Goal: Communication & Community: Answer question/provide support

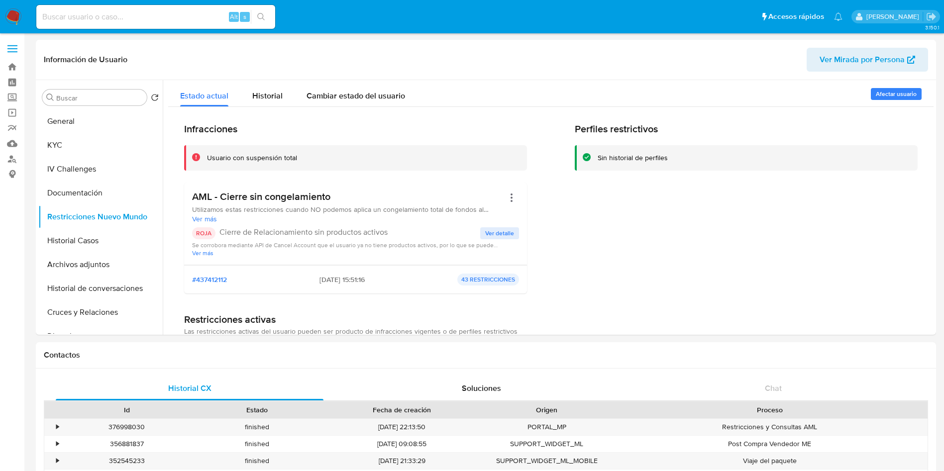
select select "10"
click at [827, 235] on div "Perfiles restrictivos Sin historial de perfiles" at bounding box center [746, 212] width 343 height 179
click at [89, 288] on button "Historial de conversaciones" at bounding box center [96, 289] width 116 height 24
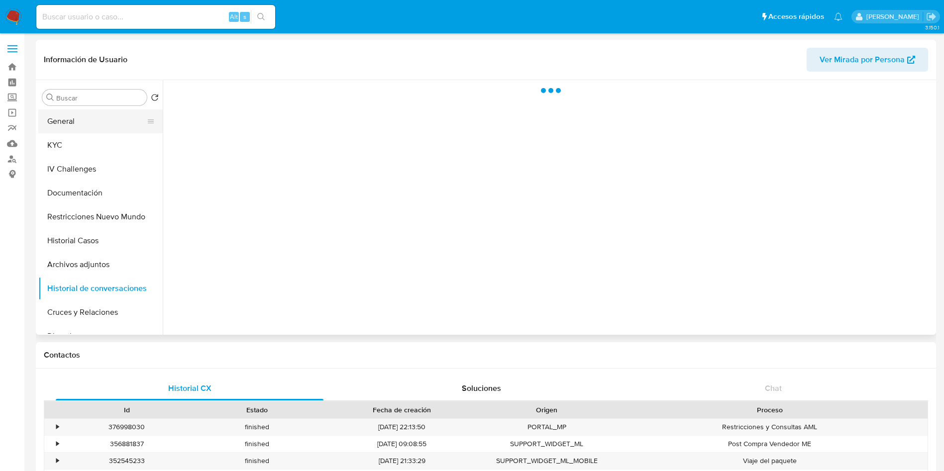
click at [92, 126] on button "General" at bounding box center [96, 121] width 116 height 24
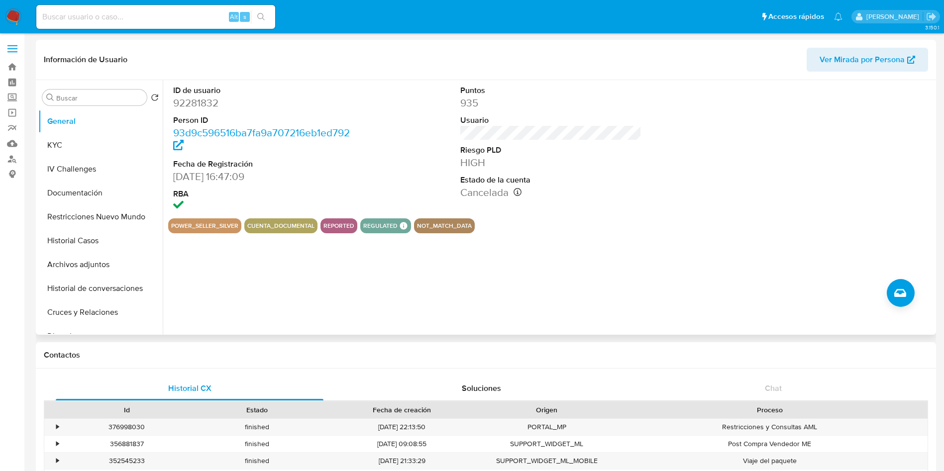
click at [195, 100] on dd "92281832" at bounding box center [264, 103] width 182 height 14
click at [196, 103] on dd "92281832" at bounding box center [264, 103] width 182 height 14
click at [94, 131] on button "General" at bounding box center [96, 121] width 116 height 24
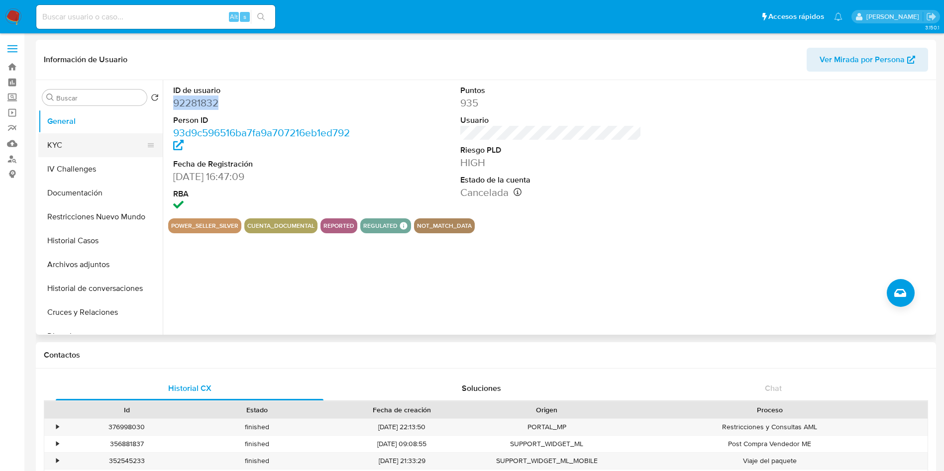
click at [115, 154] on button "KYC" at bounding box center [96, 145] width 116 height 24
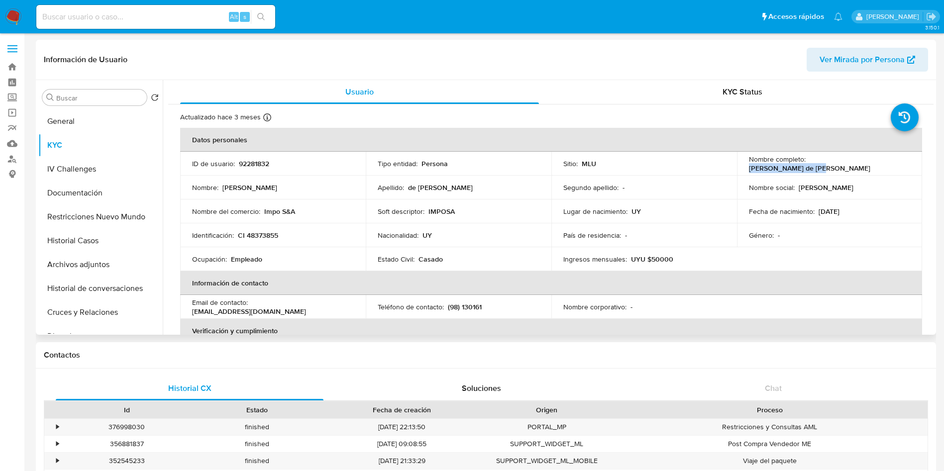
drag, startPoint x: 807, startPoint y: 163, endPoint x: 877, endPoint y: 163, distance: 70.2
click at [877, 163] on div "Nombre completo : Adrian de Leon Perez" at bounding box center [830, 164] width 162 height 18
copy p "Adrian de Leon Perez"
click at [269, 240] on p "CI 48373855" at bounding box center [258, 235] width 40 height 9
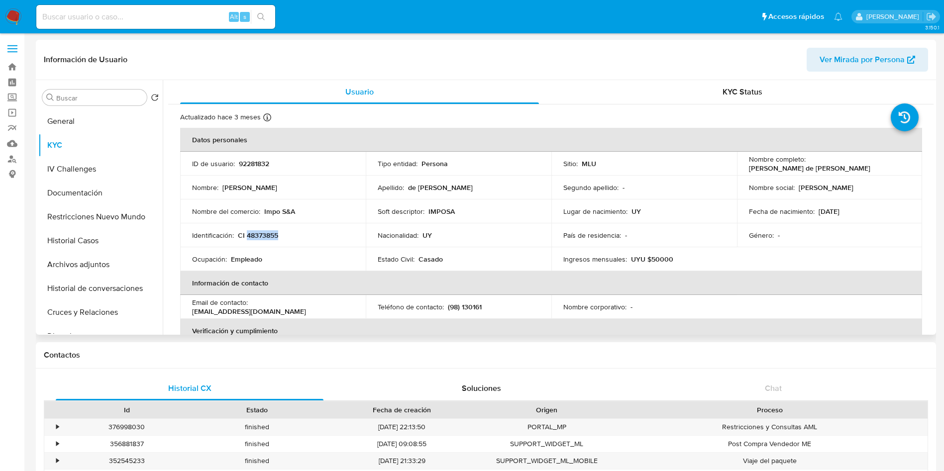
copy p "48373855"
click at [887, 234] on div "Género : -" at bounding box center [830, 235] width 162 height 9
paste input "483992475"
type input "483992475"
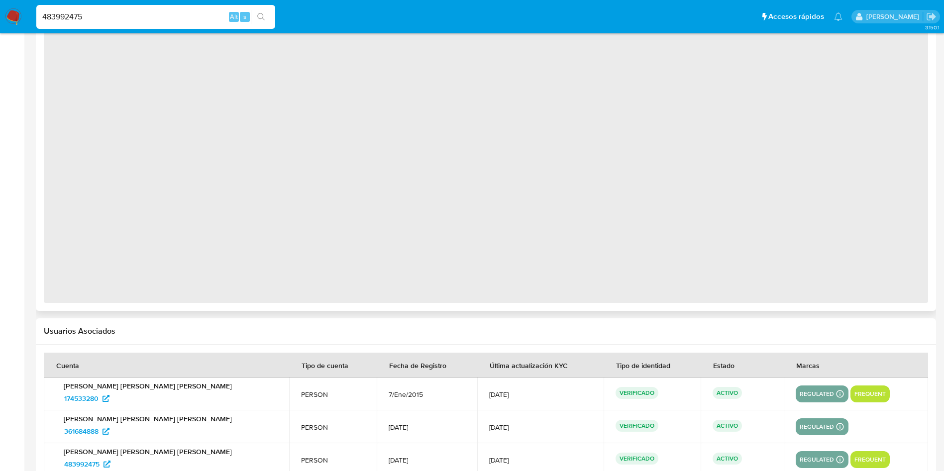
scroll to position [597, 0]
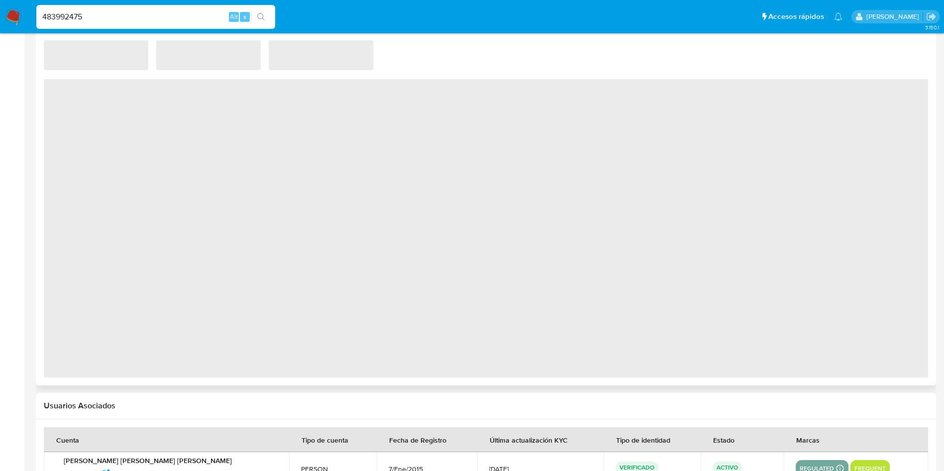
select select "10"
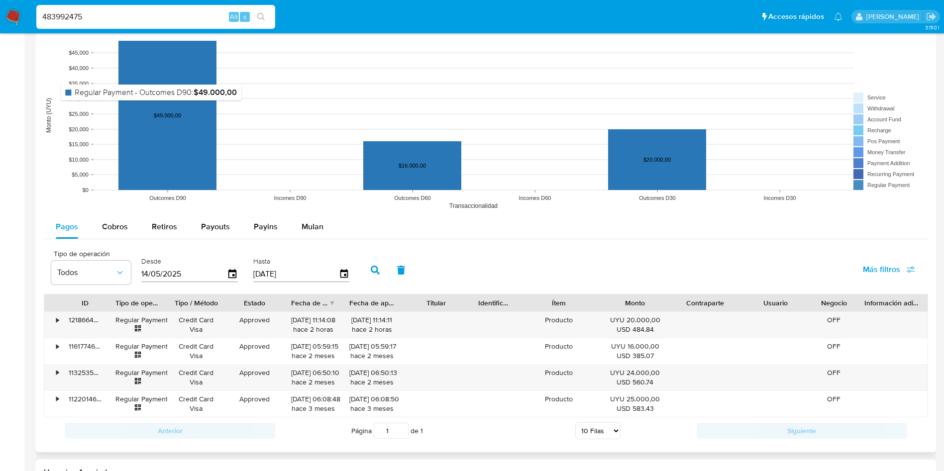
scroll to position [746, 0]
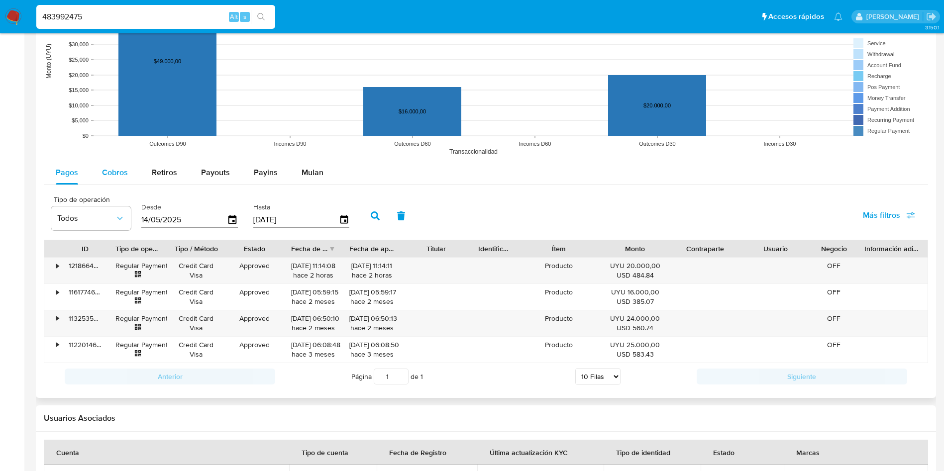
click at [124, 172] on span "Cobros" at bounding box center [115, 172] width 26 height 11
select select "10"
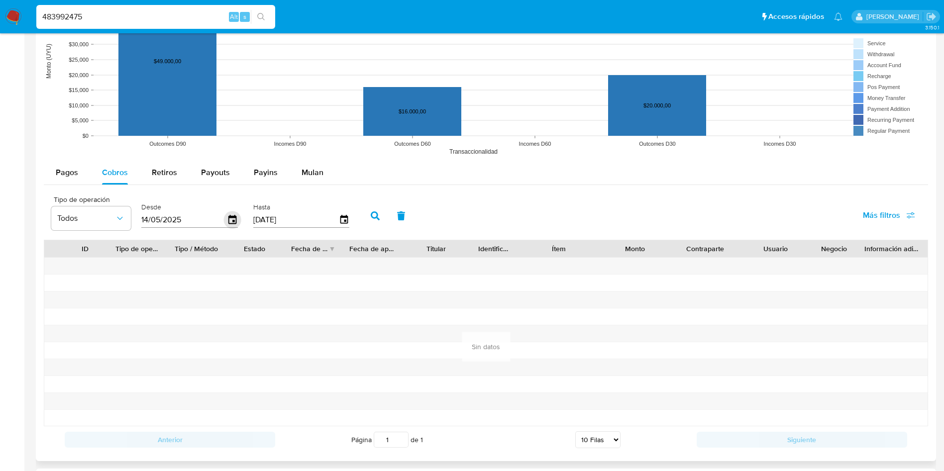
click at [237, 218] on icon "button" at bounding box center [232, 219] width 17 height 17
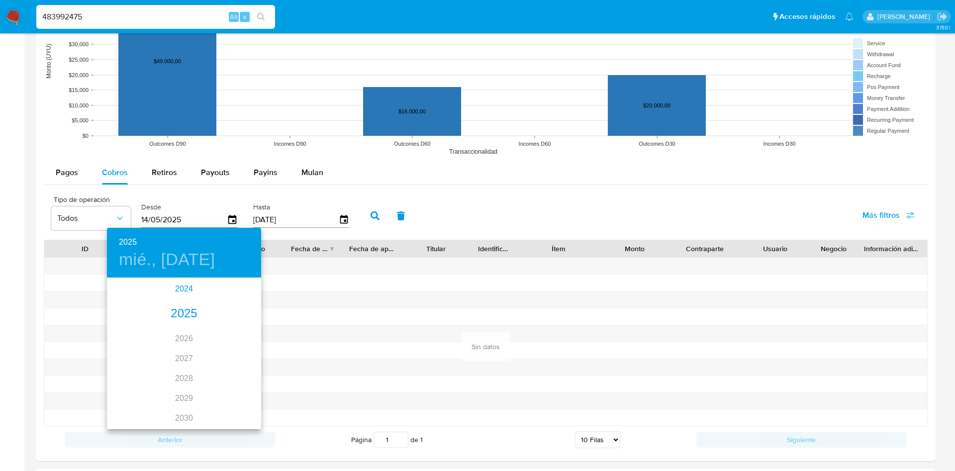
click at [175, 287] on div "2024" at bounding box center [184, 289] width 154 height 20
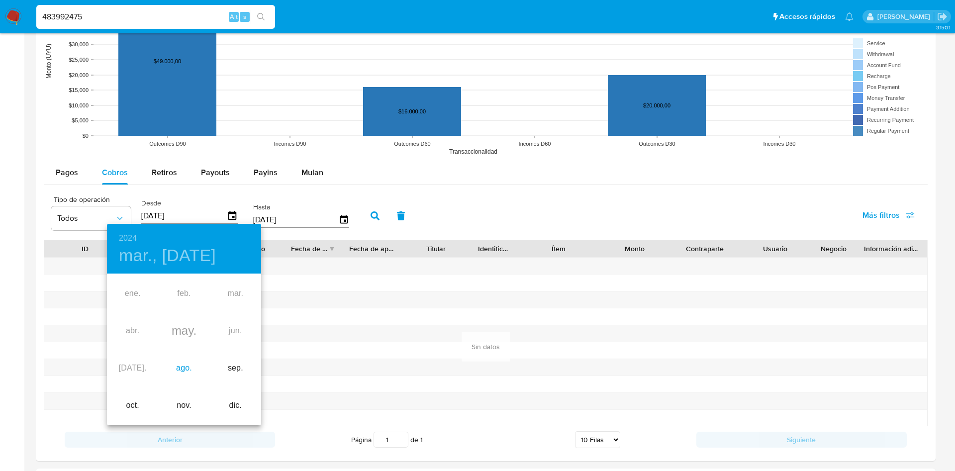
click at [182, 373] on div "ago." at bounding box center [183, 368] width 51 height 37
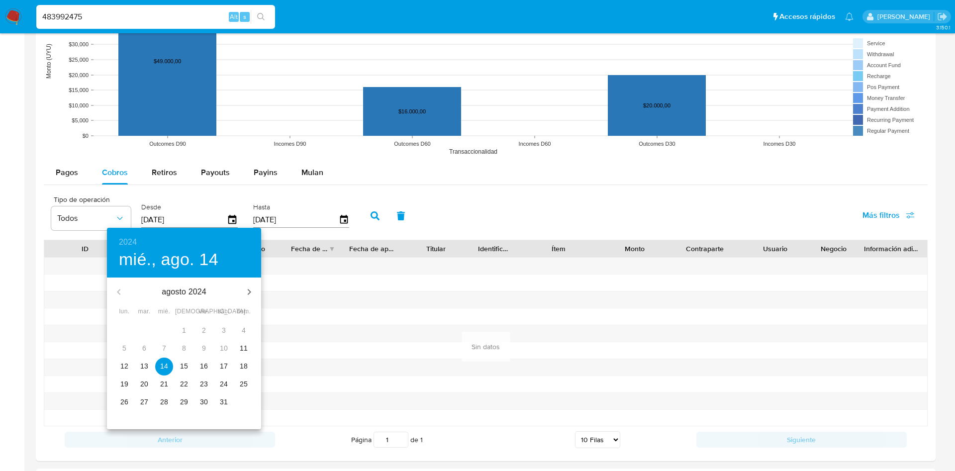
click at [167, 371] on button "14" at bounding box center [164, 367] width 18 height 18
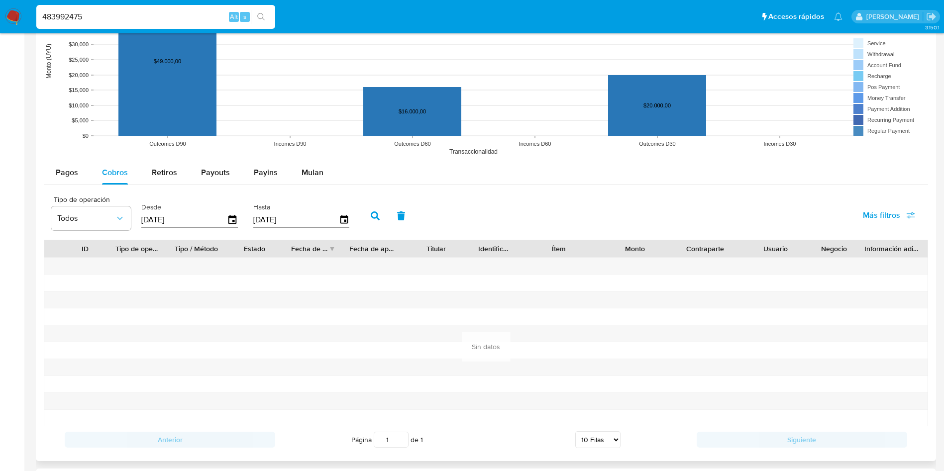
click at [372, 220] on icon "button" at bounding box center [375, 215] width 9 height 9
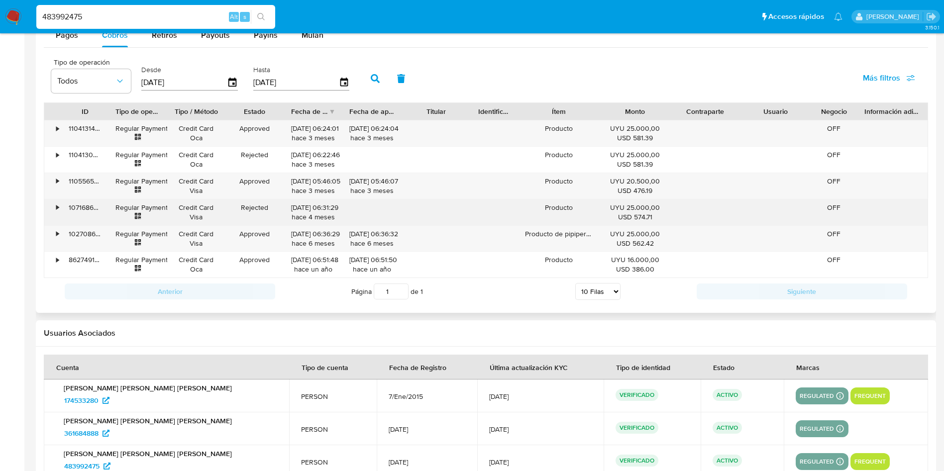
scroll to position [970, 0]
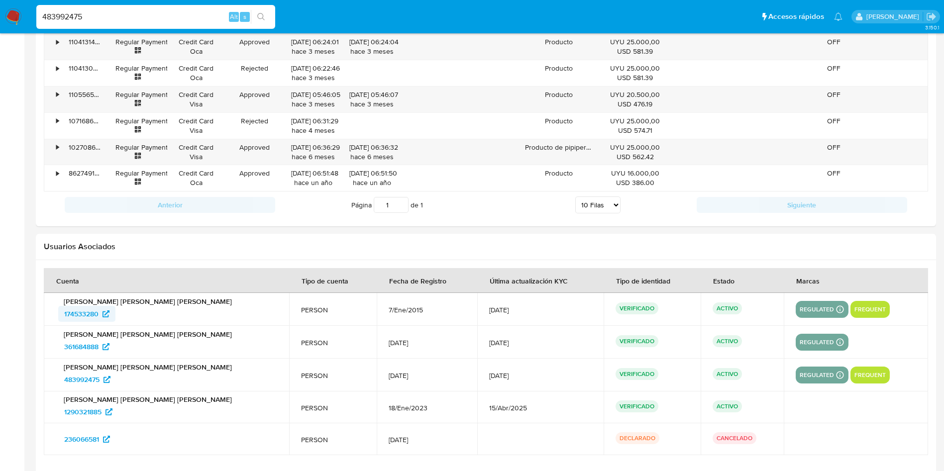
click at [76, 314] on span "174533280" at bounding box center [81, 314] width 34 height 16
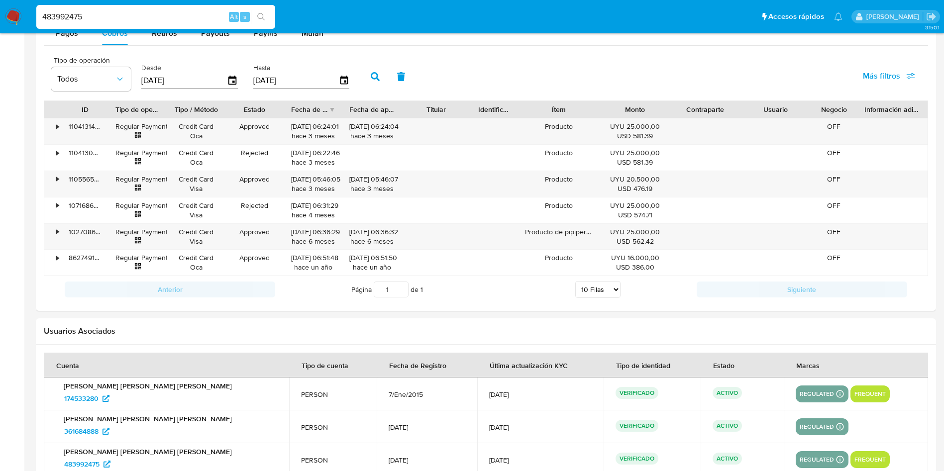
scroll to position [821, 0]
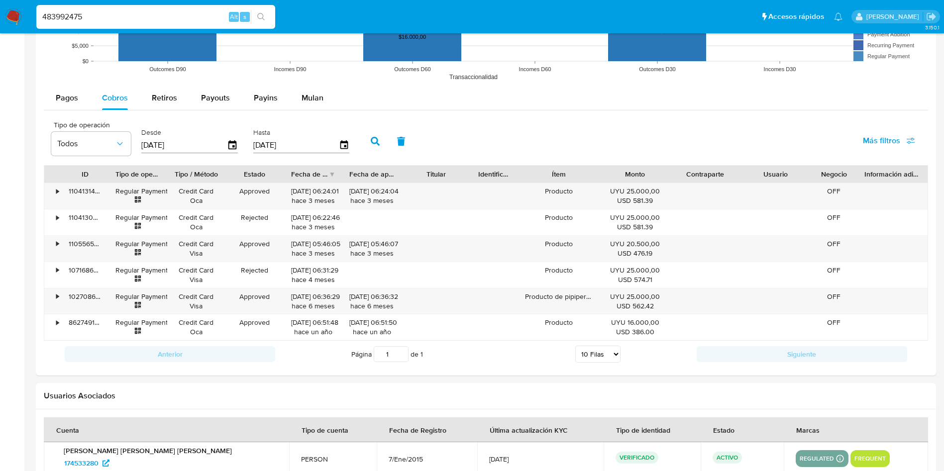
click at [244, 143] on div "Tipo de operación Todos Desde 14/08/2024 Hasta 11/08/2025" at bounding box center [202, 140] width 313 height 40
click at [231, 144] on icon "button" at bounding box center [232, 145] width 17 height 17
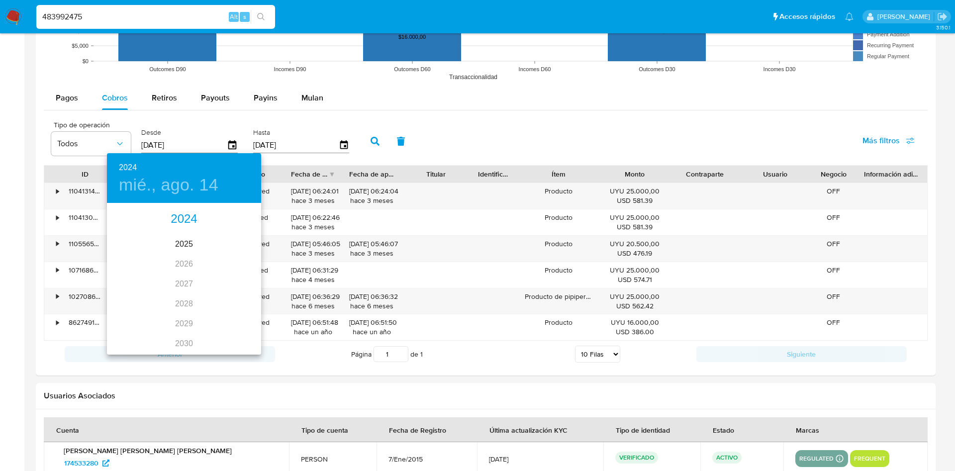
click at [171, 215] on div "2024" at bounding box center [184, 219] width 154 height 20
click at [179, 292] on div "ago." at bounding box center [183, 297] width 51 height 37
click at [244, 276] on p "11" at bounding box center [244, 274] width 8 height 10
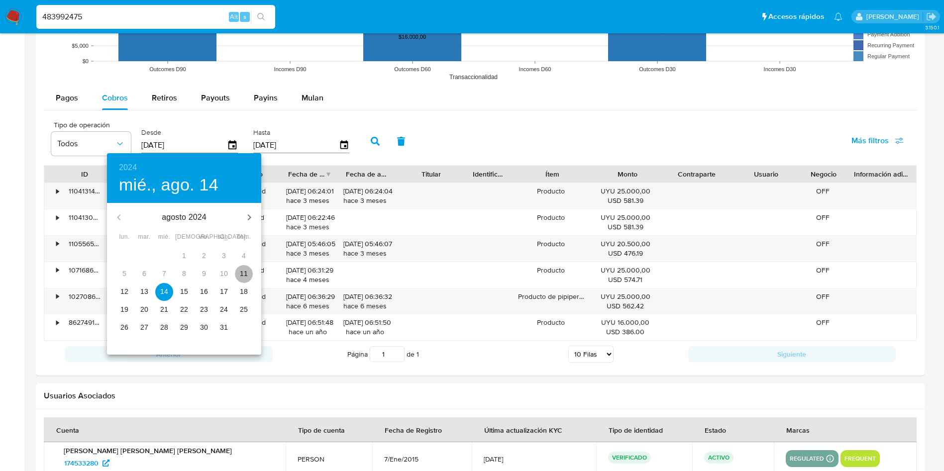
type input "11/08/2024"
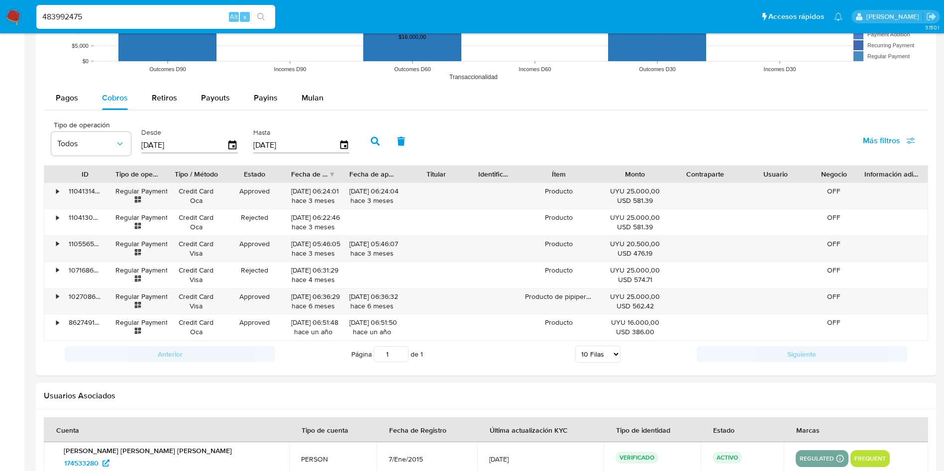
click at [369, 138] on button "button" at bounding box center [375, 141] width 26 height 24
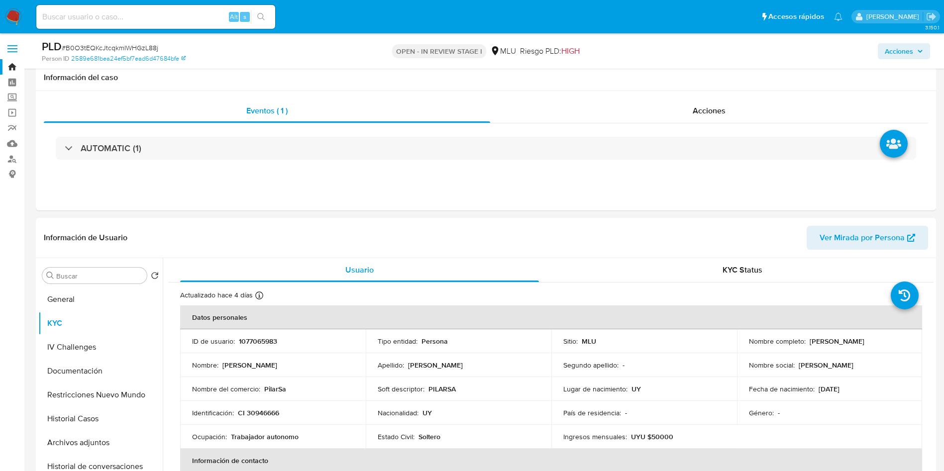
select select "10"
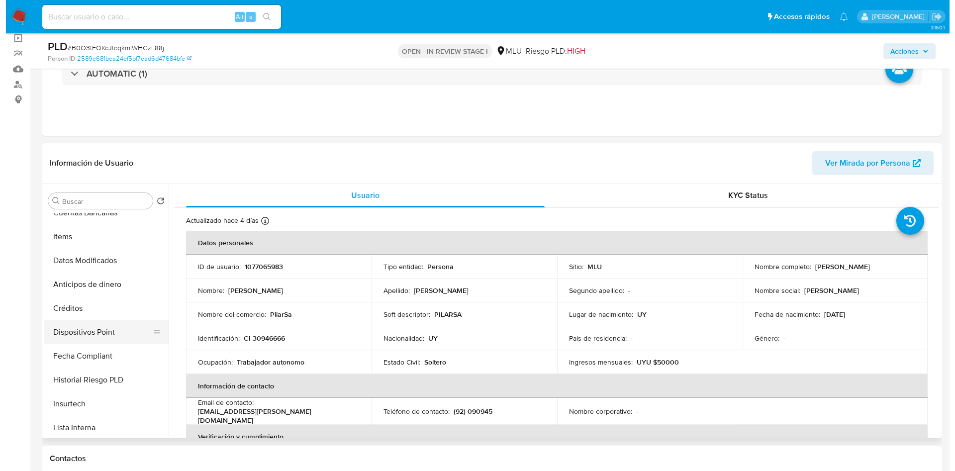
scroll to position [149, 0]
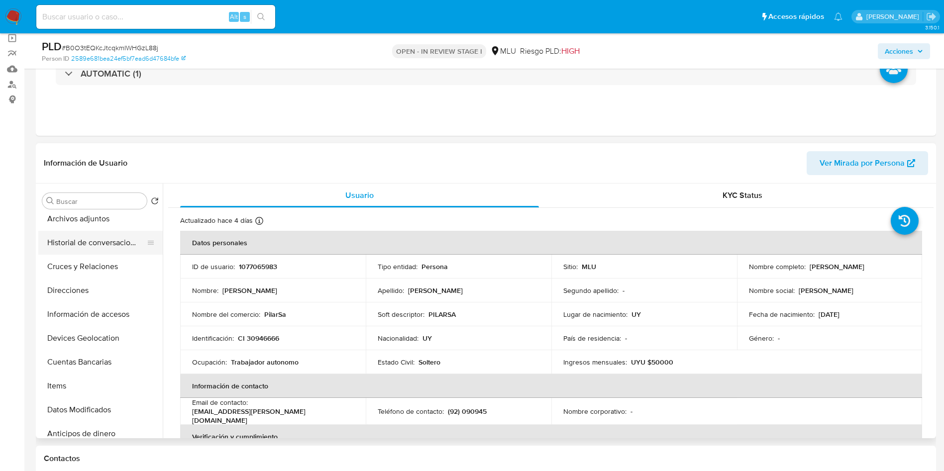
click at [92, 251] on button "Historial de conversaciones" at bounding box center [96, 243] width 116 height 24
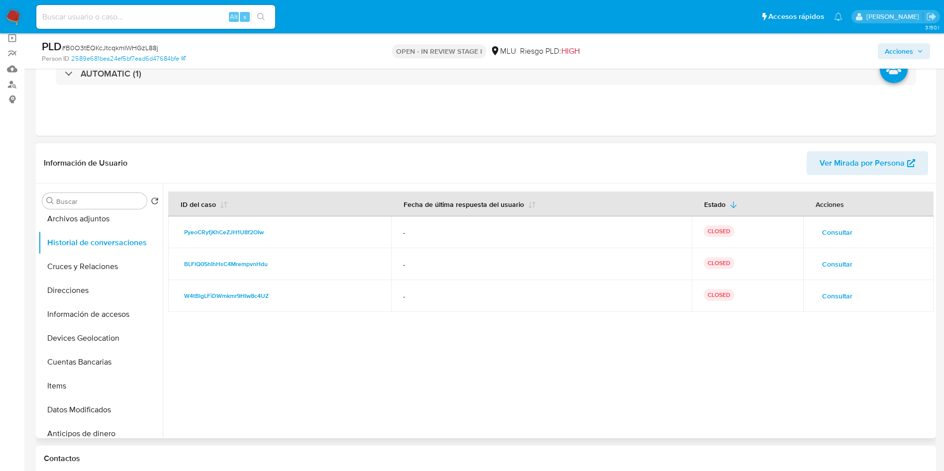
click at [844, 301] on span "Consultar" at bounding box center [837, 296] width 30 height 14
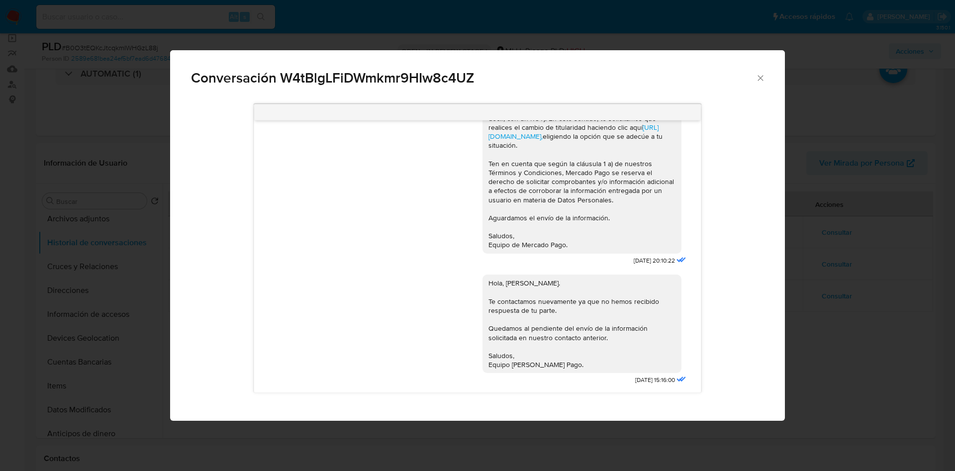
scroll to position [0, 0]
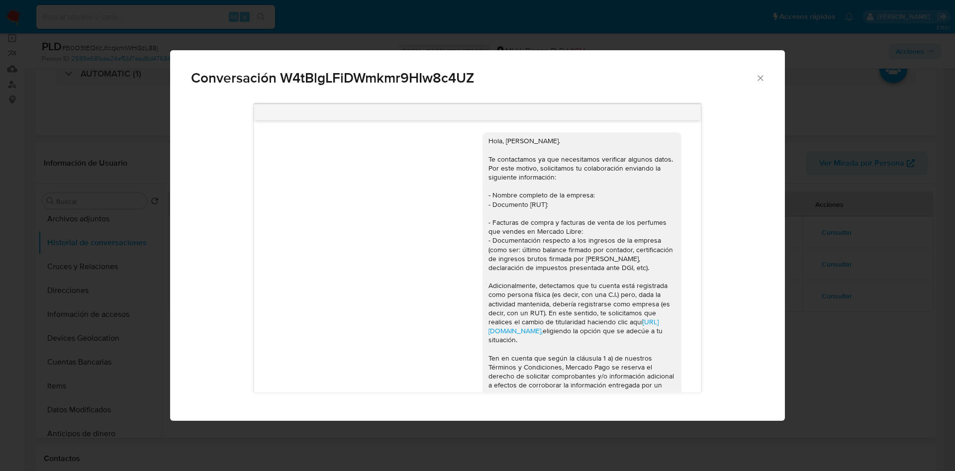
click at [858, 283] on div "Conversación W4tBlgLFiDWmkmr9HIw8c4UZ Hola, Mirta. Te contactamos ya que necesi…" at bounding box center [477, 235] width 955 height 471
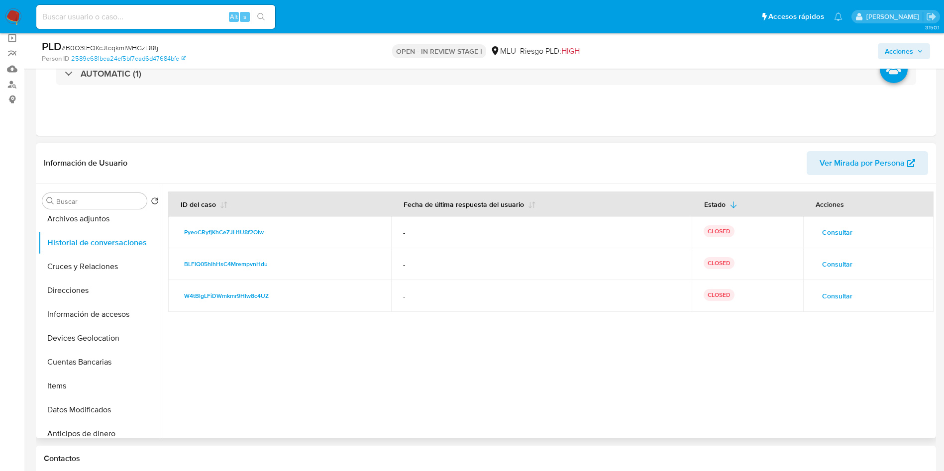
click at [843, 268] on span "Consultar" at bounding box center [837, 264] width 30 height 14
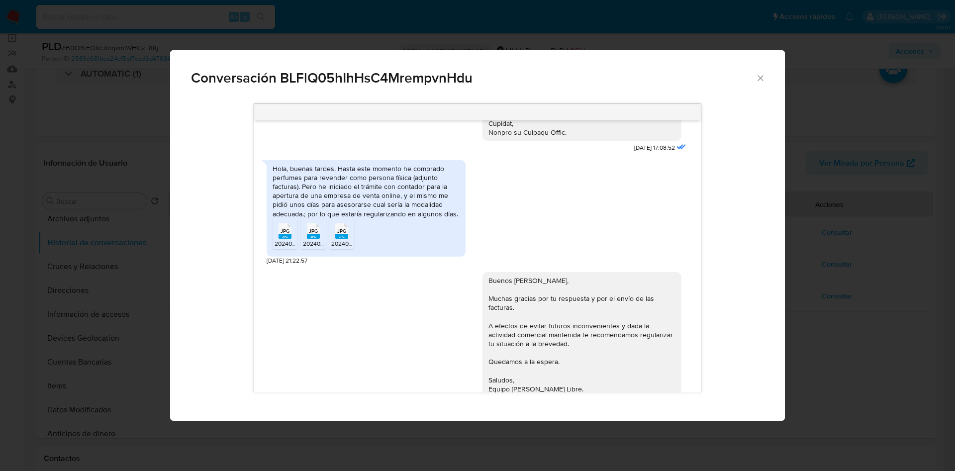
scroll to position [483, 0]
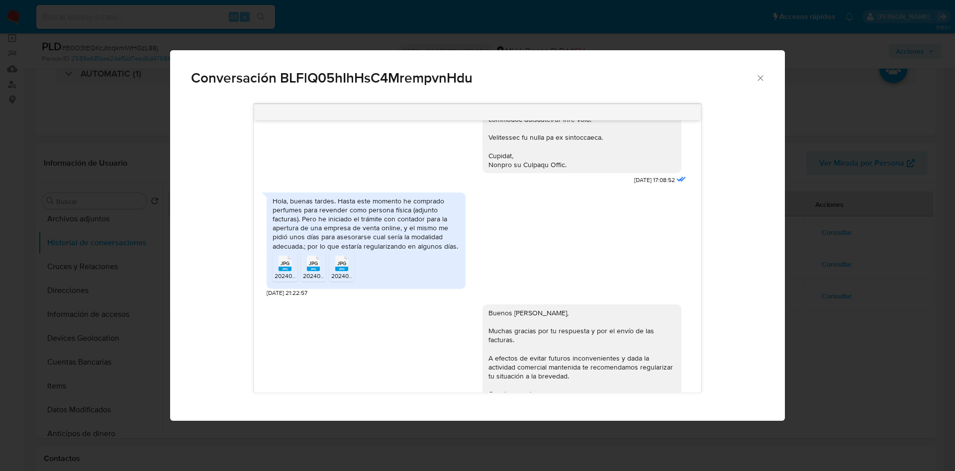
click at [836, 212] on div "Conversación BLFlQ05hIhHsC4MrempvnHdu https://www.mercadolibre.com.uy/ayuda/Tra…" at bounding box center [477, 235] width 955 height 471
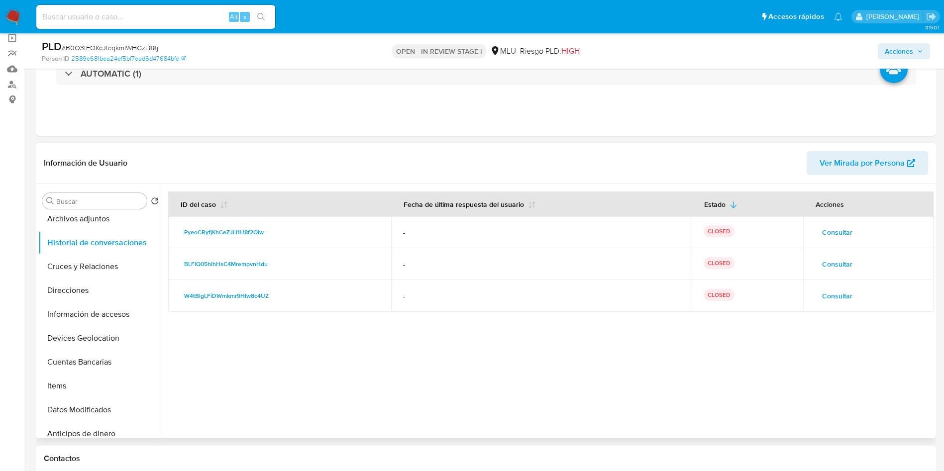
click at [841, 239] on span "Consultar" at bounding box center [837, 232] width 30 height 14
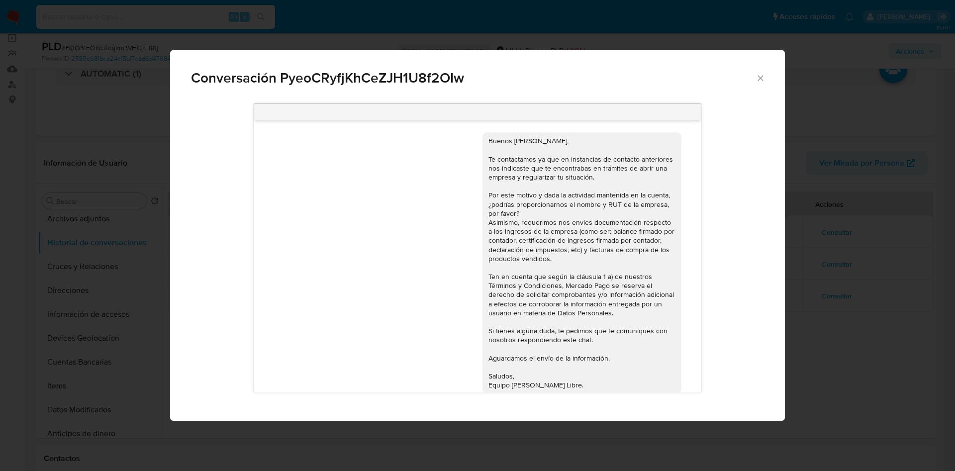
scroll to position [149, 0]
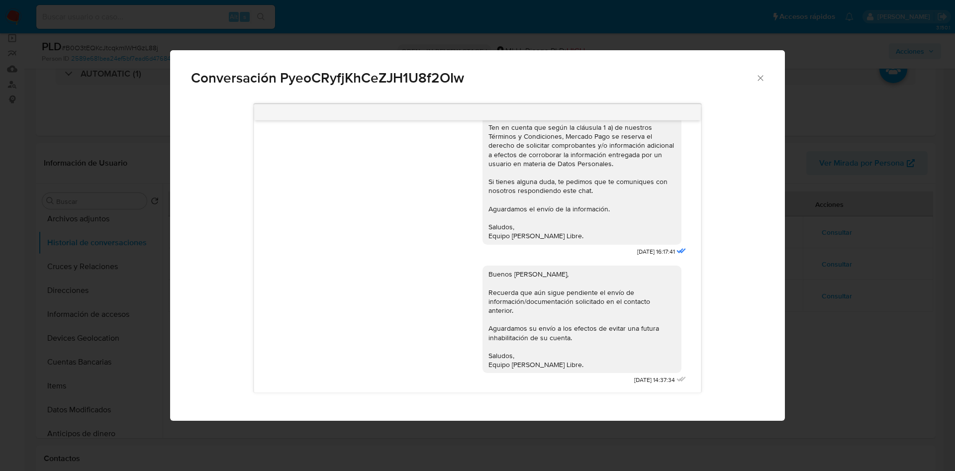
click at [831, 271] on div "Conversación PyeoCRyfjKhCeZJH1U8f2OIw 02/07/2024 16:17:41 Buenos días Mirta, Re…" at bounding box center [477, 235] width 955 height 471
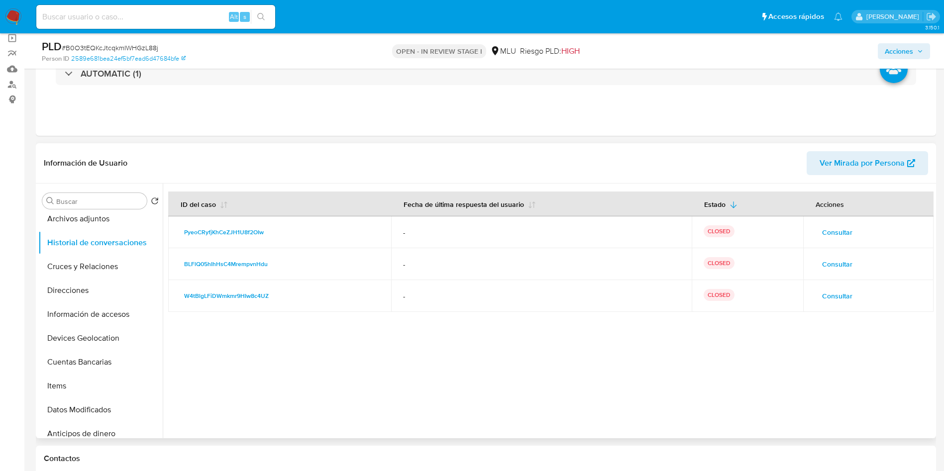
click at [841, 257] on span "Consultar" at bounding box center [837, 264] width 30 height 14
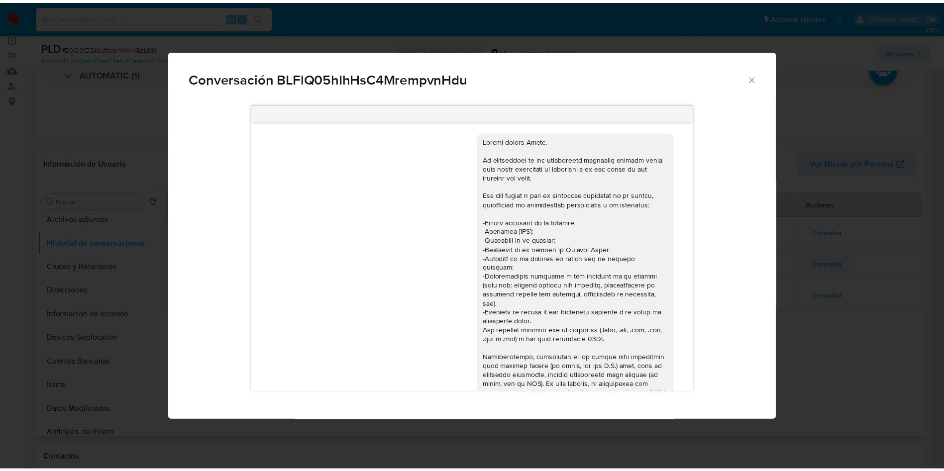
scroll to position [558, 0]
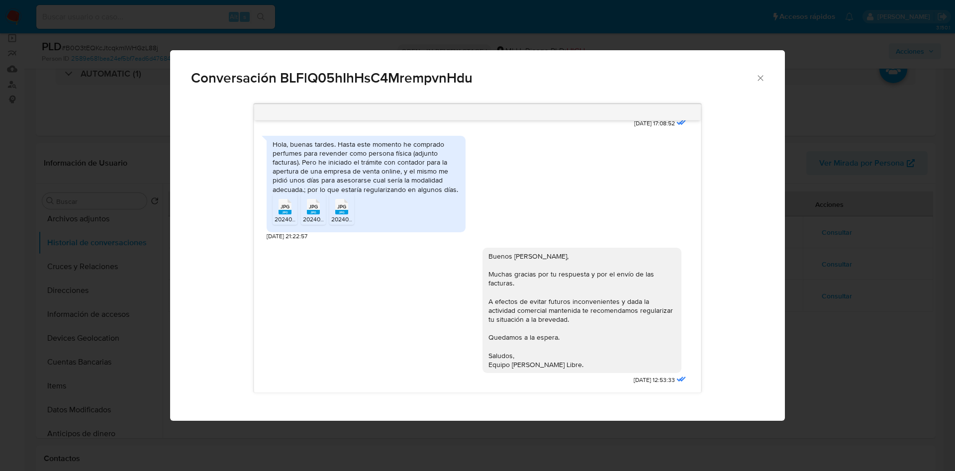
click at [859, 115] on div "Conversación BLFlQ05hIhHsC4MrempvnHdu https://www.mercadolibre.com.uy/ayuda/Tra…" at bounding box center [477, 235] width 955 height 471
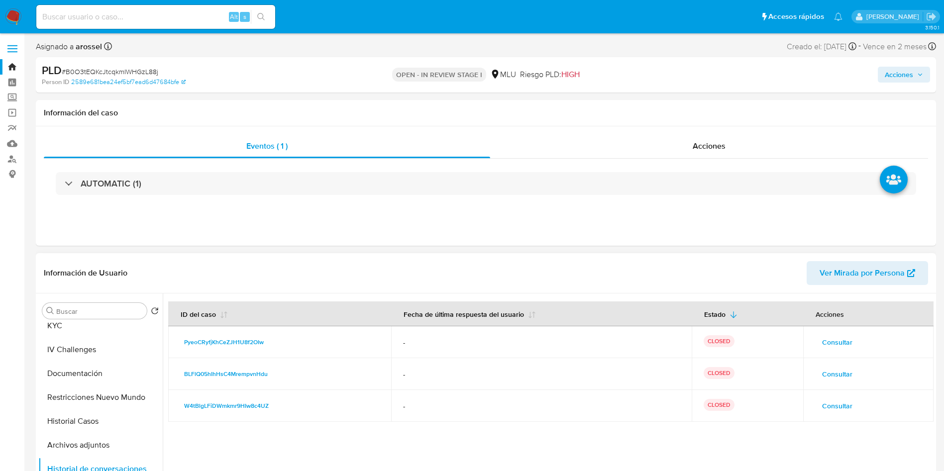
scroll to position [0, 0]
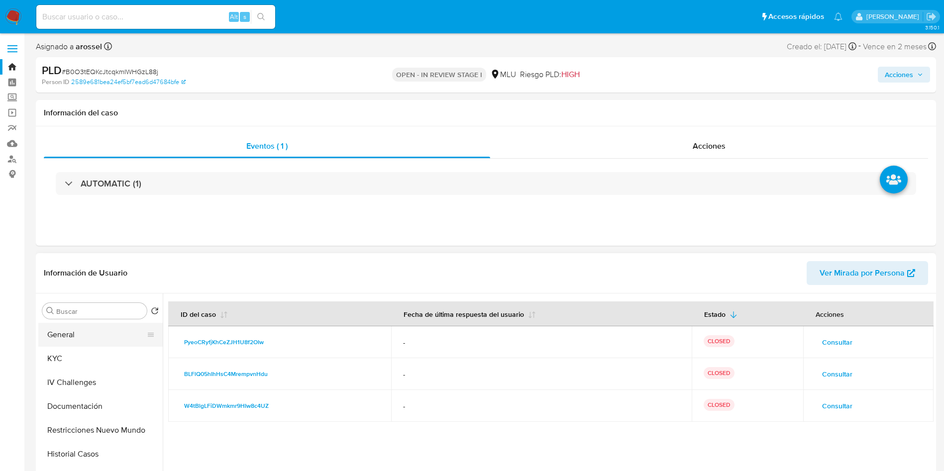
click at [87, 340] on button "General" at bounding box center [96, 335] width 116 height 24
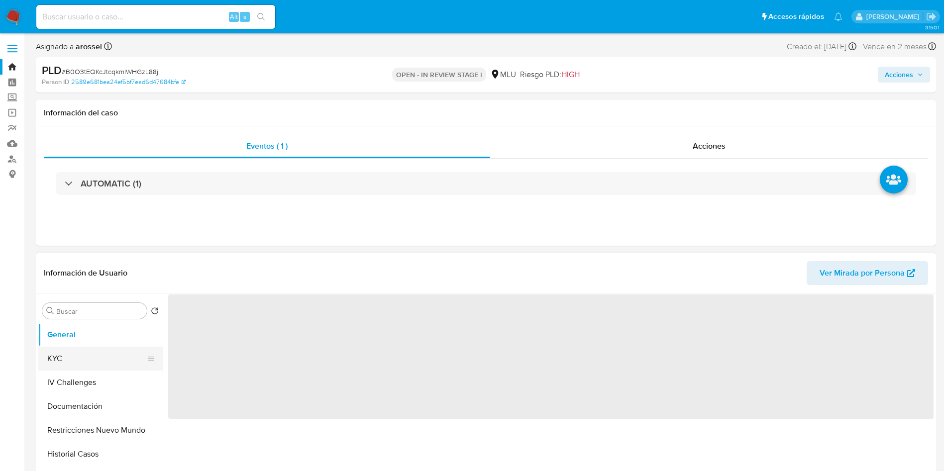
click at [87, 352] on button "KYC" at bounding box center [96, 359] width 116 height 24
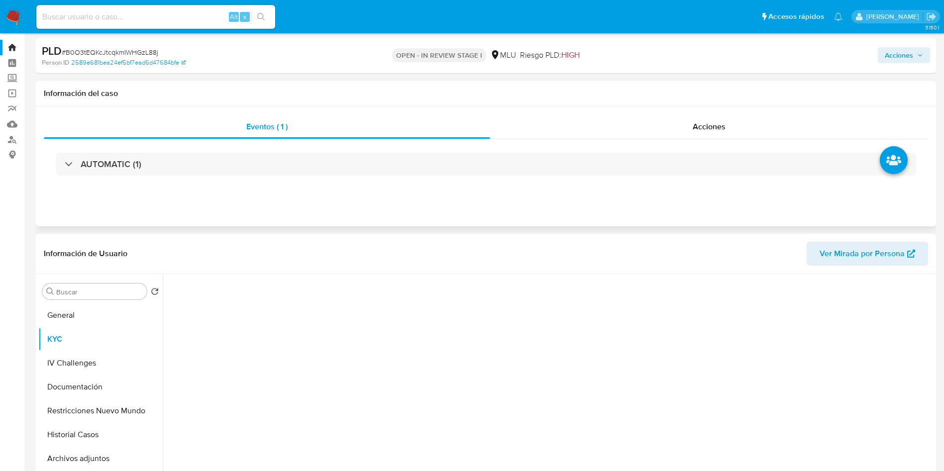
scroll to position [75, 0]
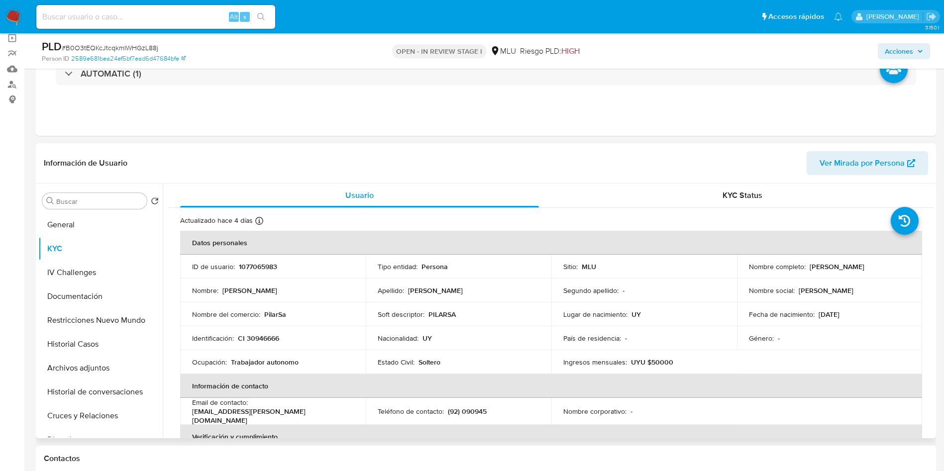
drag, startPoint x: 805, startPoint y: 265, endPoint x: 890, endPoint y: 269, distance: 85.2
click at [890, 269] on div "Nombre completo : Mirta Suly Perez Olveira" at bounding box center [830, 266] width 162 height 9
copy div "Mirta Suly Perez Olveira"
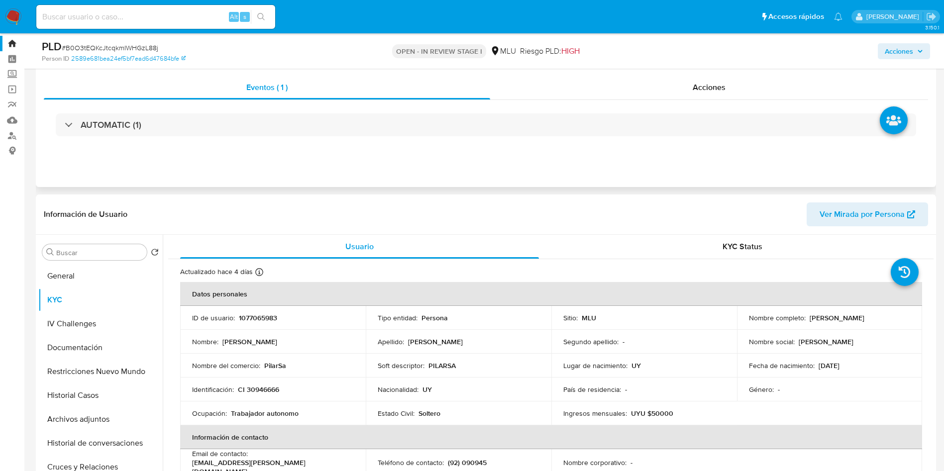
scroll to position [0, 0]
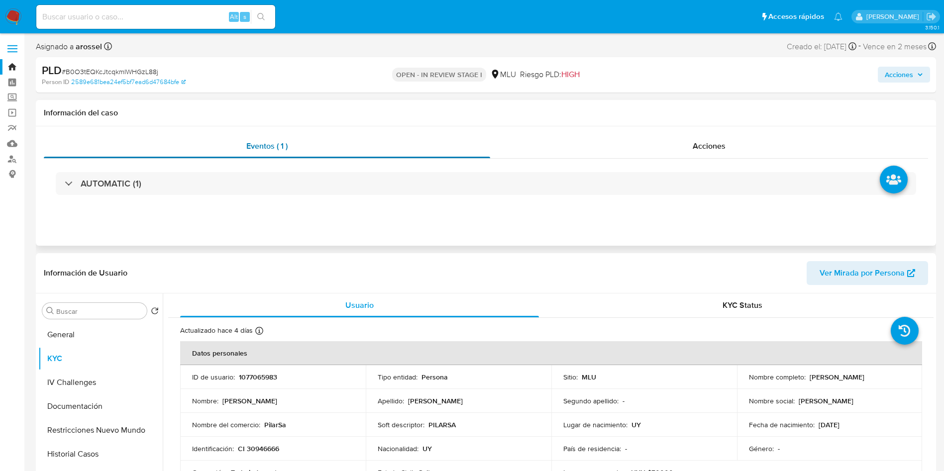
click at [165, 150] on div "Eventos ( 1 )" at bounding box center [267, 146] width 446 height 24
click at [169, 171] on div "AUTOMATIC (1)" at bounding box center [486, 184] width 884 height 50
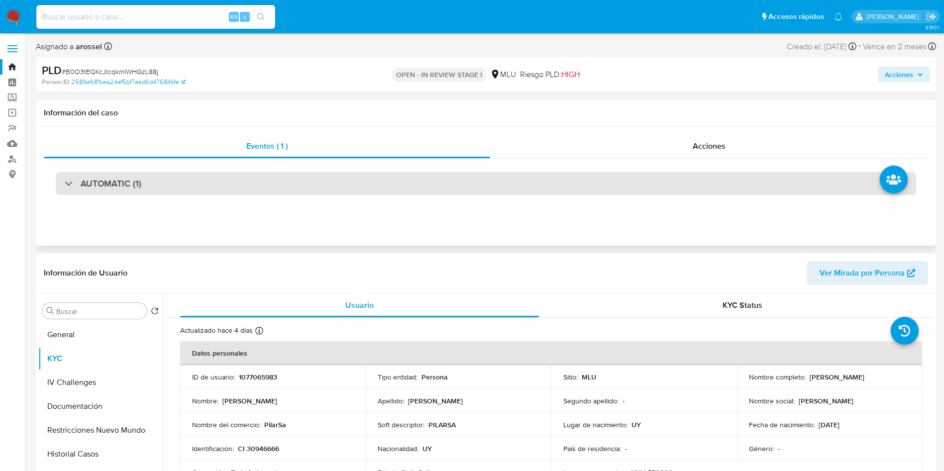
click at [176, 192] on div "AUTOMATIC (1)" at bounding box center [486, 183] width 860 height 23
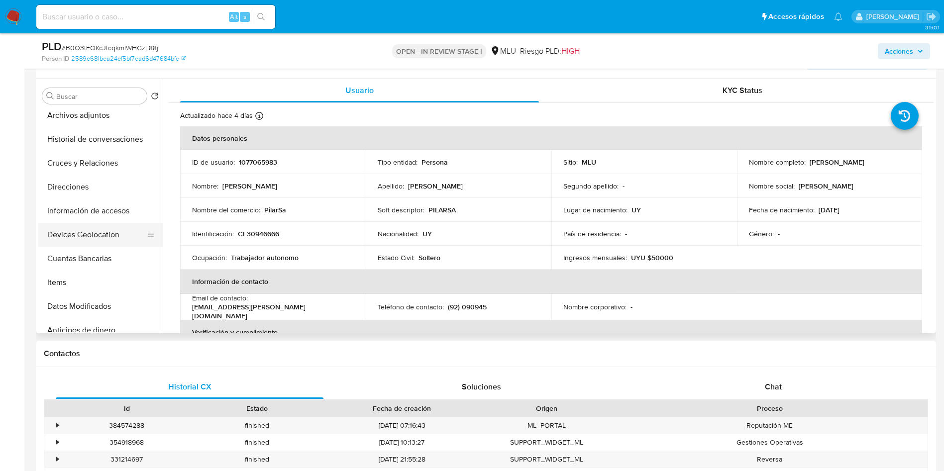
scroll to position [149, 0]
click at [95, 283] on button "Items" at bounding box center [96, 281] width 116 height 24
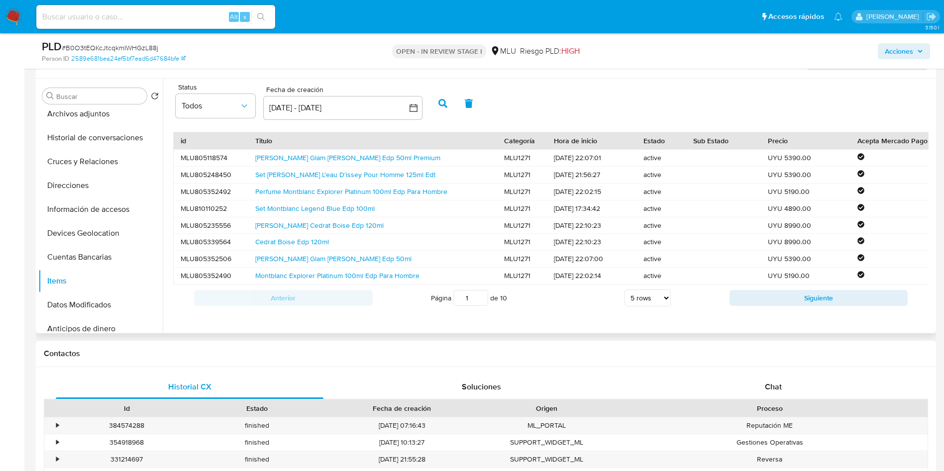
click at [399, 151] on div "Michael Kors Glam Jasmine Edp 50ml Premium" at bounding box center [372, 158] width 249 height 16
click at [378, 190] on link "Perfume Montblanc Explorer Platinum 100ml Edp Para Hombre" at bounding box center [351, 192] width 192 height 10
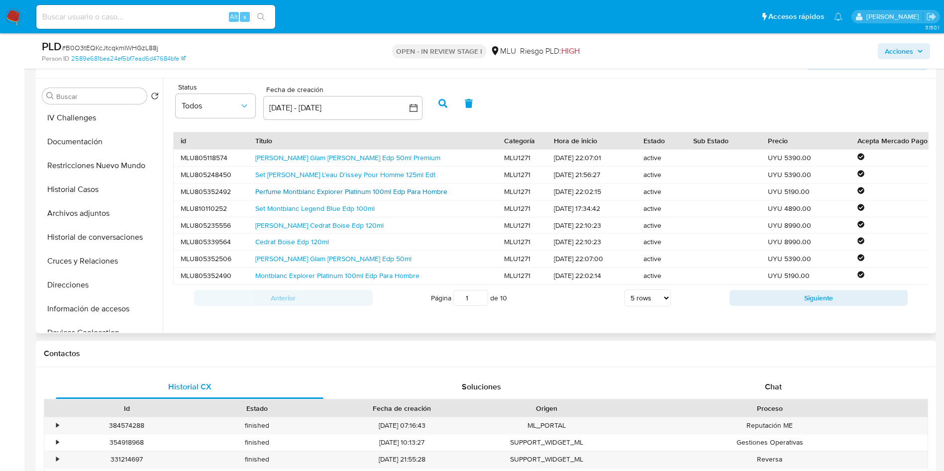
scroll to position [0, 0]
click at [100, 145] on button "KYC" at bounding box center [96, 144] width 116 height 24
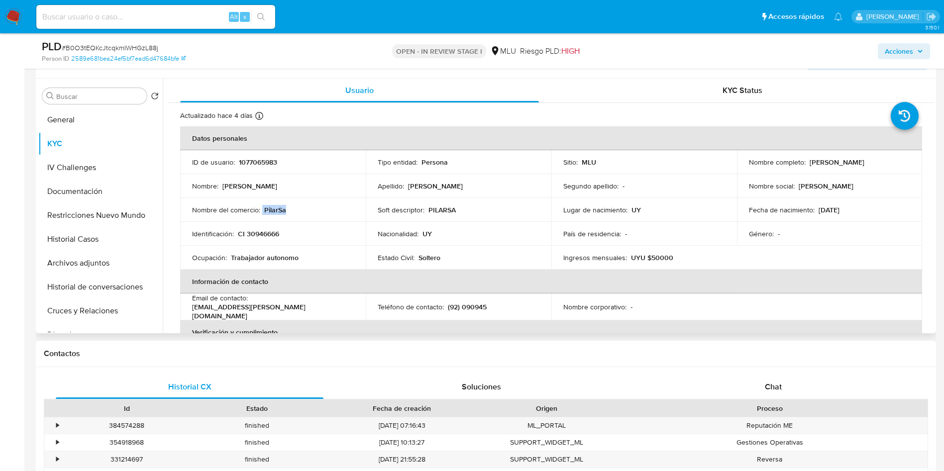
drag, startPoint x: 294, startPoint y: 207, endPoint x: 262, endPoint y: 207, distance: 32.3
click at [262, 207] on div "Nombre del comercio : PilarSa" at bounding box center [273, 209] width 162 height 9
copy div "PilarSa"
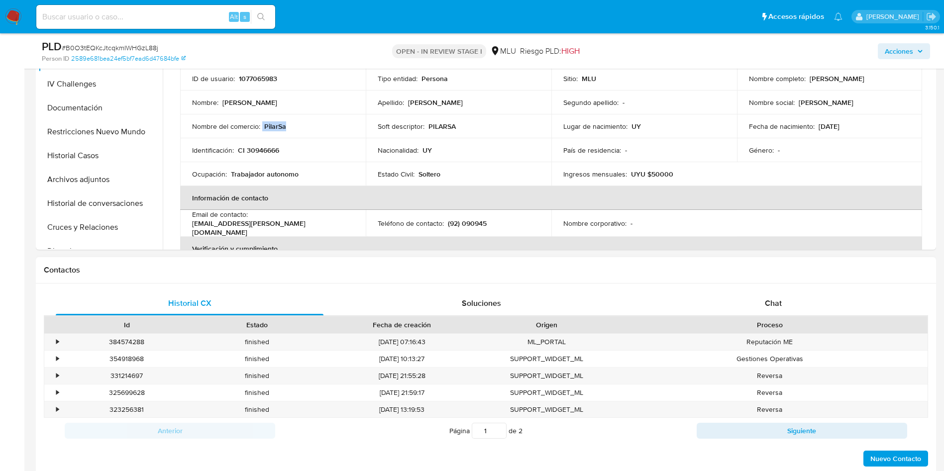
scroll to position [522, 0]
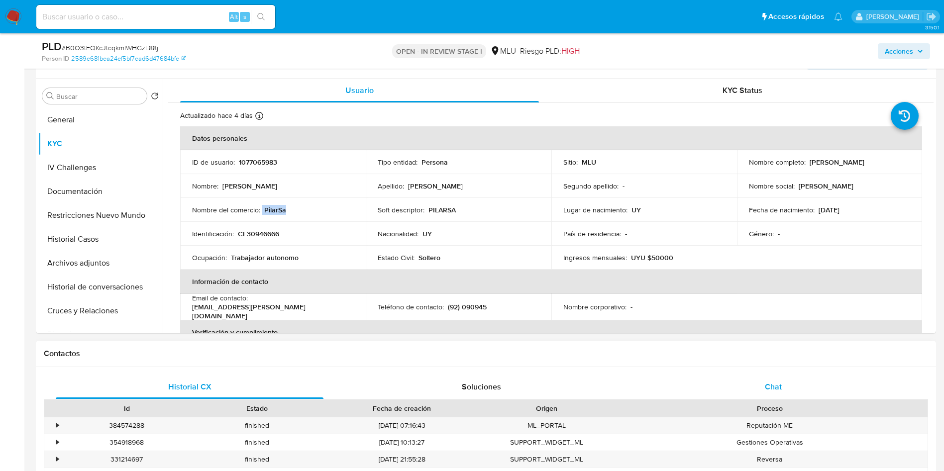
click at [756, 385] on div "Chat" at bounding box center [773, 387] width 268 height 24
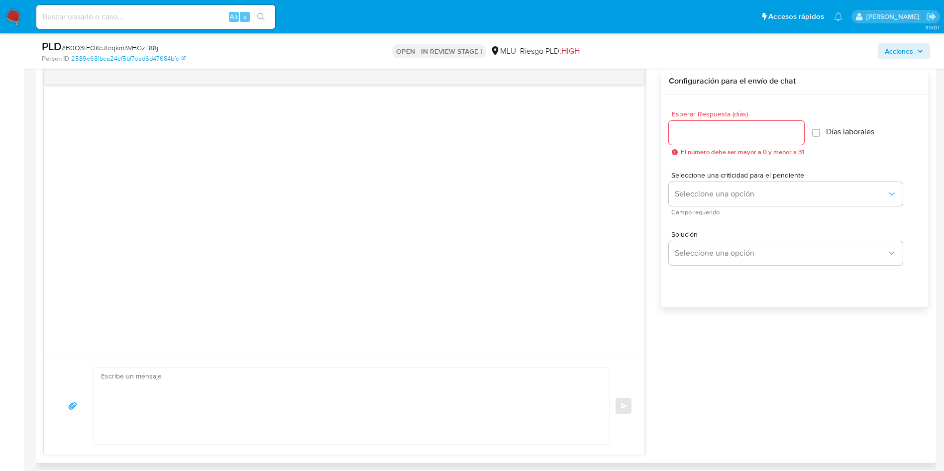
scroll to position [970, 0]
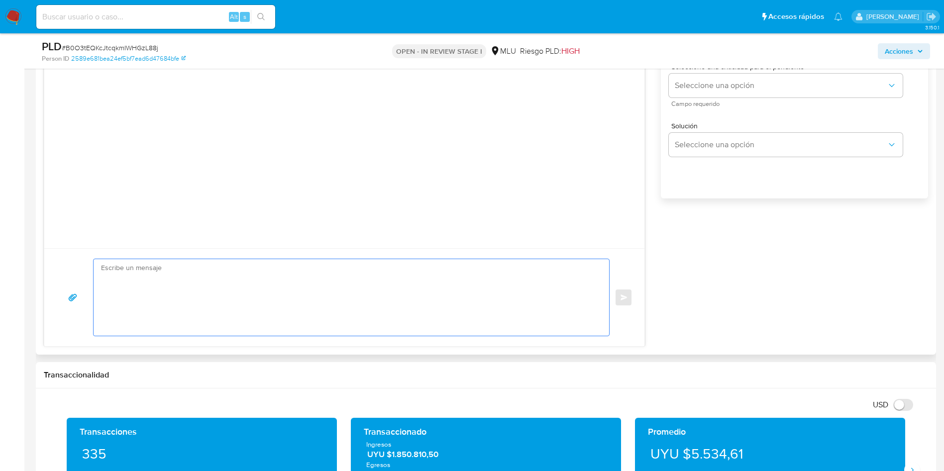
click at [407, 297] on textarea at bounding box center [349, 297] width 496 height 77
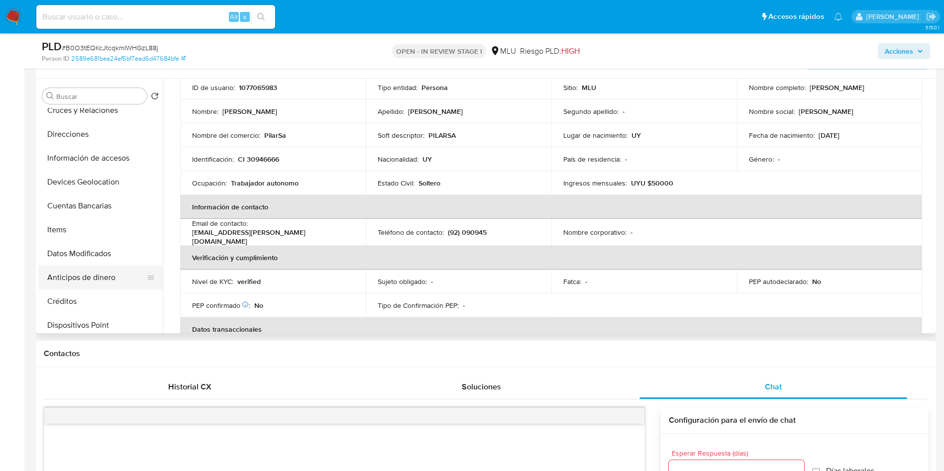
scroll to position [224, 0]
click at [93, 167] on button "Devices Geolocation" at bounding box center [96, 159] width 116 height 24
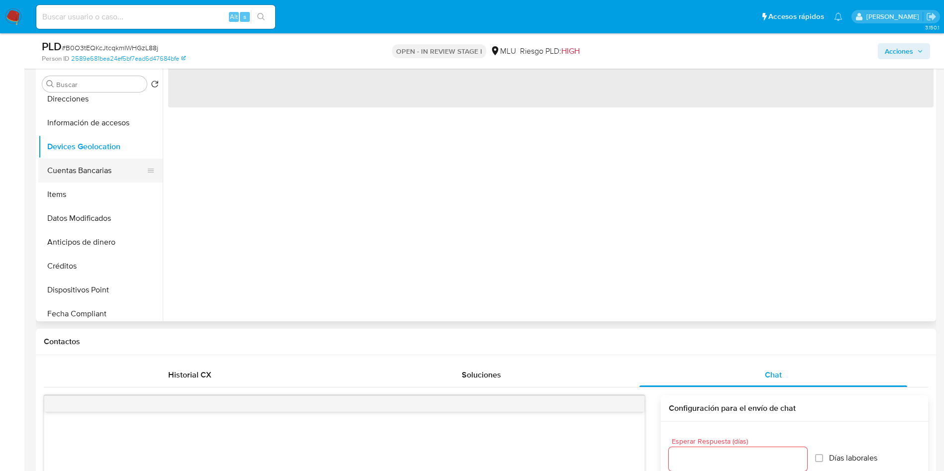
click at [98, 171] on button "Cuentas Bancarias" at bounding box center [96, 171] width 116 height 24
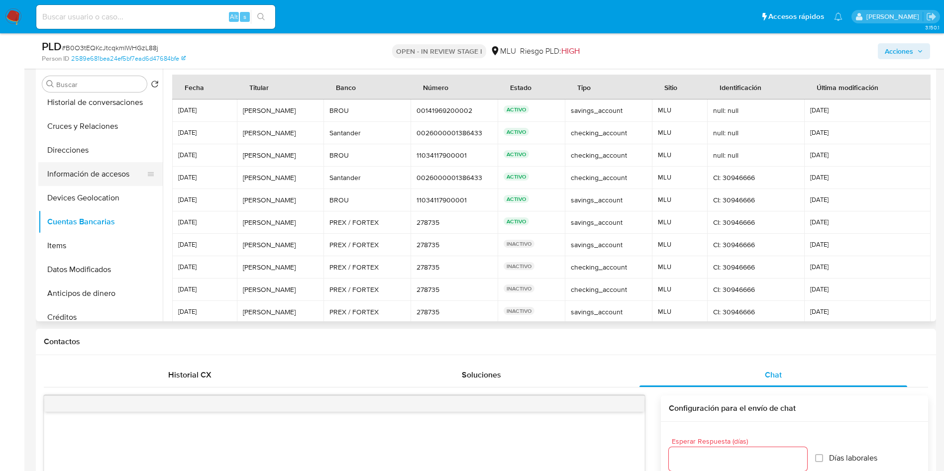
scroll to position [149, 0]
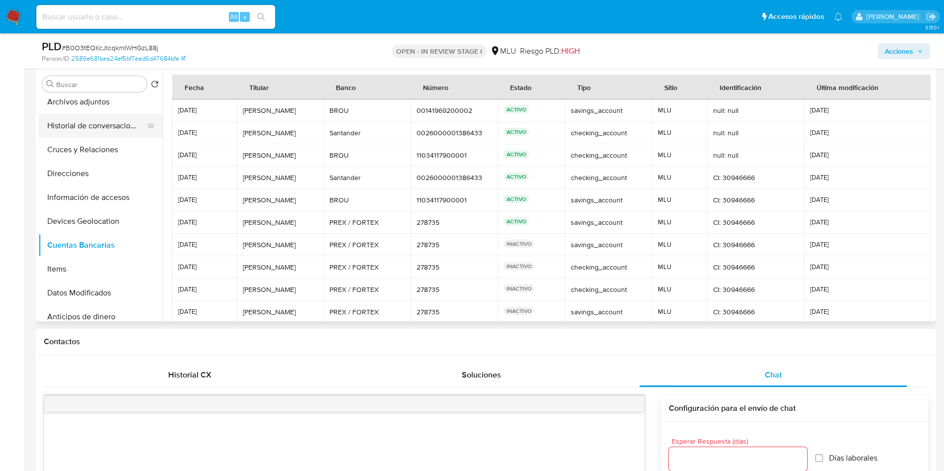
click at [105, 126] on button "Historial de conversaciones" at bounding box center [96, 126] width 116 height 24
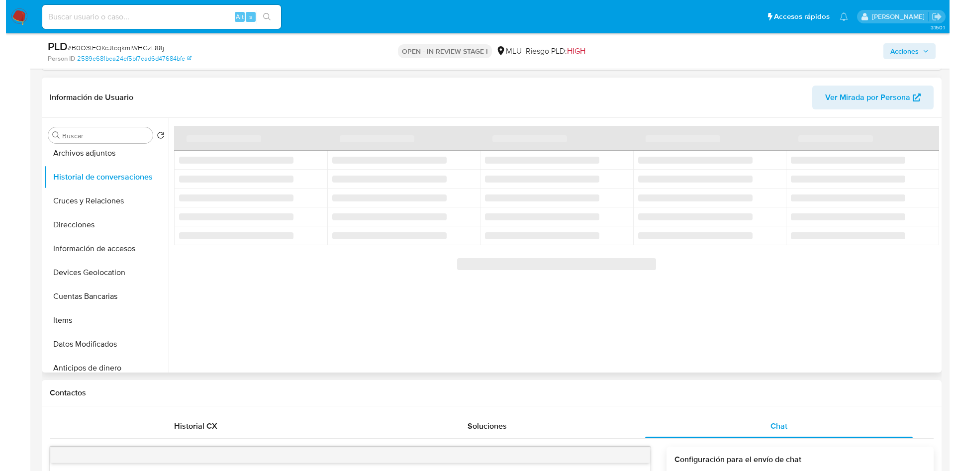
scroll to position [448, 0]
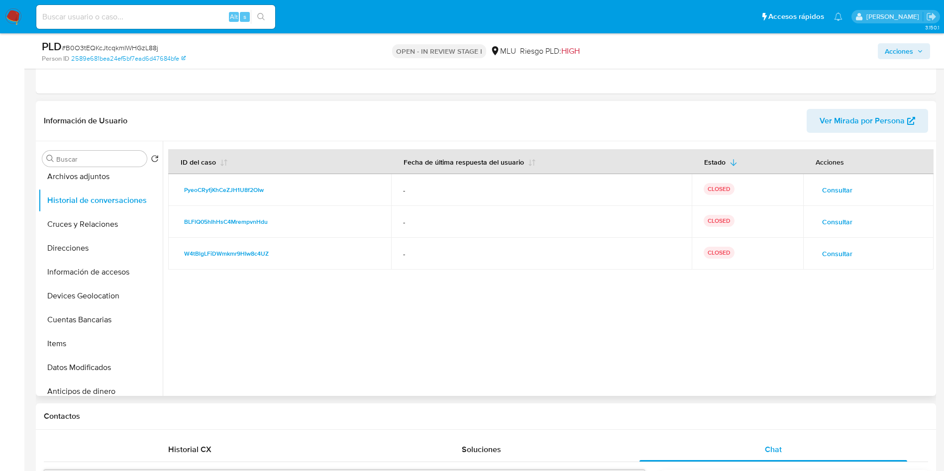
click at [835, 219] on span "Consultar" at bounding box center [837, 222] width 30 height 14
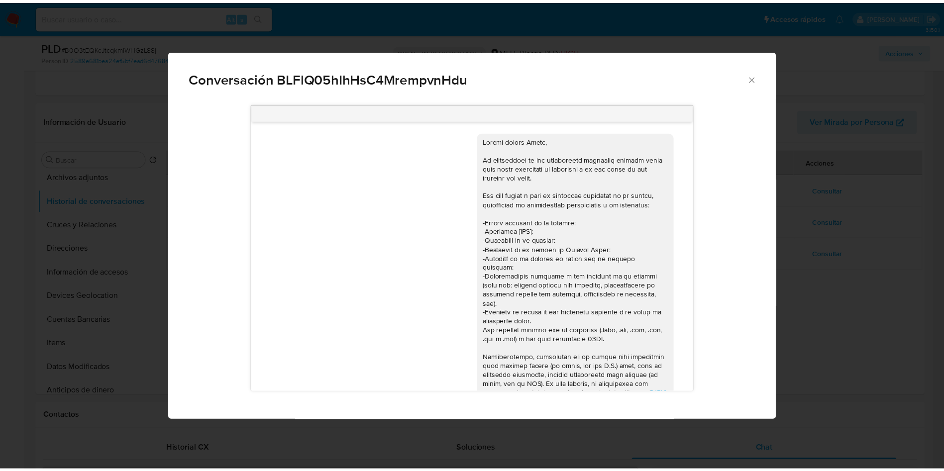
scroll to position [558, 0]
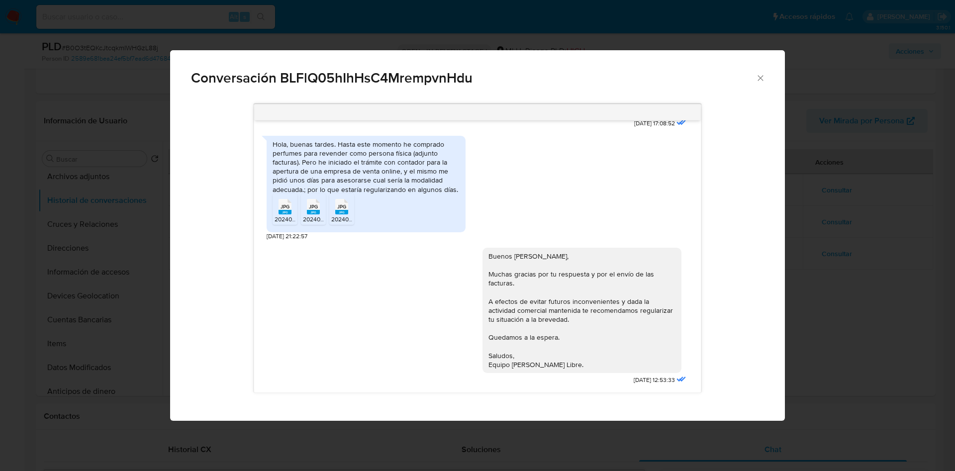
click at [877, 259] on div "Conversación BLFlQ05hIhHsC4MrempvnHdu https://www.mercadolibre.com.uy/ayuda/Tra…" at bounding box center [477, 235] width 955 height 471
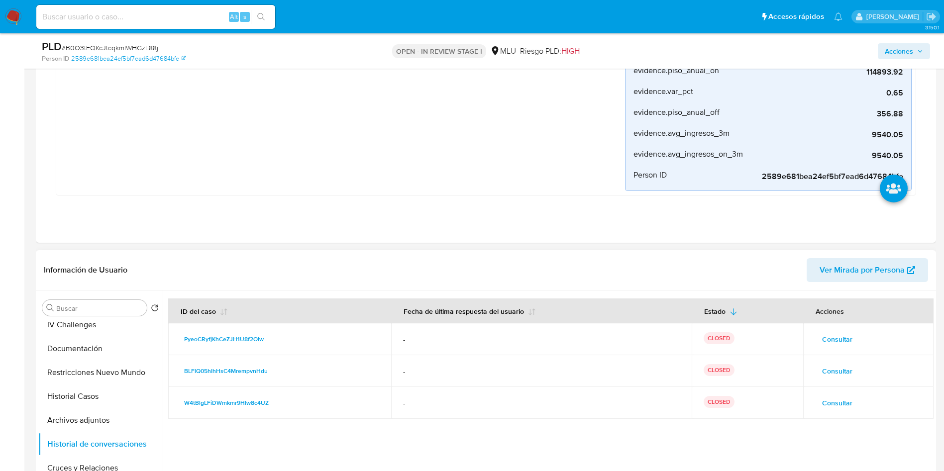
scroll to position [0, 0]
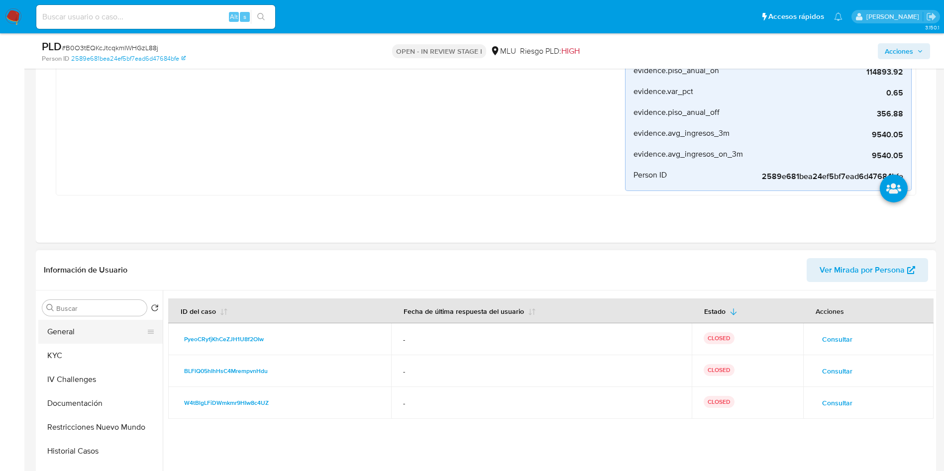
click at [83, 334] on button "General" at bounding box center [96, 332] width 116 height 24
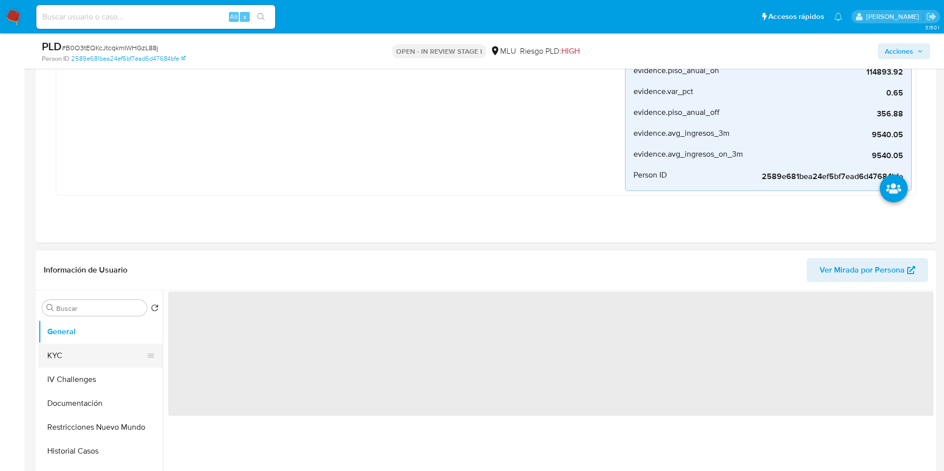
click at [86, 353] on button "KYC" at bounding box center [96, 356] width 116 height 24
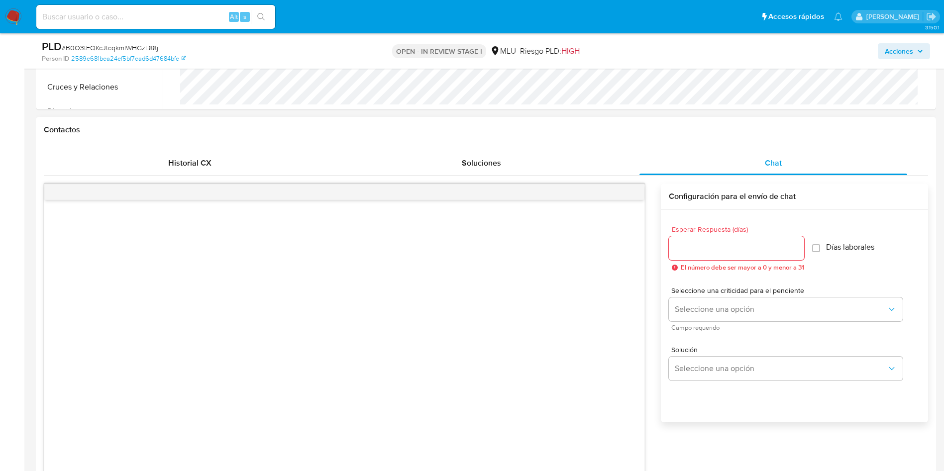
scroll to position [1120, 0]
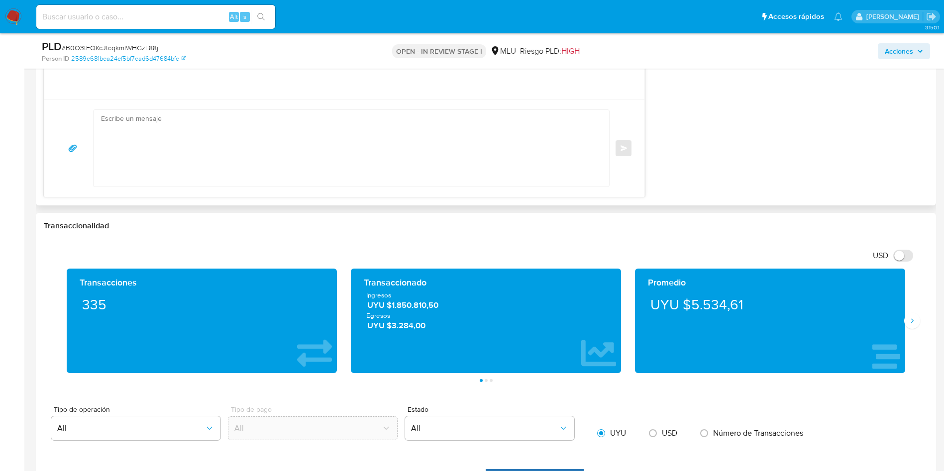
drag, startPoint x: 323, startPoint y: 149, endPoint x: 328, endPoint y: 168, distance: 19.4
click at [323, 148] on textarea at bounding box center [349, 148] width 496 height 77
type textarea "H"
click at [371, 135] on textarea at bounding box center [349, 148] width 496 height 77
click at [372, 135] on textarea at bounding box center [349, 148] width 496 height 77
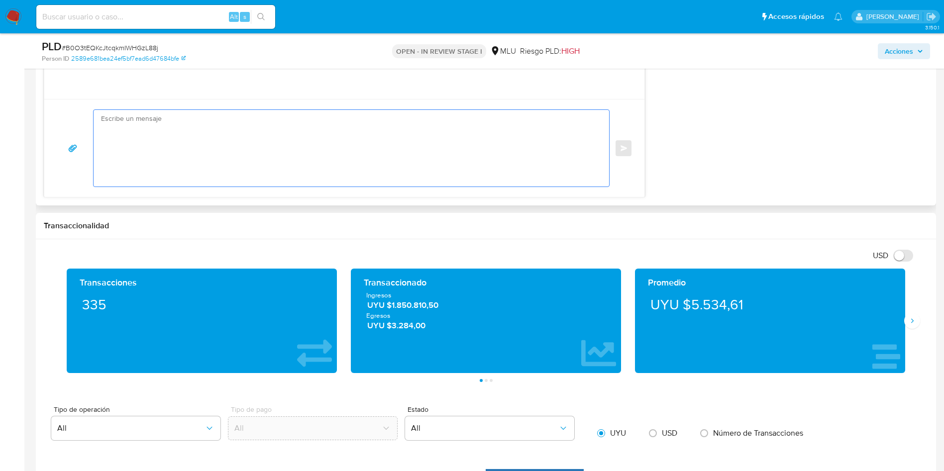
type textarea "H"
paste textarea "Te contactamos ya que necesitamos verificar algunos datos."
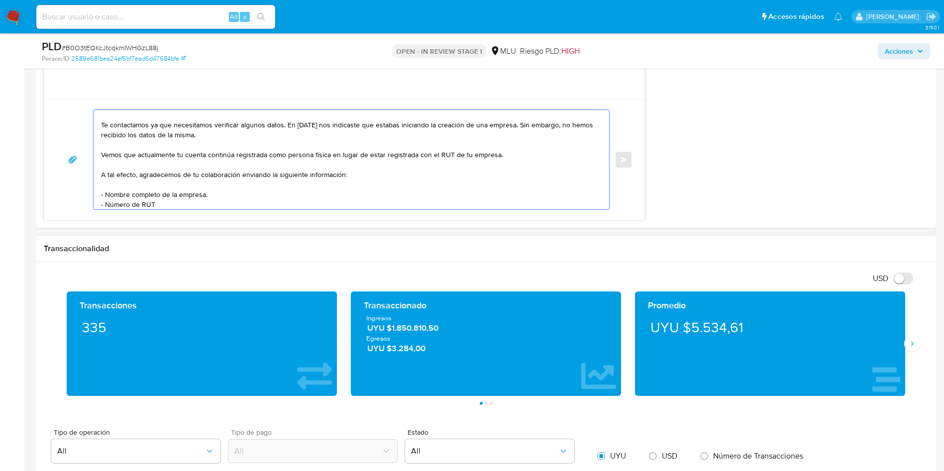
scroll to position [23, 0]
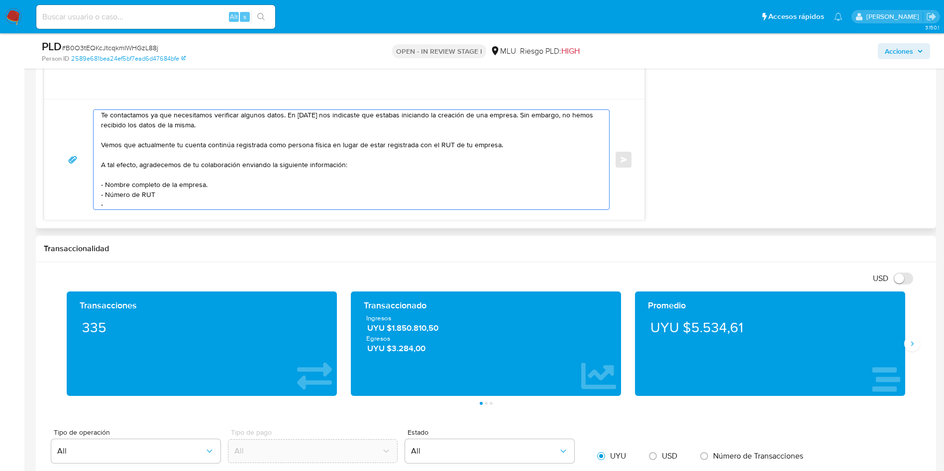
paste textarea "Documentación respecto a los ingresos brutos de la empresa (como ser: último ba…"
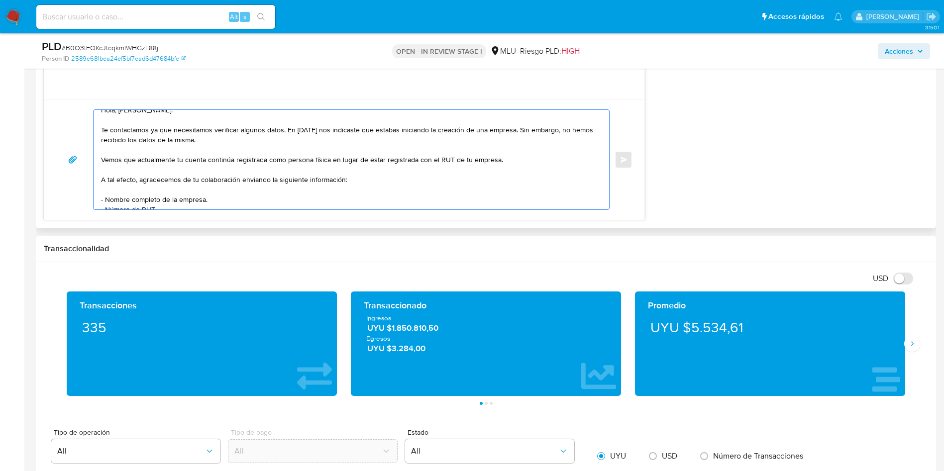
scroll to position [87, 0]
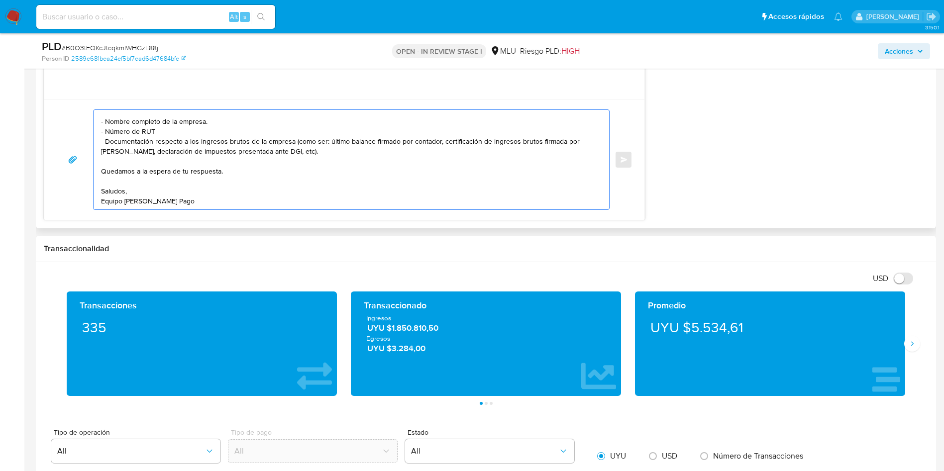
click at [299, 151] on textarea "Hola, Mirta. Te contactamos ya que necesitamos verificar algunos datos. En ener…" at bounding box center [349, 160] width 496 height 100
click at [159, 166] on textarea "Hola, Mirta. Te contactamos ya que necesitamos verificar algunos datos. En ener…" at bounding box center [349, 160] width 496 height 100
click at [167, 157] on textarea "Hola, Mirta. Te contactamos ya que necesitamos verificar algunos datos. En ener…" at bounding box center [349, 160] width 496 height 100
click at [229, 167] on textarea "Hola, Mirta. Te contactamos ya que necesitamos verificar algunos datos. En ener…" at bounding box center [349, 160] width 496 height 100
click at [264, 159] on textarea "Hola, Mirta. Te contactamos ya que necesitamos verificar algunos datos. En ener…" at bounding box center [349, 160] width 496 height 100
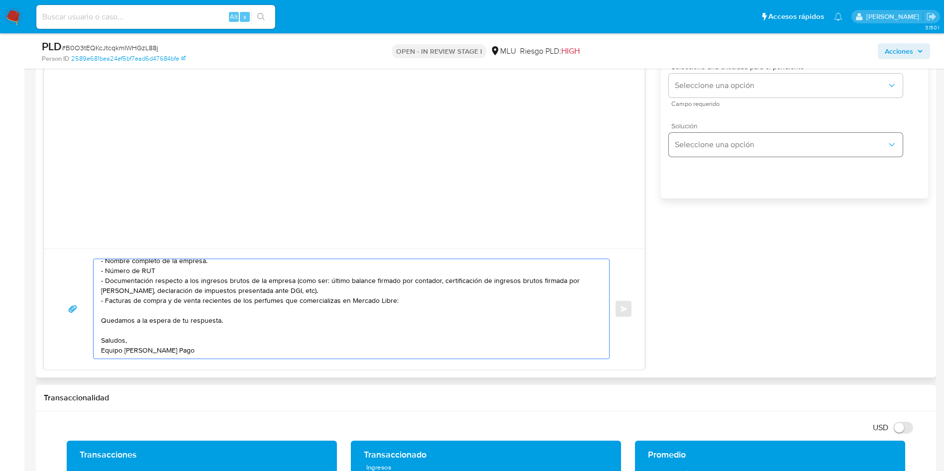
scroll to position [821, 0]
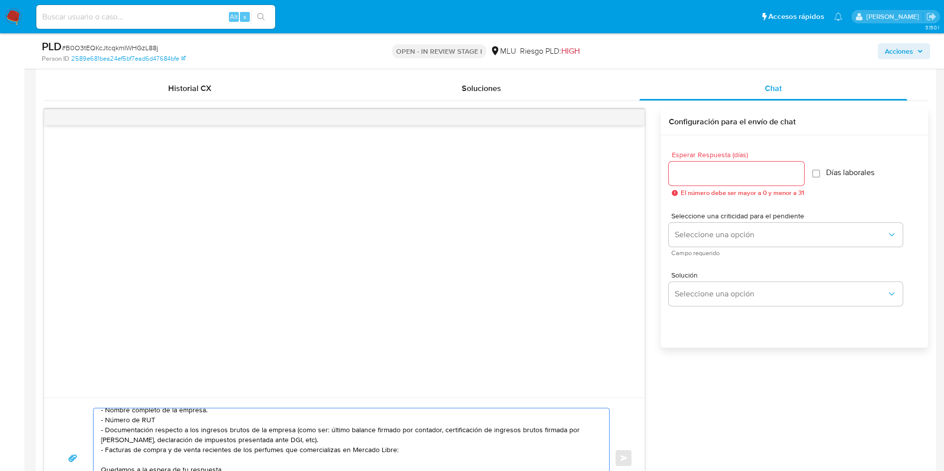
type textarea "Hola, Mirta. Te contactamos ya que necesitamos verificar algunos datos. En ener…"
click at [698, 176] on input "Esperar Respuesta (días)" at bounding box center [736, 173] width 135 height 13
type input "3"
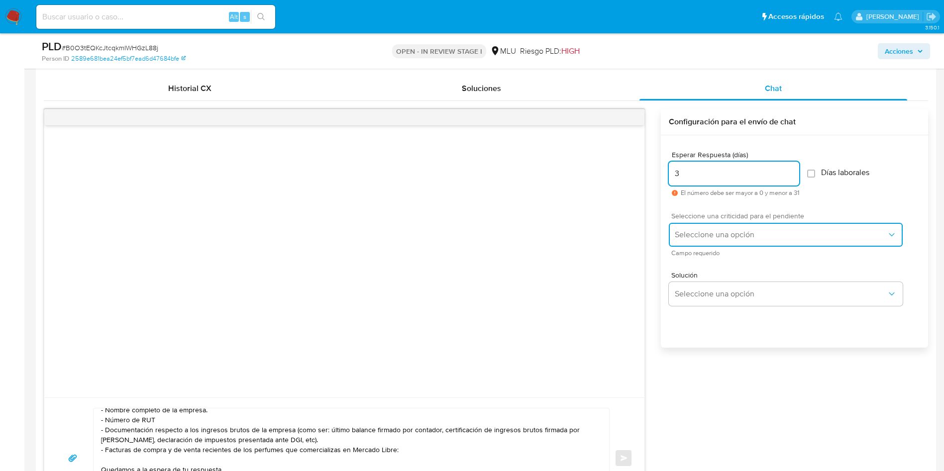
click at [704, 233] on span "Seleccione una opción" at bounding box center [781, 235] width 212 height 10
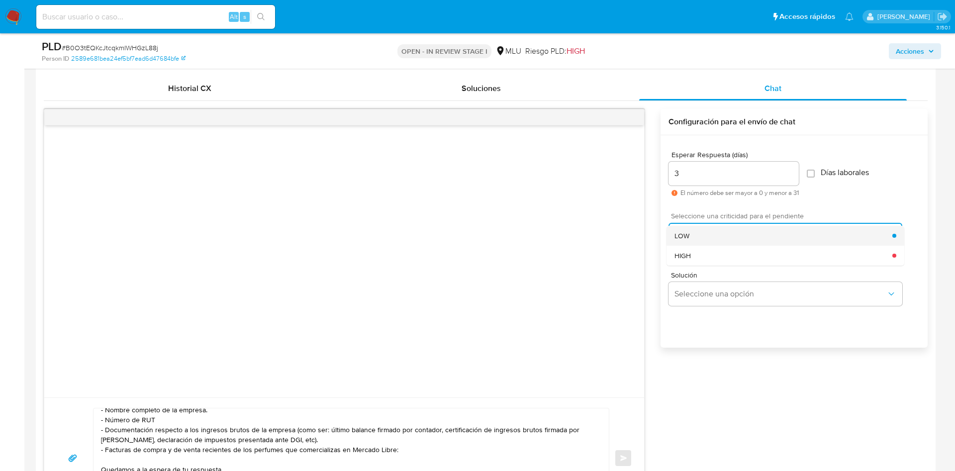
click at [705, 236] on div "LOW" at bounding box center [784, 236] width 218 height 20
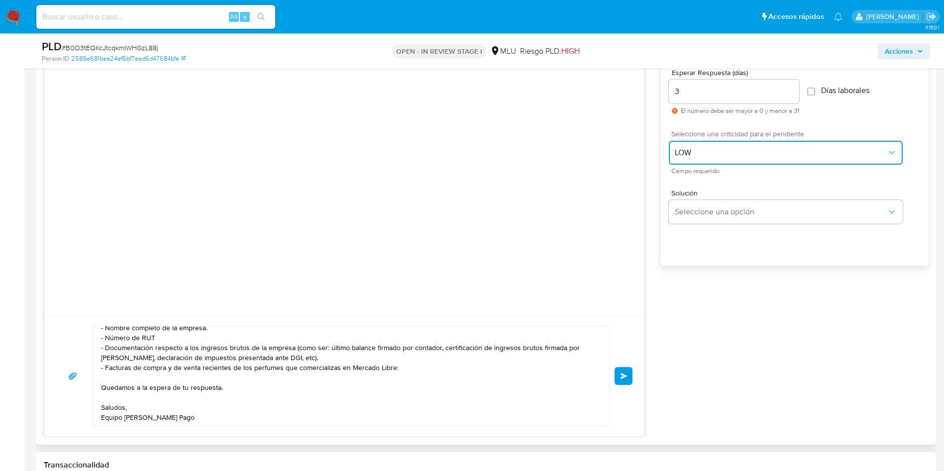
scroll to position [970, 0]
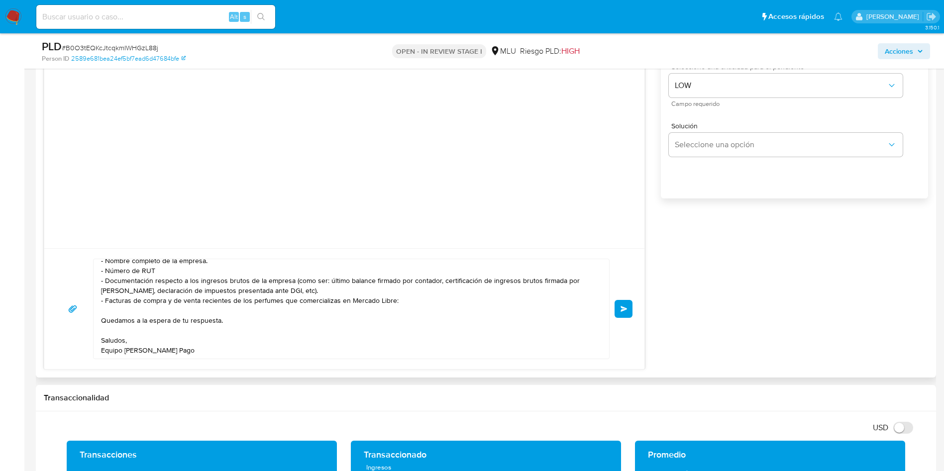
click at [624, 308] on span "Enviar" at bounding box center [623, 309] width 7 height 6
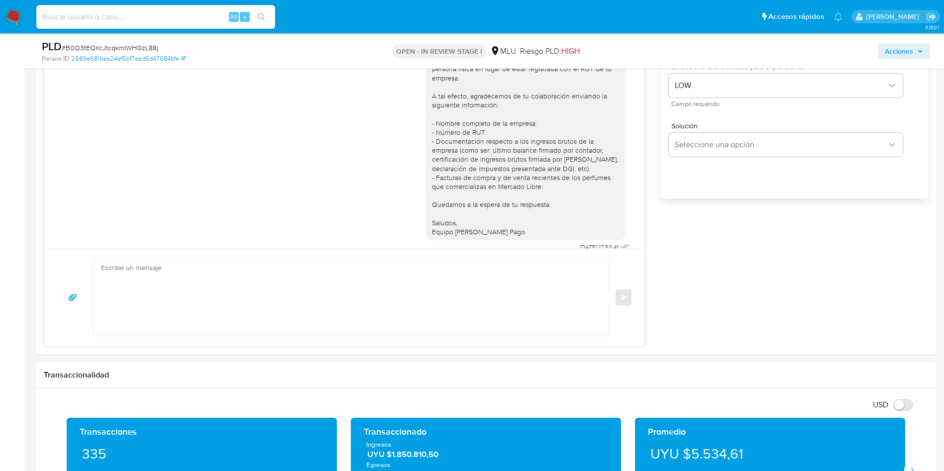
scroll to position [11, 0]
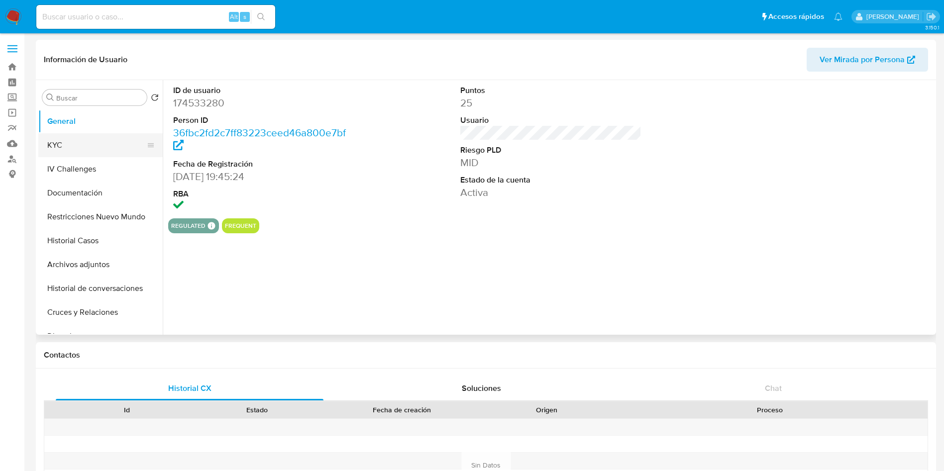
select select "10"
click at [83, 143] on button "KYC" at bounding box center [96, 145] width 116 height 24
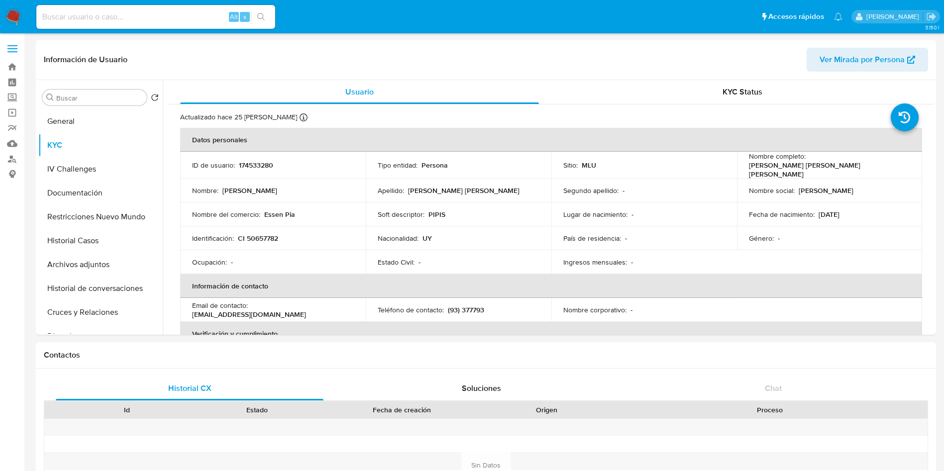
scroll to position [522, 0]
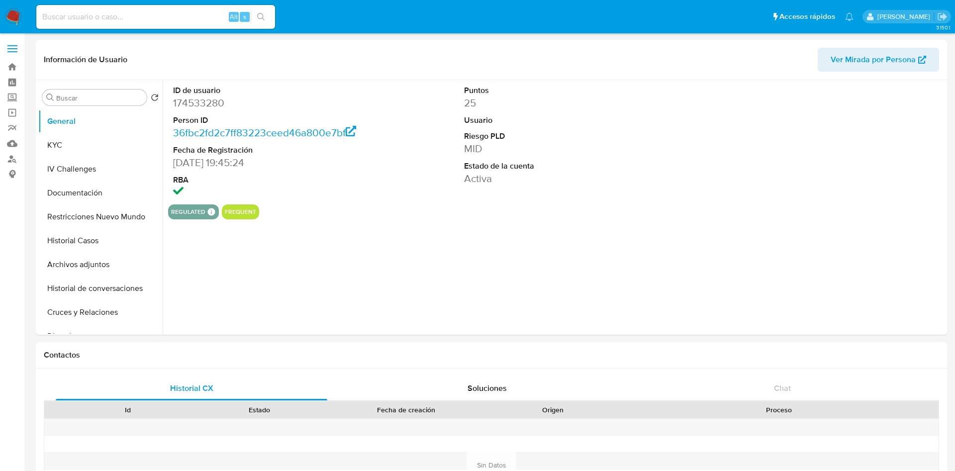
select select "10"
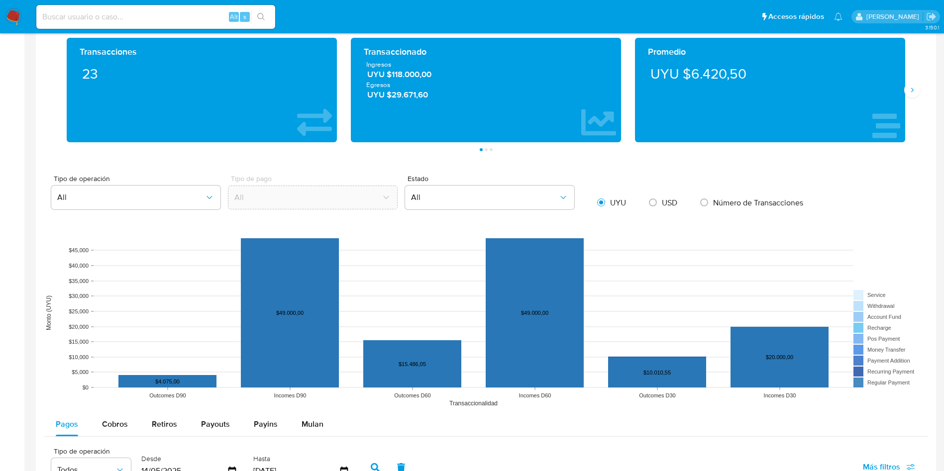
scroll to position [746, 0]
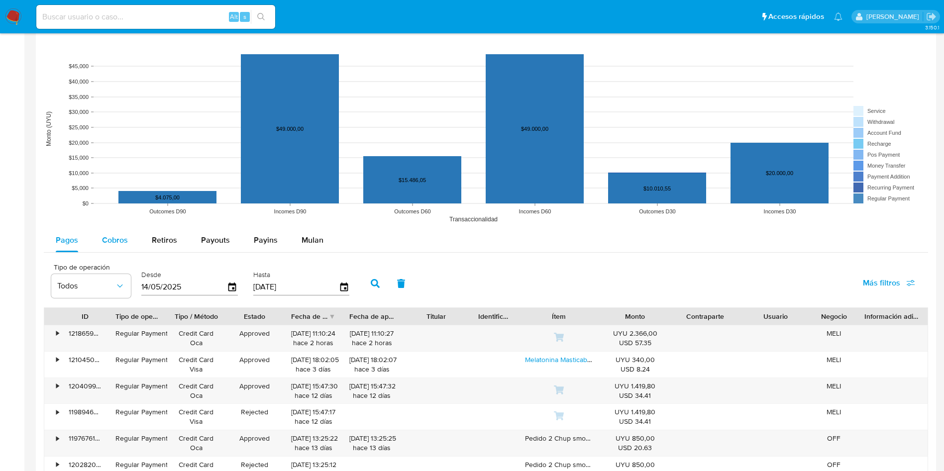
click at [110, 243] on span "Cobros" at bounding box center [115, 239] width 26 height 11
select select "10"
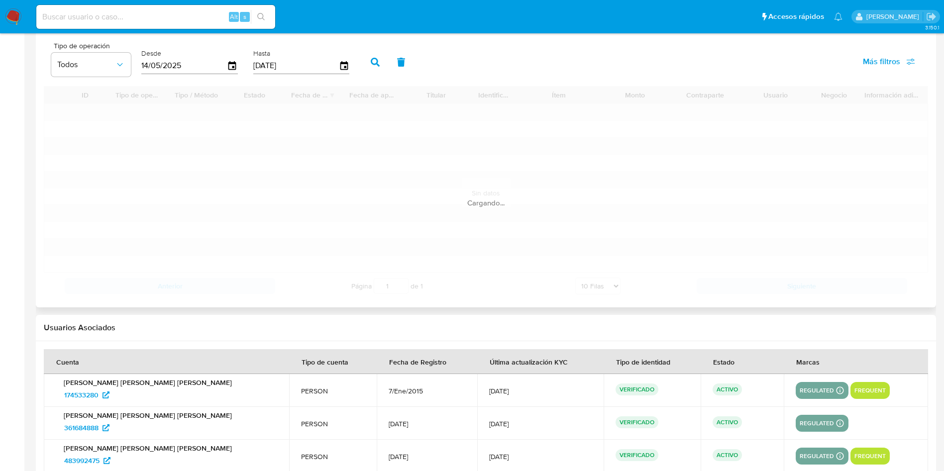
scroll to position [970, 0]
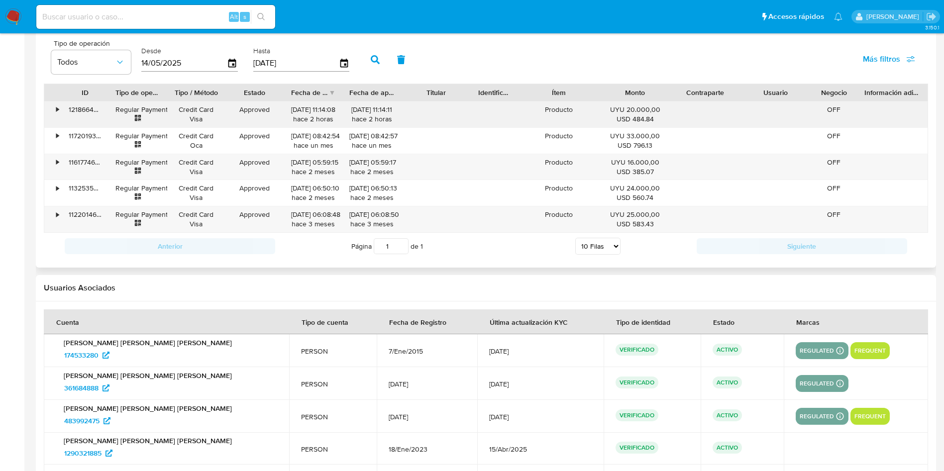
drag, startPoint x: 838, startPoint y: 270, endPoint x: 598, endPoint y: 113, distance: 287.2
drag, startPoint x: 812, startPoint y: 60, endPoint x: 744, endPoint y: 94, distance: 75.4
click at [814, 60] on div "Tipo de operación Todos Desde 14/05/2025 Hasta 11/08/2025 Más filtros" at bounding box center [486, 59] width 884 height 50
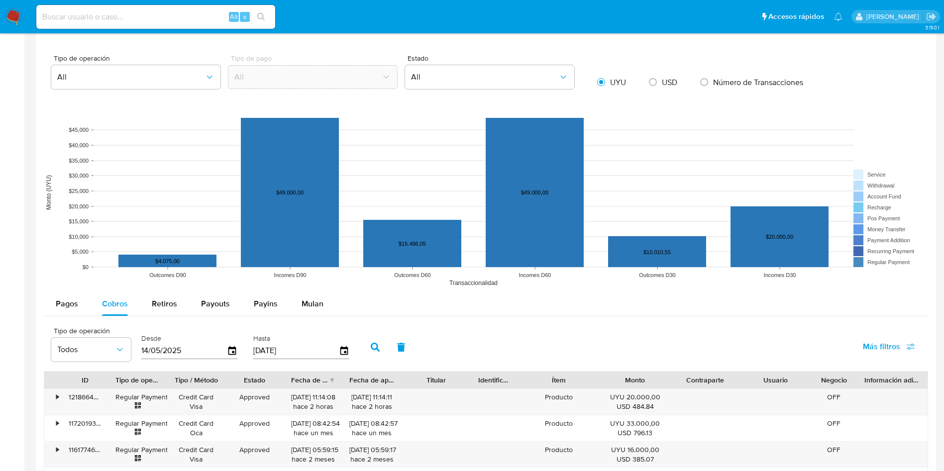
scroll to position [672, 0]
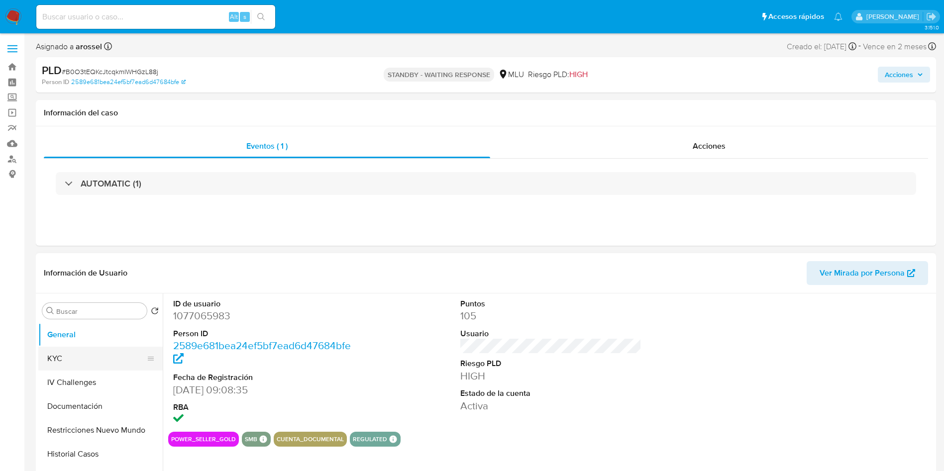
click at [99, 351] on button "KYC" at bounding box center [96, 359] width 116 height 24
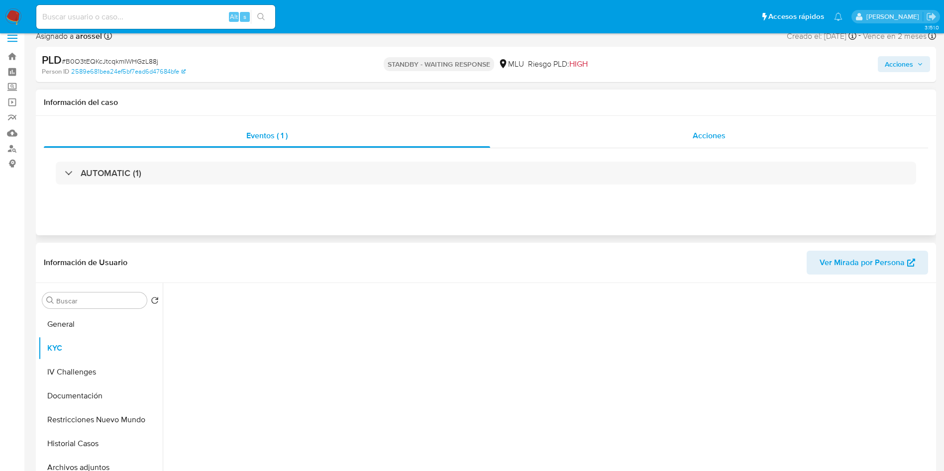
scroll to position [75, 0]
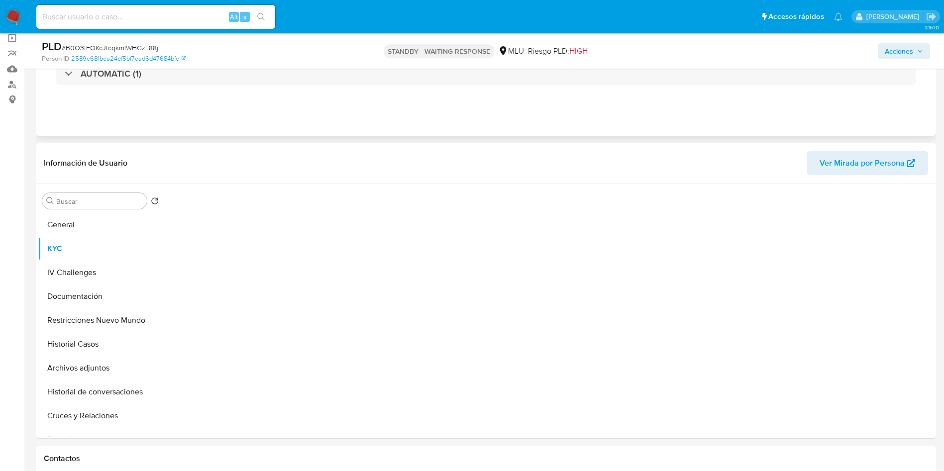
select select "10"
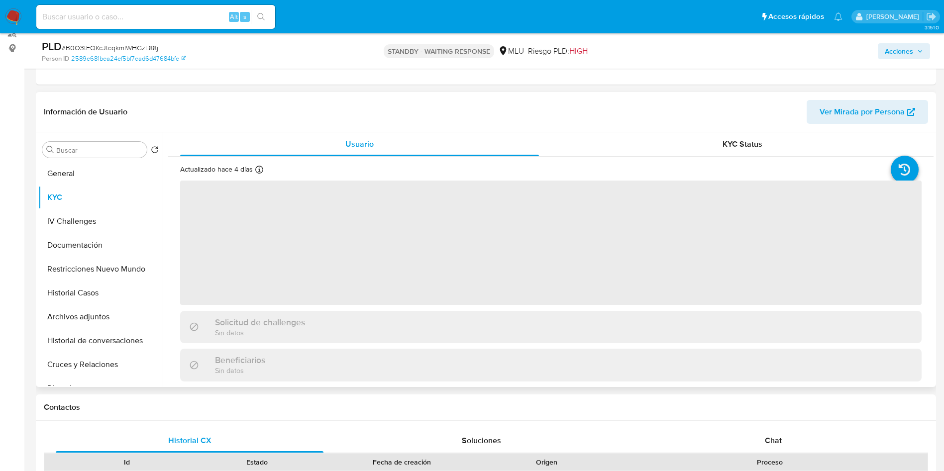
scroll to position [149, 0]
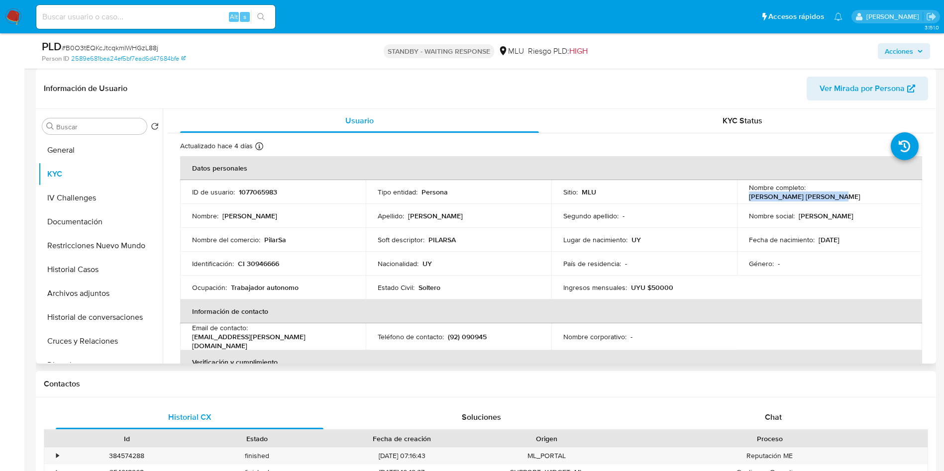
drag, startPoint x: 808, startPoint y: 194, endPoint x: 902, endPoint y: 185, distance: 94.9
click at [902, 185] on td "Nombre completo : Mirta Suly Perez Olveira" at bounding box center [830, 192] width 186 height 24
copy p "Mirta Suly Perez Olveira"
click at [264, 189] on p "1077065983" at bounding box center [258, 192] width 38 height 9
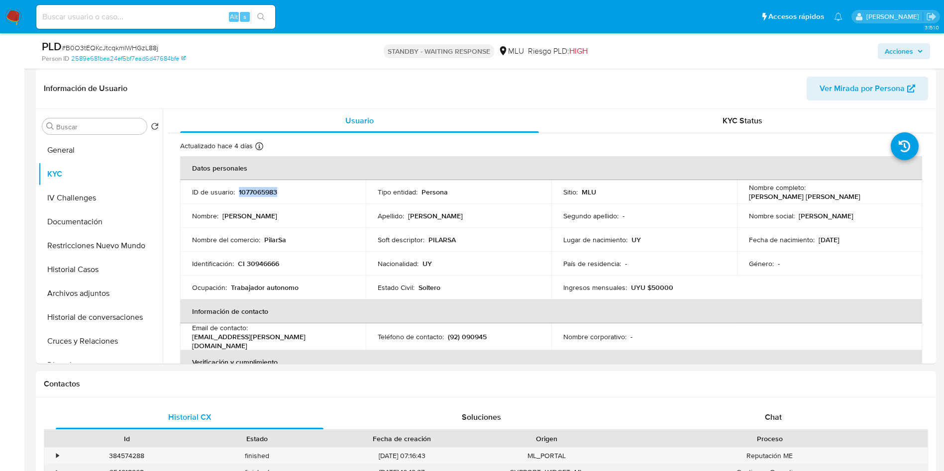
copy p "1077065983"
drag, startPoint x: 868, startPoint y: 192, endPoint x: 845, endPoint y: 192, distance: 22.9
click at [860, 192] on p "Mirta Suly Perez Olveira" at bounding box center [804, 196] width 111 height 9
drag, startPoint x: 807, startPoint y: 190, endPoint x: 839, endPoint y: 190, distance: 32.8
click at [895, 190] on div "Nombre completo : Mirta Suly Perez Olveira" at bounding box center [830, 192] width 162 height 18
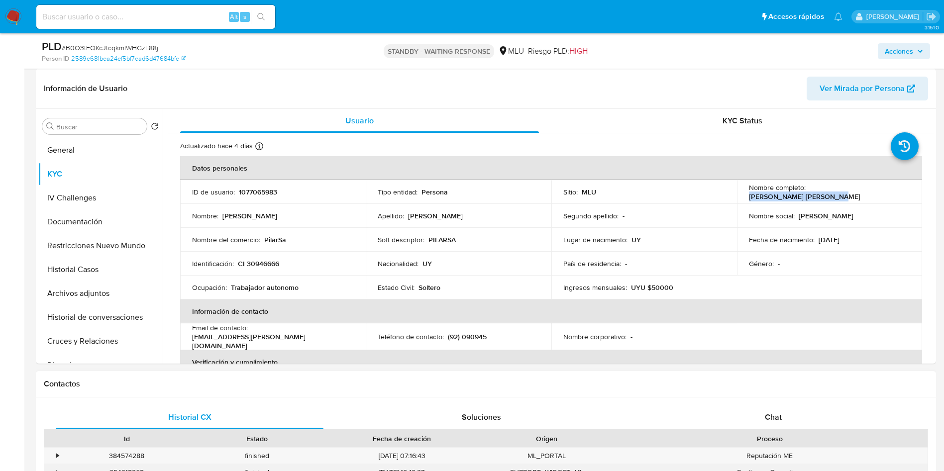
copy p "Mirta Suly Perez Olveira"
click at [204, 223] on td "Nombre : Mirta Suly" at bounding box center [273, 216] width 186 height 24
click at [274, 191] on p "1077065983" at bounding box center [258, 192] width 38 height 9
copy p "1077065983"
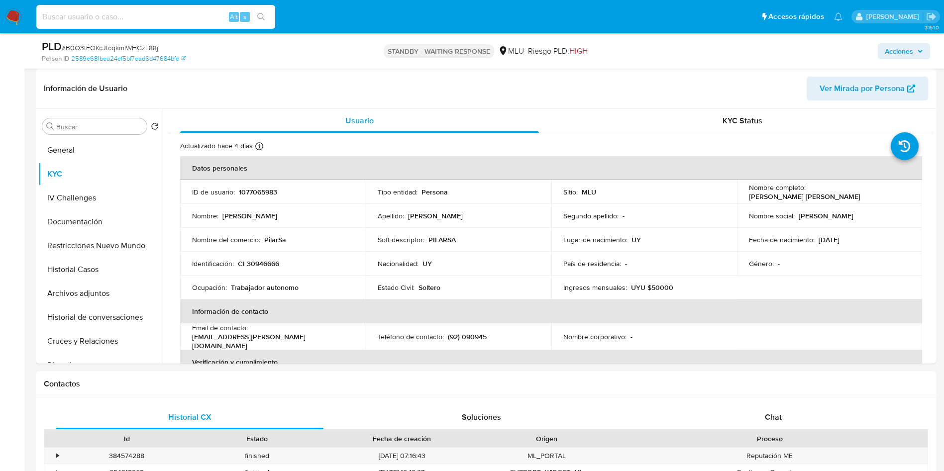
click at [151, 17] on input at bounding box center [155, 16] width 239 height 13
paste input "CrSqTojG5HnNgFUxExhQo1Ul"
type input "CrSqTojG5HnNgFUxExhQo1Ul"
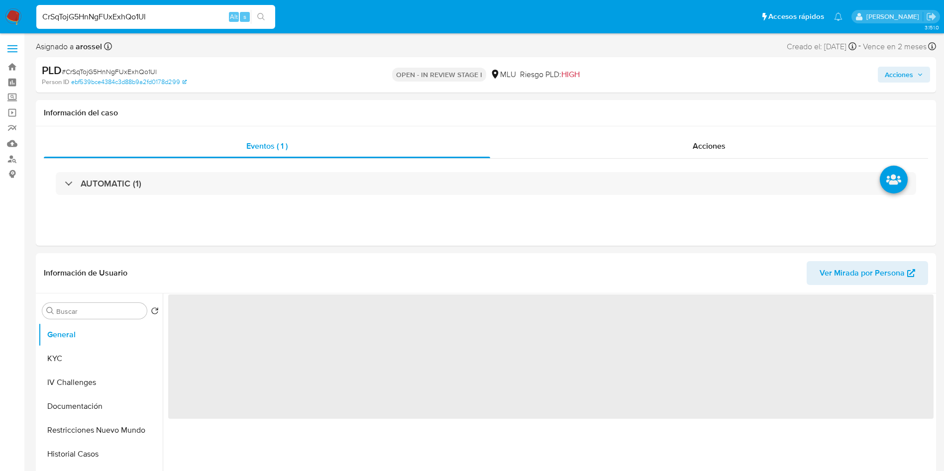
select select "10"
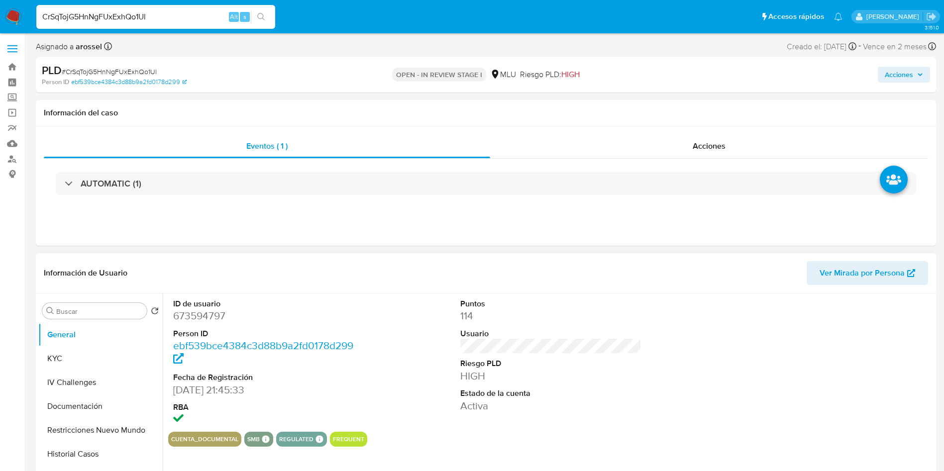
scroll to position [75, 0]
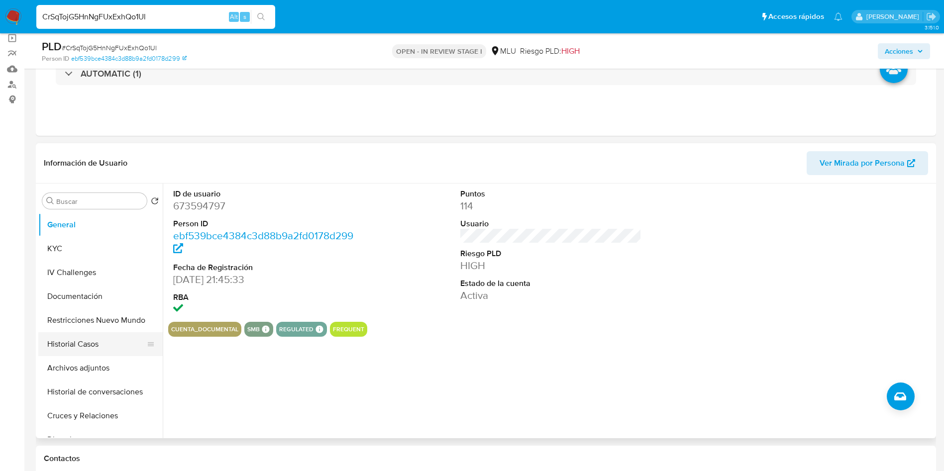
click at [102, 348] on button "Historial Casos" at bounding box center [96, 344] width 116 height 24
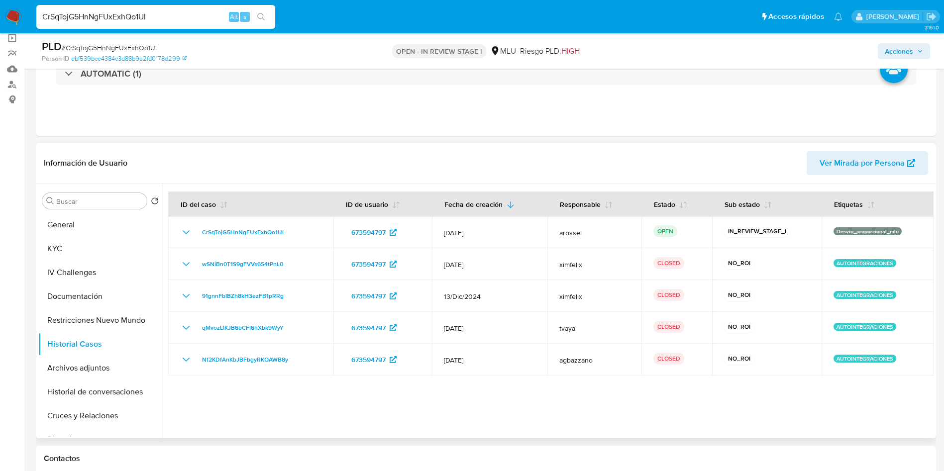
click at [876, 157] on span "Ver Mirada por Persona" at bounding box center [861, 163] width 85 height 24
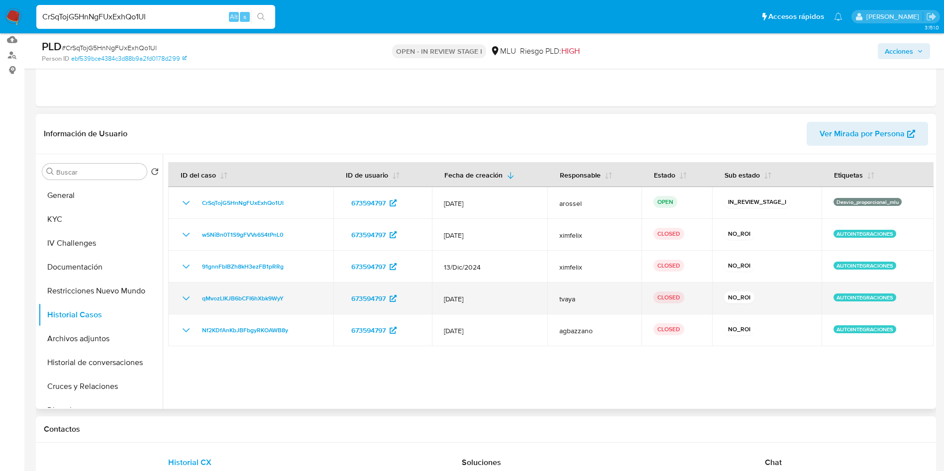
scroll to position [149, 0]
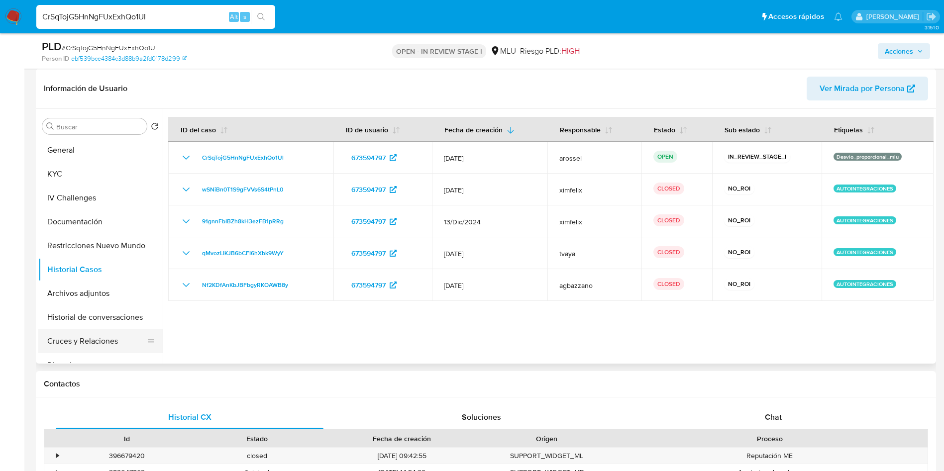
click at [88, 344] on button "Cruces y Relaciones" at bounding box center [96, 341] width 116 height 24
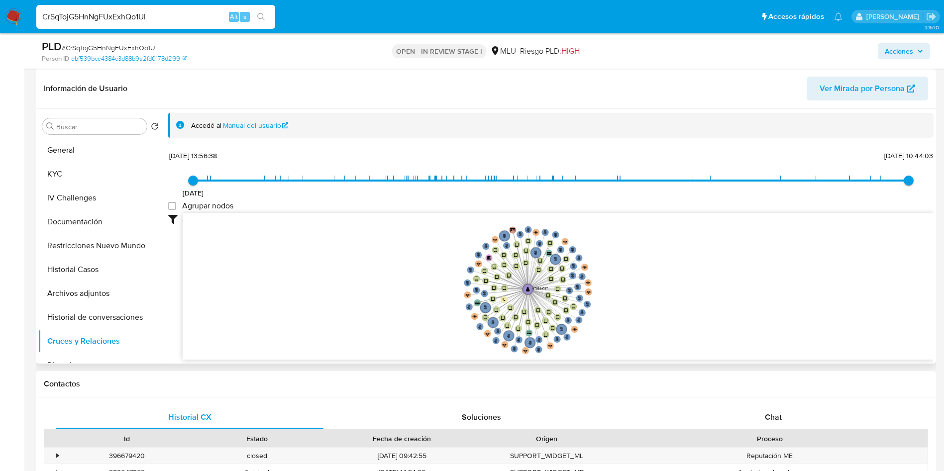
click at [656, 292] on icon "user-673594797  673594797 phone-c7d0cfc83ead21d1db5d36ac28067c1c  person-ebf5…" at bounding box center [558, 285] width 751 height 144
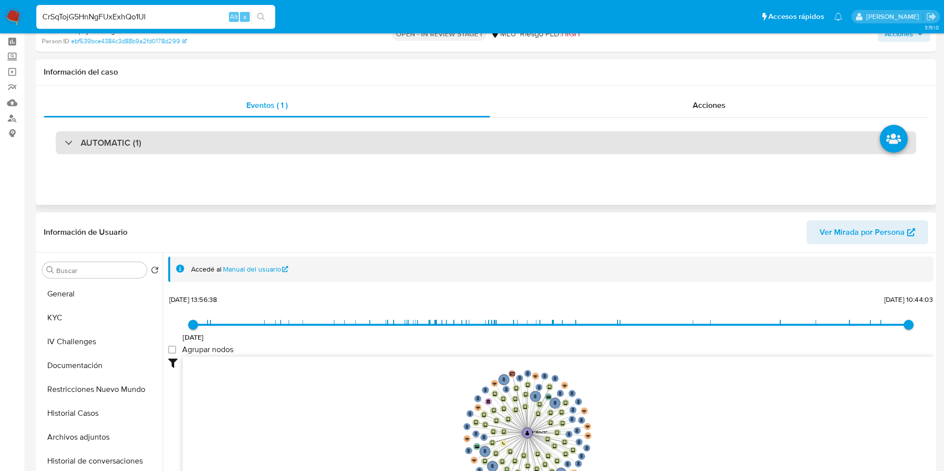
scroll to position [0, 0]
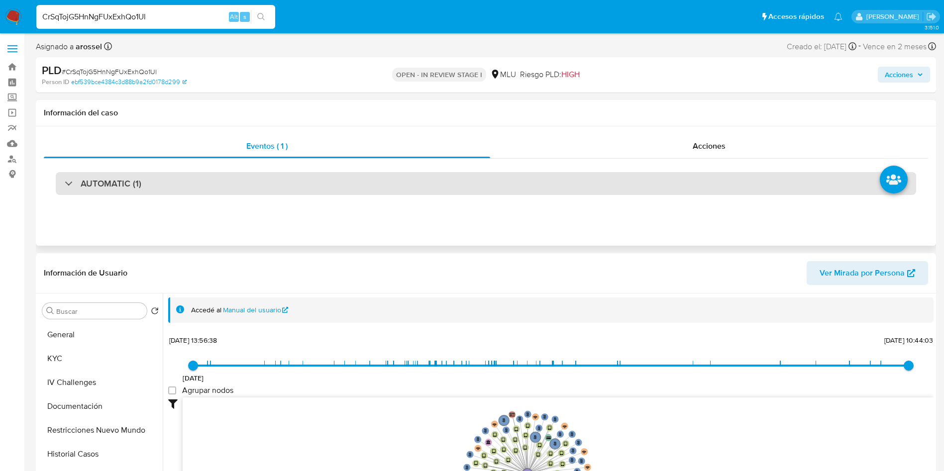
click at [203, 182] on div "AUTOMATIC (1)" at bounding box center [486, 183] width 860 height 23
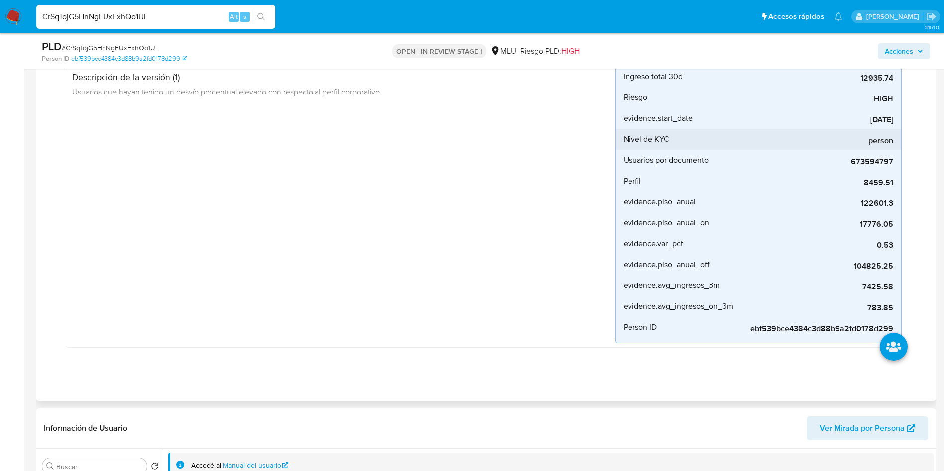
scroll to position [75, 0]
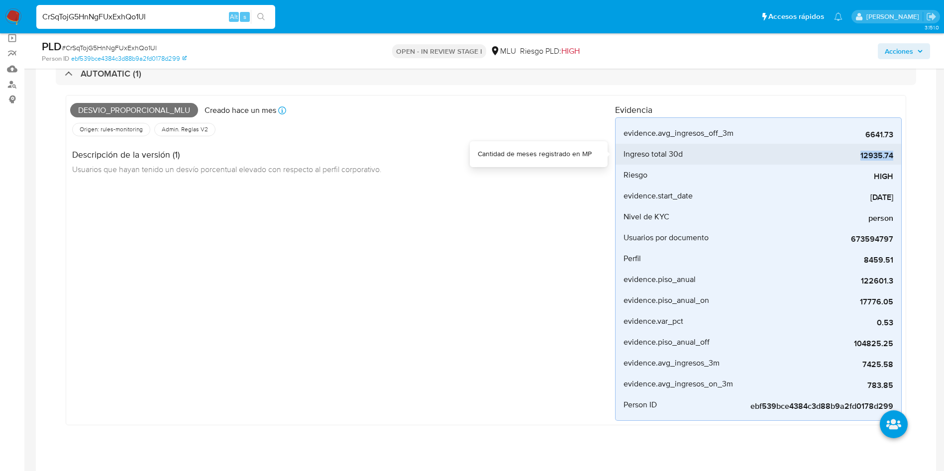
drag, startPoint x: 853, startPoint y: 156, endPoint x: 894, endPoint y: 153, distance: 41.4
click at [894, 153] on li "Ingreso total 30d 12935.74" at bounding box center [758, 154] width 286 height 21
copy span "12935.74"
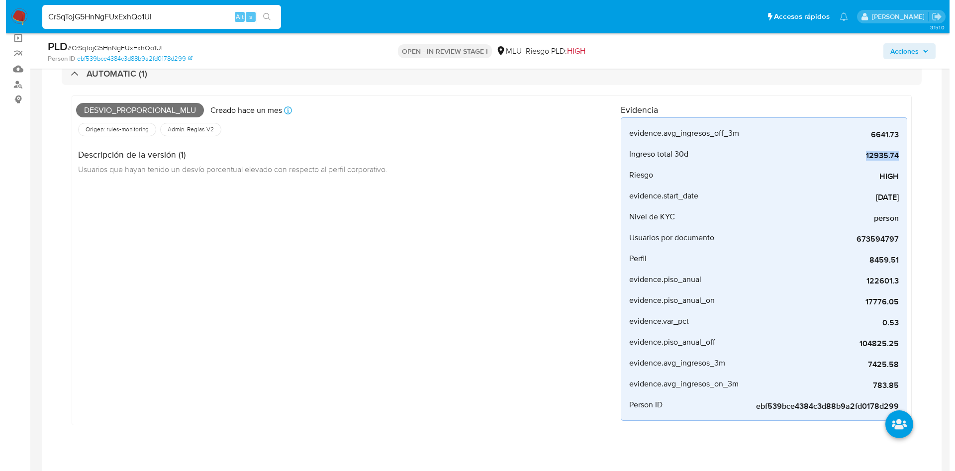
scroll to position [448, 0]
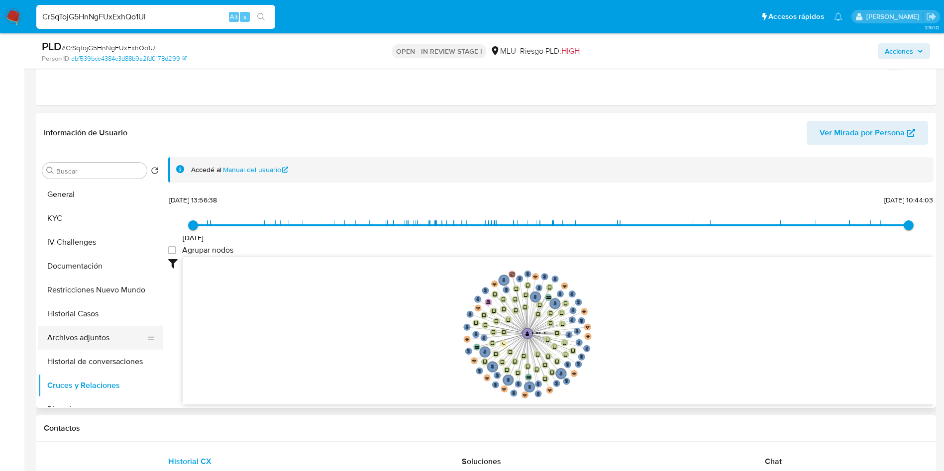
click at [59, 336] on button "Archivos adjuntos" at bounding box center [96, 338] width 116 height 24
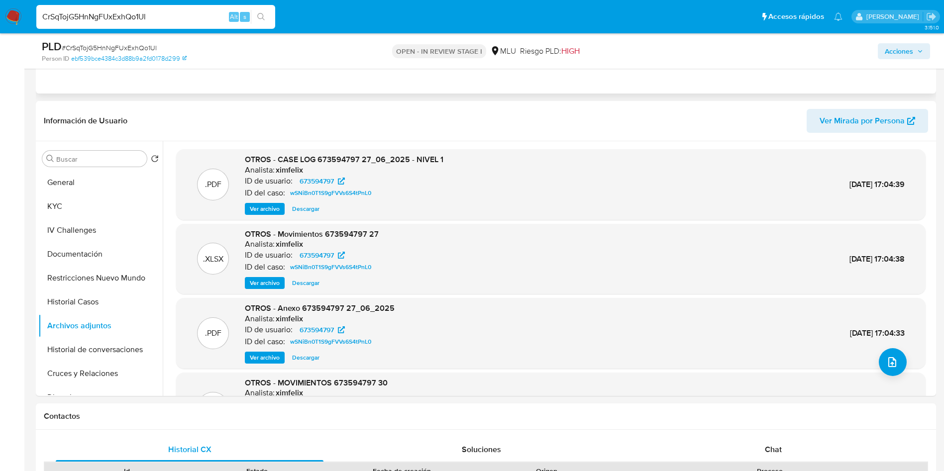
click at [886, 363] on icon "upload-file" at bounding box center [892, 362] width 12 height 12
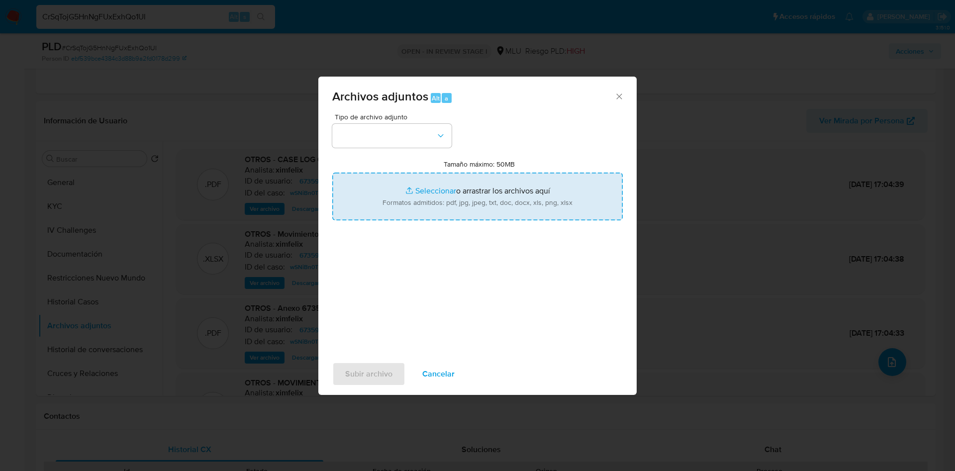
click at [507, 203] on input "Tamaño máximo: 50MB Seleccionar archivos" at bounding box center [477, 197] width 291 height 48
type input "C:\fakepath\Case Log 673594797 - 11_08_2025.pdf"
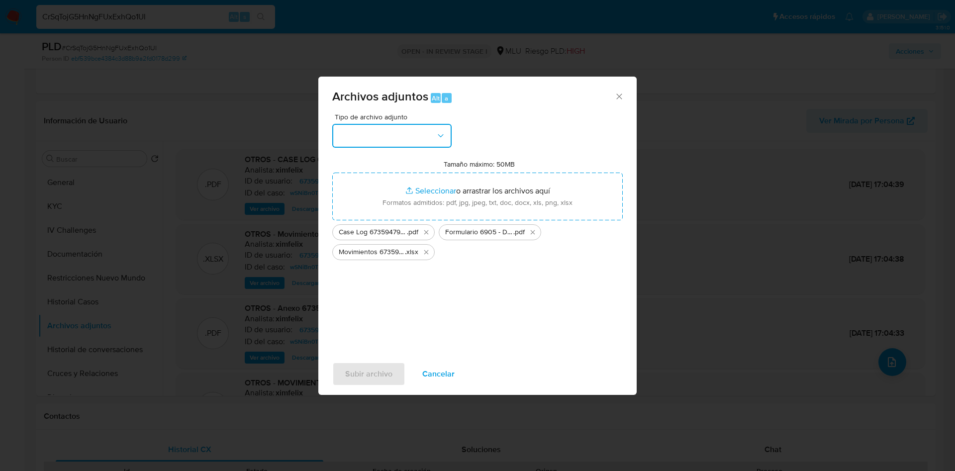
click at [410, 134] on button "button" at bounding box center [391, 136] width 119 height 24
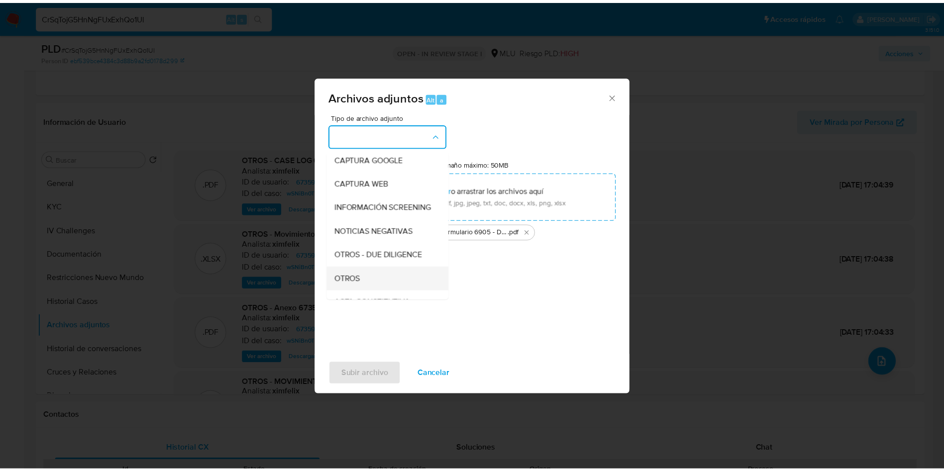
scroll to position [75, 0]
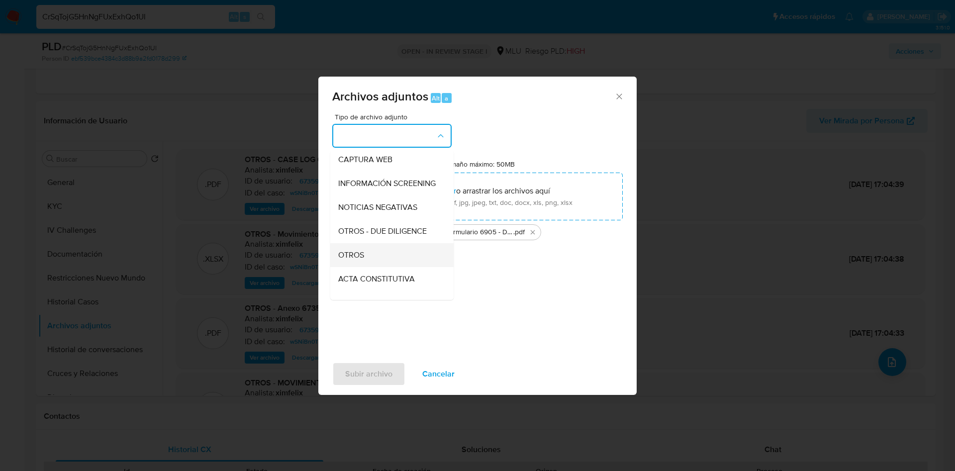
click at [386, 262] on div "OTROS" at bounding box center [389, 255] width 102 height 24
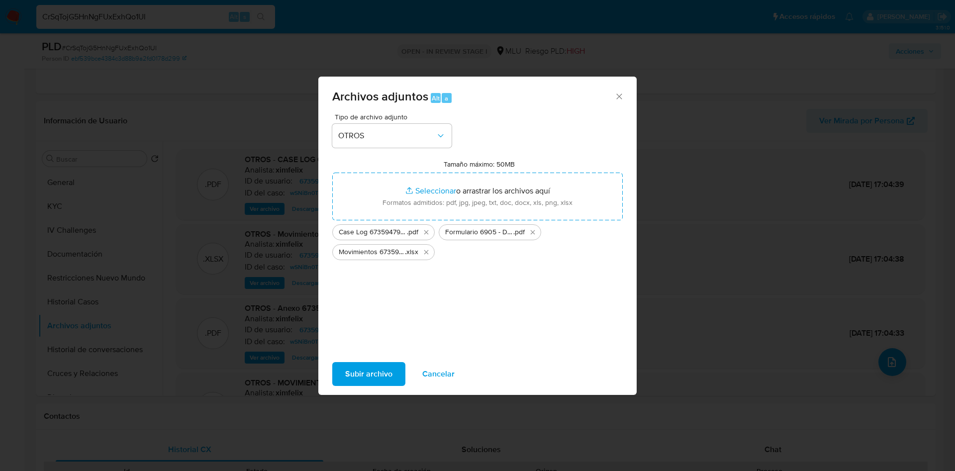
click at [377, 365] on span "Subir archivo" at bounding box center [368, 374] width 47 height 22
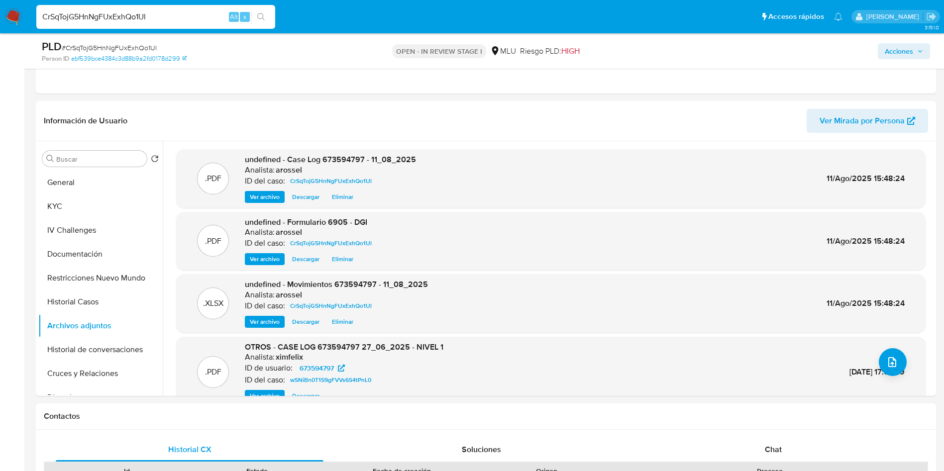
click at [902, 50] on span "Acciones" at bounding box center [899, 51] width 28 height 16
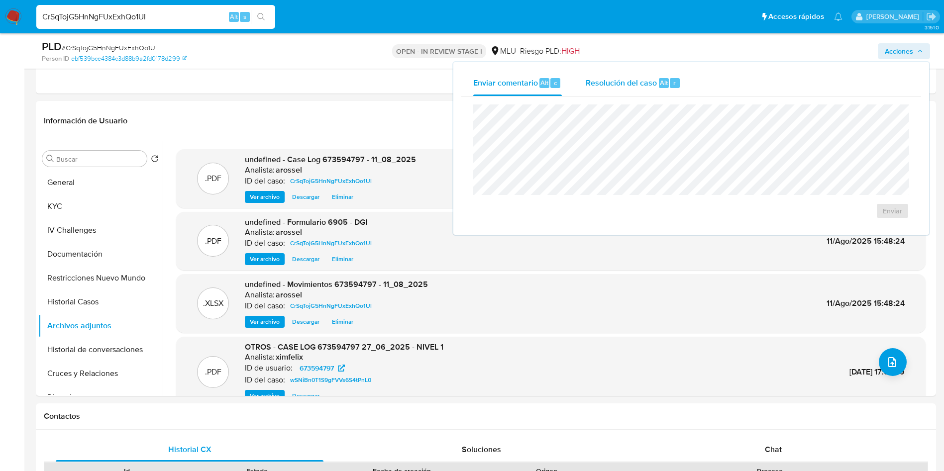
click at [689, 82] on button "Resolución del caso Alt r" at bounding box center [633, 83] width 119 height 26
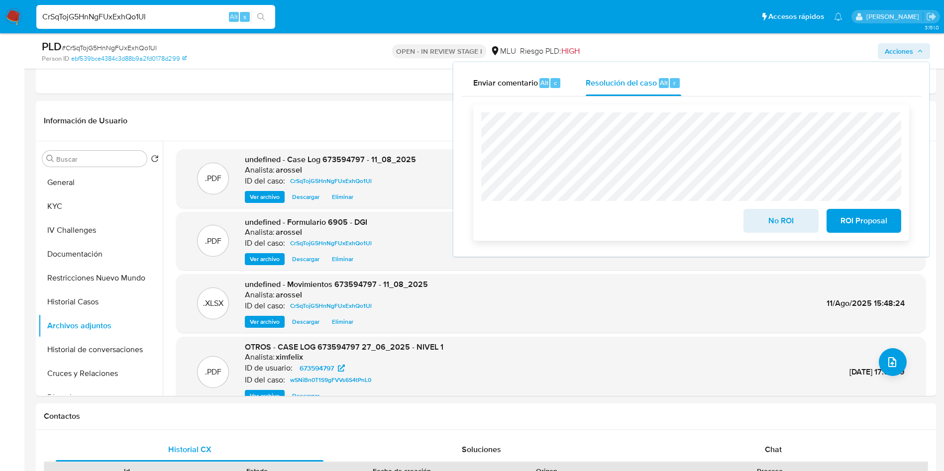
click at [784, 227] on span "No ROI" at bounding box center [780, 221] width 49 height 22
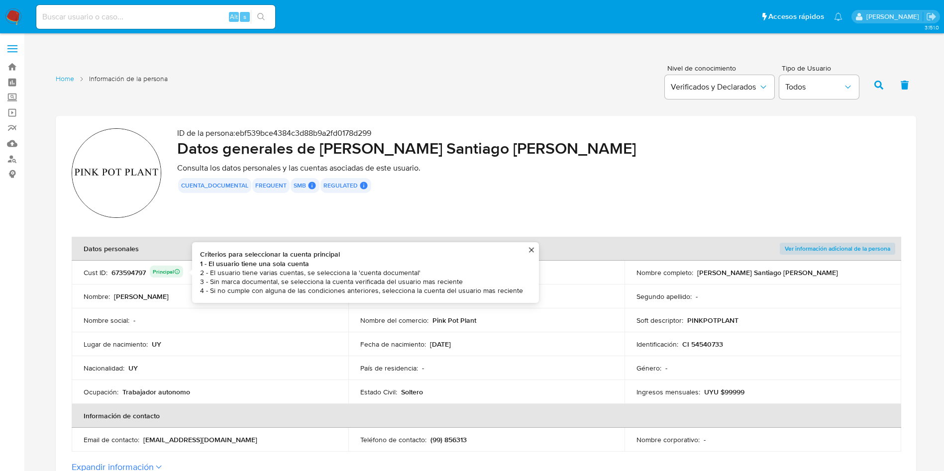
click at [125, 277] on div "673594797 Principal Criterios para seleccionar la cuenta principal 1 - El usuar…" at bounding box center [147, 273] width 72 height 14
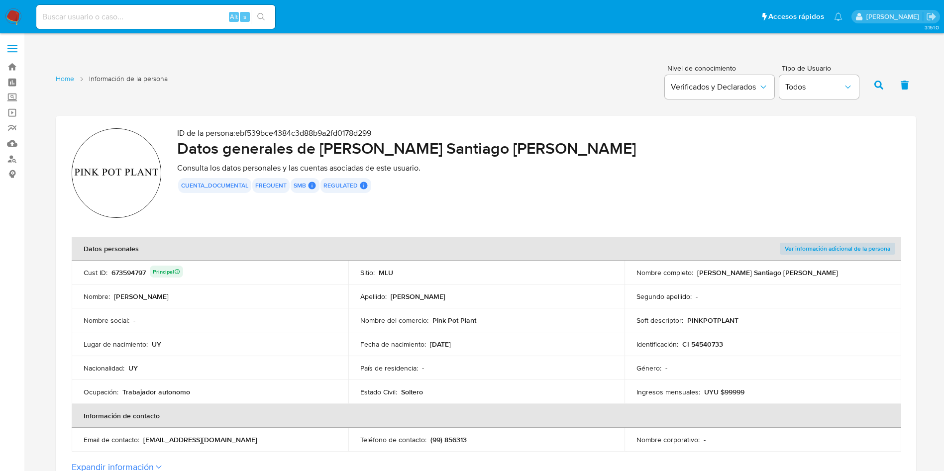
click at [125, 277] on div "673594797 Principal" at bounding box center [147, 273] width 72 height 14
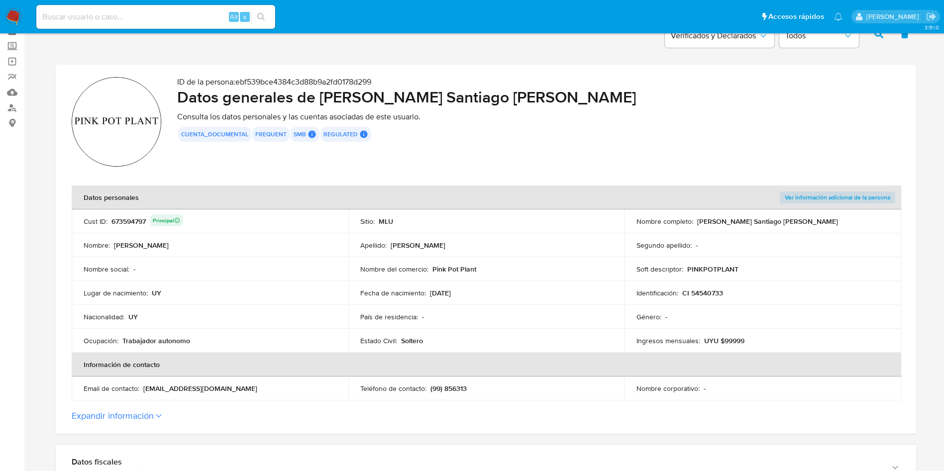
scroll to position [75, 0]
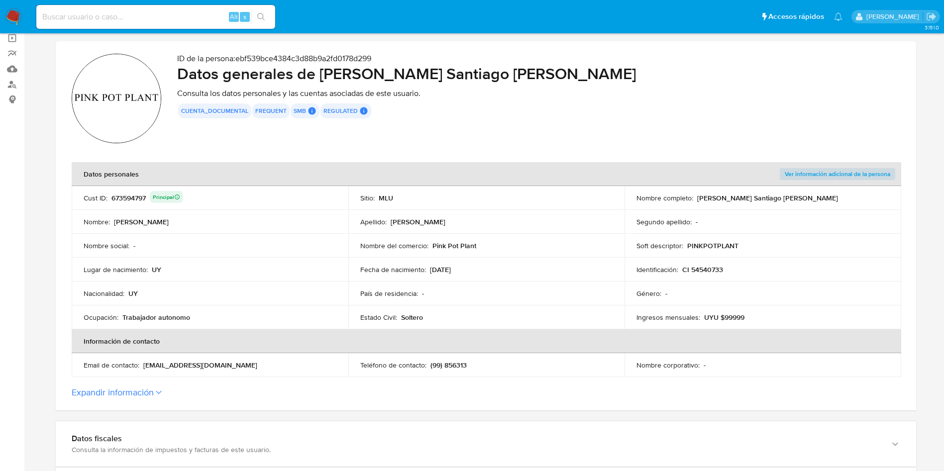
click at [605, 97] on p "Consulta los datos personales y las cuentas asociadas de este usuario." at bounding box center [538, 94] width 723 height 10
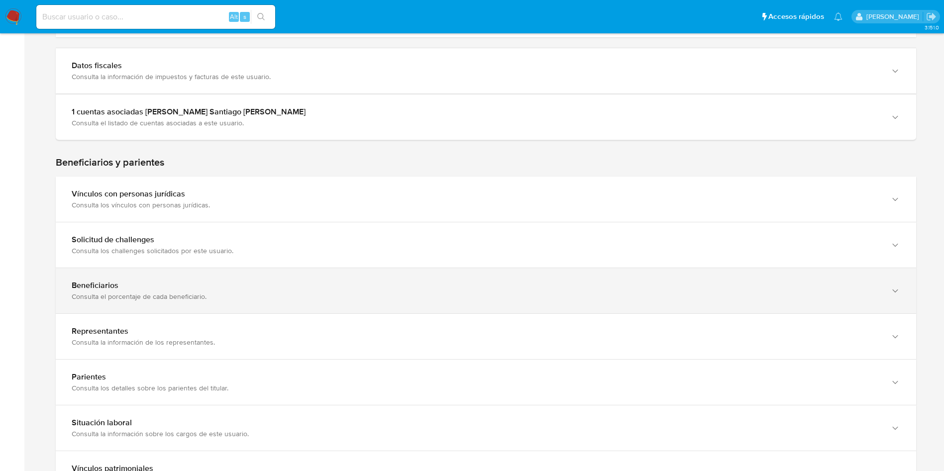
scroll to position [746, 0]
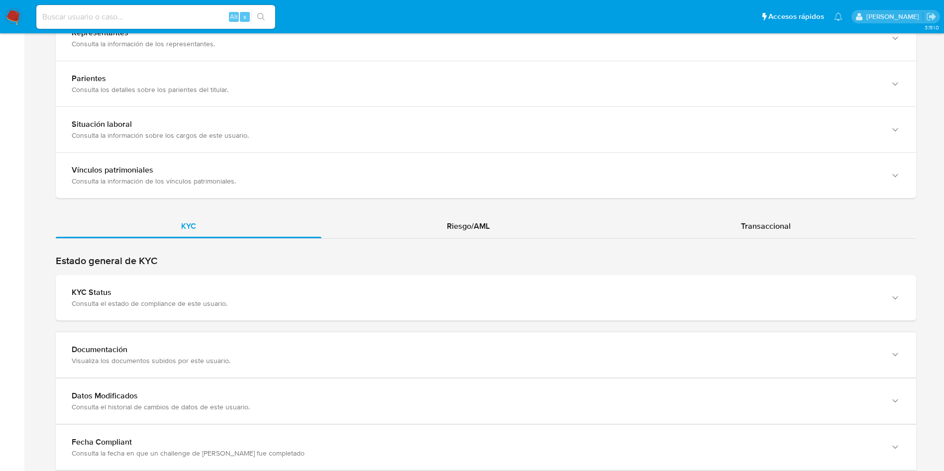
drag, startPoint x: 219, startPoint y: 281, endPoint x: 238, endPoint y: 264, distance: 25.7
click at [218, 282] on div "KYC Status Consulta el estado de compliance de este usuario." at bounding box center [486, 297] width 860 height 45
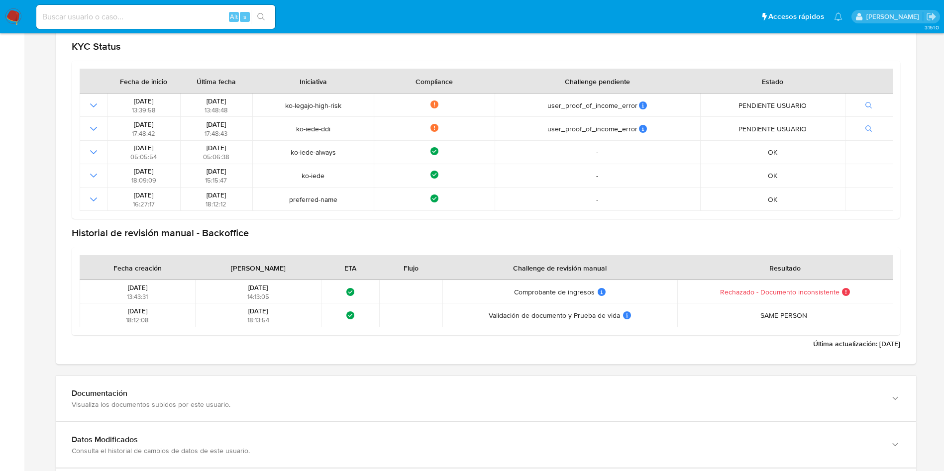
scroll to position [1120, 0]
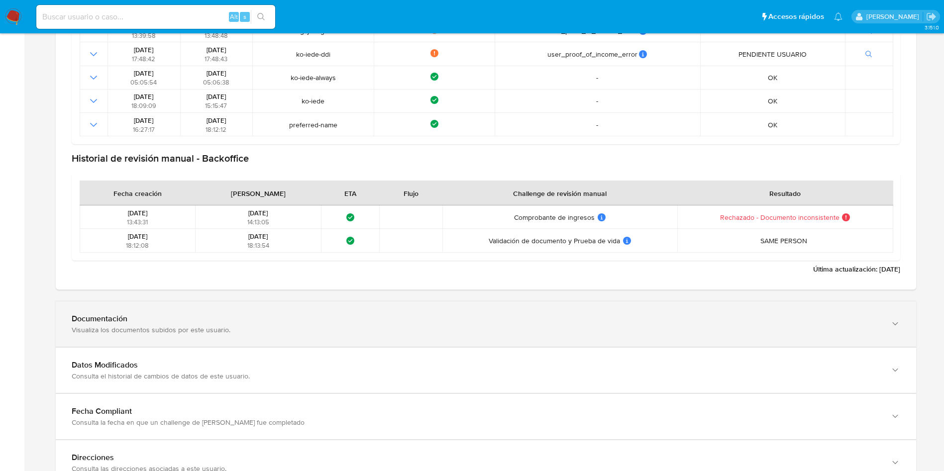
click at [174, 328] on div "Visualiza los documentos subidos por este usuario." at bounding box center [476, 329] width 809 height 9
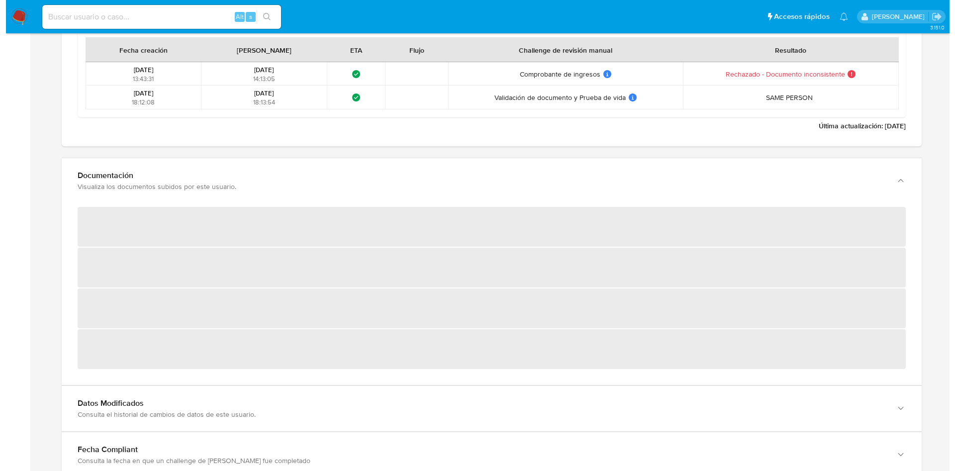
scroll to position [1269, 0]
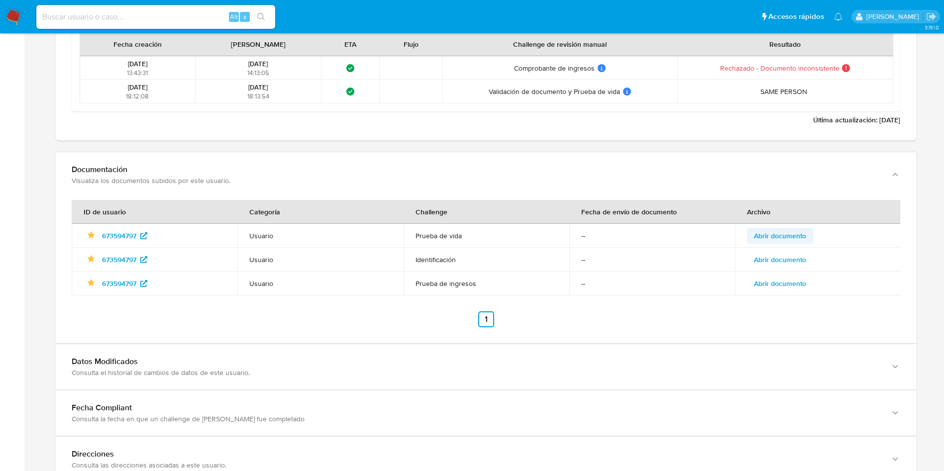
click at [790, 230] on span "Abrir documento" at bounding box center [780, 236] width 52 height 14
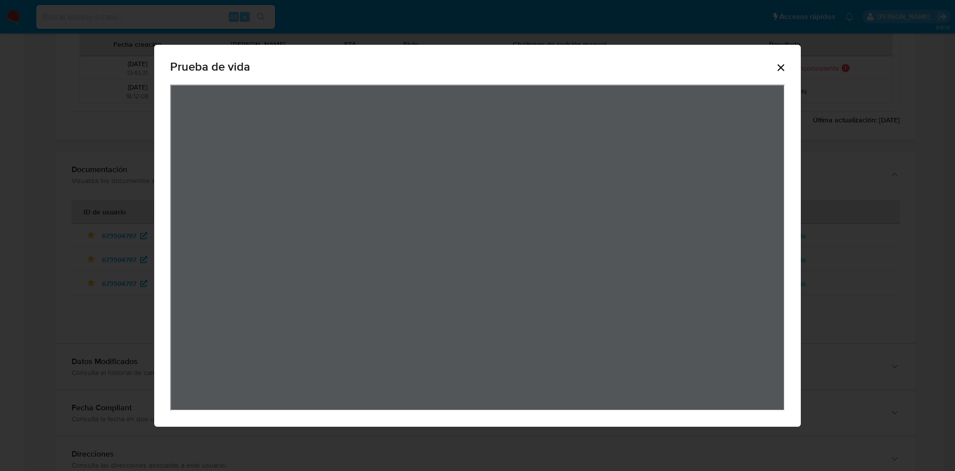
click at [676, 201] on div "View Document Modal" at bounding box center [477, 248] width 615 height 326
click at [782, 65] on icon "Cerrar" at bounding box center [781, 68] width 12 height 12
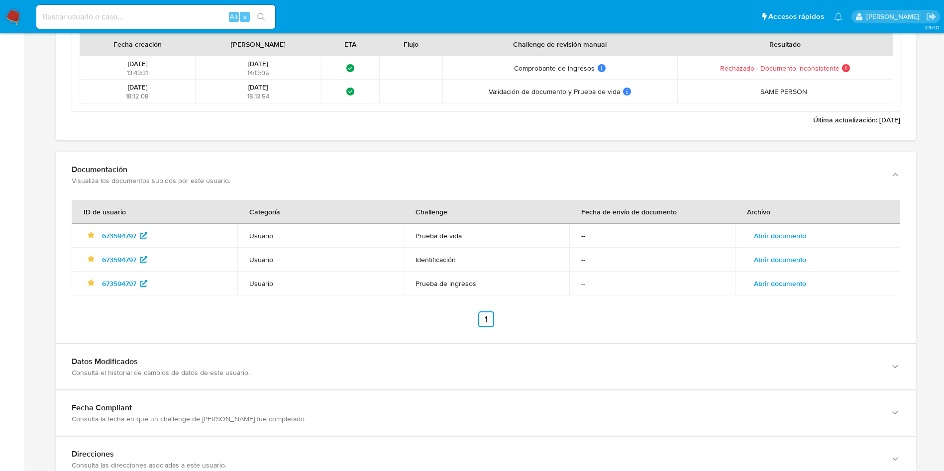
click at [794, 262] on span "Abrir documento" at bounding box center [780, 260] width 52 height 14
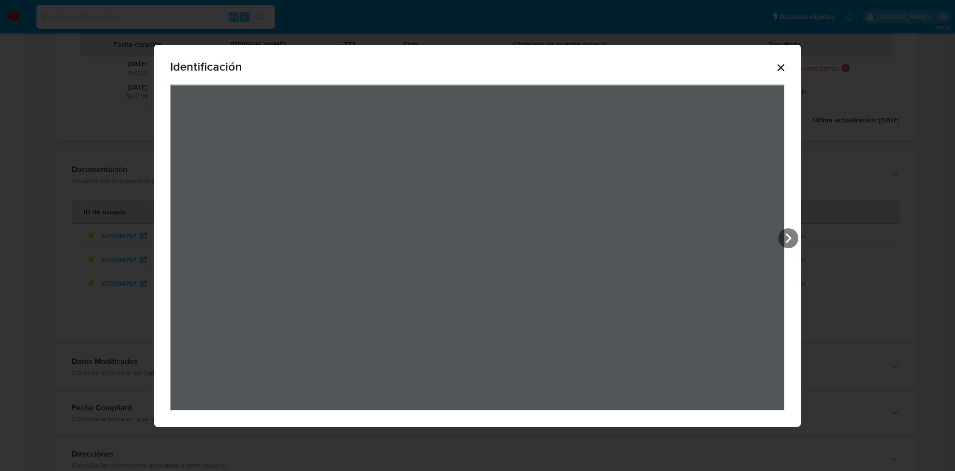
click at [784, 65] on icon "Cerrar" at bounding box center [781, 67] width 7 height 7
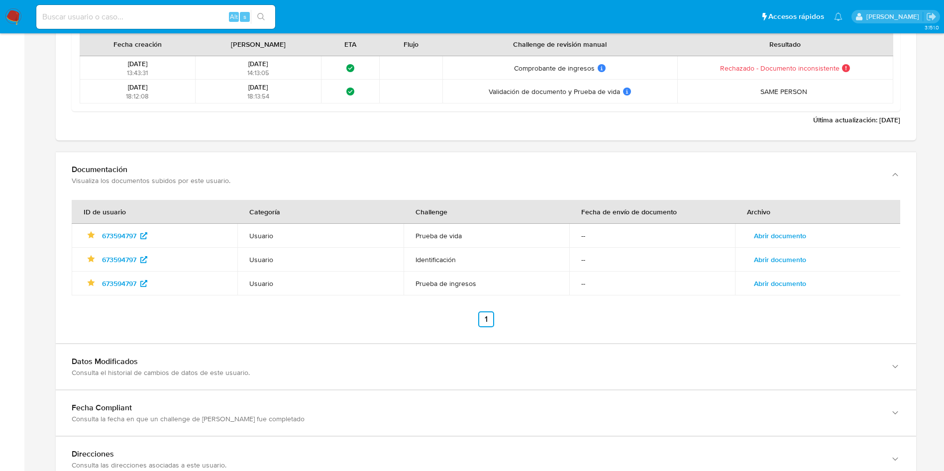
click at [776, 280] on span "Abrir documento" at bounding box center [780, 284] width 52 height 14
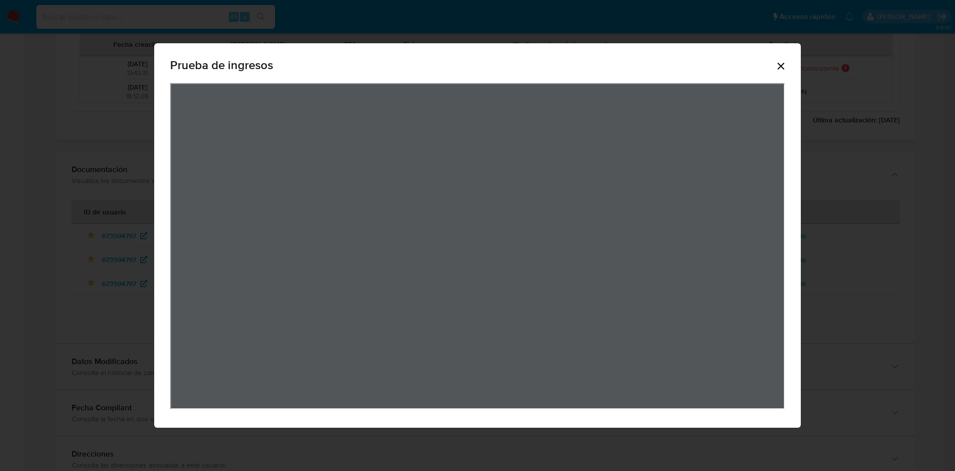
click at [858, 237] on div "Prueba de ingresos" at bounding box center [477, 235] width 955 height 471
click at [777, 77] on div "Prueba de ingresos" at bounding box center [477, 67] width 615 height 32
click at [780, 64] on icon "Cerrar" at bounding box center [781, 66] width 7 height 7
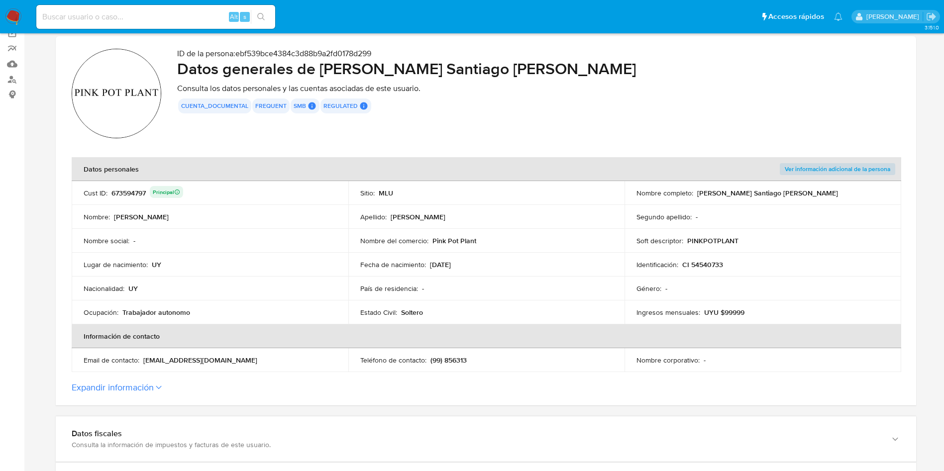
scroll to position [0, 0]
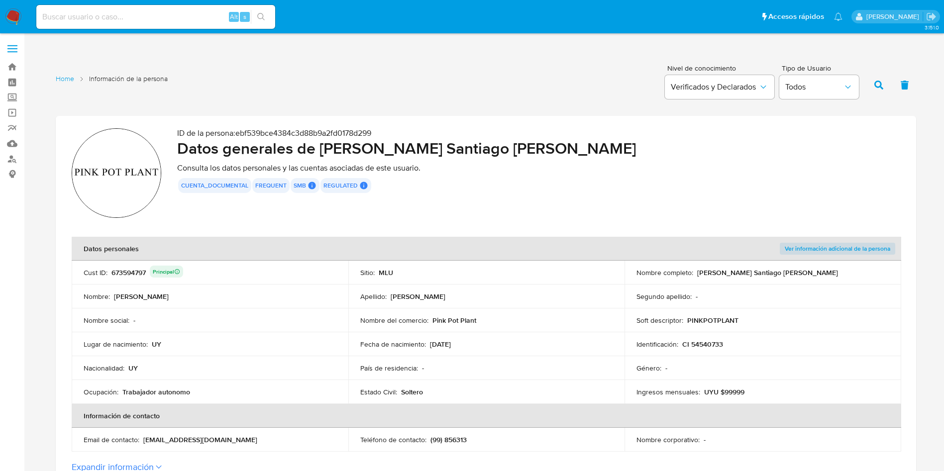
click at [124, 269] on div "673594797 Principal" at bounding box center [147, 273] width 72 height 14
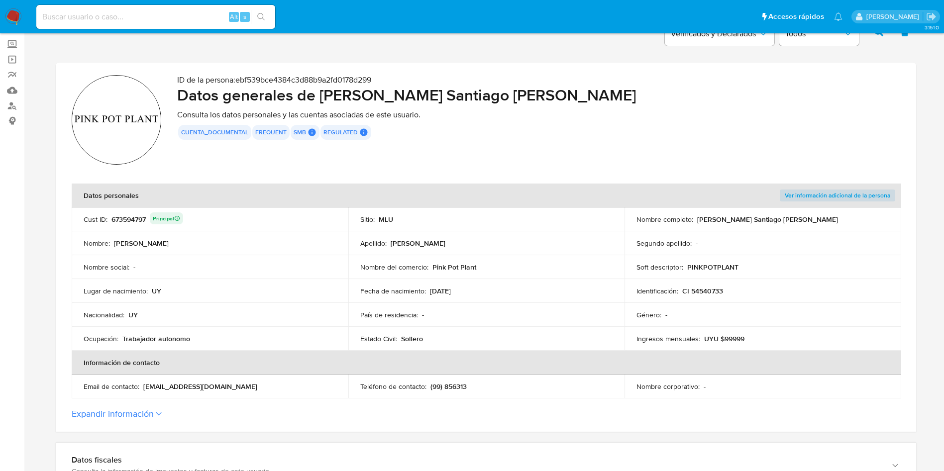
scroll to position [75, 0]
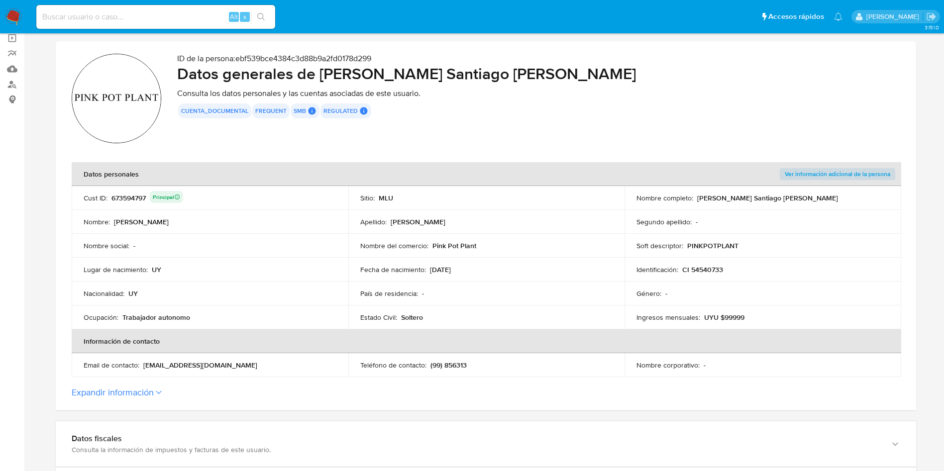
click at [151, 392] on button "Expandir información" at bounding box center [113, 392] width 82 height 11
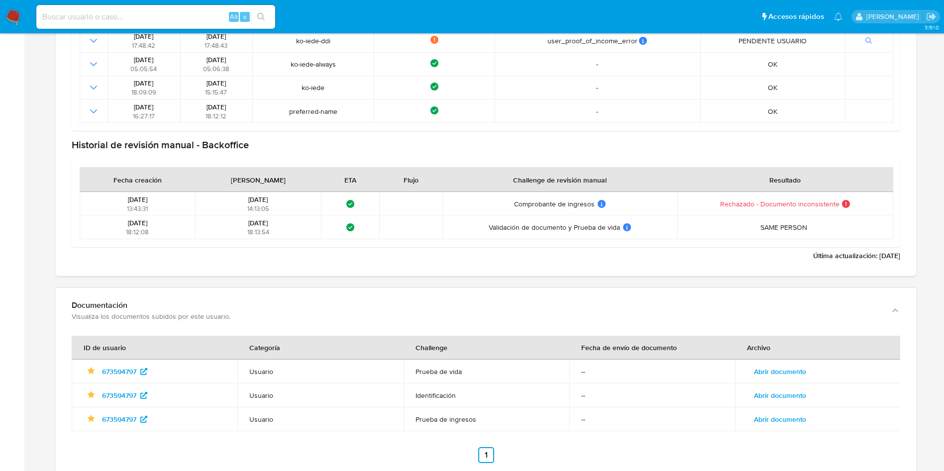
scroll to position [1343, 0]
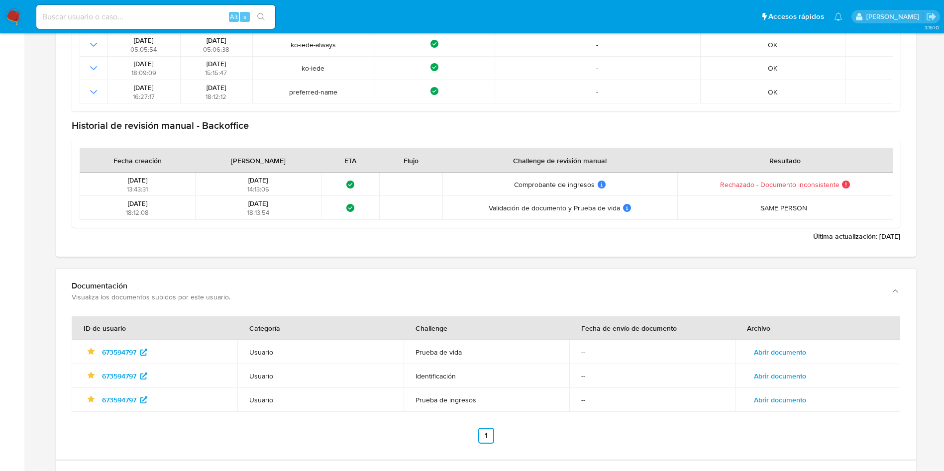
click at [798, 373] on span "Abrir documento" at bounding box center [780, 376] width 52 height 14
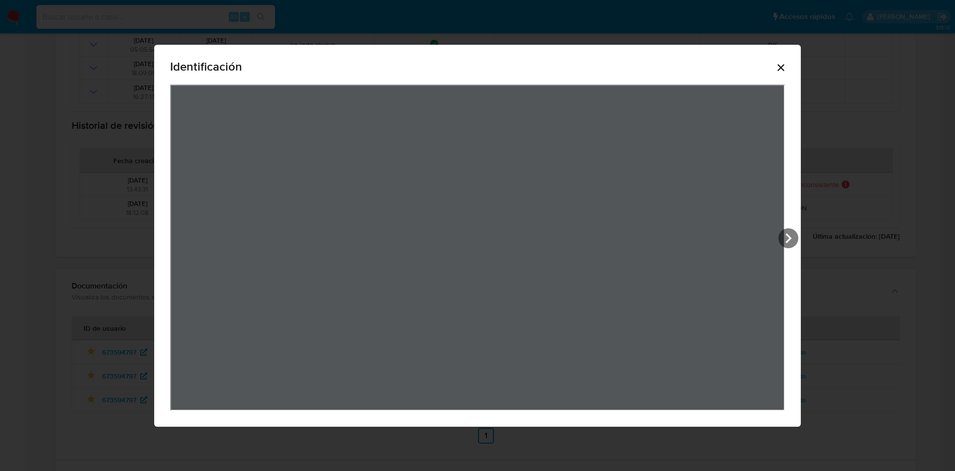
click at [778, 62] on icon "Cerrar" at bounding box center [781, 68] width 12 height 12
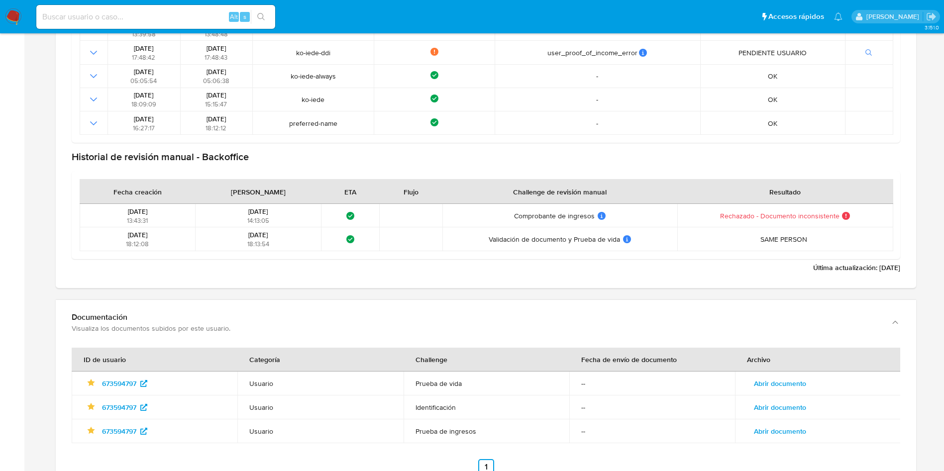
scroll to position [1493, 0]
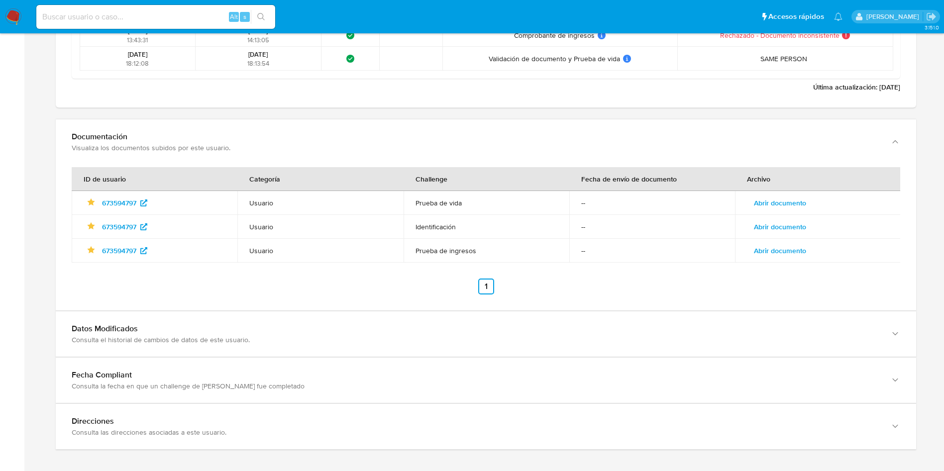
click at [794, 226] on span "Abrir documento" at bounding box center [780, 227] width 52 height 14
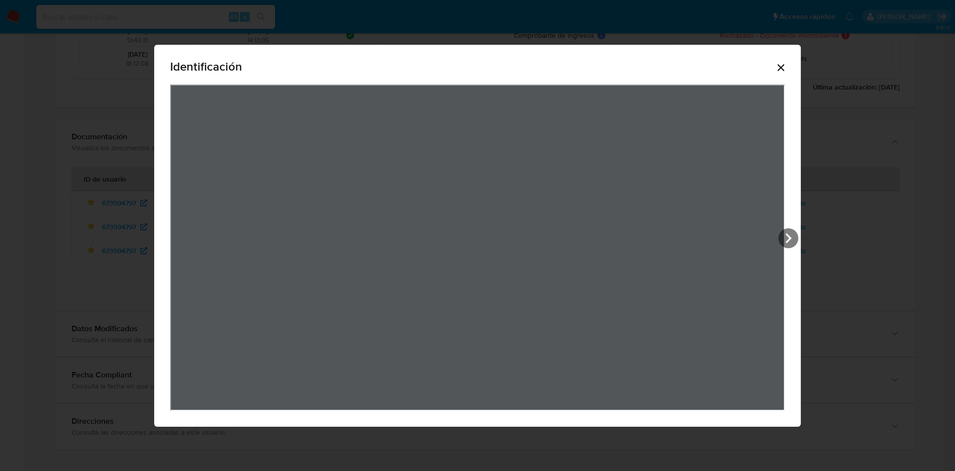
click at [784, 66] on icon "Cerrar" at bounding box center [781, 68] width 12 height 12
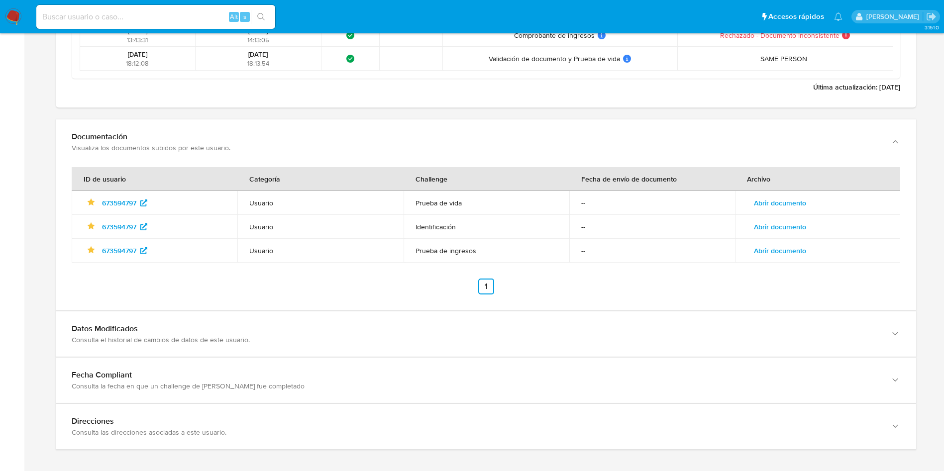
click at [880, 283] on ul "Anterior 1 Siguiente" at bounding box center [486, 287] width 828 height 16
click at [778, 209] on span "Abrir documento" at bounding box center [780, 203] width 52 height 14
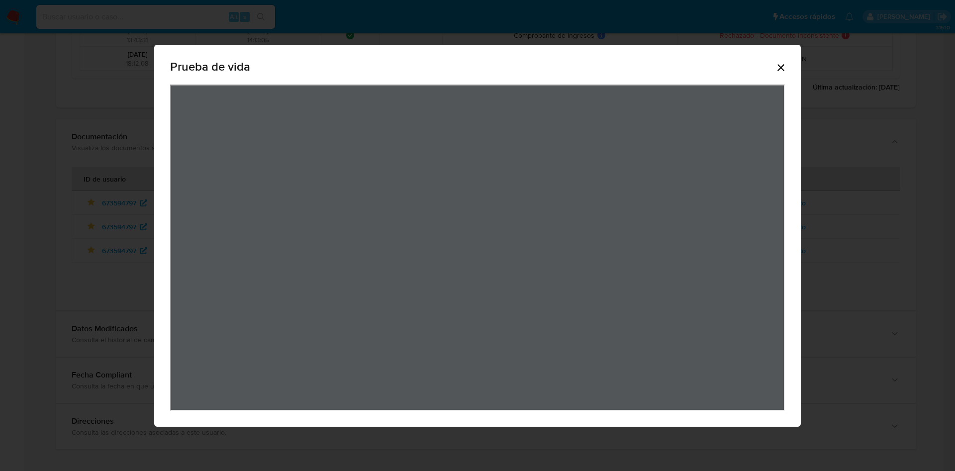
click at [780, 66] on icon "Cerrar" at bounding box center [781, 67] width 7 height 7
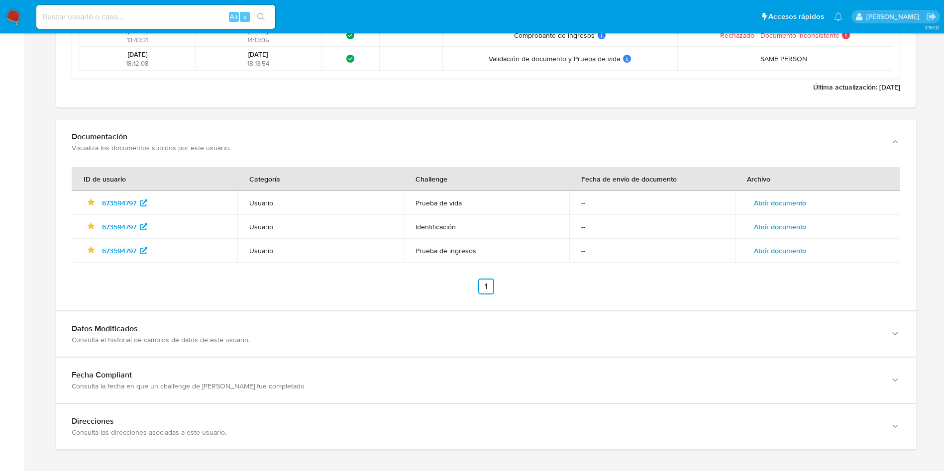
click at [788, 225] on span "Abrir documento" at bounding box center [780, 227] width 52 height 14
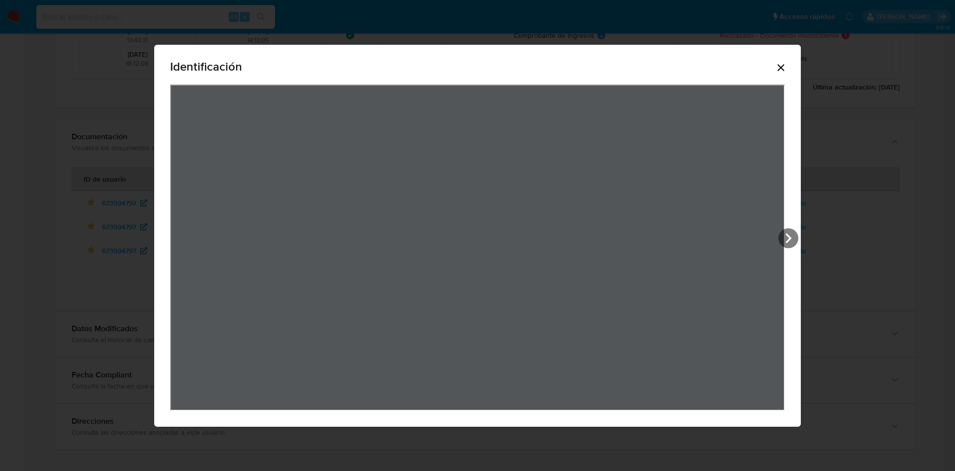
click at [782, 63] on icon "Cerrar" at bounding box center [781, 68] width 12 height 12
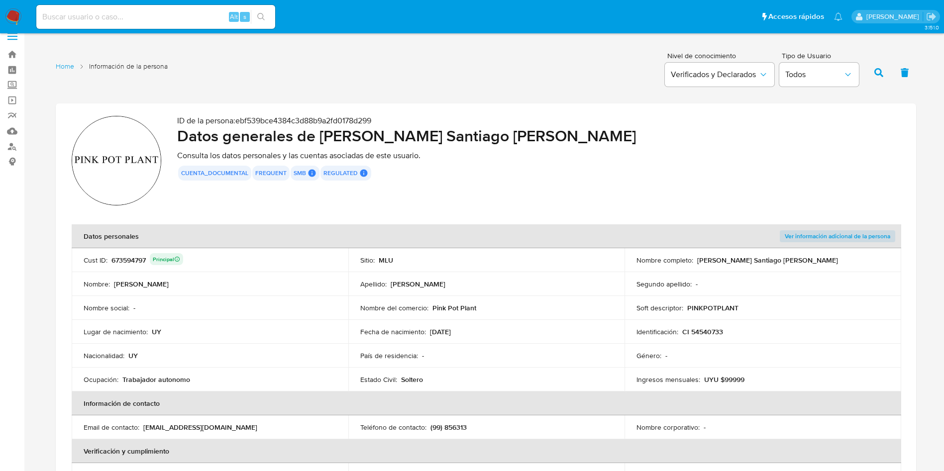
scroll to position [0, 0]
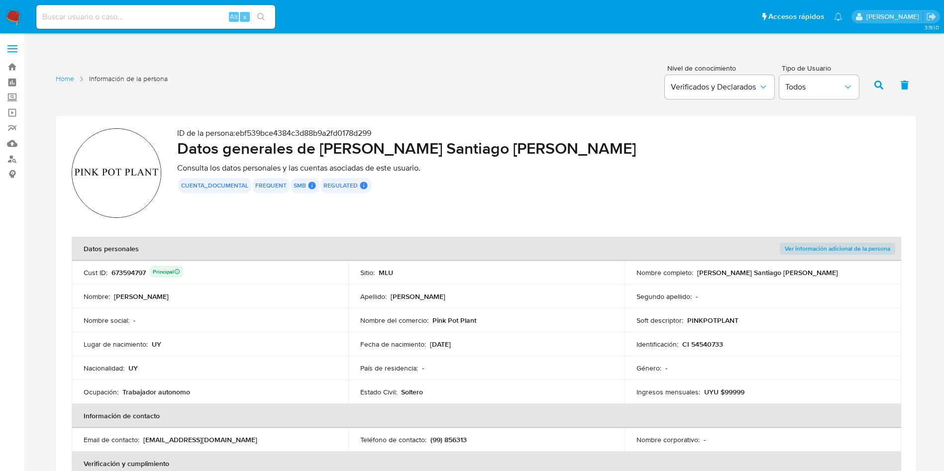
click at [608, 346] on div "Fecha de nacimiento : [DEMOGRAPHIC_DATA]" at bounding box center [486, 344] width 253 height 9
drag, startPoint x: 703, startPoint y: 407, endPoint x: 706, endPoint y: 396, distance: 11.8
click at [706, 403] on table "Datos personales Ver información adicional de la persona Cust ID : 673594797 Pr…" at bounding box center [486, 440] width 829 height 406
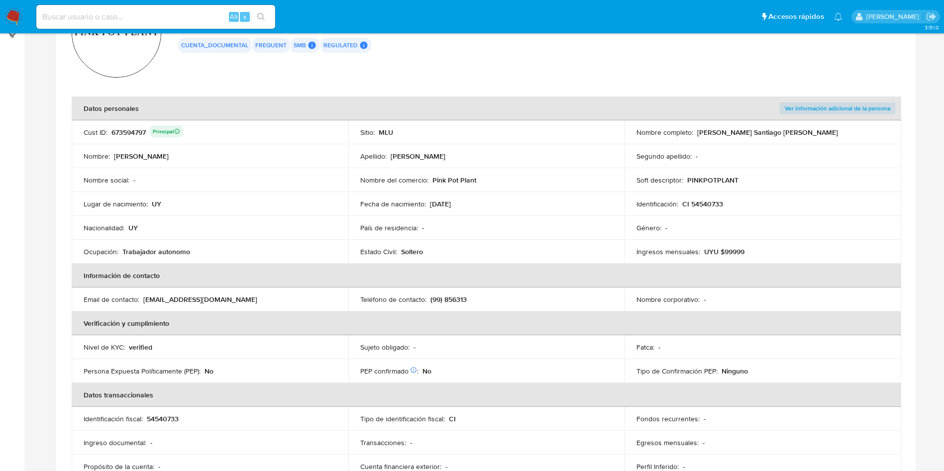
scroll to position [149, 0]
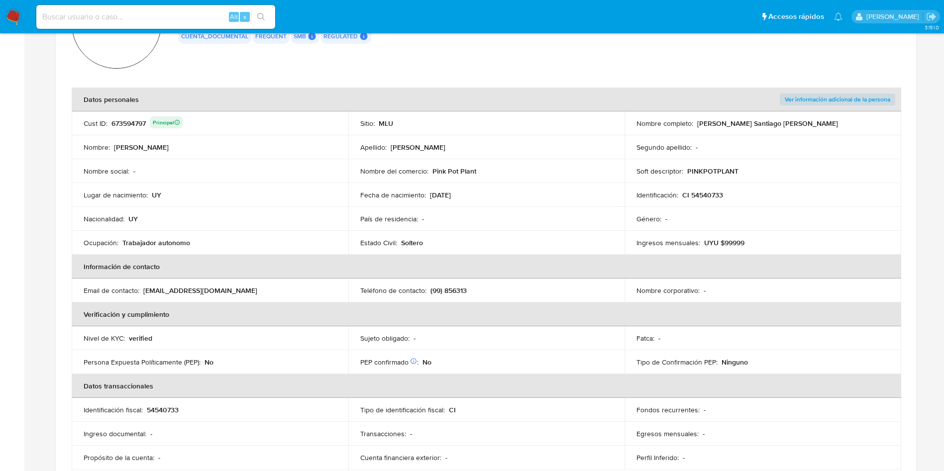
click at [455, 290] on p "(99) 856313" at bounding box center [448, 290] width 36 height 9
click at [122, 121] on div "673594797 Principal" at bounding box center [147, 123] width 72 height 14
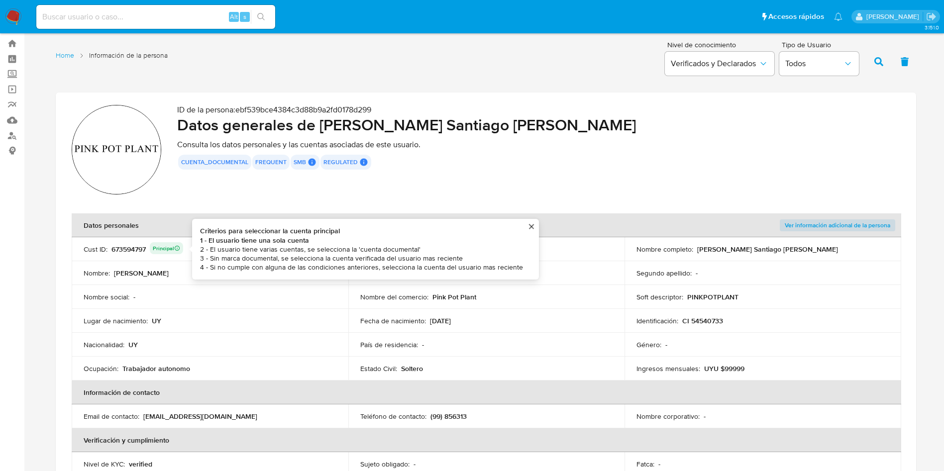
scroll to position [0, 0]
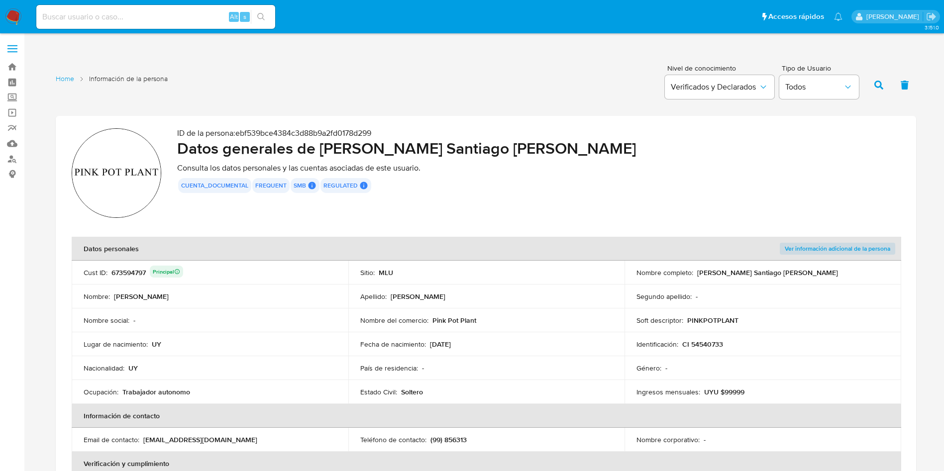
click at [886, 195] on div "ID de la persona : ebf539bce4384c3d88b9a2fd0178d299 Datos generales de Edgar Sa…" at bounding box center [538, 174] width 723 height 93
click at [610, 271] on div "Sitio : MLU" at bounding box center [486, 272] width 253 height 9
click at [493, 303] on td "Apellido : Caceres Rochon" at bounding box center [486, 297] width 277 height 24
click at [463, 220] on div "ID de la persona : ebf539bce4384c3d88b9a2fd0178d299 Datos generales de Edgar Sa…" at bounding box center [538, 174] width 723 height 93
click at [470, 305] on td "Apellido : Caceres Rochon" at bounding box center [486, 297] width 277 height 24
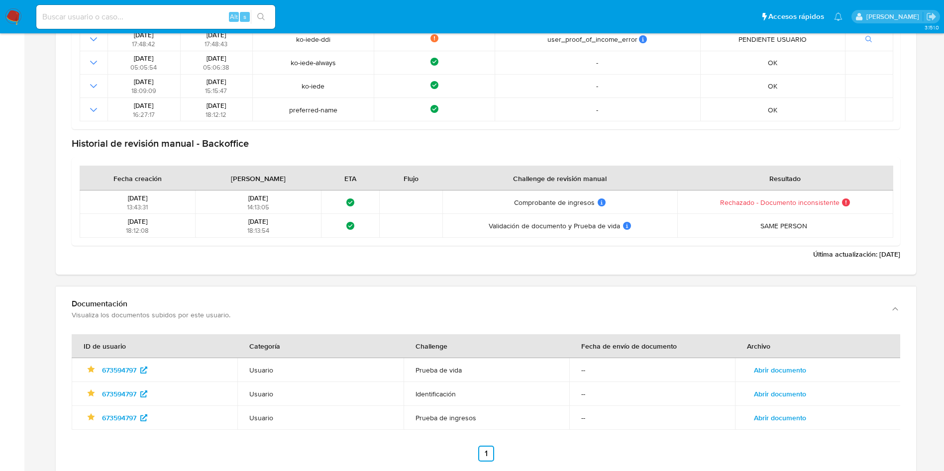
scroll to position [1493, 0]
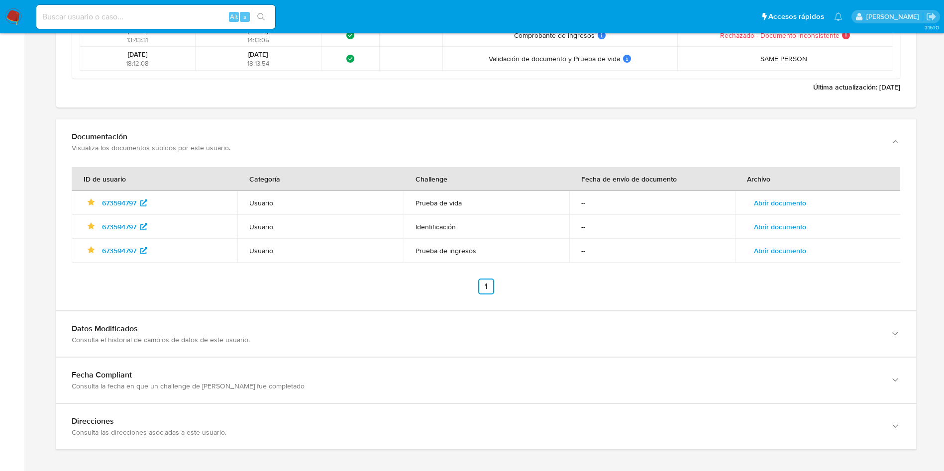
click at [792, 246] on span "Abrir documento" at bounding box center [780, 251] width 52 height 14
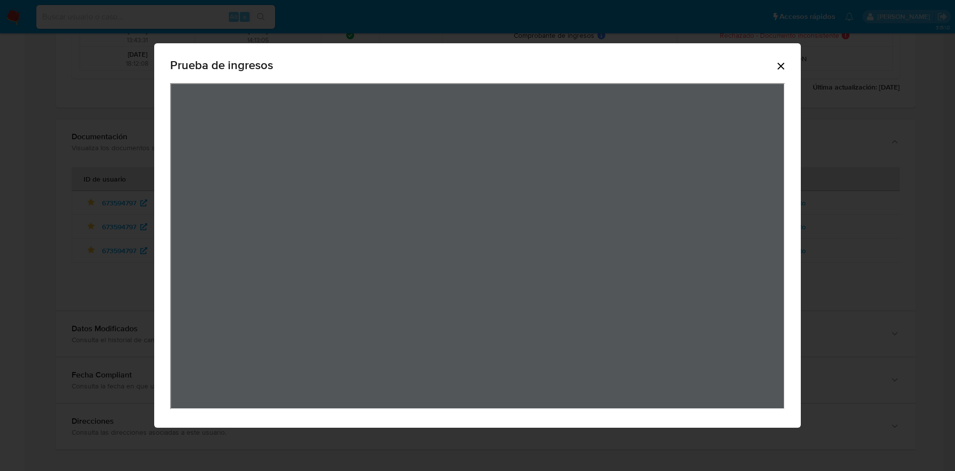
click at [911, 219] on div "Prueba de ingresos" at bounding box center [477, 235] width 955 height 471
click at [785, 66] on icon "Cerrar" at bounding box center [781, 66] width 12 height 12
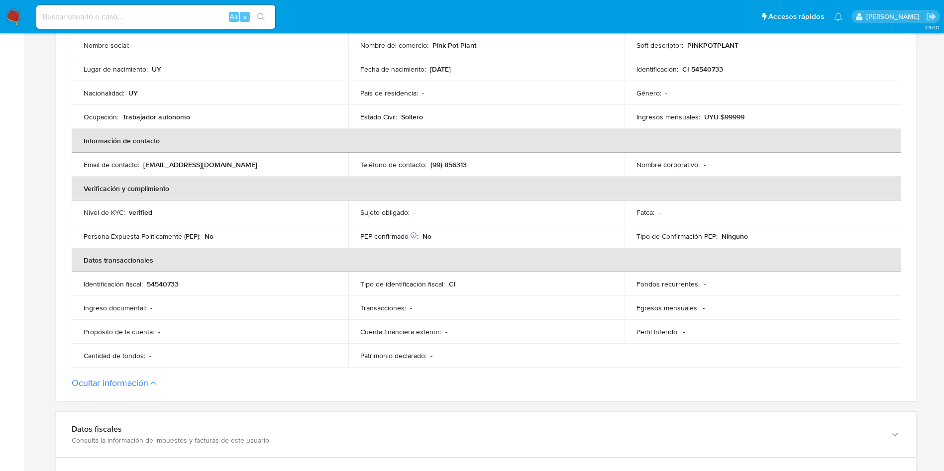
scroll to position [75, 0]
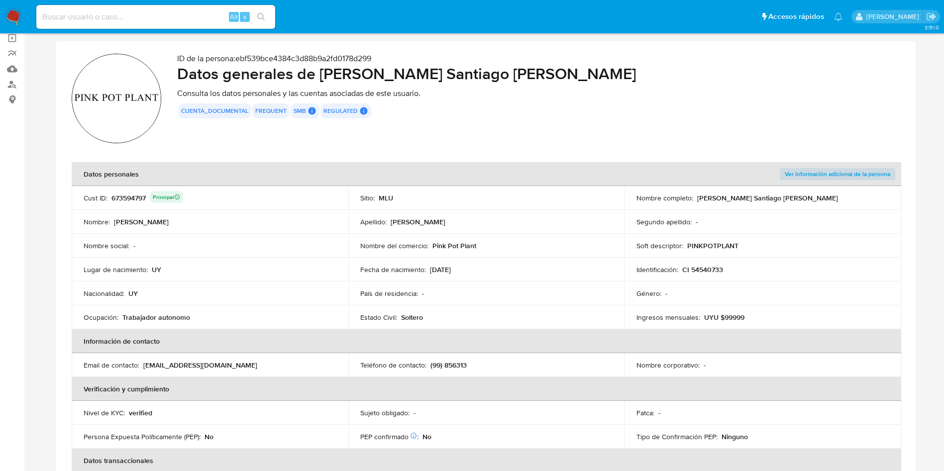
click at [136, 199] on div "673594797 Principal" at bounding box center [147, 198] width 72 height 14
click at [863, 221] on div "Segundo apellido : -" at bounding box center [762, 221] width 253 height 9
drag, startPoint x: 727, startPoint y: 198, endPoint x: 829, endPoint y: 197, distance: 102.0
click at [829, 198] on div "Nombre completo : Edgar Santiago Caceres Rochon" at bounding box center [762, 198] width 253 height 9
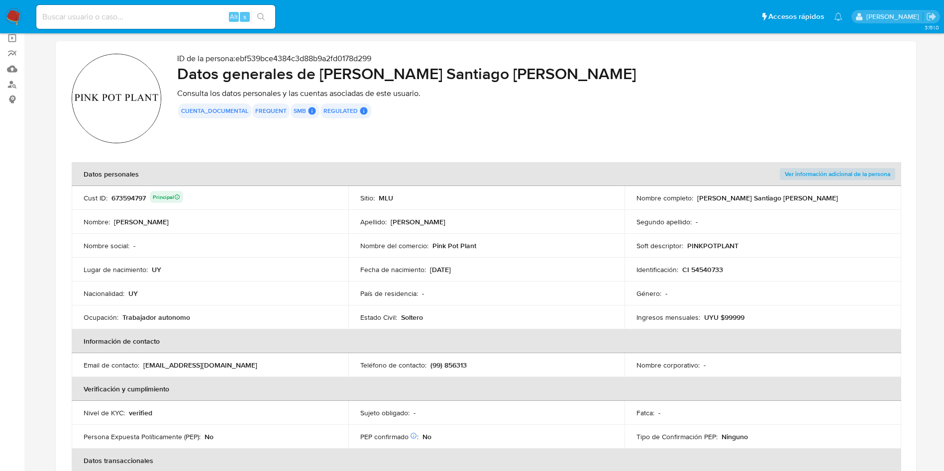
click at [514, 246] on div "Nombre del comercio : Pink Pot Plant" at bounding box center [486, 245] width 253 height 9
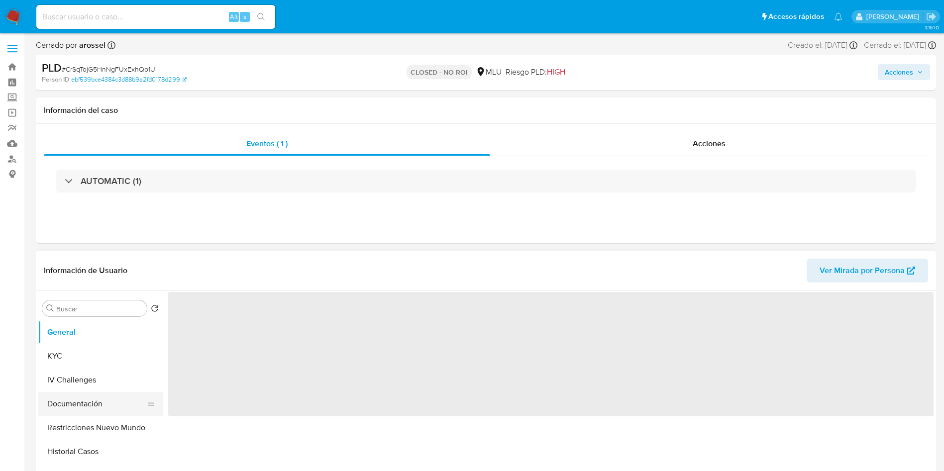
click at [90, 401] on button "Documentación" at bounding box center [96, 404] width 116 height 24
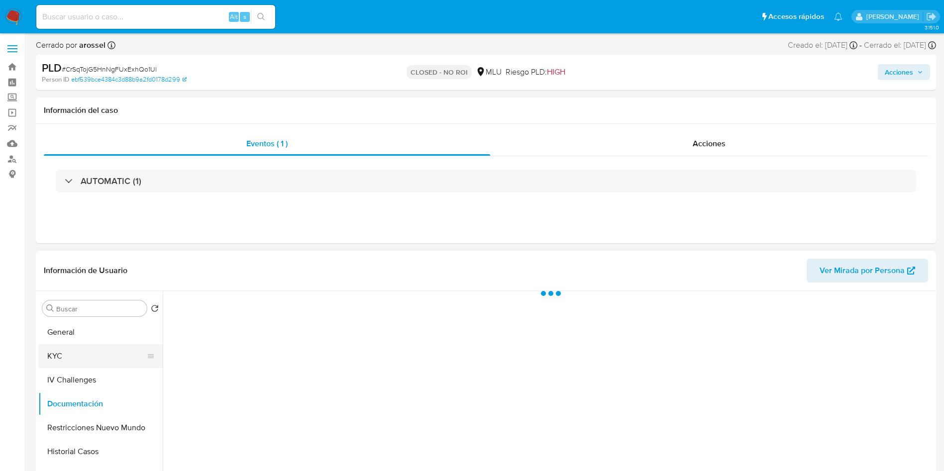
click at [83, 348] on button "KYC" at bounding box center [96, 356] width 116 height 24
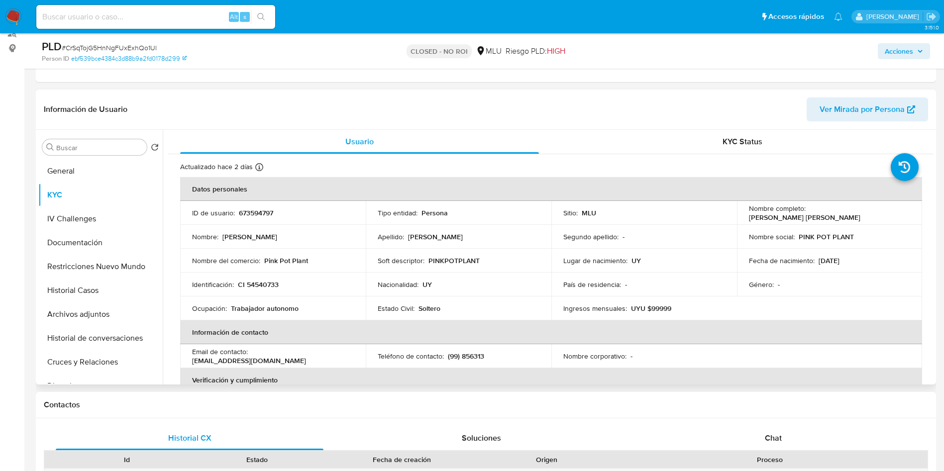
scroll to position [149, 0]
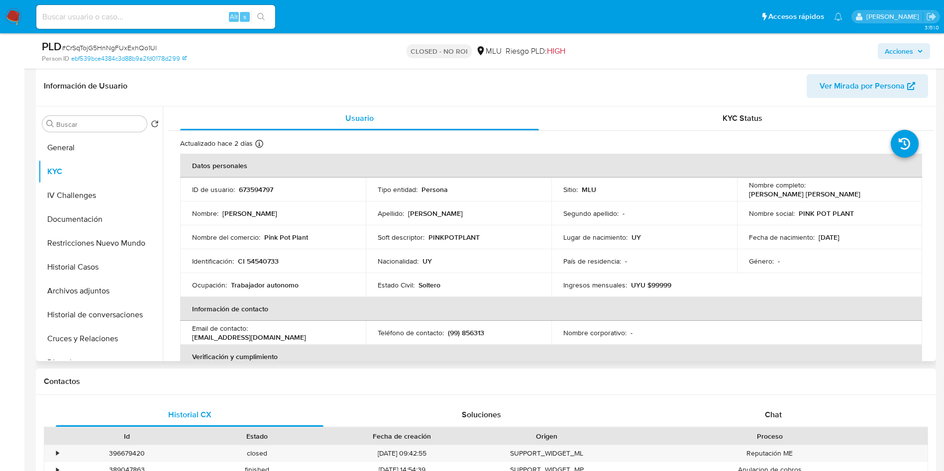
select select "10"
drag, startPoint x: 741, startPoint y: 191, endPoint x: 857, endPoint y: 199, distance: 115.7
click at [857, 199] on td "Nombre completo : [PERSON_NAME] [PERSON_NAME]" at bounding box center [830, 190] width 186 height 24
copy p "[PERSON_NAME] [PERSON_NAME]"
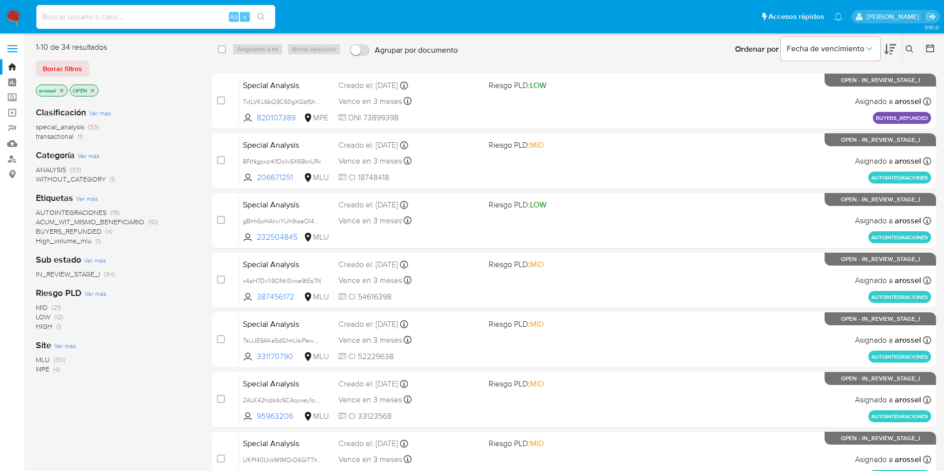
click at [153, 17] on input at bounding box center [155, 16] width 239 height 13
paste input "ERP7oJMjm7tOvVgD23hEOOPK"
type input "ERP7oJMjm7tOvVgD23hEOOPK"
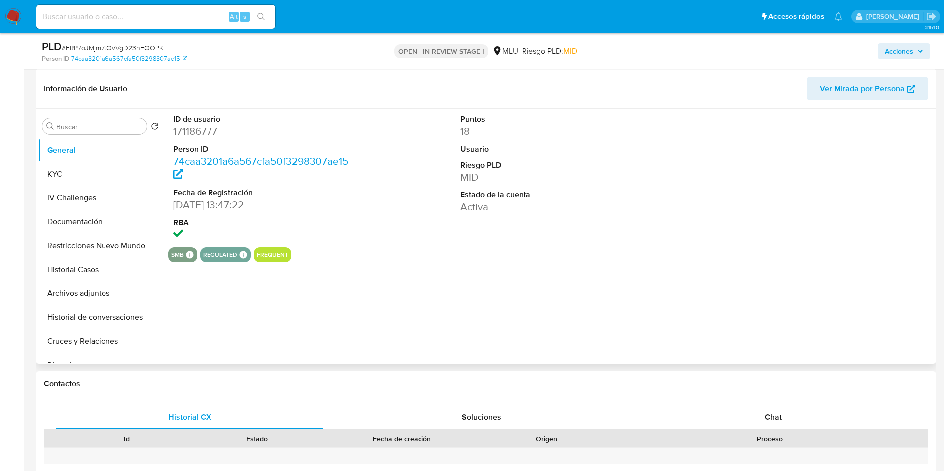
scroll to position [75, 0]
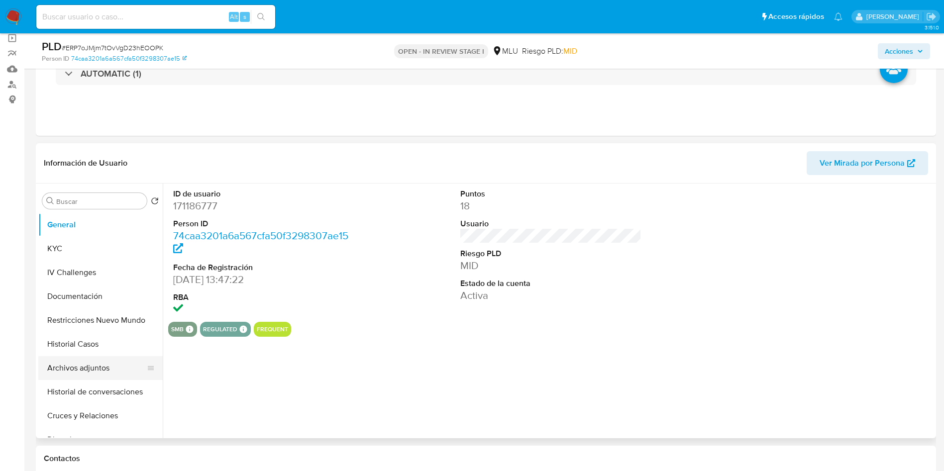
select select "10"
click at [91, 345] on button "Historial Casos" at bounding box center [96, 344] width 116 height 24
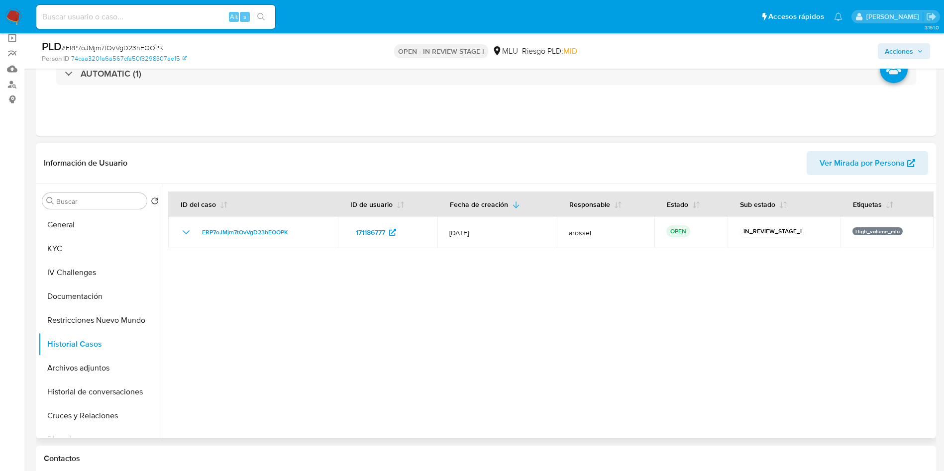
drag, startPoint x: 876, startPoint y: 332, endPoint x: 790, endPoint y: 356, distance: 89.9
click at [876, 332] on div at bounding box center [548, 311] width 771 height 255
click at [99, 411] on button "Cruces y Relaciones" at bounding box center [96, 416] width 116 height 24
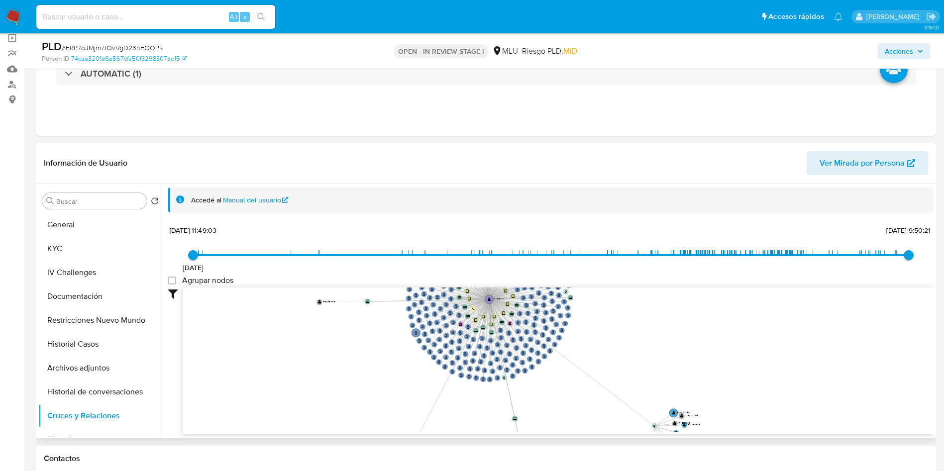
drag, startPoint x: 666, startPoint y: 352, endPoint x: 620, endPoint y: 321, distance: 55.5
click at [620, 321] on icon "user-171186777  171186777 phone-bfb2e7083a7ac5484113098ffcb84e90  person-74ca…" at bounding box center [558, 360] width 751 height 144
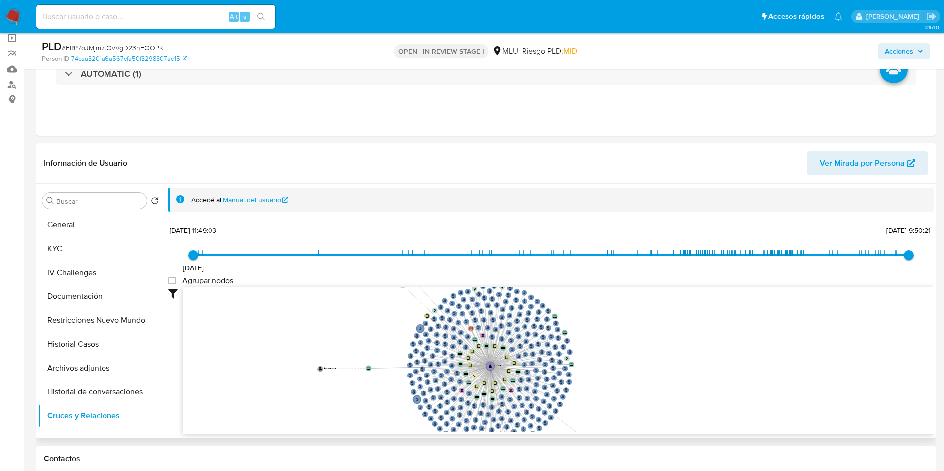
drag, startPoint x: 299, startPoint y: 345, endPoint x: 300, endPoint y: 411, distance: 66.7
click at [300, 411] on icon "user-171186777  171186777 phone-bfb2e7083a7ac5484113098ffcb84e90  person-74ca…" at bounding box center [558, 360] width 751 height 144
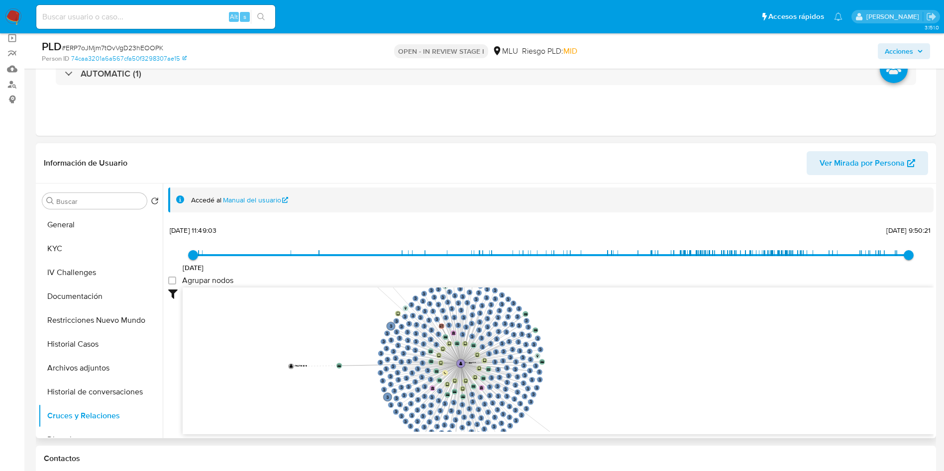
drag, startPoint x: 388, startPoint y: 287, endPoint x: 347, endPoint y: 421, distance: 139.9
click at [347, 421] on icon "user-171186777  171186777 phone-bfb2e7083a7ac5484113098ffcb84e90  person-74ca…" at bounding box center [558, 360] width 751 height 144
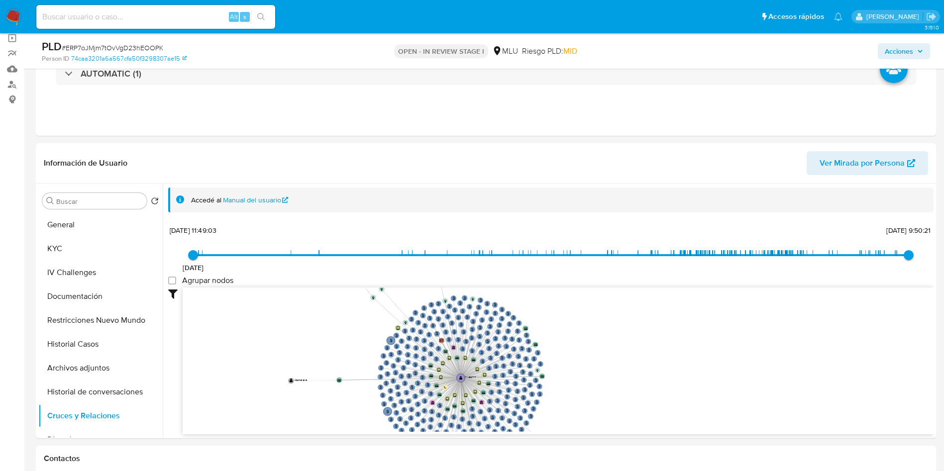
click at [141, 20] on input at bounding box center [155, 16] width 239 height 13
paste input "eOY1SMUiYYAPTsABCvVYbRTU"
type input "eOY1SMUiYYAPTsABCvVYbRTU"
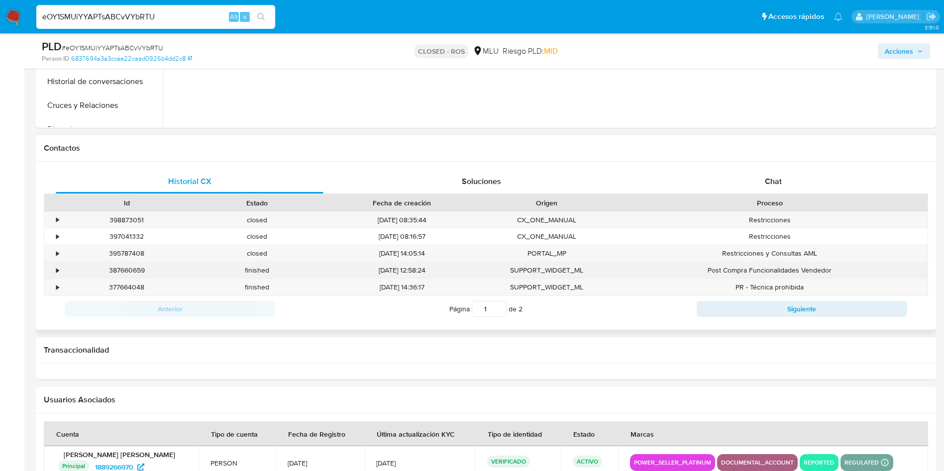
scroll to position [448, 0]
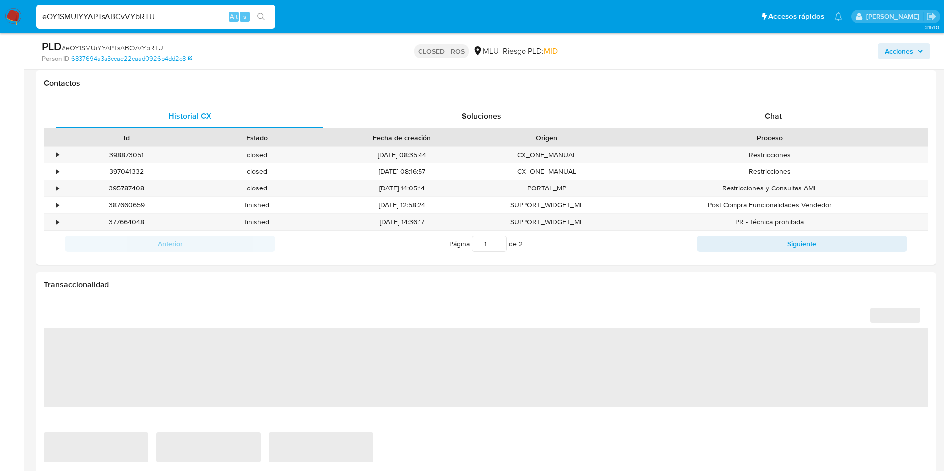
select select "10"
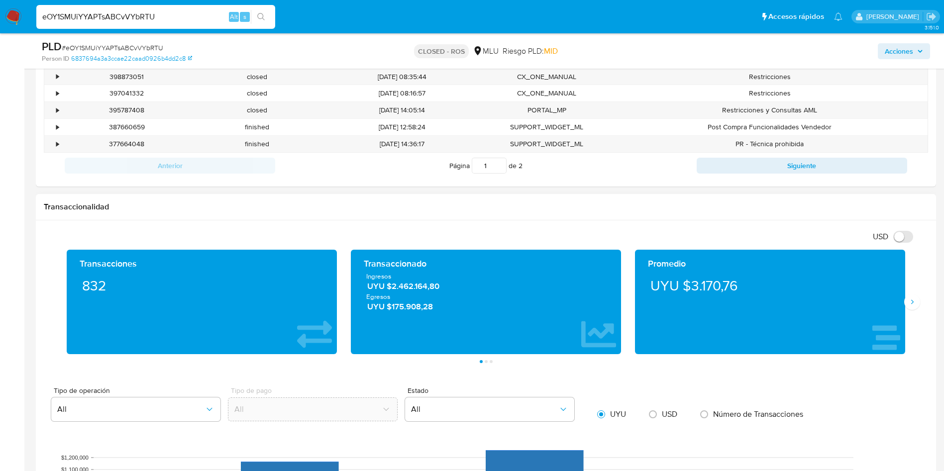
scroll to position [597, 0]
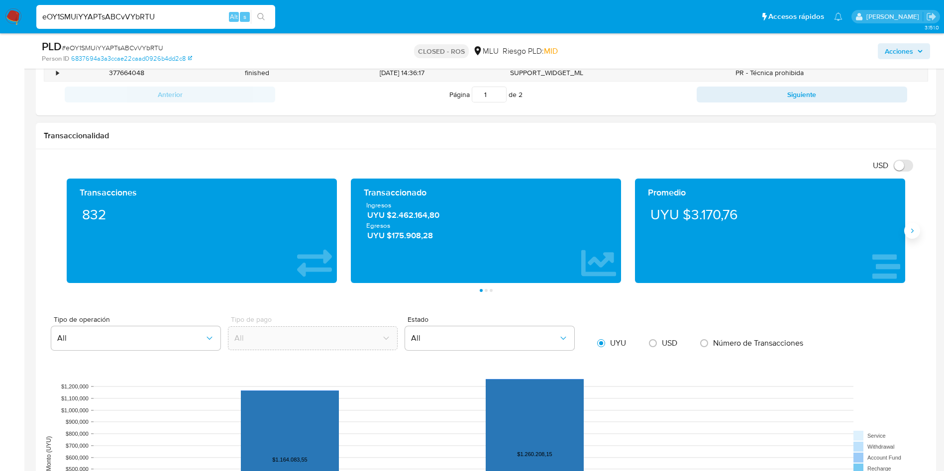
click at [913, 228] on icon "Siguiente" at bounding box center [912, 231] width 8 height 8
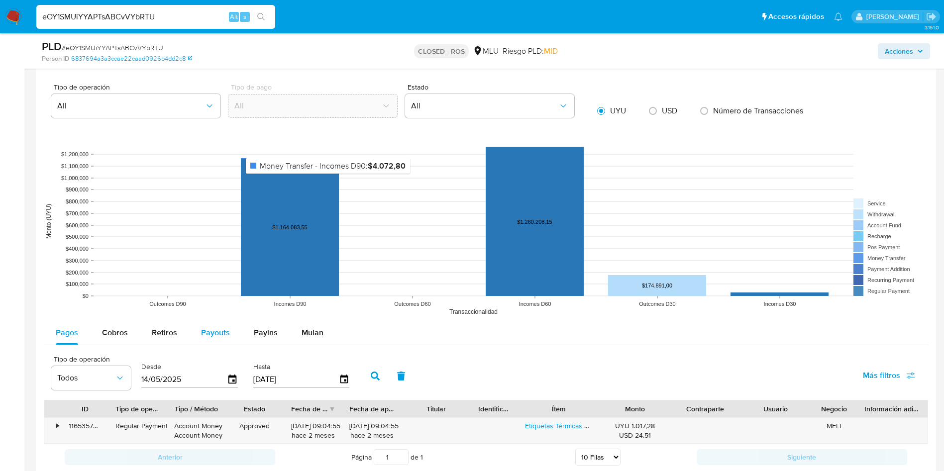
scroll to position [896, 0]
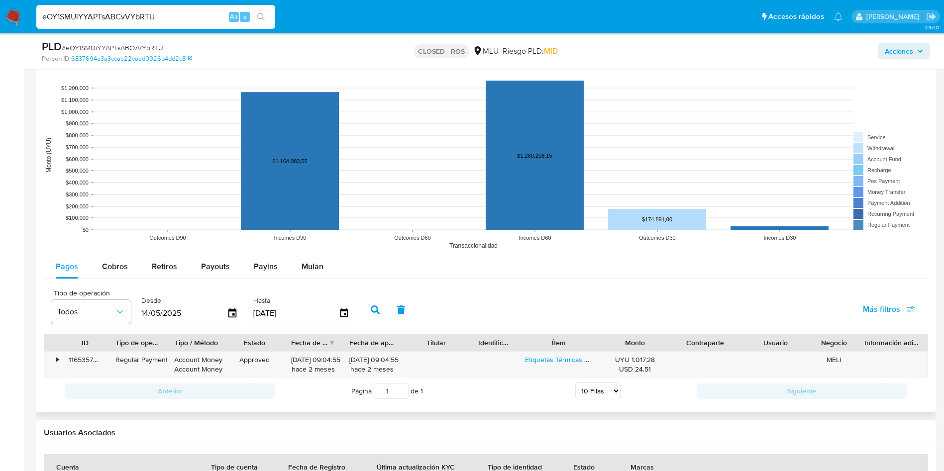
click at [219, 243] on rect at bounding box center [486, 155] width 884 height 199
click at [221, 268] on span "Payouts" at bounding box center [215, 266] width 29 height 11
select select "10"
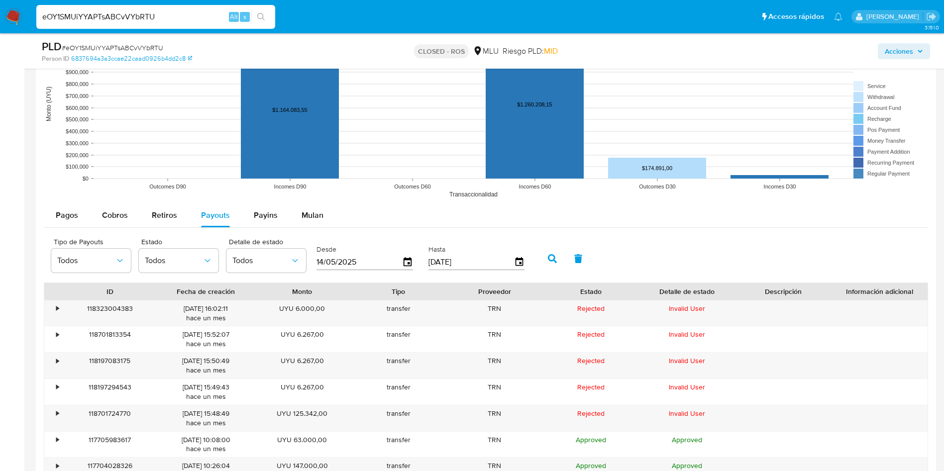
scroll to position [970, 0]
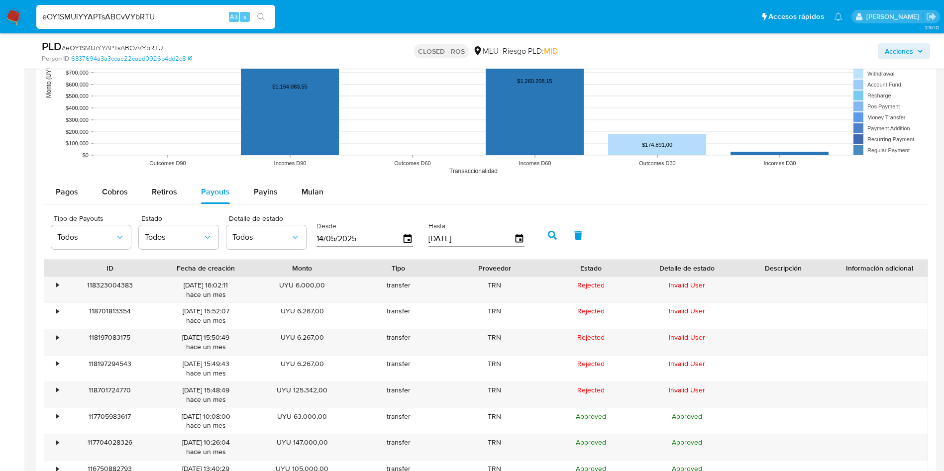
drag, startPoint x: 162, startPoint y: 190, endPoint x: 160, endPoint y: 208, distance: 18.5
click at [161, 190] on span "Retiros" at bounding box center [164, 191] width 25 height 11
select select "10"
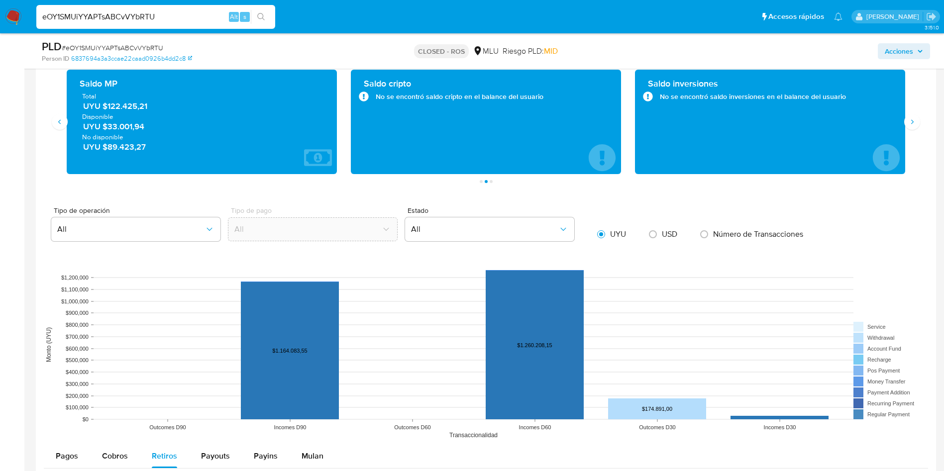
scroll to position [448, 0]
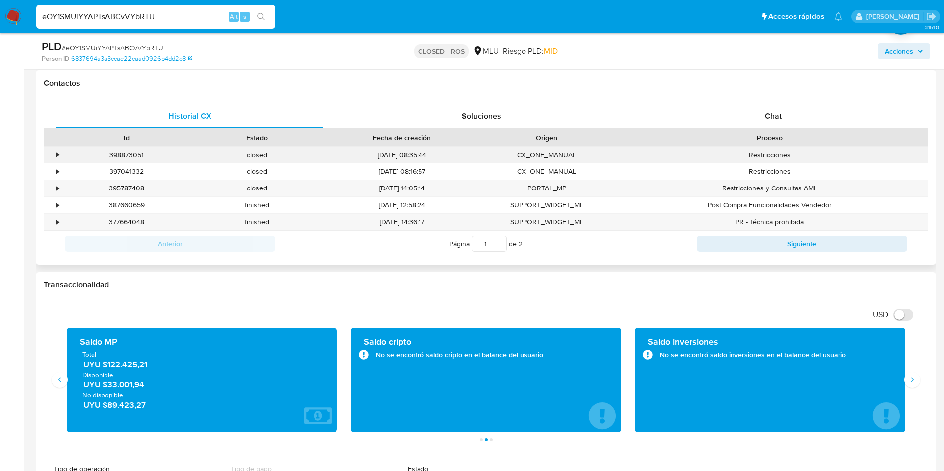
click at [53, 157] on div "•" at bounding box center [52, 155] width 17 height 16
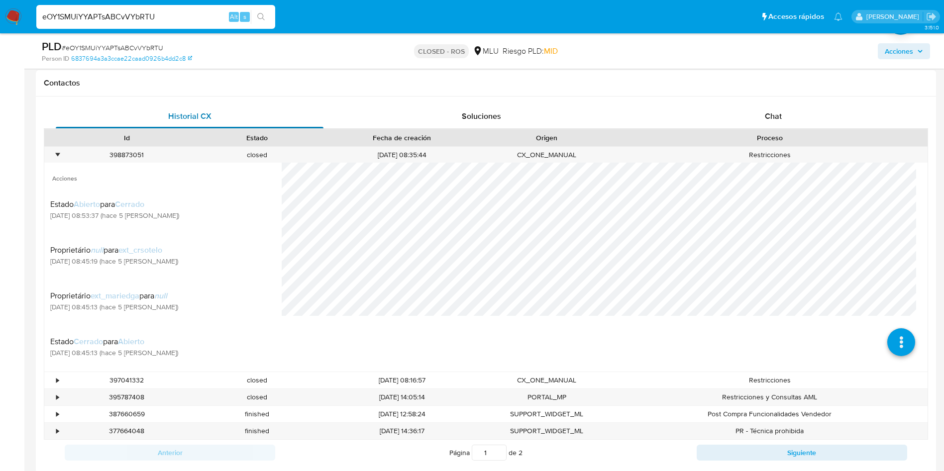
click at [191, 120] on span "Historial CX" at bounding box center [189, 115] width 43 height 11
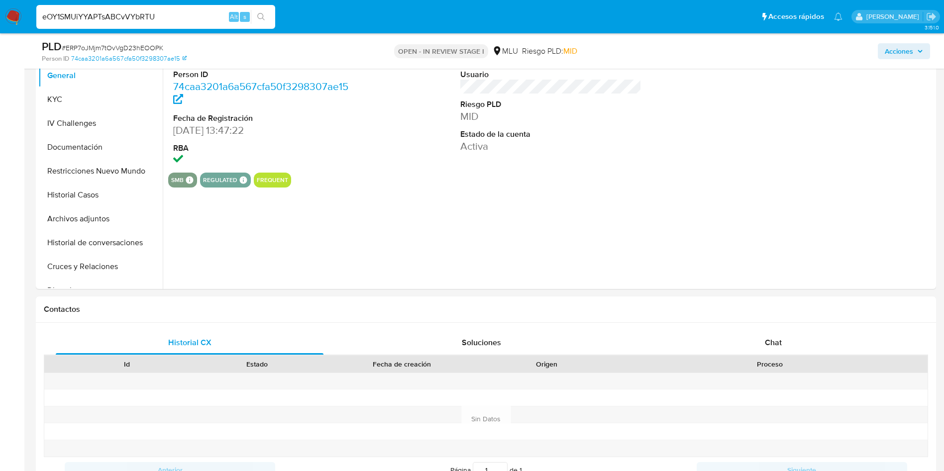
scroll to position [149, 0]
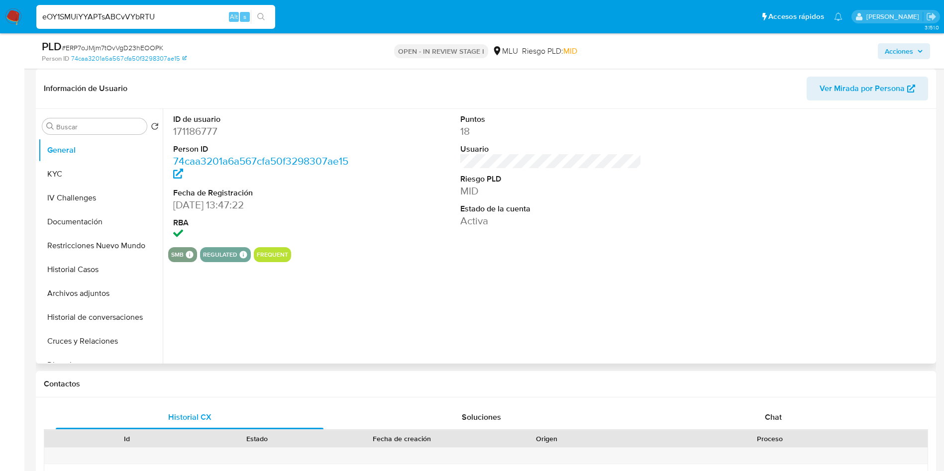
select select "10"
click at [839, 78] on span "Ver Mirada por Persona" at bounding box center [861, 89] width 85 height 24
click at [94, 325] on button "Historial de conversaciones" at bounding box center [100, 318] width 124 height 24
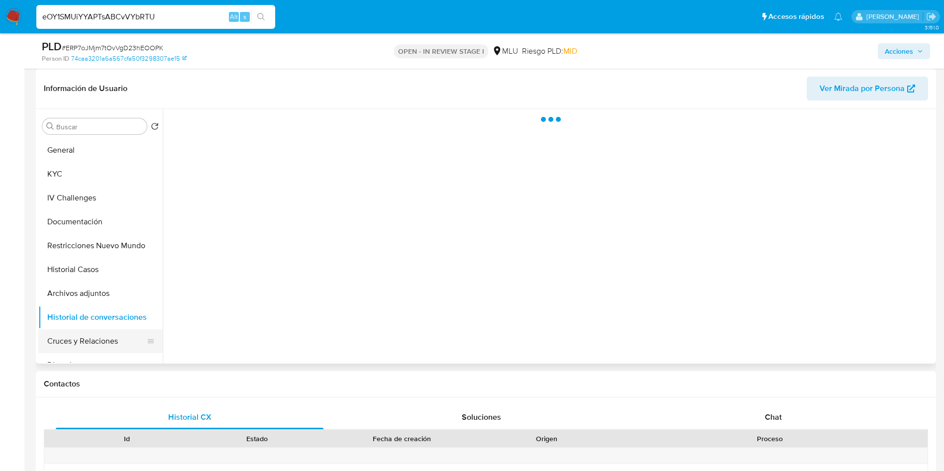
click at [94, 333] on button "Cruces y Relaciones" at bounding box center [96, 341] width 116 height 24
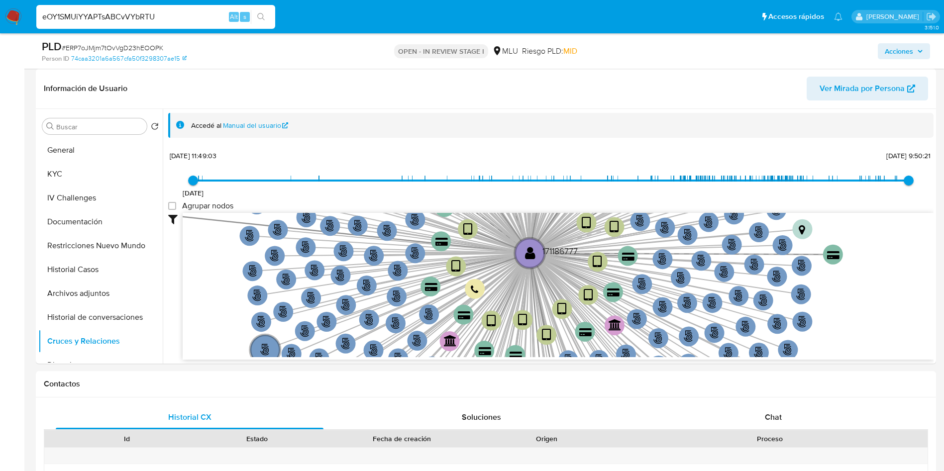
click at [148, 48] on span "# ERP7oJMjm7tOvVgD23hEOOPK" at bounding box center [113, 48] width 102 height 10
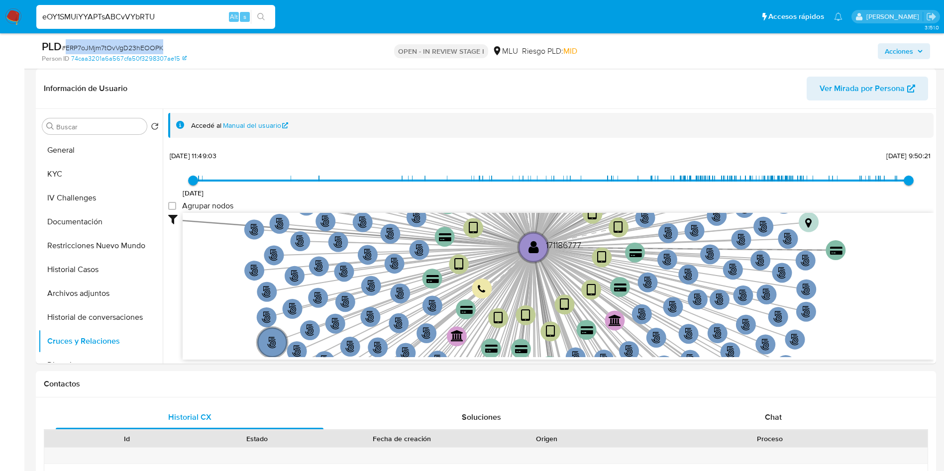
click at [148, 48] on span "# ERP7oJMjm7tOvVgD23hEOOPK" at bounding box center [113, 48] width 102 height 10
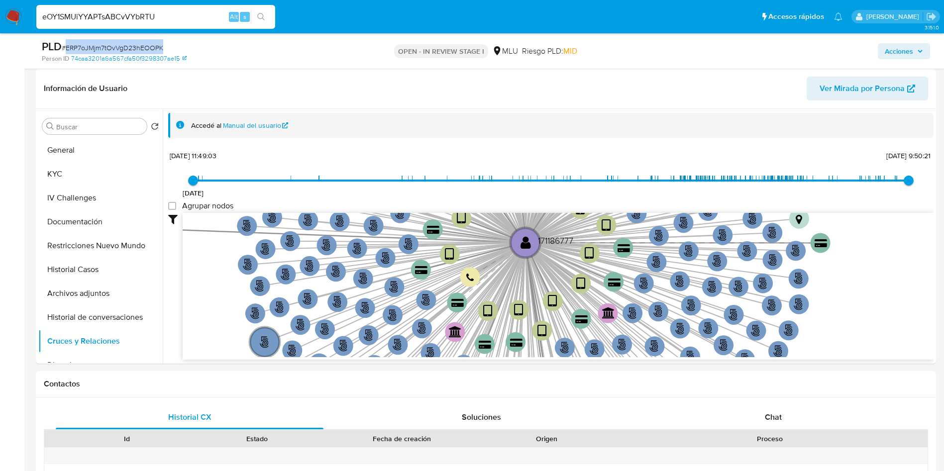
copy span "ERP7oJMjm7tOvVgD23hEOOPK"
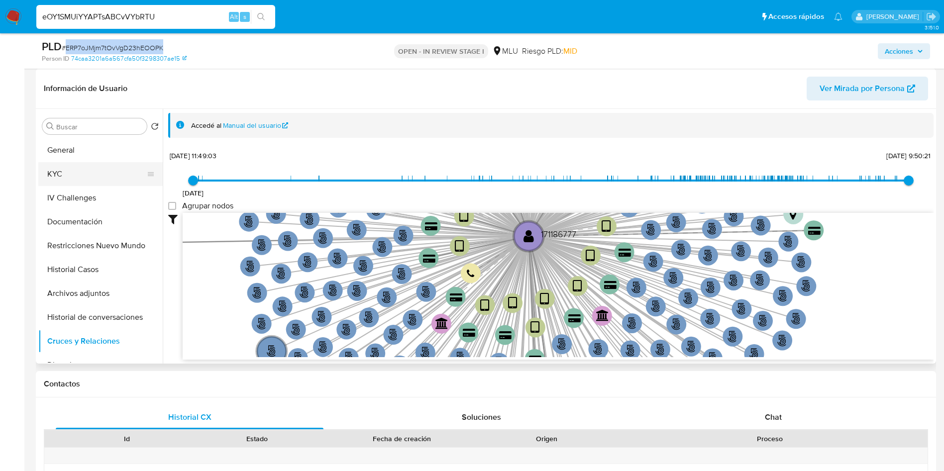
click at [107, 169] on button "KYC" at bounding box center [96, 174] width 116 height 24
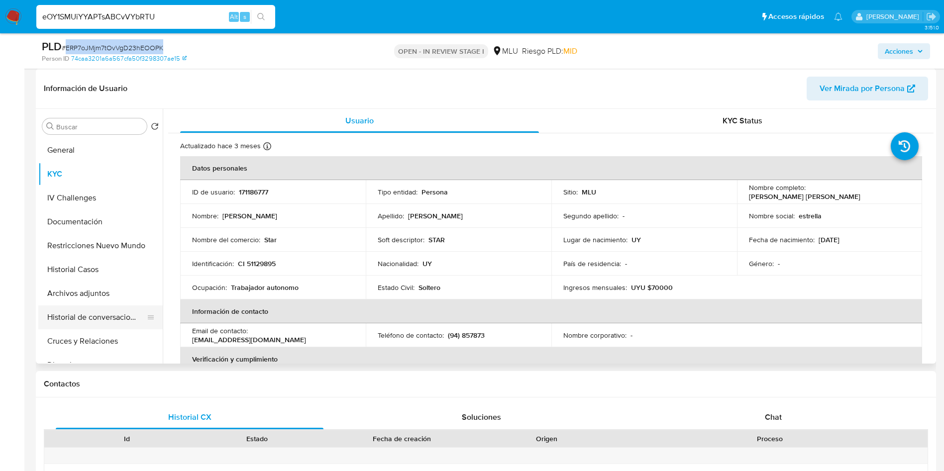
click at [114, 324] on button "Historial de conversaciones" at bounding box center [96, 318] width 116 height 24
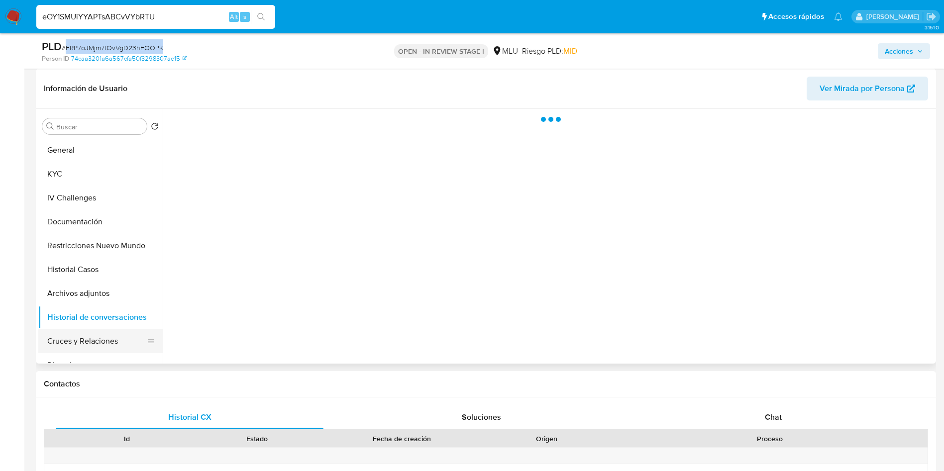
click at [115, 332] on button "Cruces y Relaciones" at bounding box center [96, 341] width 116 height 24
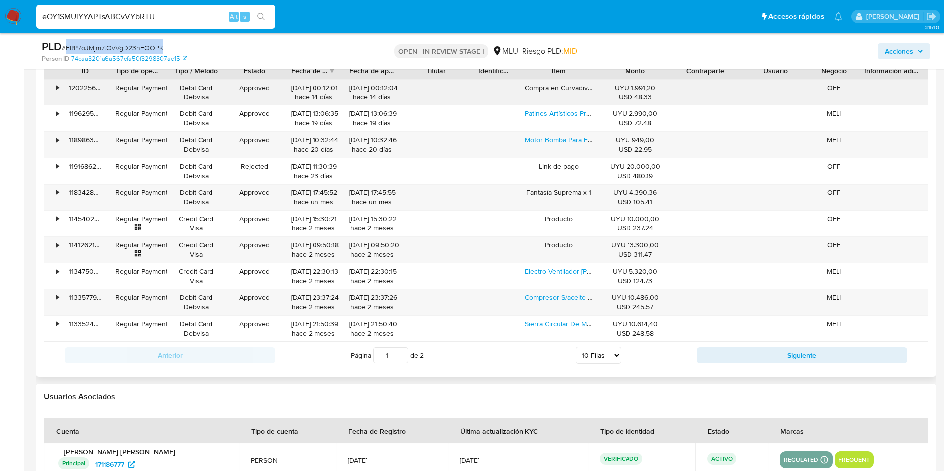
scroll to position [1045, 0]
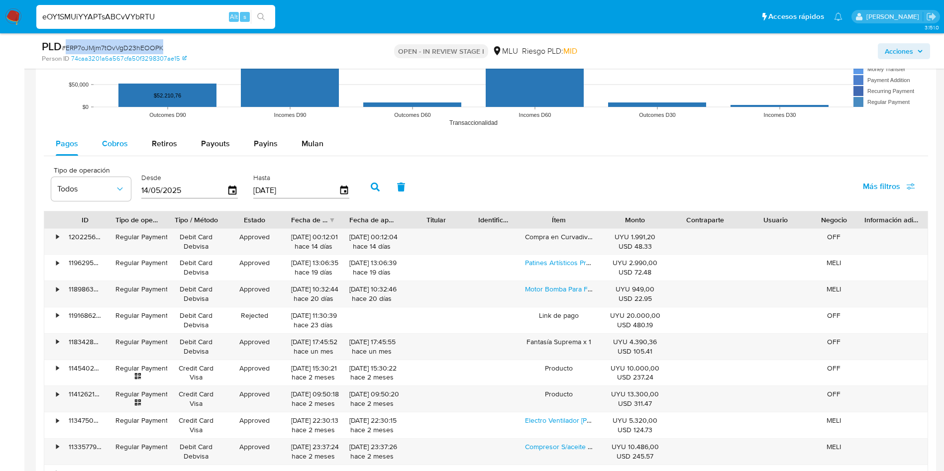
click at [118, 147] on span "Cobros" at bounding box center [115, 143] width 26 height 11
select select "10"
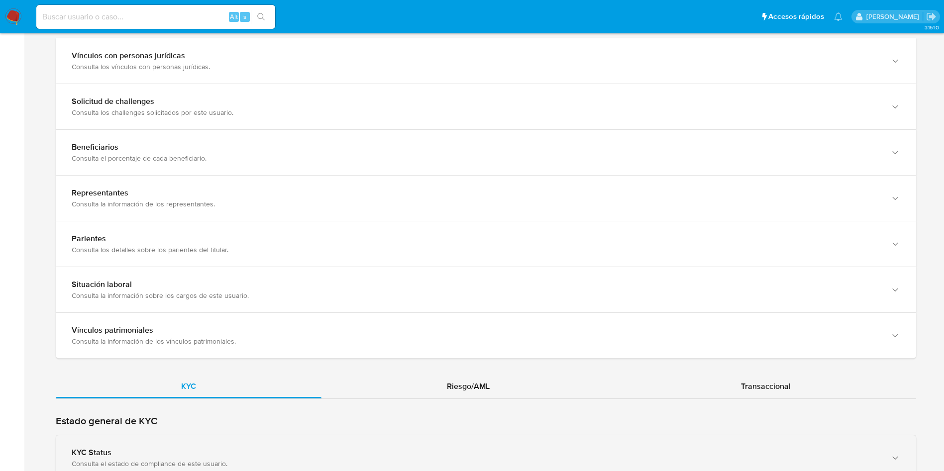
scroll to position [672, 0]
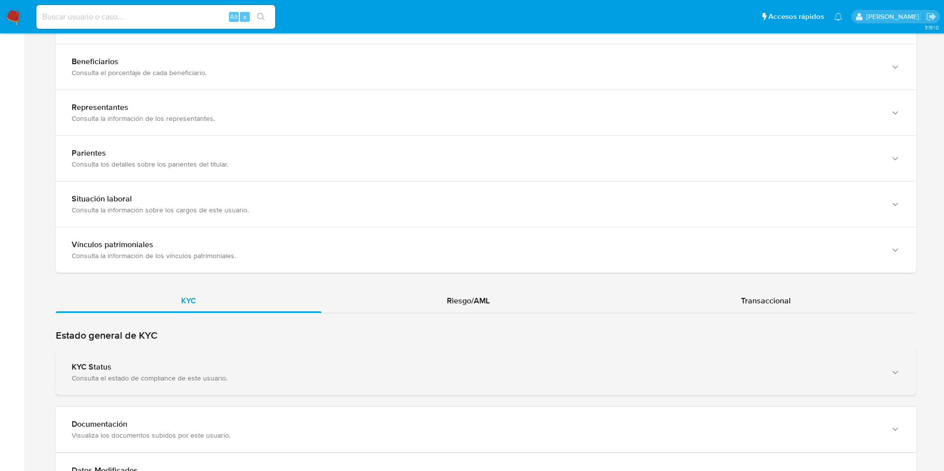
click at [273, 363] on div "KYC Status" at bounding box center [476, 367] width 809 height 10
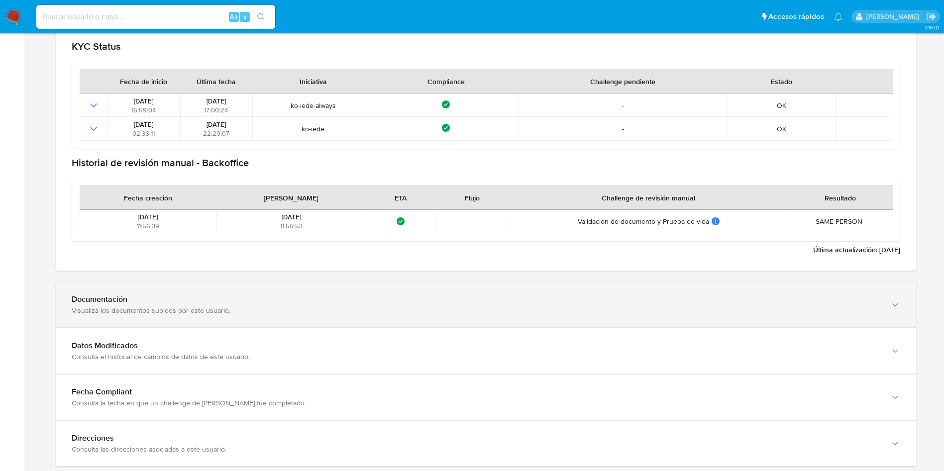
click at [219, 325] on div "Documentación Visualiza los documentos subidos por este usuario." at bounding box center [486, 304] width 860 height 45
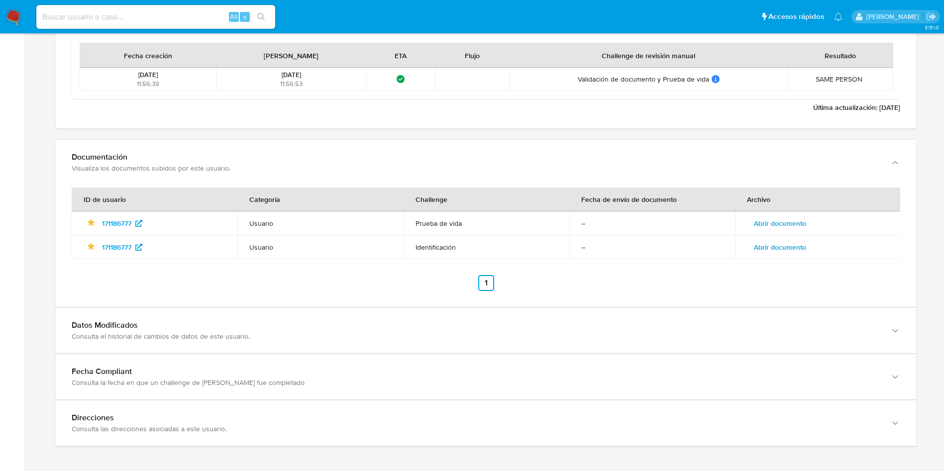
scroll to position [1190, 0]
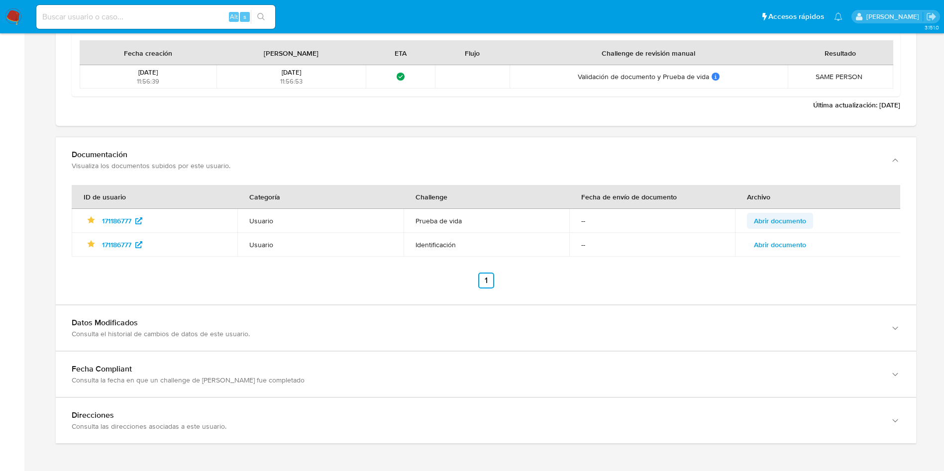
click at [785, 221] on span "Abrir documento" at bounding box center [780, 221] width 52 height 14
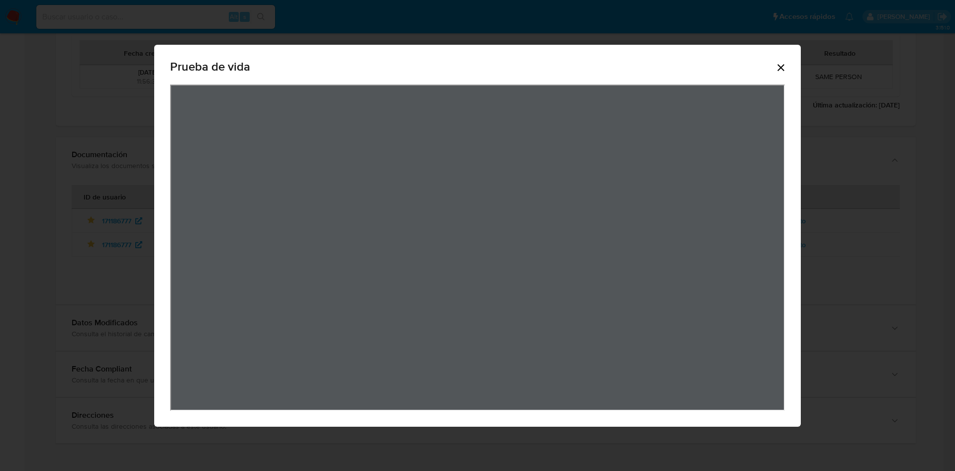
click at [781, 71] on icon "Cerrar" at bounding box center [781, 68] width 12 height 12
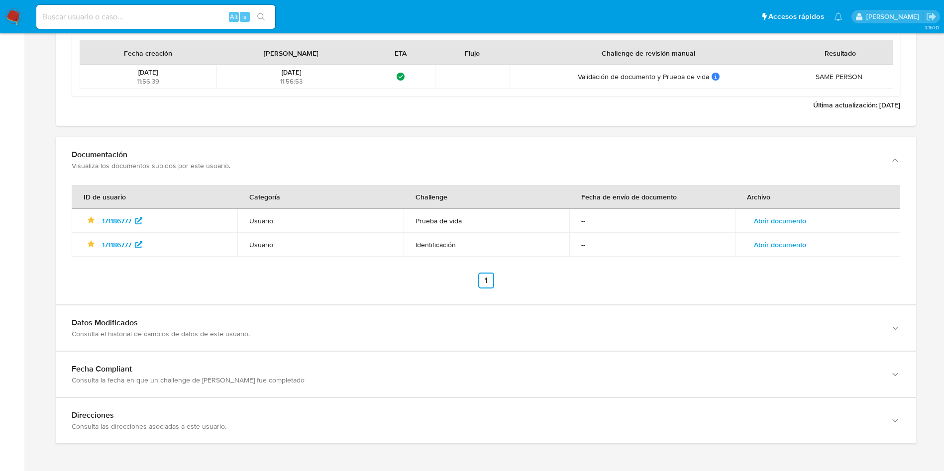
click at [781, 244] on span "Abrir documento" at bounding box center [780, 245] width 52 height 14
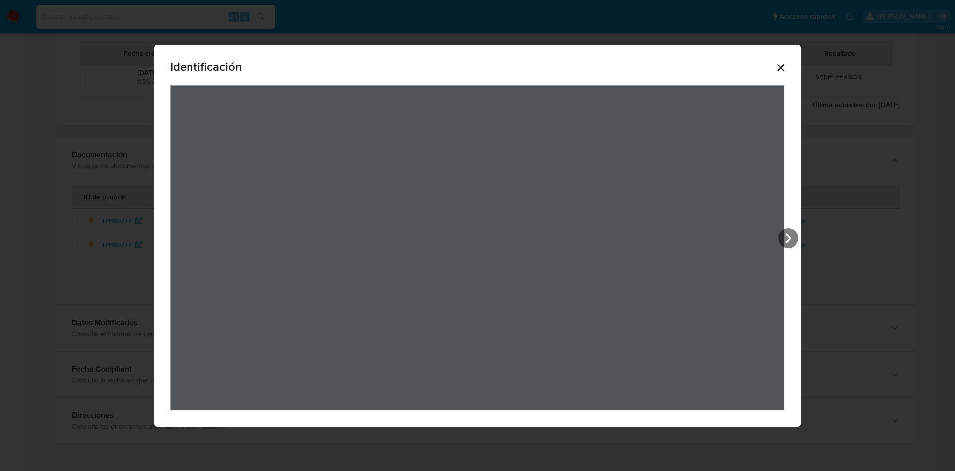
click at [783, 62] on icon "Cerrar" at bounding box center [781, 68] width 12 height 12
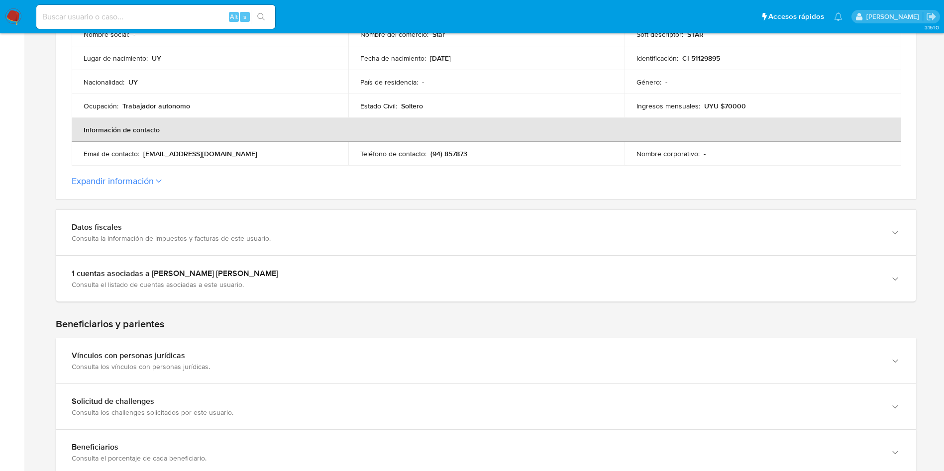
scroll to position [0, 0]
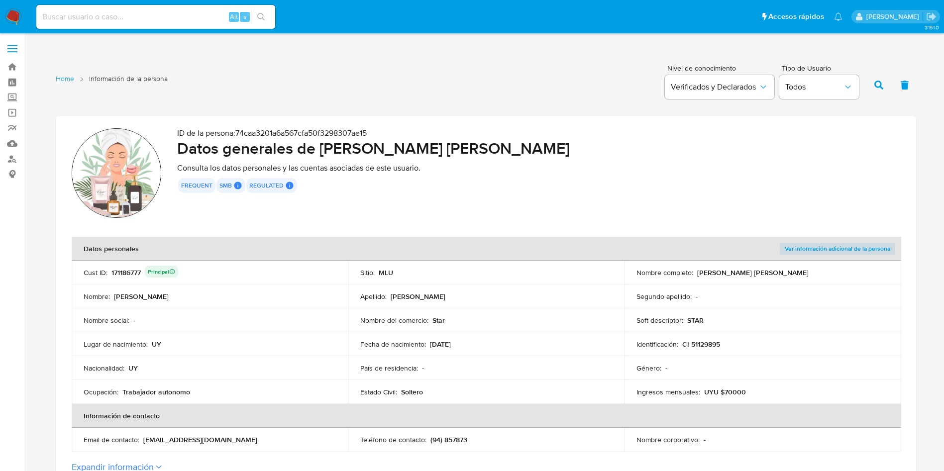
click at [132, 272] on div "171186777 Principal" at bounding box center [144, 273] width 67 height 14
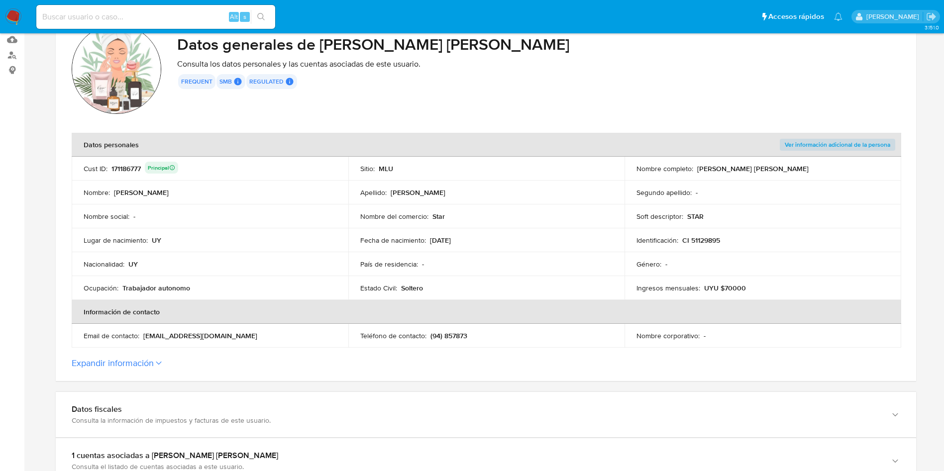
scroll to position [149, 0]
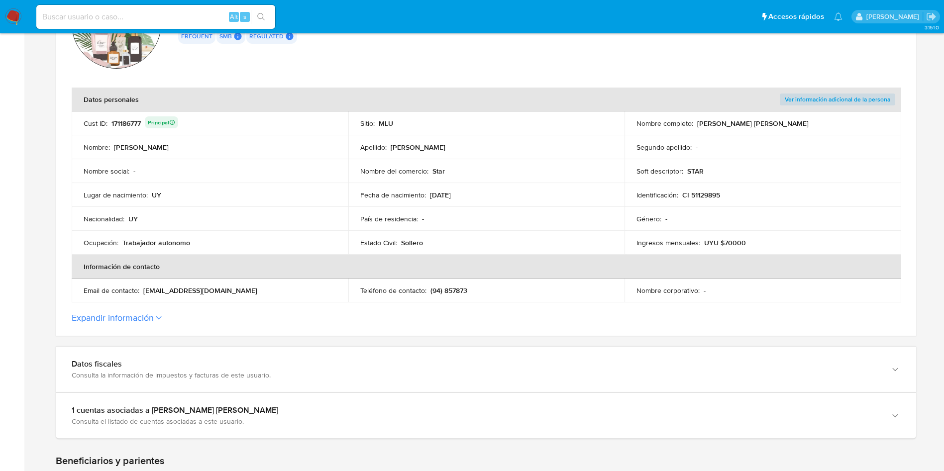
click at [456, 291] on p "(94) 857873" at bounding box center [448, 290] width 37 height 9
click at [134, 320] on button "Expandir información" at bounding box center [113, 317] width 82 height 11
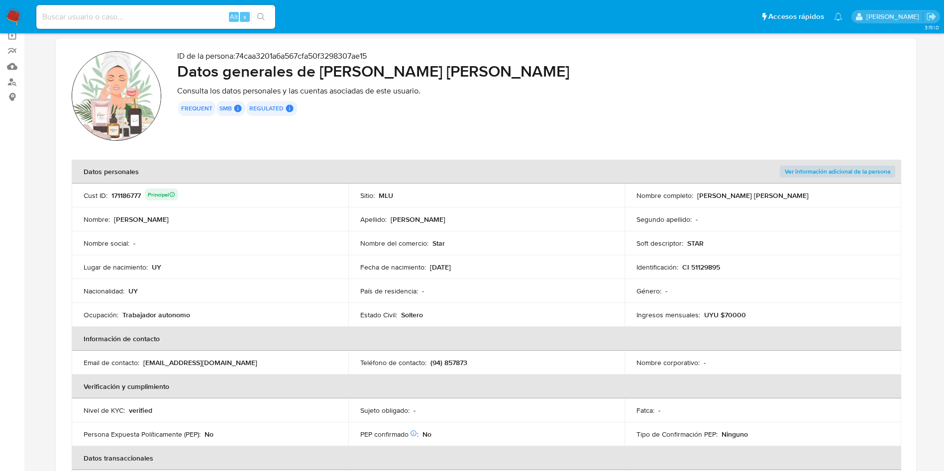
scroll to position [0, 0]
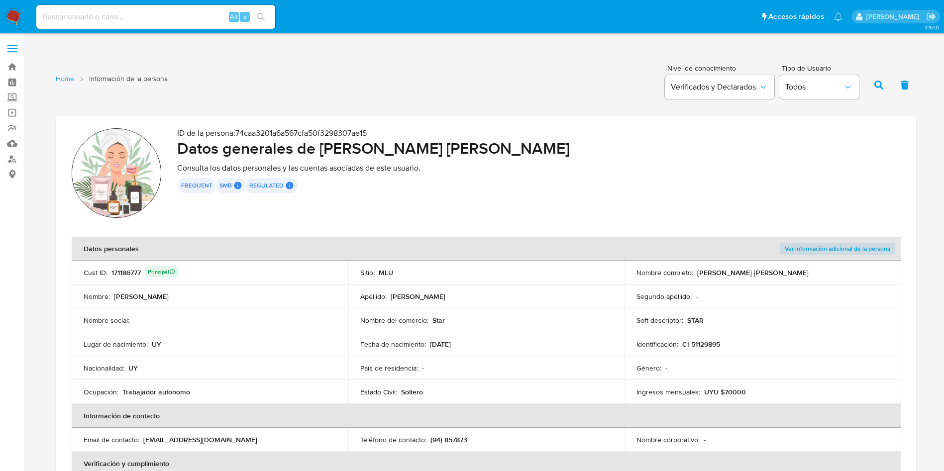
drag, startPoint x: 319, startPoint y: 147, endPoint x: 556, endPoint y: 151, distance: 236.9
click at [556, 151] on h2 "Datos generales de Jenifer Estrella Velazco Acosta" at bounding box center [538, 148] width 723 height 20
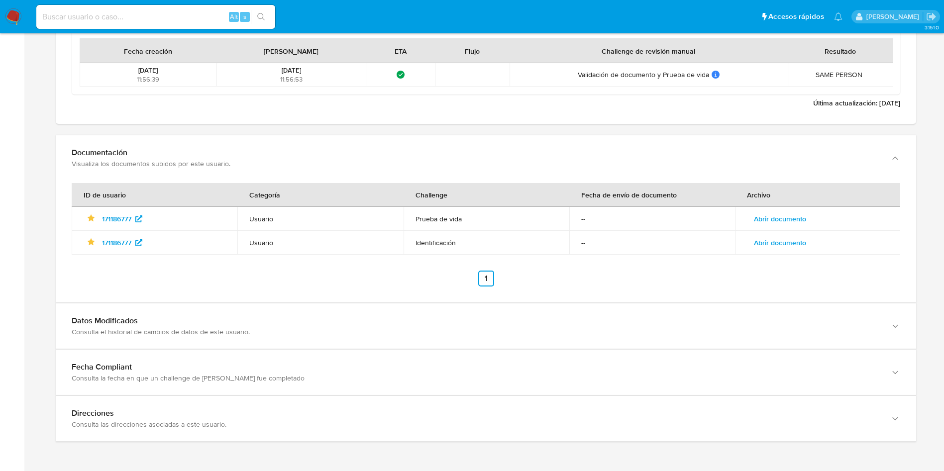
scroll to position [1384, 0]
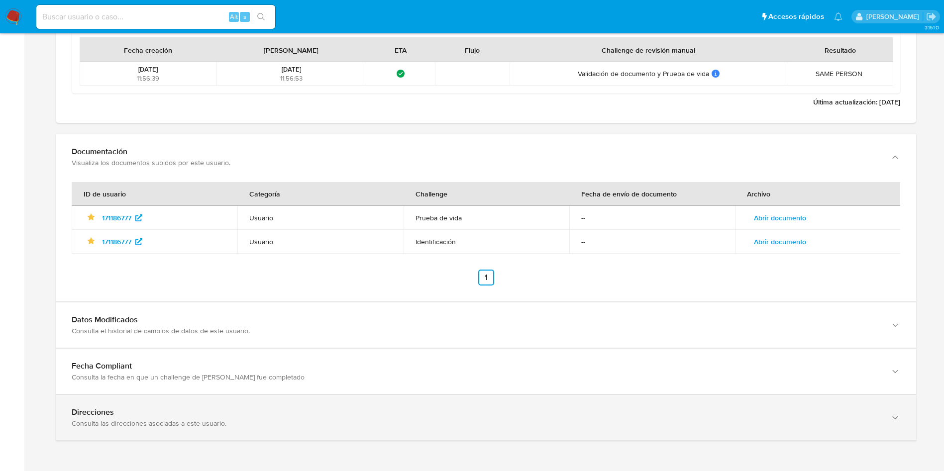
click at [210, 417] on div "Direcciones" at bounding box center [476, 413] width 809 height 10
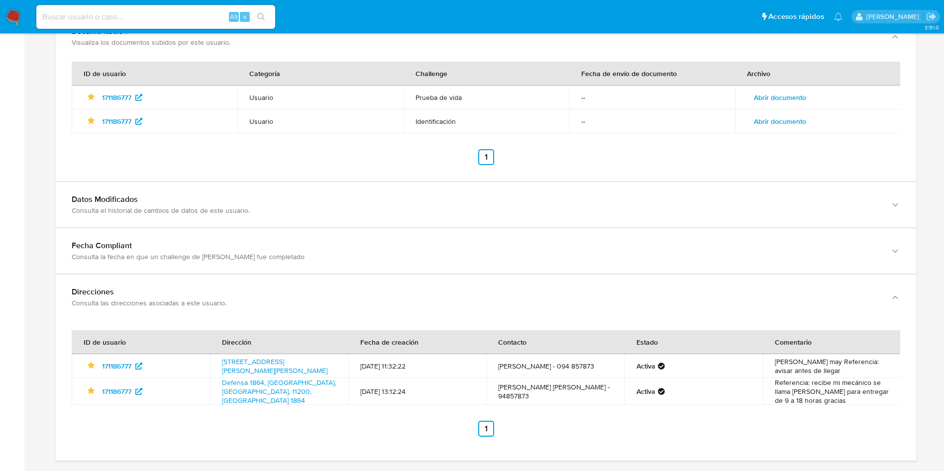
scroll to position [1528, 0]
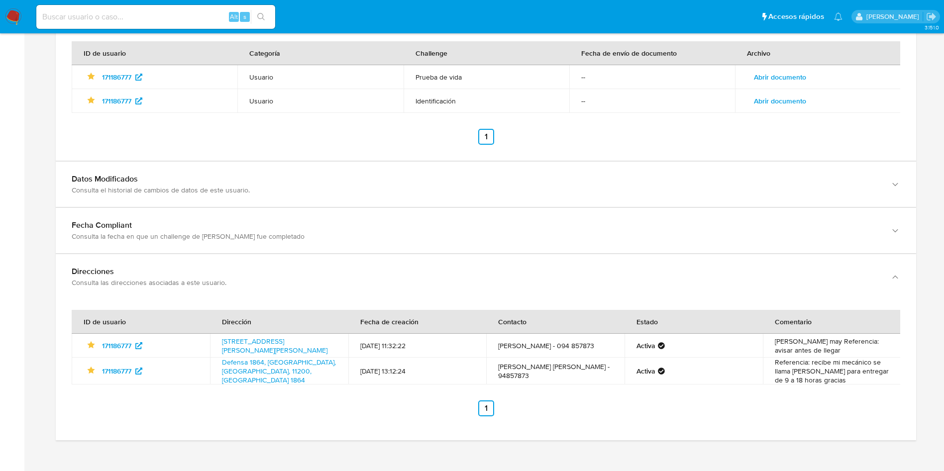
drag, startPoint x: 603, startPoint y: 342, endPoint x: 553, endPoint y: 346, distance: 49.9
click at [553, 346] on td "Jennifer Velazco - 094 857873" at bounding box center [555, 346] width 138 height 24
click at [148, 16] on input at bounding box center [155, 16] width 239 height 13
paste input "113371562"
type input "113371562"
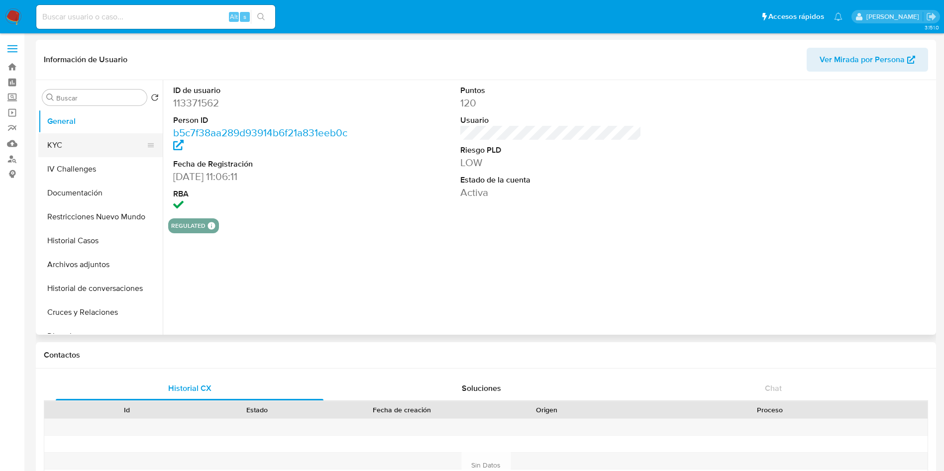
click at [98, 141] on button "KYC" at bounding box center [96, 145] width 116 height 24
select select "10"
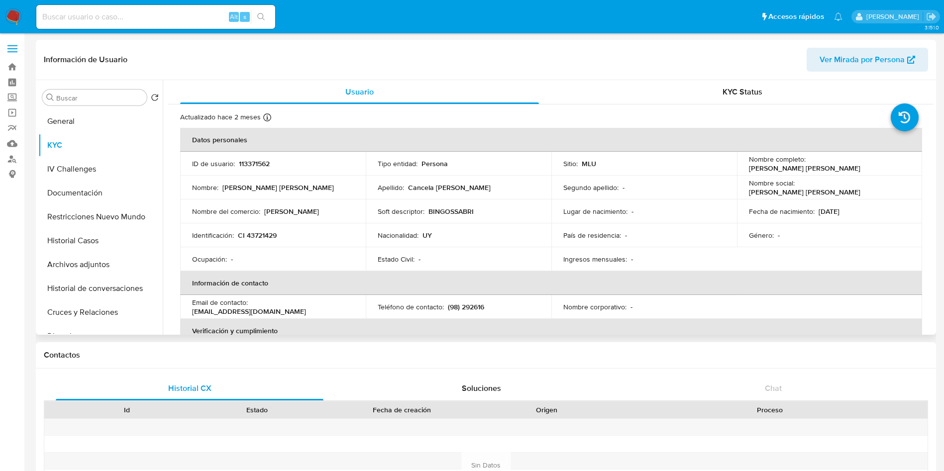
drag, startPoint x: 741, startPoint y: 171, endPoint x: 856, endPoint y: 168, distance: 114.5
click at [856, 168] on td "Nombre completo : Karina Elizabeth Cancela Corbo" at bounding box center [830, 164] width 186 height 24
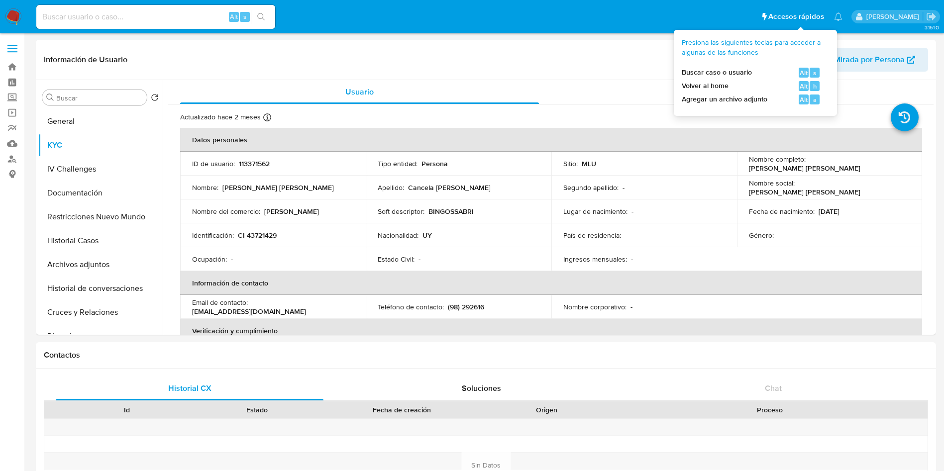
copy p "Karina Elizabeth Cancela Corbo"
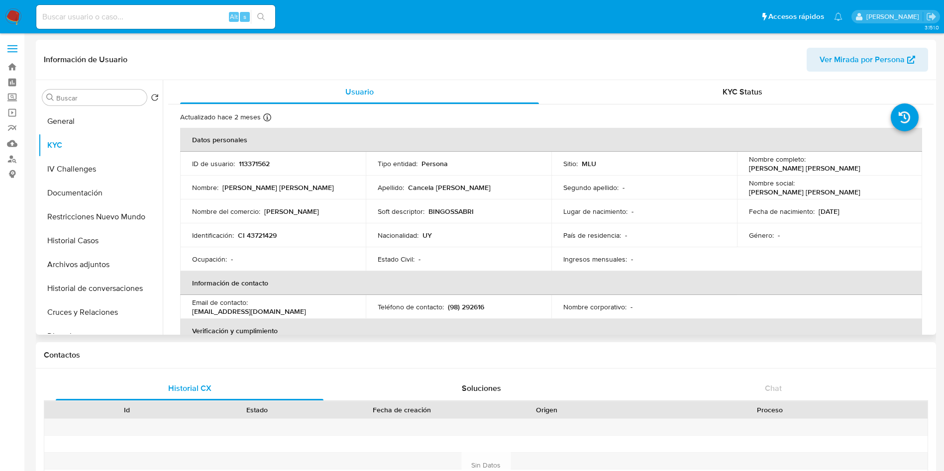
click at [256, 235] on p "CI 43721429" at bounding box center [257, 235] width 39 height 9
click at [257, 235] on p "CI 43721429" at bounding box center [257, 235] width 39 height 9
copy p "43721429"
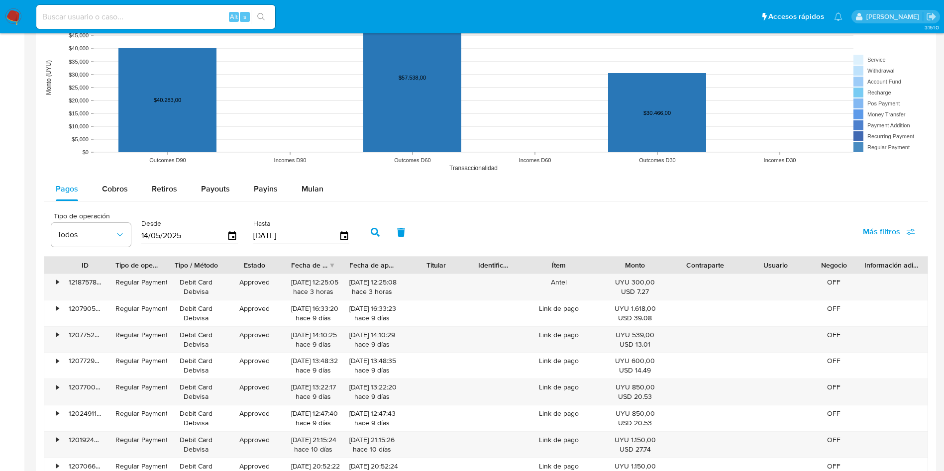
scroll to position [821, 0]
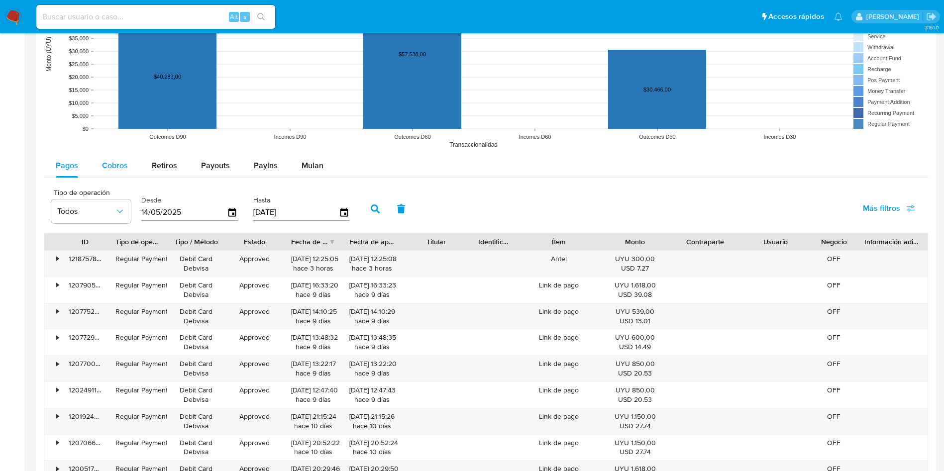
click at [108, 172] on div "Cobros" at bounding box center [115, 166] width 26 height 24
select select "10"
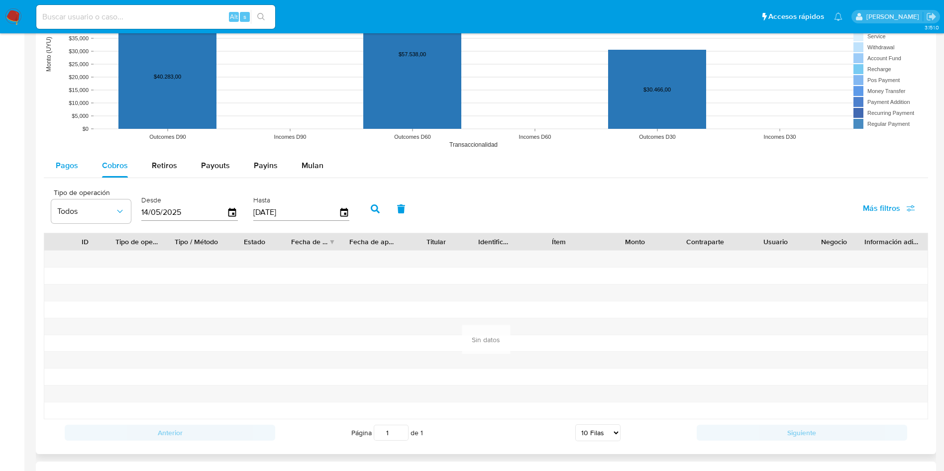
click at [76, 165] on span "Pagos" at bounding box center [67, 165] width 22 height 11
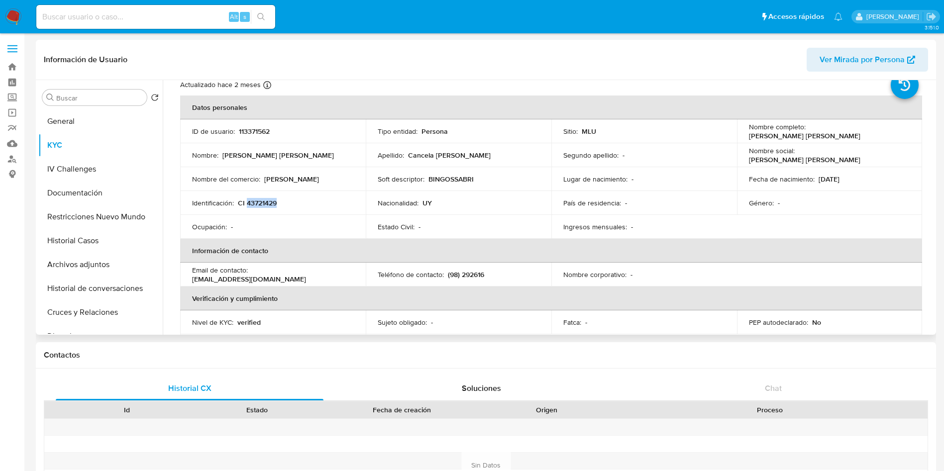
scroll to position [0, 0]
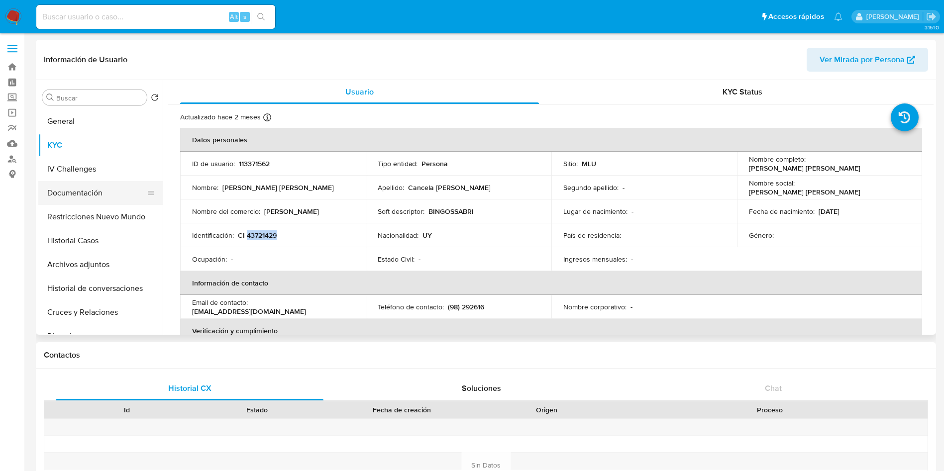
click at [85, 197] on button "Documentación" at bounding box center [96, 193] width 116 height 24
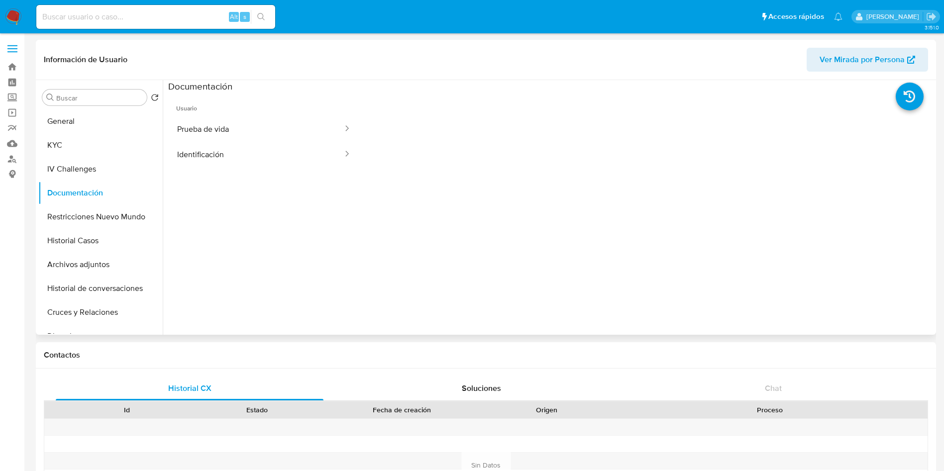
click at [224, 115] on span "Usuario" at bounding box center [264, 105] width 192 height 24
click at [235, 138] on button "Prueba de vida" at bounding box center [256, 128] width 176 height 25
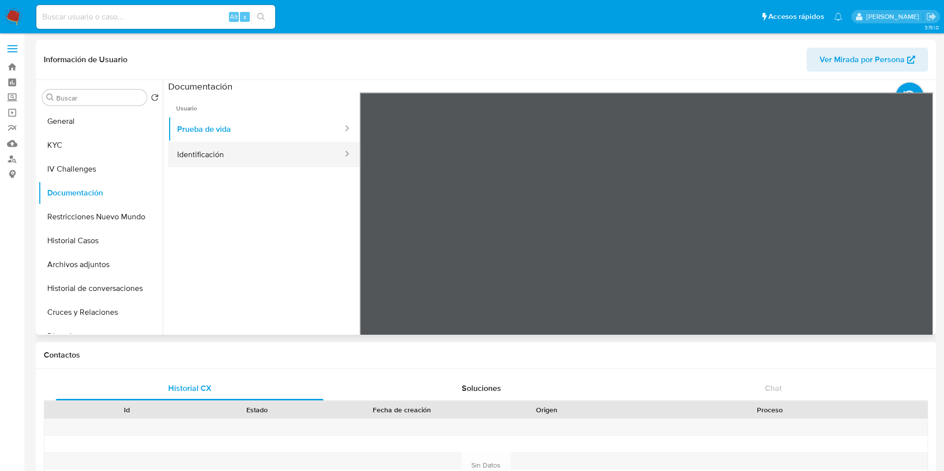
click at [282, 161] on button "Identificación" at bounding box center [256, 154] width 176 height 25
click at [152, 15] on input at bounding box center [155, 16] width 239 height 13
paste input "2003559798"
type input "2003559798"
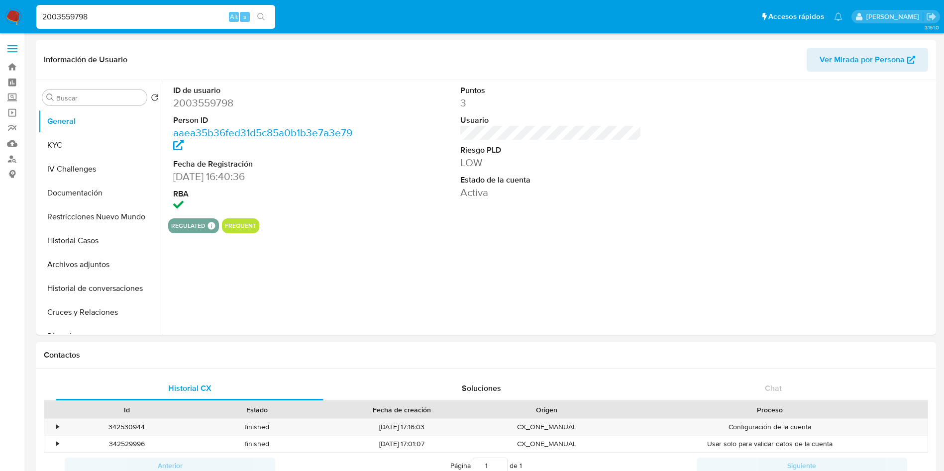
select select "10"
click at [87, 146] on button "KYC" at bounding box center [96, 145] width 116 height 24
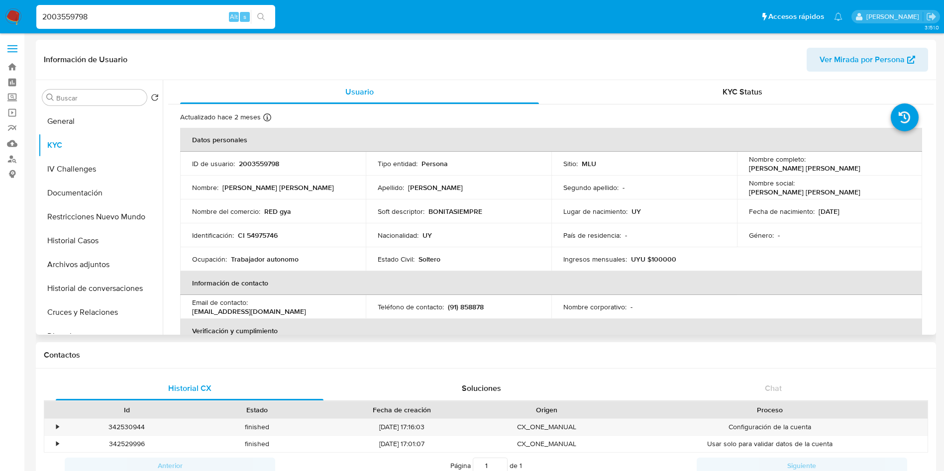
drag, startPoint x: 744, startPoint y: 165, endPoint x: 876, endPoint y: 164, distance: 131.9
click at [876, 164] on td "Nombre completo : OSCAR EDUARDO MATURRO BORDONI" at bounding box center [830, 164] width 186 height 24
copy p "OSCAR EDUARDO MATURRO BORDONI"
click at [816, 222] on td "Fecha de nacimiento : 16/07/1992" at bounding box center [830, 212] width 186 height 24
click at [261, 239] on p "CI 54975746" at bounding box center [258, 235] width 40 height 9
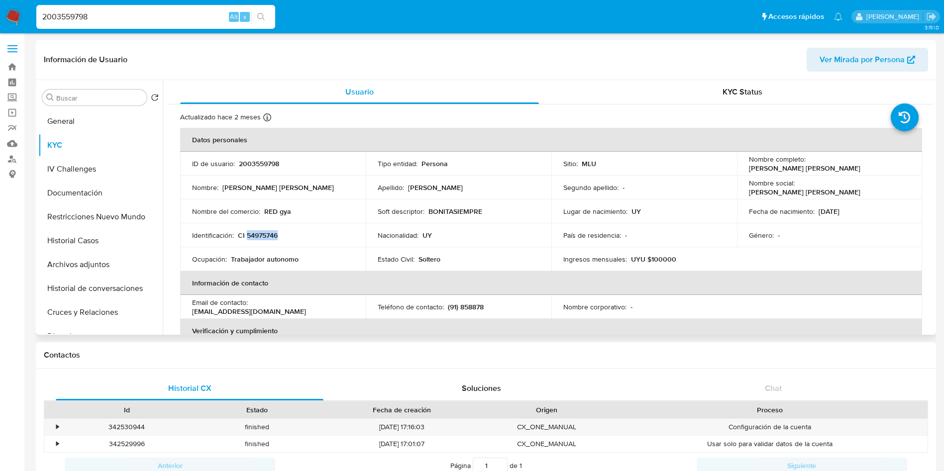
click at [261, 239] on p "CI 54975746" at bounding box center [258, 235] width 40 height 9
copy p "54975746"
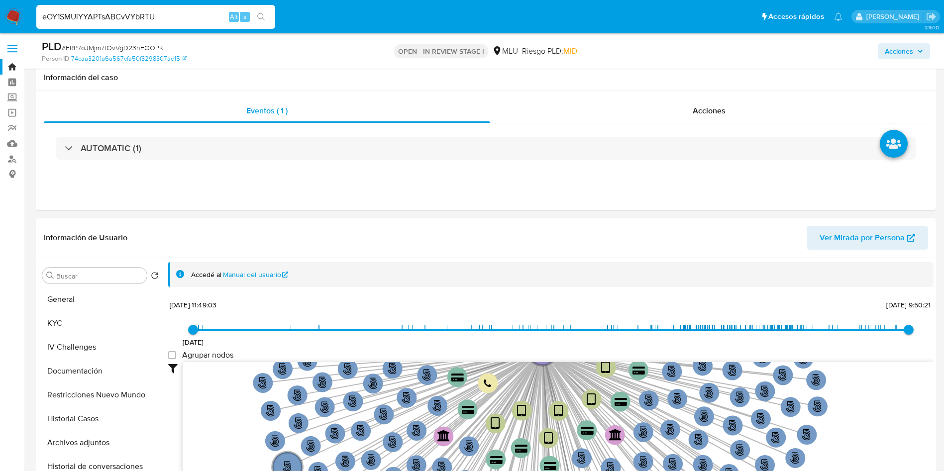
select select "10"
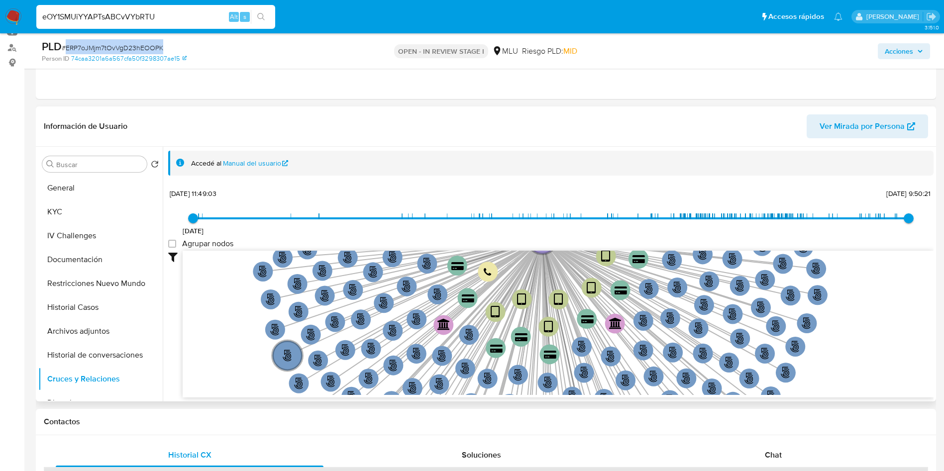
scroll to position [75, 0]
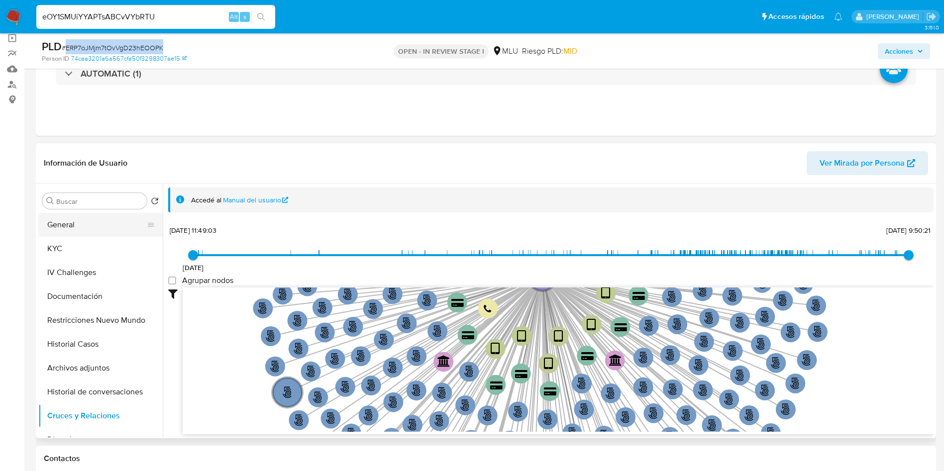
click at [103, 228] on button "General" at bounding box center [96, 225] width 116 height 24
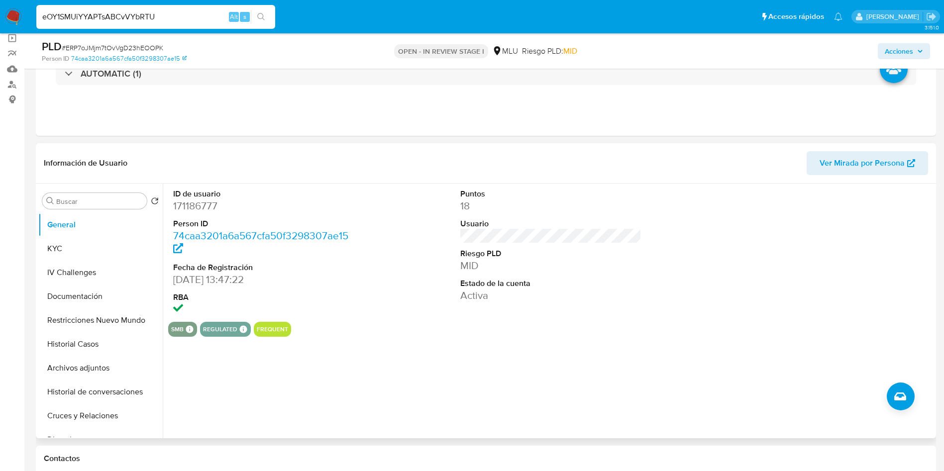
click at [189, 207] on dd "171186777" at bounding box center [264, 206] width 182 height 14
copy dd "171186777"
click at [61, 245] on button "KYC" at bounding box center [96, 249] width 116 height 24
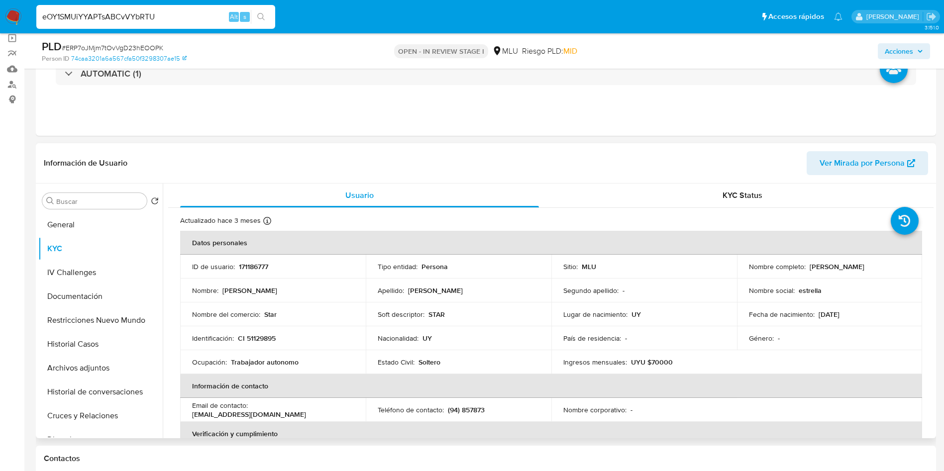
drag, startPoint x: 806, startPoint y: 262, endPoint x: 903, endPoint y: 264, distance: 97.5
click at [903, 264] on div "Nombre completo : Jenifer Estrella Velazco Acosta" at bounding box center [830, 266] width 162 height 9
copy p "Jenifer Estrella Velazco Acosta"
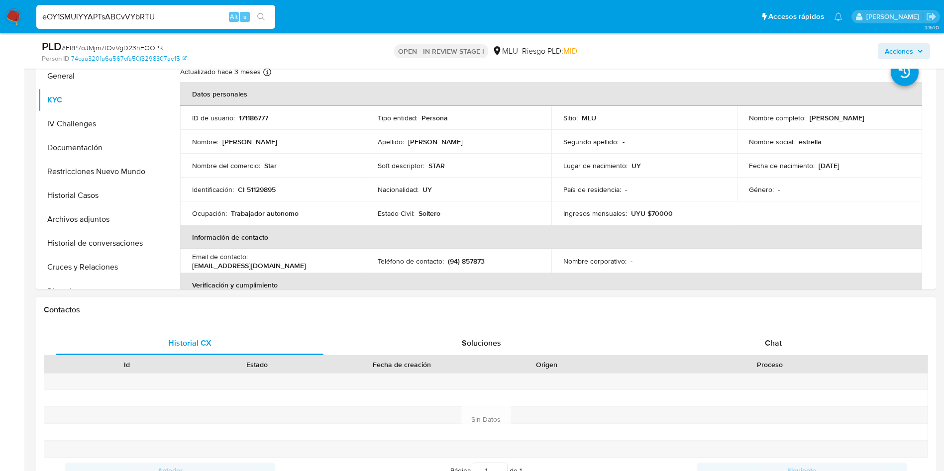
scroll to position [224, 0]
click at [816, 348] on div "Chat" at bounding box center [773, 343] width 268 height 24
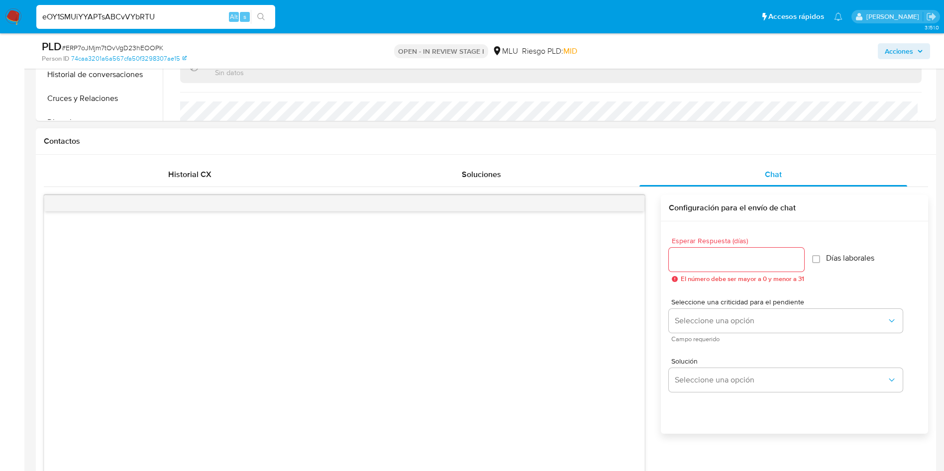
scroll to position [597, 0]
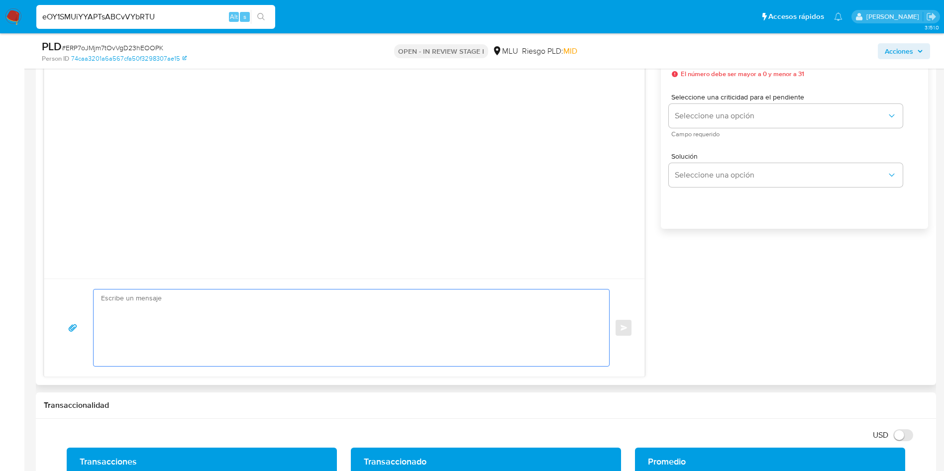
drag, startPoint x: 345, startPoint y: 344, endPoint x: 363, endPoint y: 315, distance: 34.4
click at [344, 344] on textarea at bounding box center [349, 328] width 496 height 77
paste textarea "Hola, XXX. Te contactamos ya que necesitamos verificar algunos datos. Por este …"
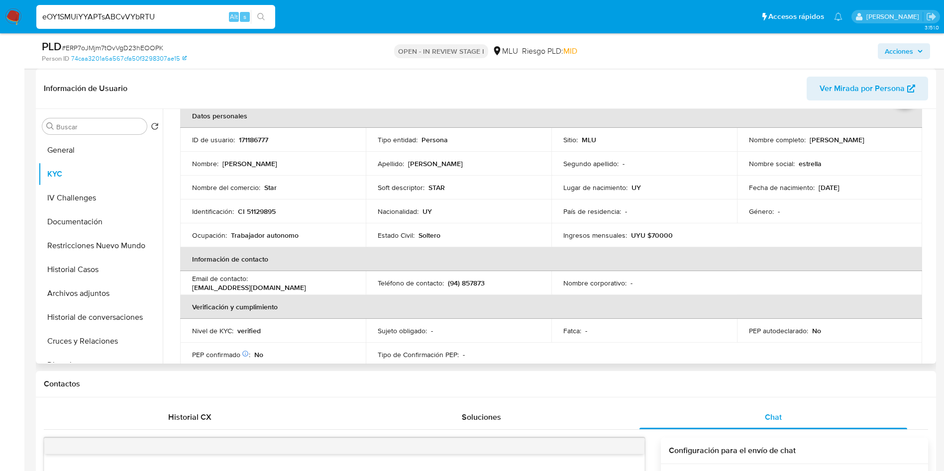
scroll to position [0, 0]
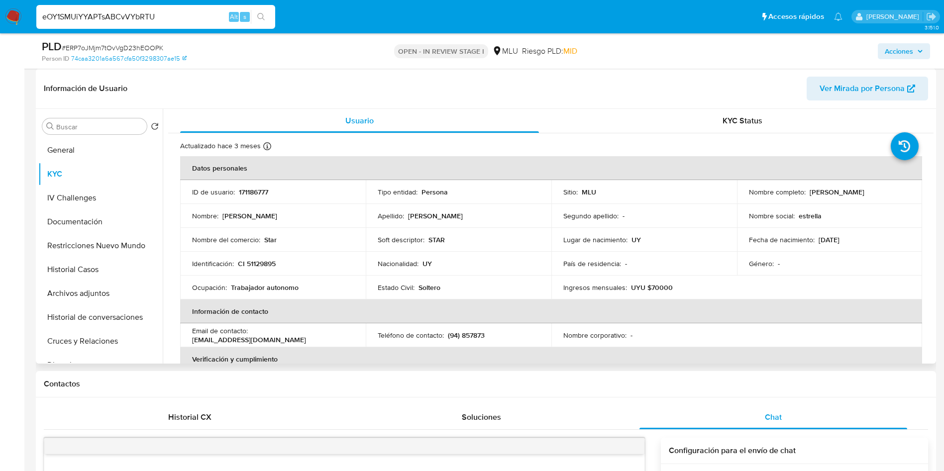
click at [811, 188] on p "Jenifer Estrella Velazco Acosta" at bounding box center [837, 192] width 55 height 9
copy p "Jenifer"
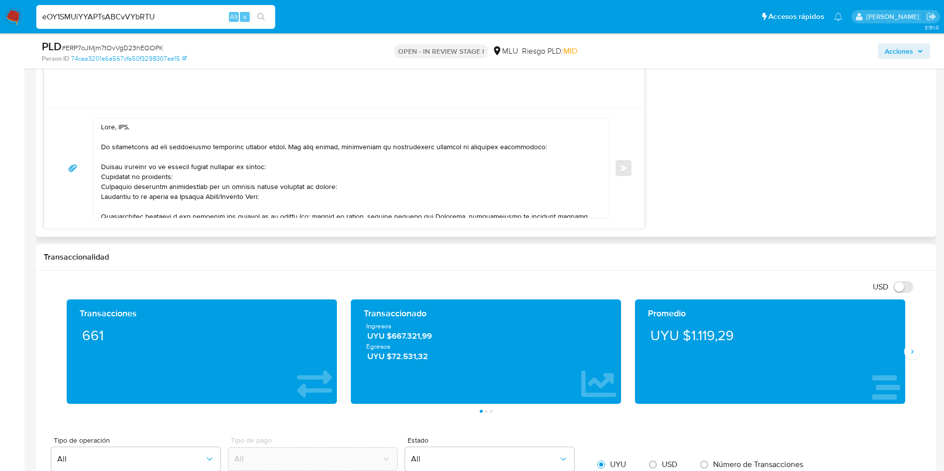
scroll to position [746, 0]
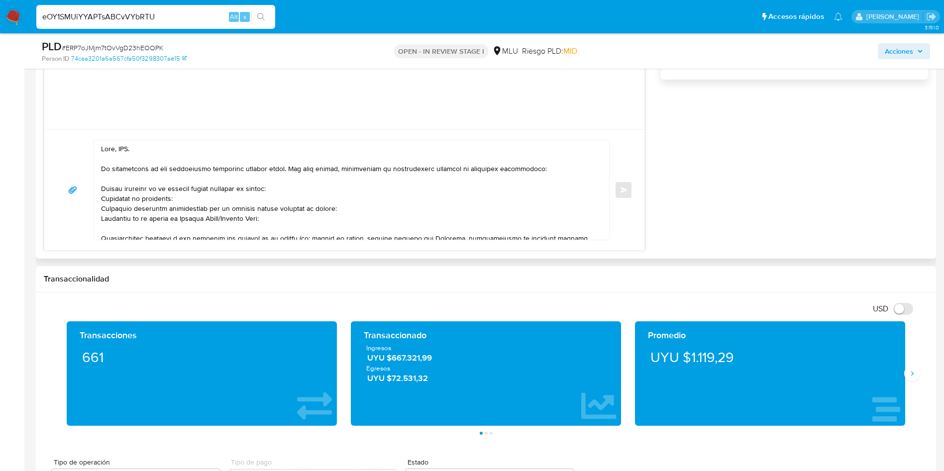
click at [126, 146] on textarea at bounding box center [349, 190] width 496 height 100
paste textarea "Jenifer"
drag, startPoint x: 187, startPoint y: 197, endPoint x: 99, endPoint y: 188, distance: 88.1
click at [99, 188] on div at bounding box center [349, 190] width 510 height 100
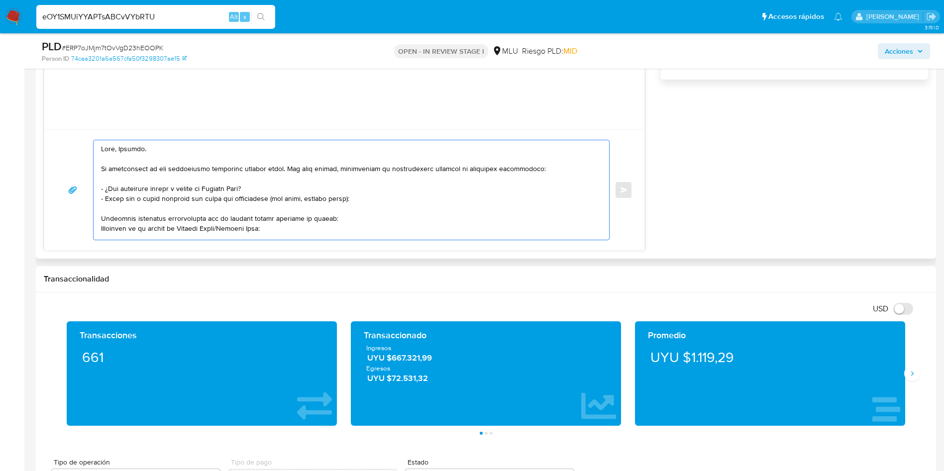
click at [254, 223] on textarea at bounding box center [349, 190] width 496 height 100
click at [254, 217] on textarea at bounding box center [349, 190] width 496 height 100
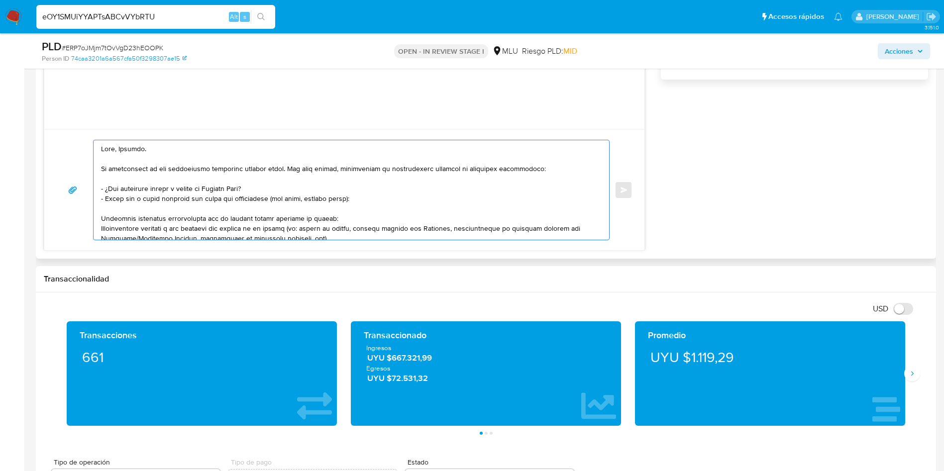
click at [254, 217] on textarea at bounding box center [349, 190] width 496 height 100
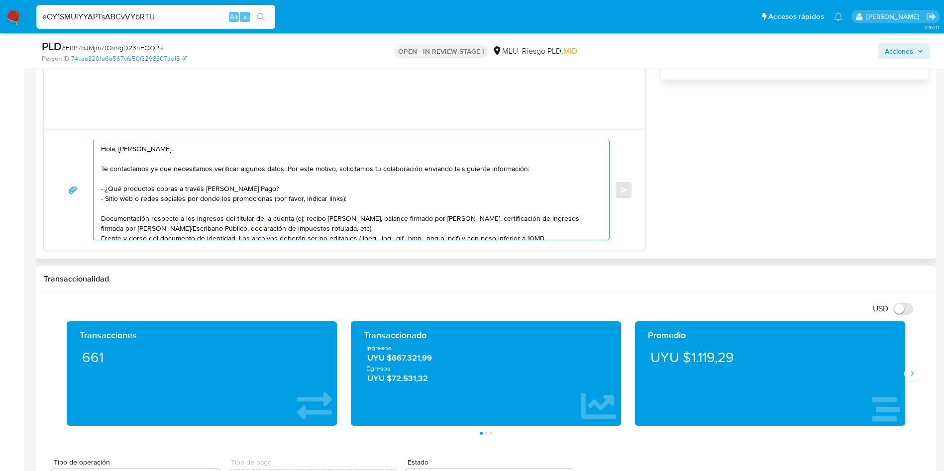
click at [252, 214] on textarea "Hola, Jenifer. Te contactamos ya que necesitamos verificar algunos datos. Por e…" at bounding box center [349, 190] width 496 height 100
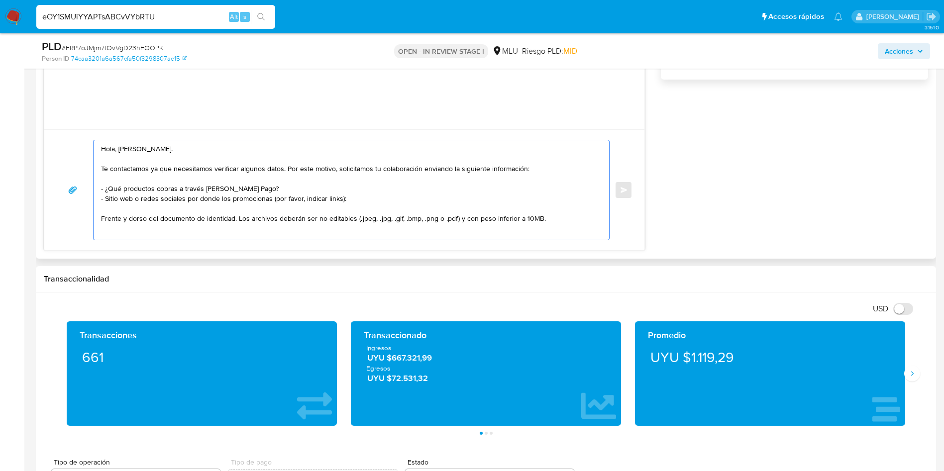
click at [251, 213] on textarea "Hola, Jenifer. Te contactamos ya que necesitamos verificar algunos datos. Por e…" at bounding box center [349, 190] width 496 height 100
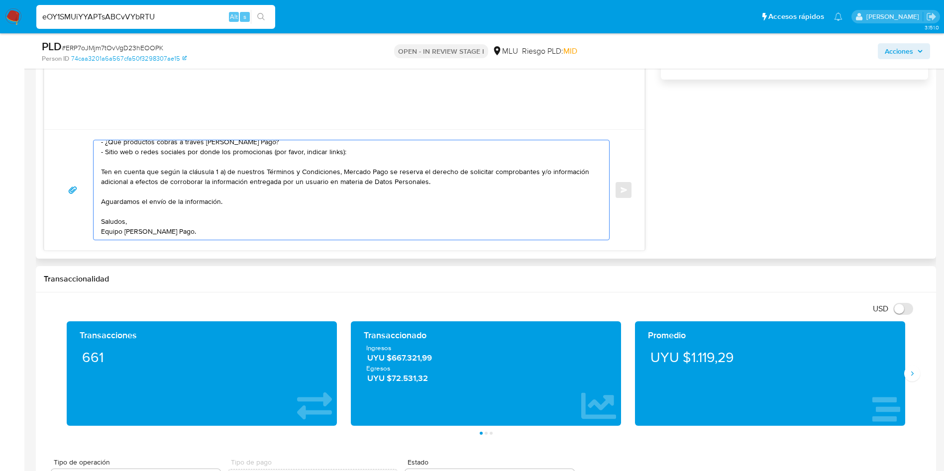
click at [234, 200] on textarea "Hola, Jenifer. Te contactamos ya que necesitamos verificar algunos datos. Por e…" at bounding box center [349, 190] width 496 height 100
click at [231, 222] on textarea "Hola, Jenifer. Te contactamos ya que necesitamos verificar algunos datos. Por e…" at bounding box center [349, 190] width 496 height 100
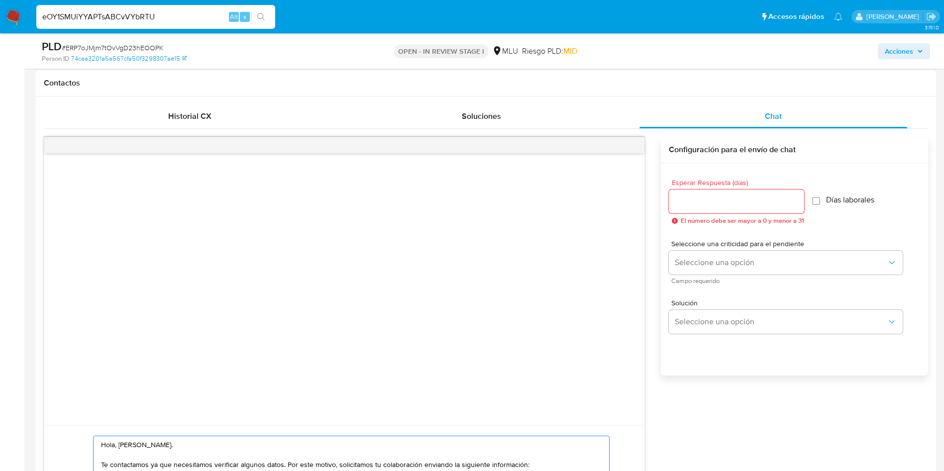
scroll to position [448, 0]
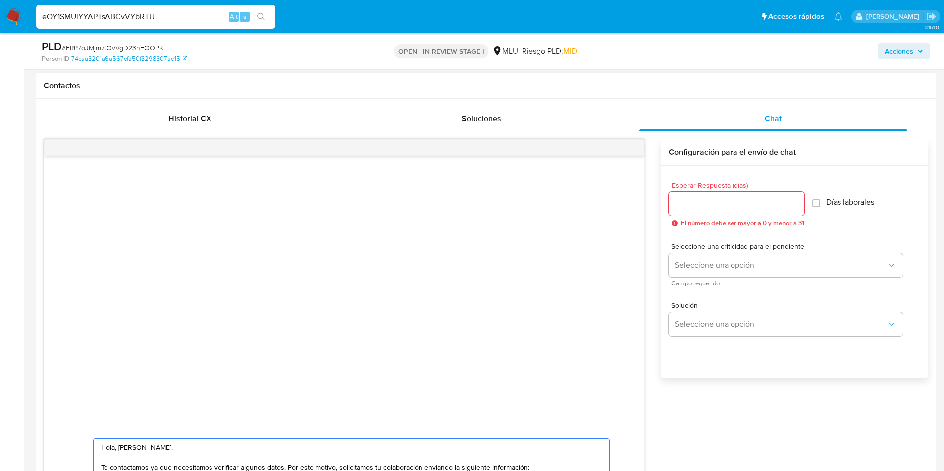
type textarea "Hola, Jenifer. Te contactamos ya que necesitamos verificar algunos datos. Por e…"
click at [704, 201] on input "Esperar Respuesta (días)" at bounding box center [736, 204] width 135 height 13
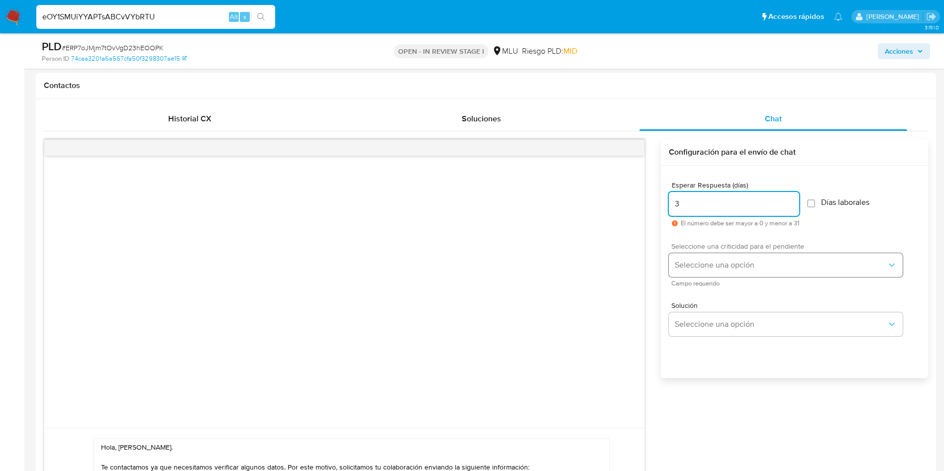
type input "3"
click at [709, 263] on span "Seleccione una opción" at bounding box center [781, 265] width 212 height 10
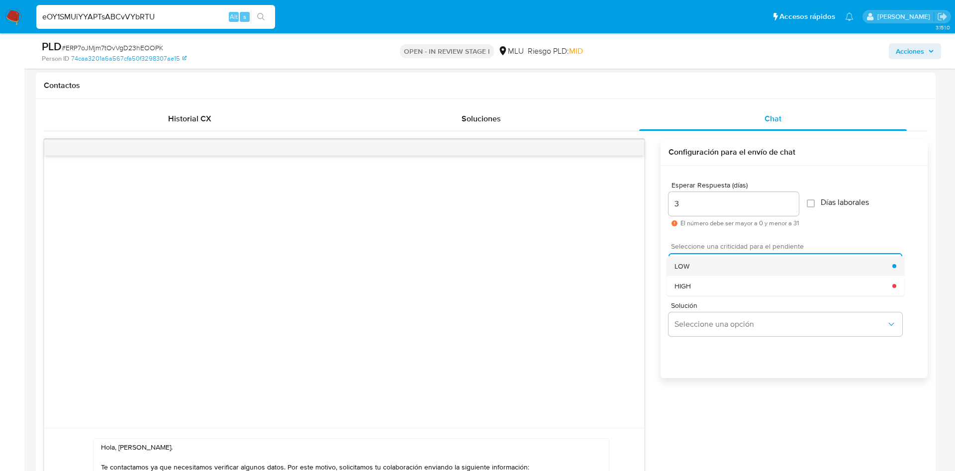
click at [705, 263] on div "LOW" at bounding box center [784, 266] width 218 height 20
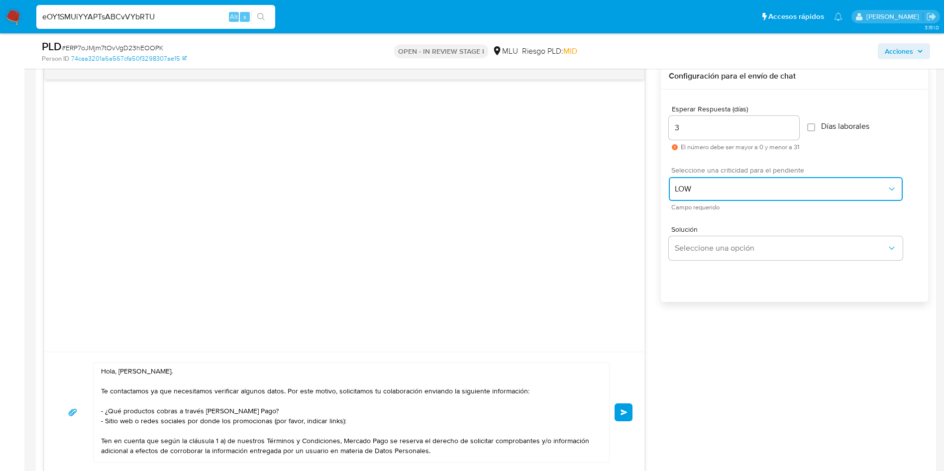
scroll to position [672, 0]
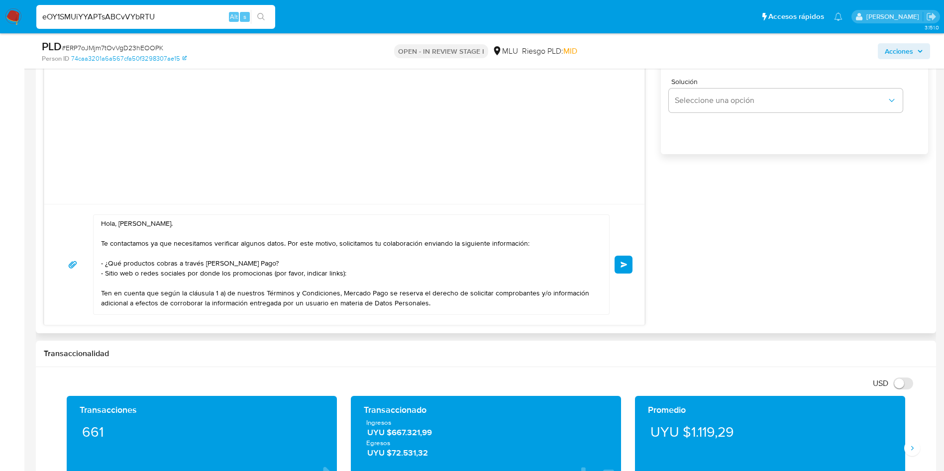
click at [628, 262] on button "Enviar" at bounding box center [623, 265] width 18 height 18
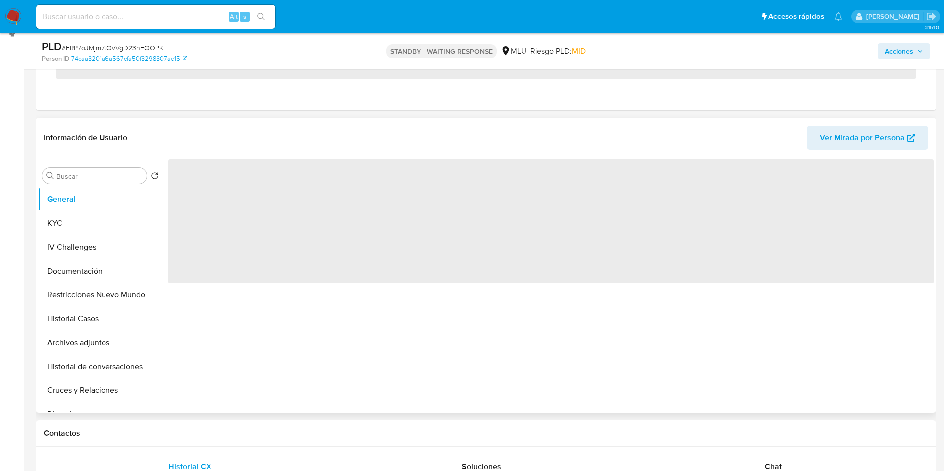
scroll to position [149, 0]
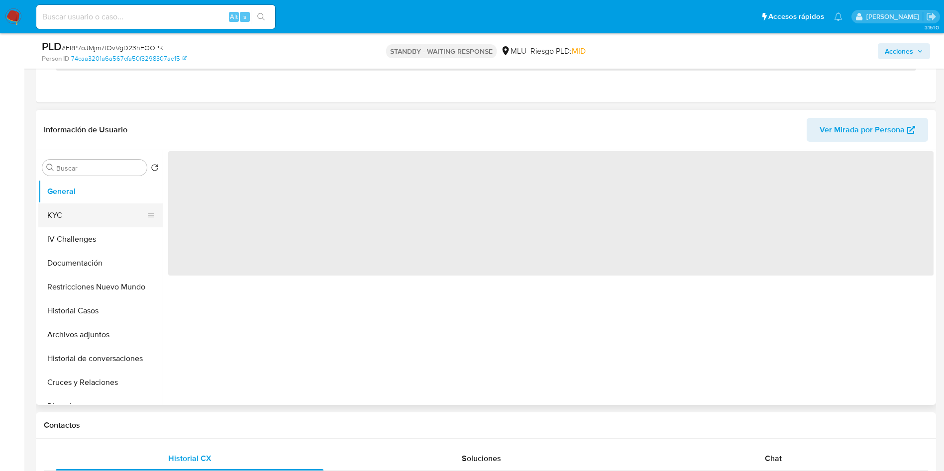
click at [89, 212] on button "KYC" at bounding box center [96, 216] width 116 height 24
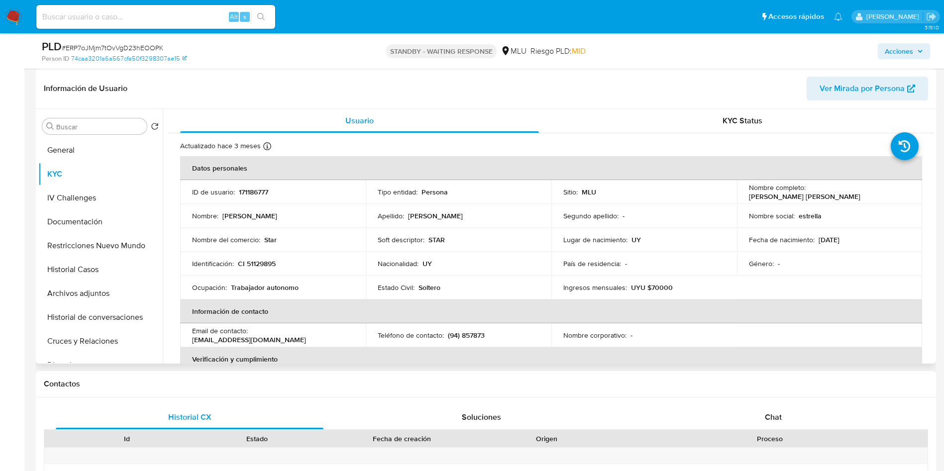
select select "10"
drag, startPoint x: 806, startPoint y: 191, endPoint x: 908, endPoint y: 186, distance: 102.1
click at [908, 186] on td "Nombre completo : [PERSON_NAME] [PERSON_NAME]" at bounding box center [830, 192] width 186 height 24
copy p "[PERSON_NAME] [PERSON_NAME]"
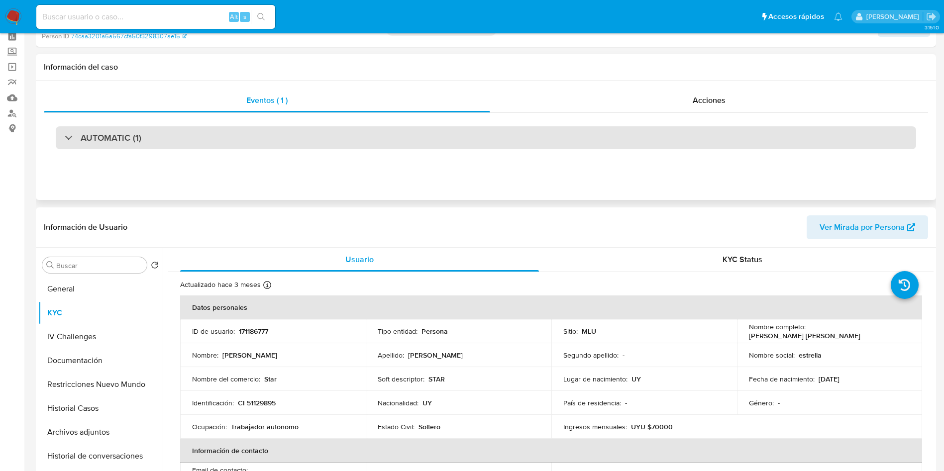
scroll to position [0, 0]
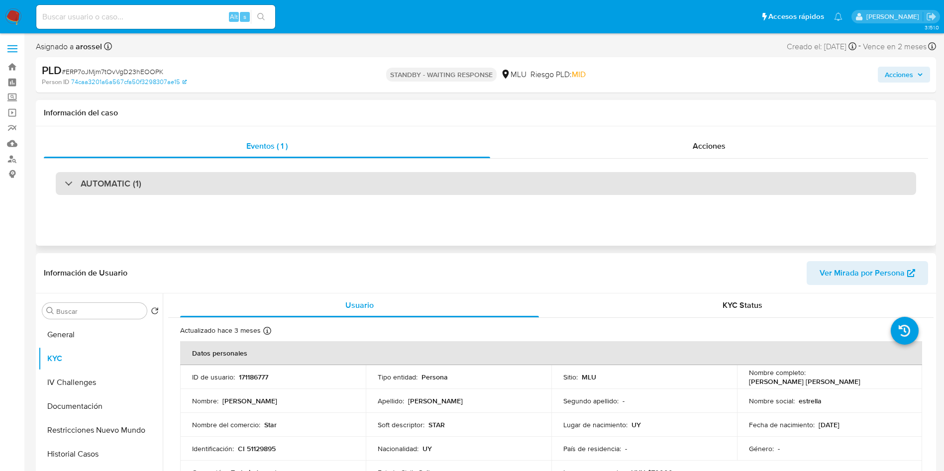
click at [168, 180] on div "AUTOMATIC (1)" at bounding box center [486, 183] width 860 height 23
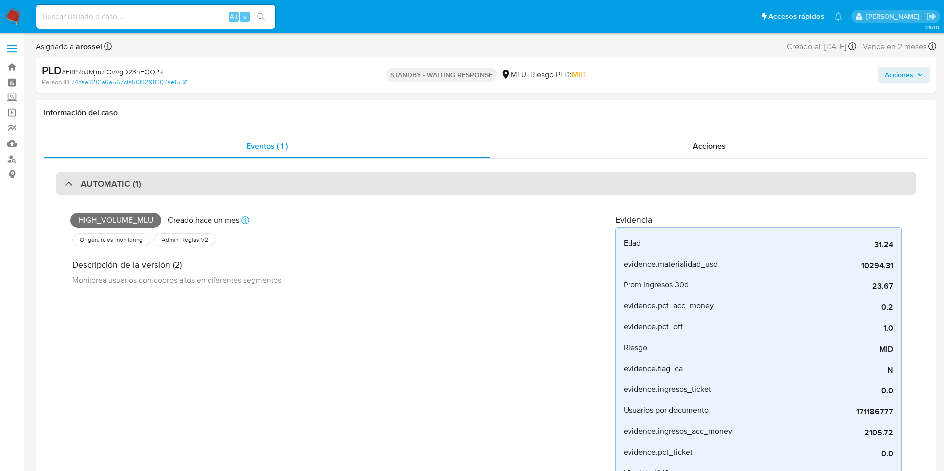
click at [168, 180] on div "AUTOMATIC (1)" at bounding box center [486, 183] width 860 height 23
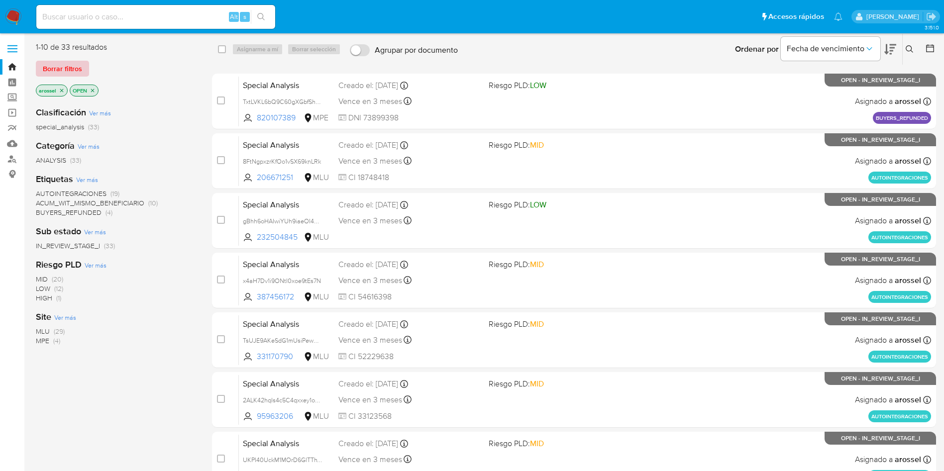
click at [73, 66] on span "Borrar filtros" at bounding box center [62, 69] width 39 height 14
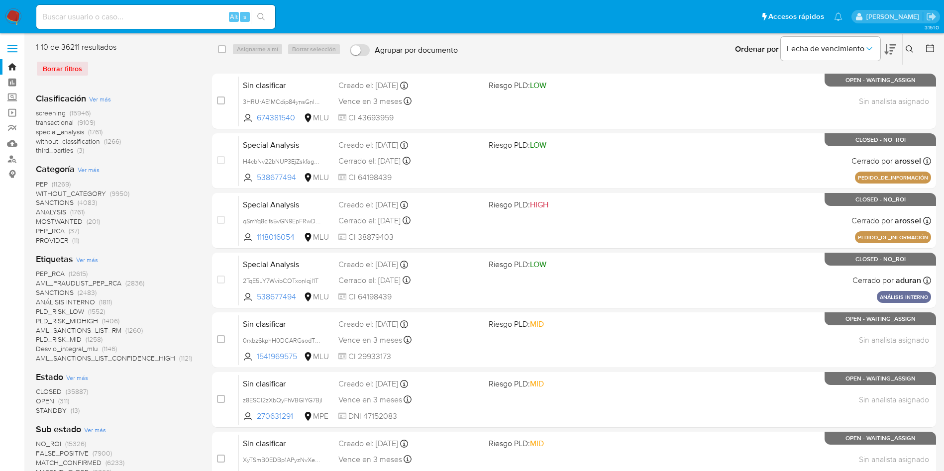
click at [908, 48] on icon at bounding box center [910, 49] width 8 height 8
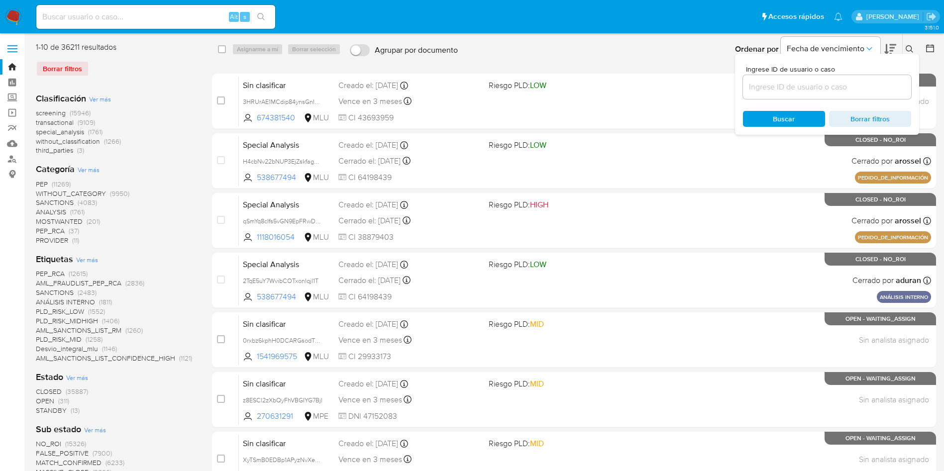
click at [800, 83] on input at bounding box center [827, 87] width 168 height 13
type input "EW34JskOxJfiPU9Z2DfG8WE4"
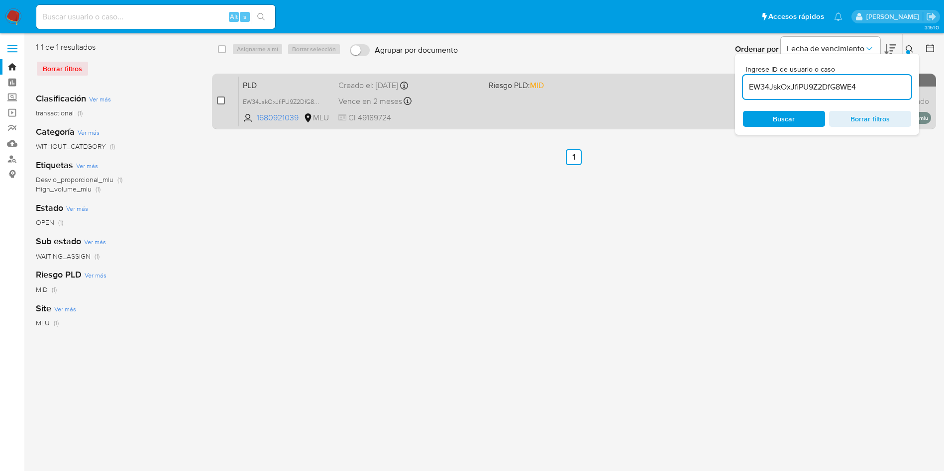
click at [220, 101] on input "checkbox" at bounding box center [221, 101] width 8 height 8
checkbox input "true"
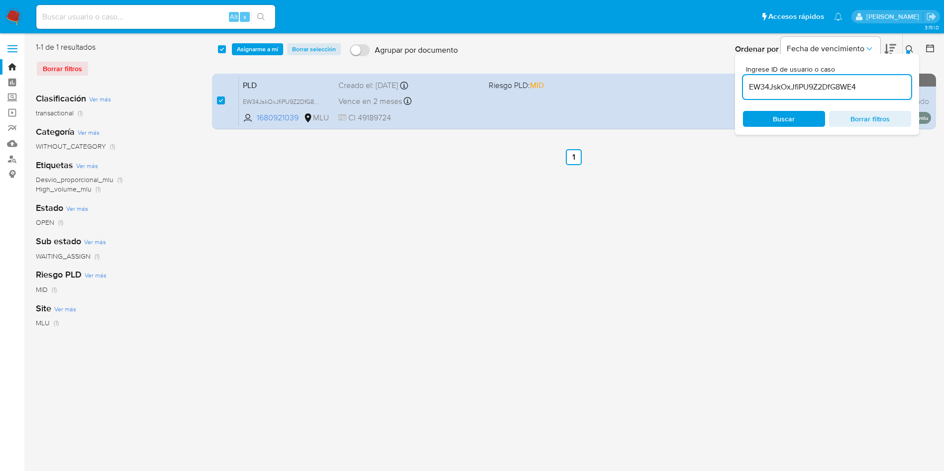
click at [784, 81] on input "EW34JskOxJfiPU9Z2DfG8WE4" at bounding box center [827, 87] width 168 height 13
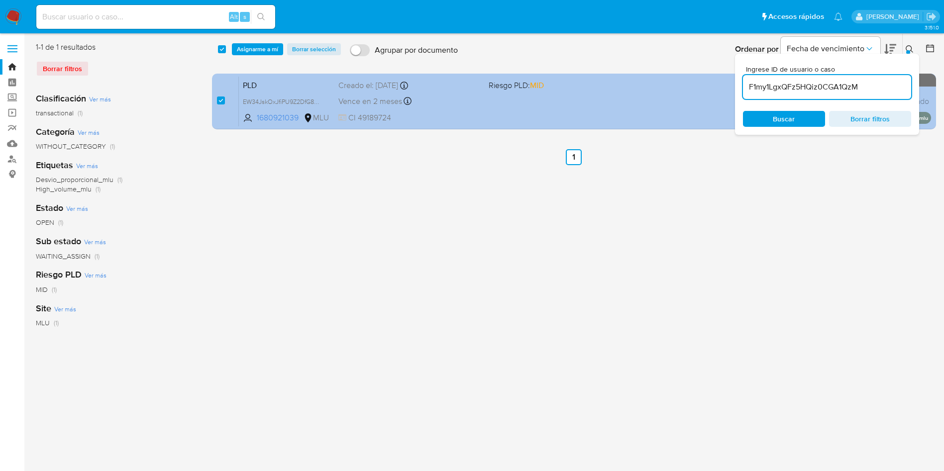
type input "F1my1LgxQFz5HQiz0CGA1QzM"
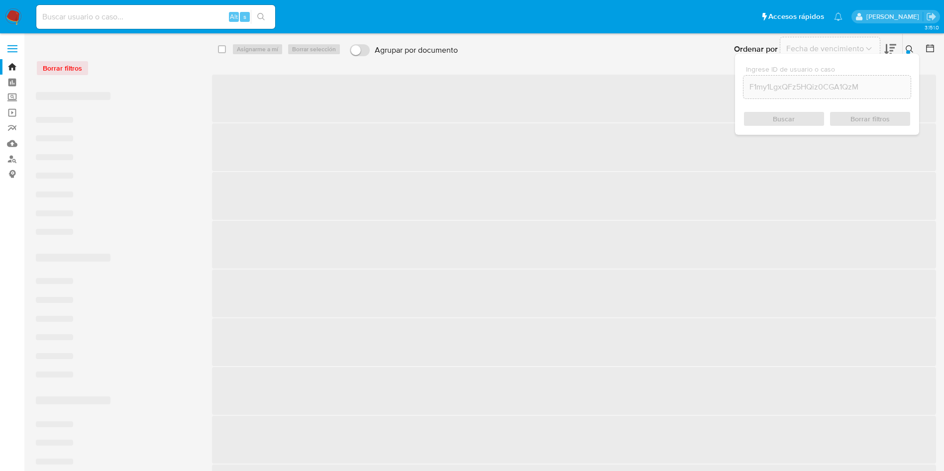
checkbox input "false"
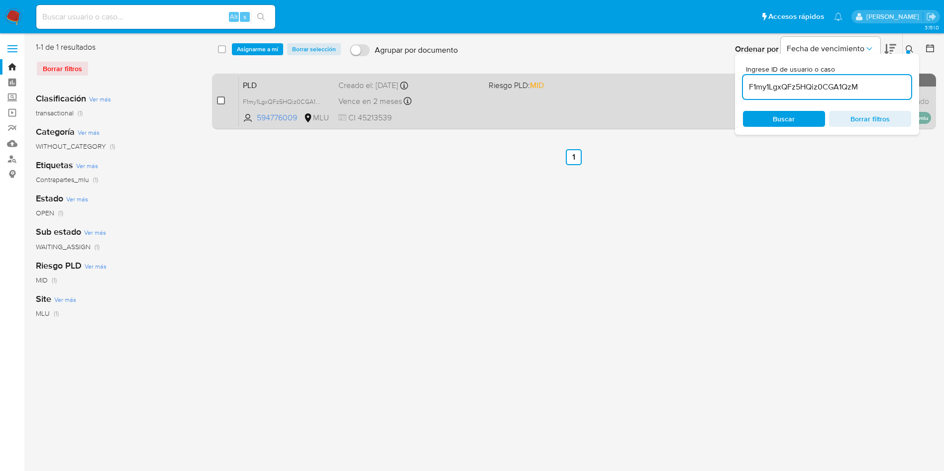
click at [222, 101] on input "checkbox" at bounding box center [221, 101] width 8 height 8
checkbox input "true"
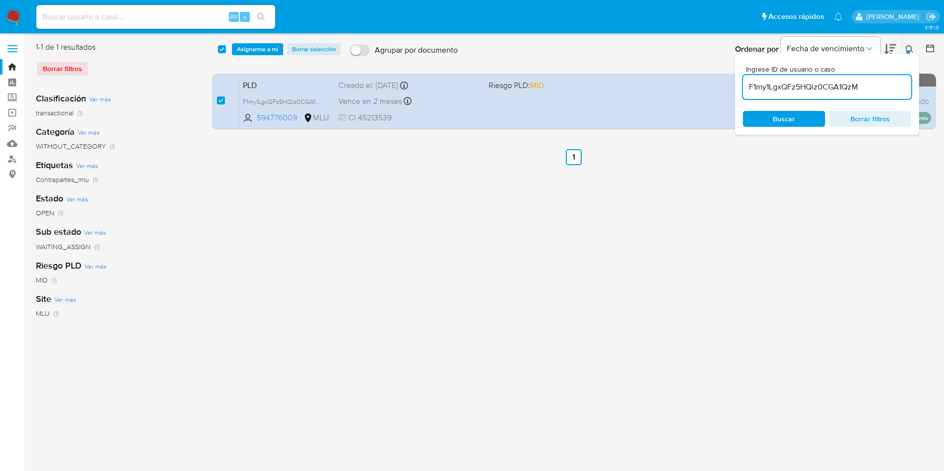
click at [797, 85] on input "F1my1LgxQFz5HQiz0CGA1QzM" at bounding box center [827, 87] width 168 height 13
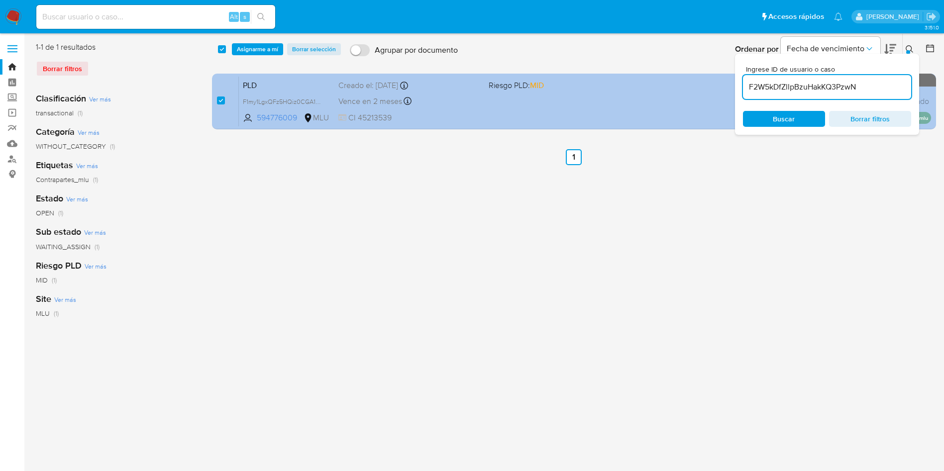
type input "F2W5kDfZllpBzuHakKQ3PzwN"
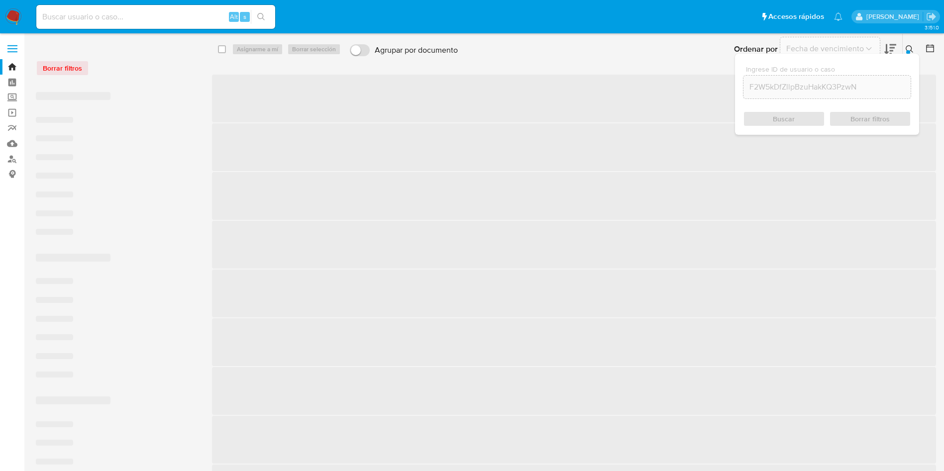
checkbox input "false"
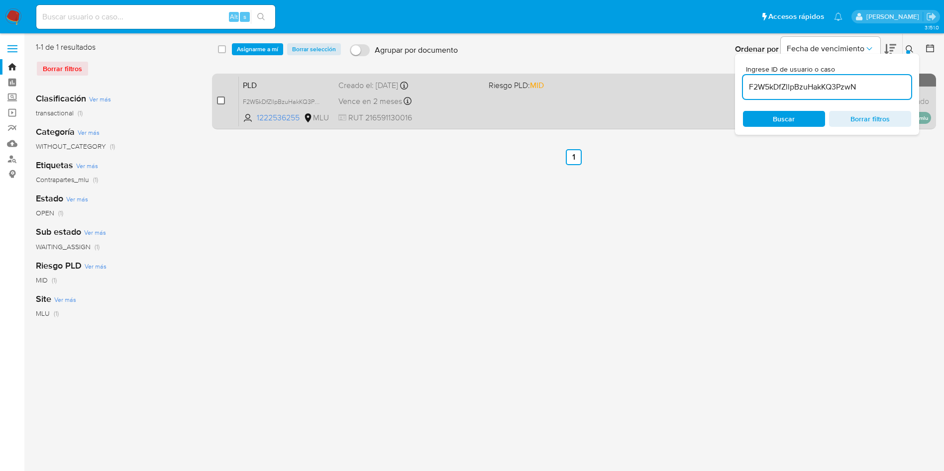
click at [219, 101] on input "checkbox" at bounding box center [221, 101] width 8 height 8
checkbox input "true"
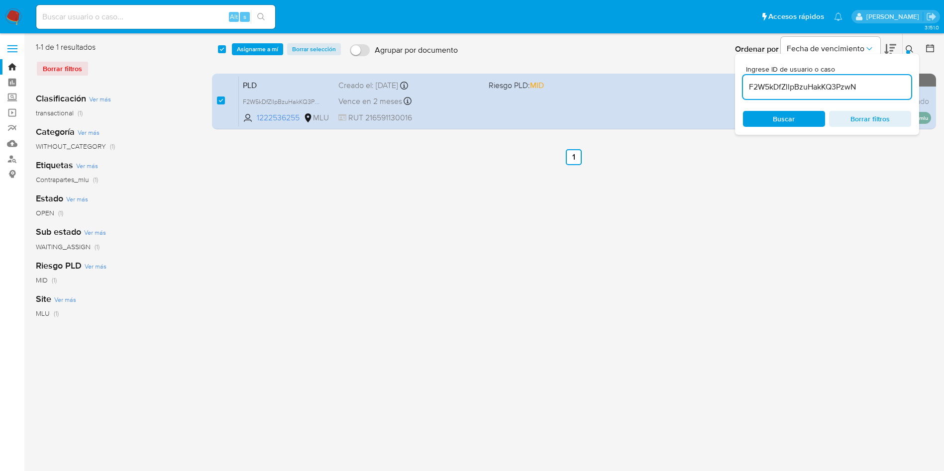
click at [772, 84] on input "F2W5kDfZllpBzuHakKQ3PzwN" at bounding box center [827, 87] width 168 height 13
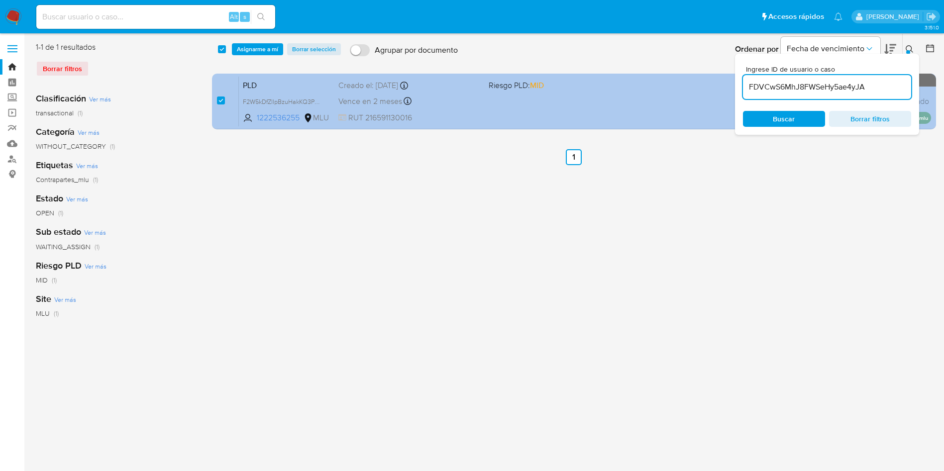
type input "FDVCwS6MhJ8FWSeHy5ae4yJA"
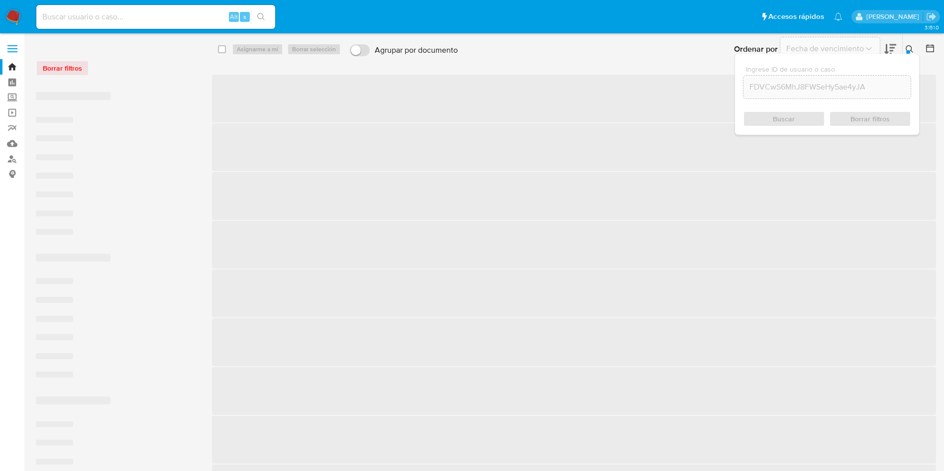
checkbox input "false"
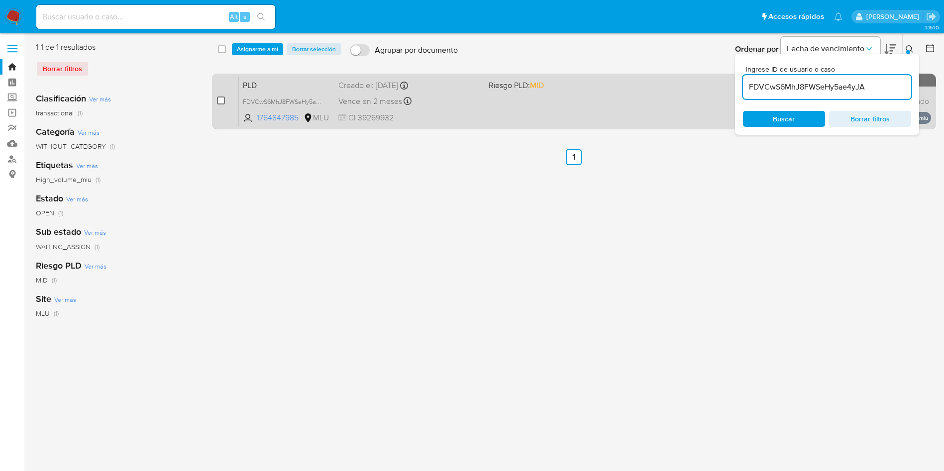
click at [223, 98] on input "checkbox" at bounding box center [221, 101] width 8 height 8
checkbox input "true"
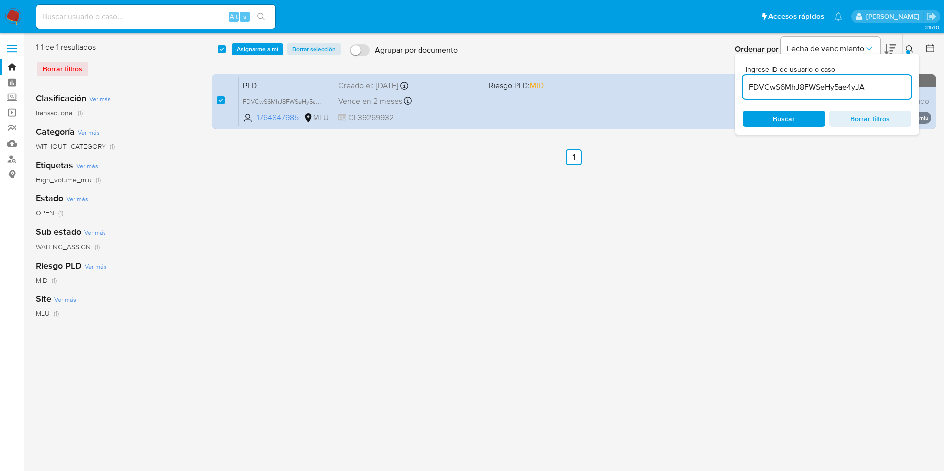
click at [781, 81] on input "FDVCwS6MhJ8FWSeHy5ae4yJA" at bounding box center [827, 87] width 168 height 13
click at [782, 81] on input "FDVCwS6MhJ8FWSeHy5ae4yJA" at bounding box center [827, 87] width 168 height 13
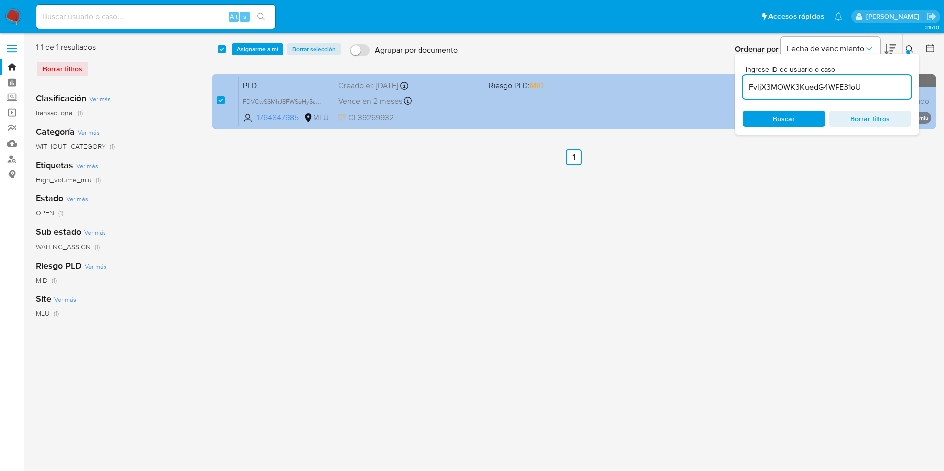
type input "FvljX3MOWK3KuedG4WPE31oU"
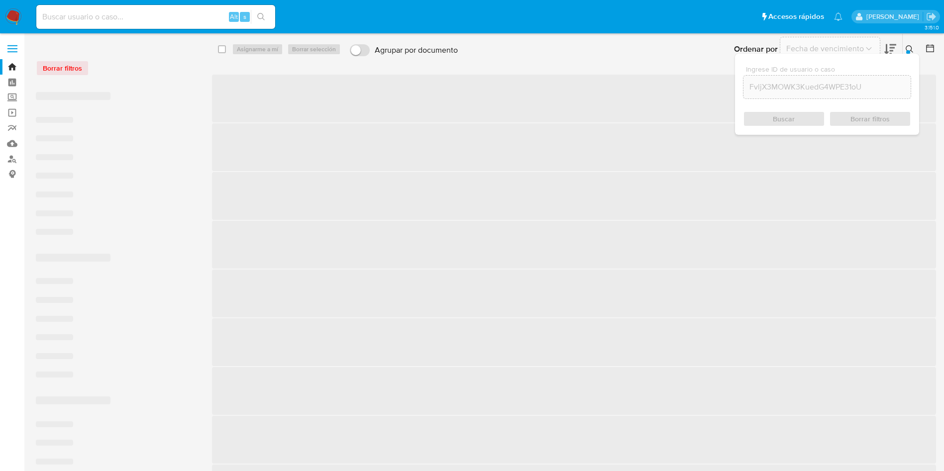
checkbox input "false"
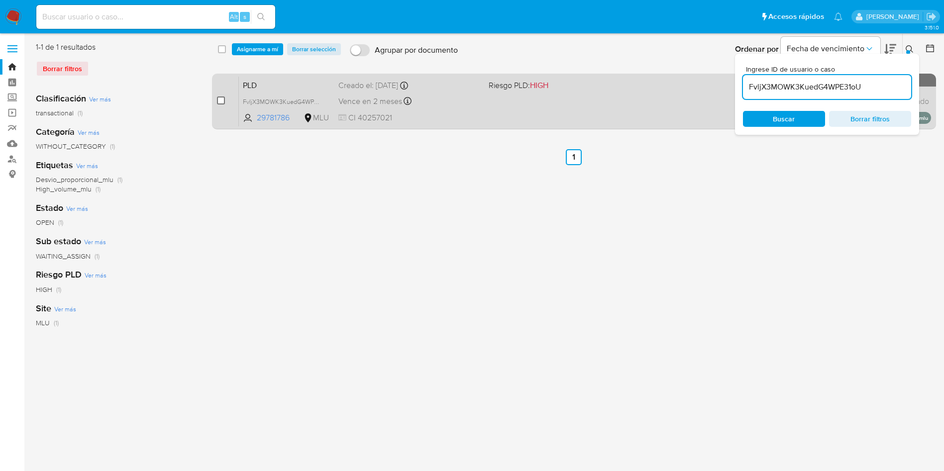
click at [223, 102] on input "checkbox" at bounding box center [221, 101] width 8 height 8
checkbox input "true"
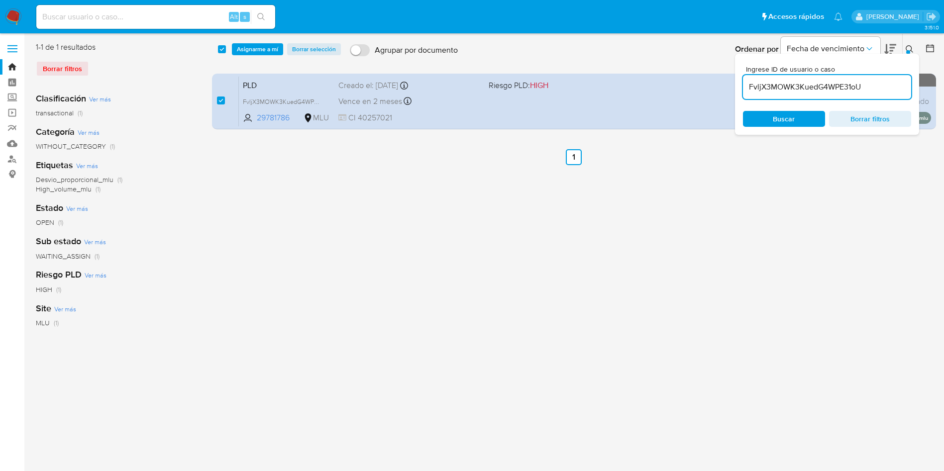
click at [774, 84] on input "FvljX3MOWK3KuedG4WPE31oU" at bounding box center [827, 87] width 168 height 13
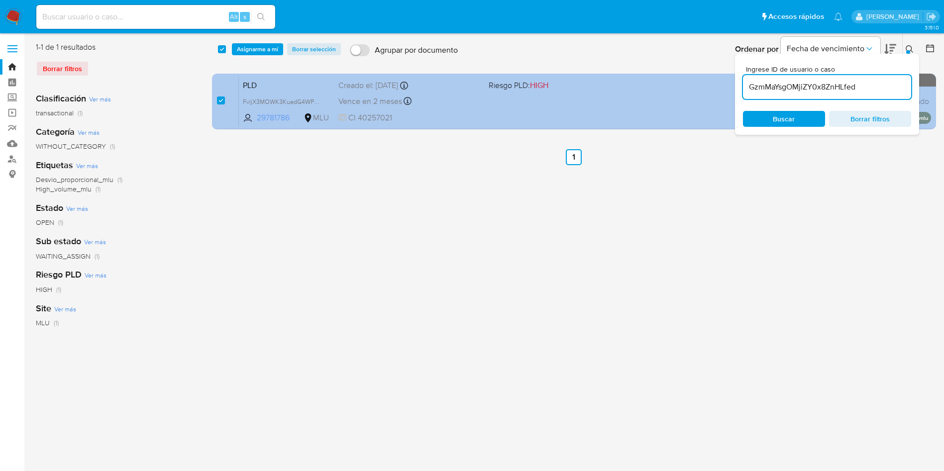
type input "GzmMaYsgOMjiZY0x8ZnHLfed"
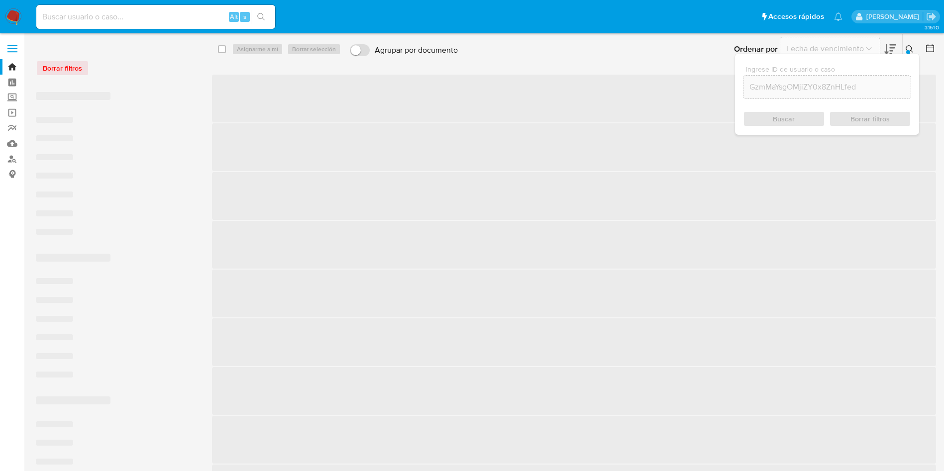
checkbox input "false"
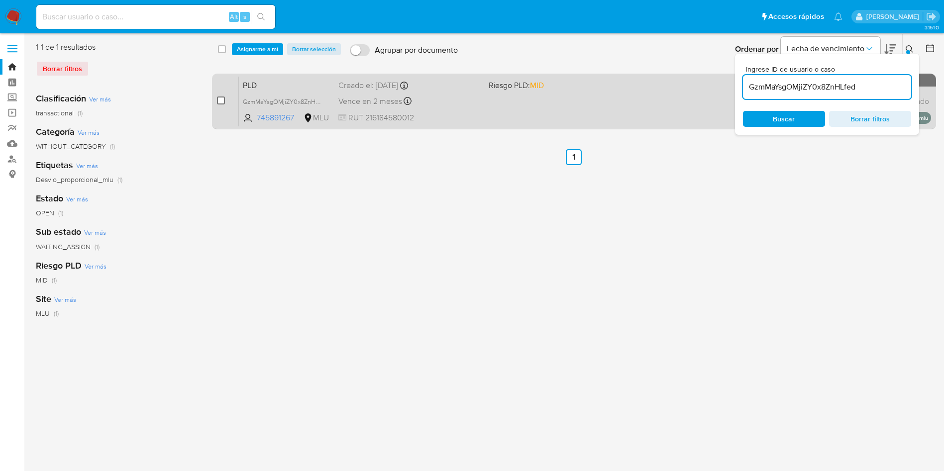
click at [220, 101] on input "checkbox" at bounding box center [221, 101] width 8 height 8
checkbox input "true"
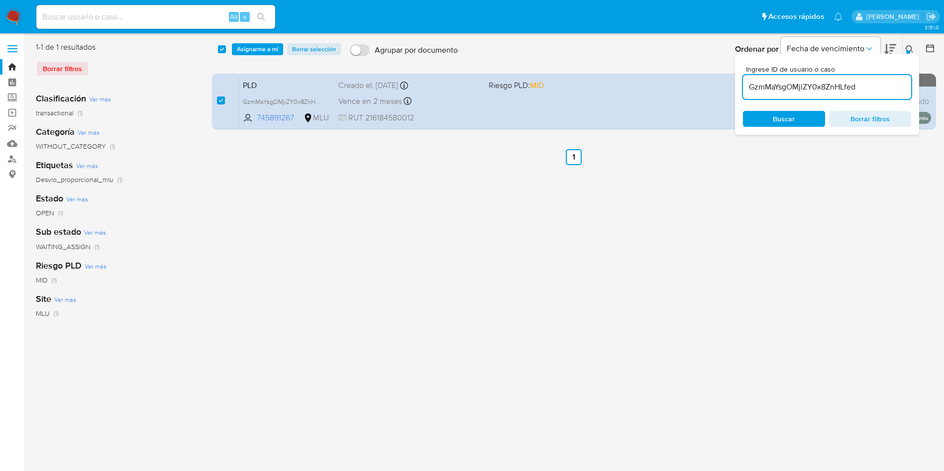
click at [823, 76] on div "GzmMaYsgOMjiZY0x8ZnHLfed" at bounding box center [827, 87] width 168 height 24
click at [822, 86] on input "GzmMaYsgOMjiZY0x8ZnHLfed" at bounding box center [827, 87] width 168 height 13
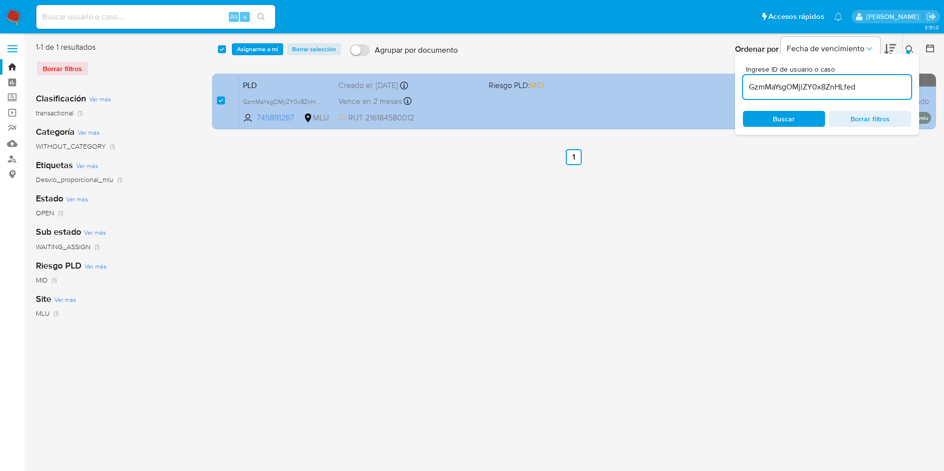
paste input "HVngbIb0Sg83wb6PrTfASu2K"
type input "HVngbIb0Sg83wb6PrTfASu2K"
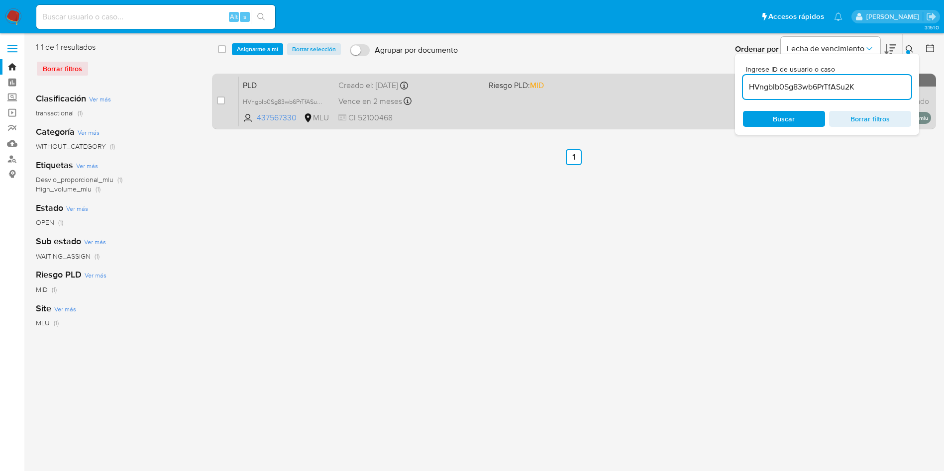
checkbox input "false"
click at [221, 104] on input "checkbox" at bounding box center [221, 101] width 8 height 8
checkbox input "true"
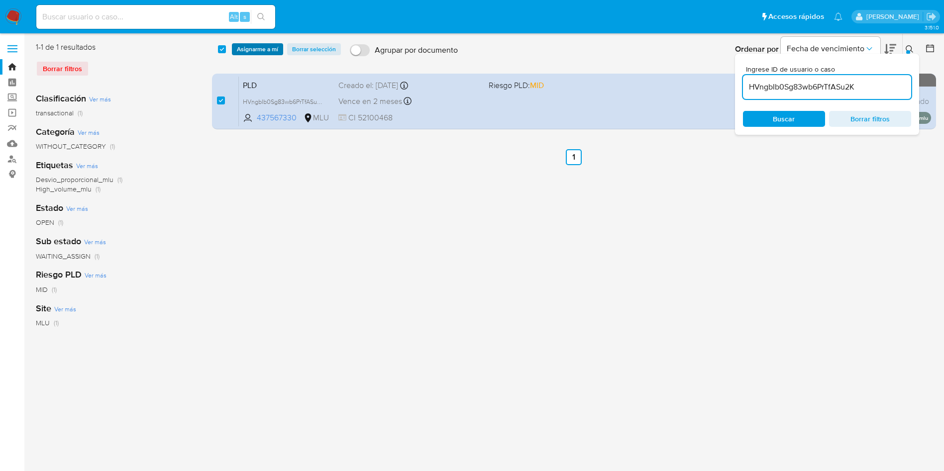
click at [263, 44] on span "Asignarme a mí" at bounding box center [257, 49] width 41 height 10
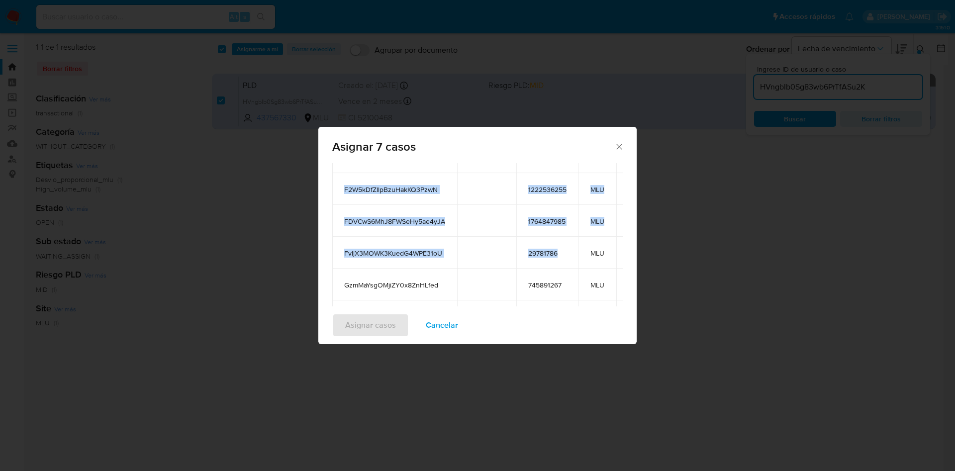
scroll to position [149, 0]
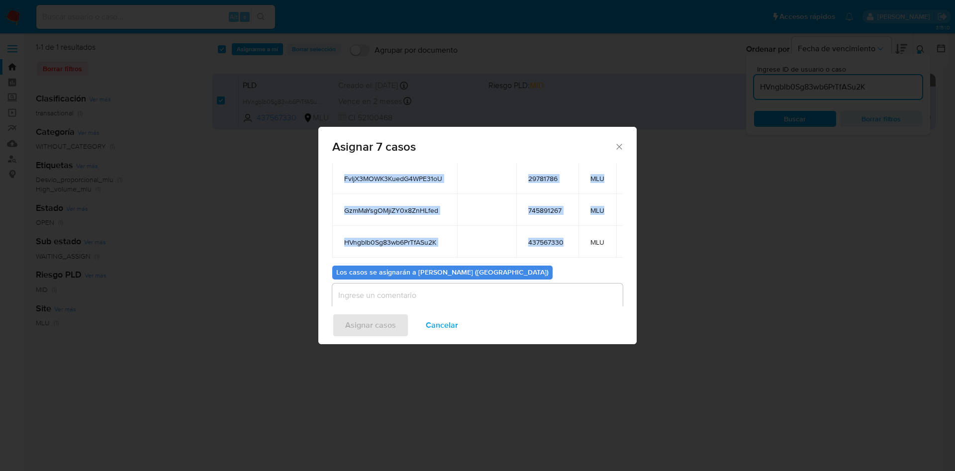
drag, startPoint x: 344, startPoint y: 232, endPoint x: 573, endPoint y: 237, distance: 229.4
click at [571, 237] on tbody "EW34JskOxJfiPU9Z2DfG8WE4 1680921039 MLU F1my1LgxQFz5HQiz0CGA1QzM 594776009 MLU …" at bounding box center [492, 146] width 320 height 223
copy tbody "EW34JskOxJfiPU9Z2DfG8WE4 1680921039 MLU F1my1LgxQFz5HQiz0CGA1QzM 594776009 MLU …"
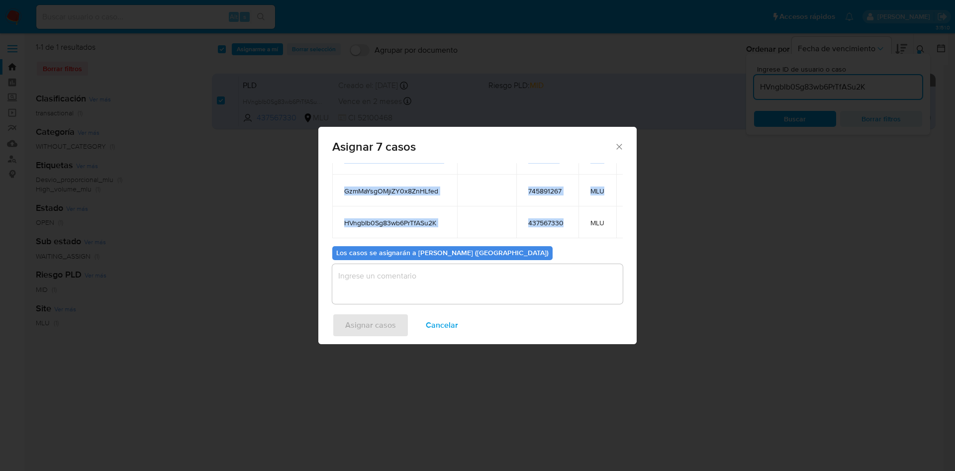
scroll to position [188, 0]
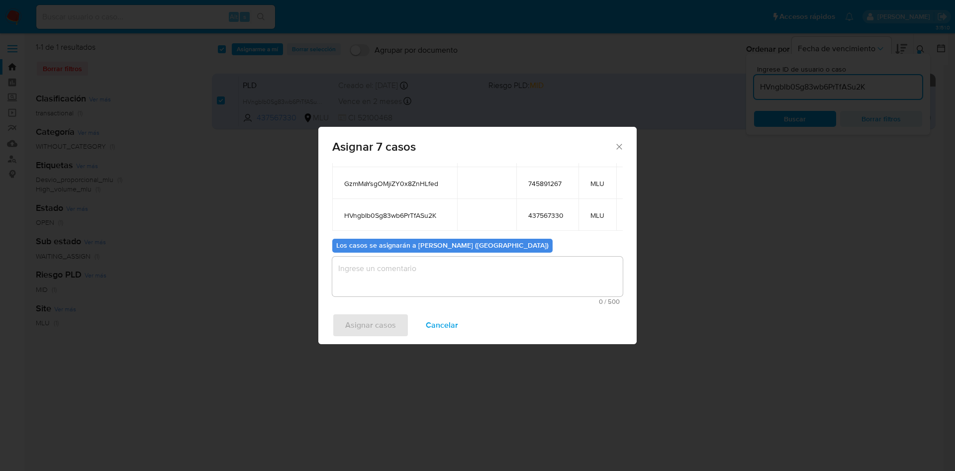
click at [457, 260] on textarea "assign-modal" at bounding box center [477, 277] width 291 height 40
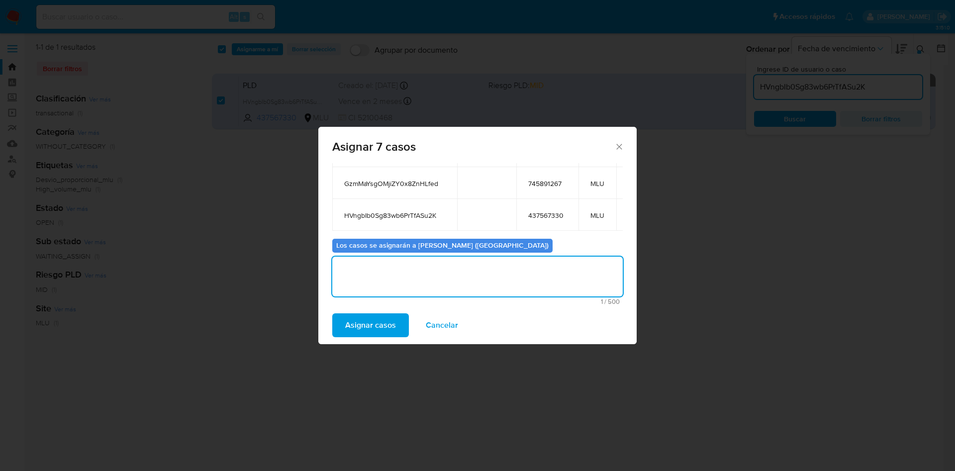
click at [364, 322] on span "Asignar casos" at bounding box center [370, 325] width 51 height 22
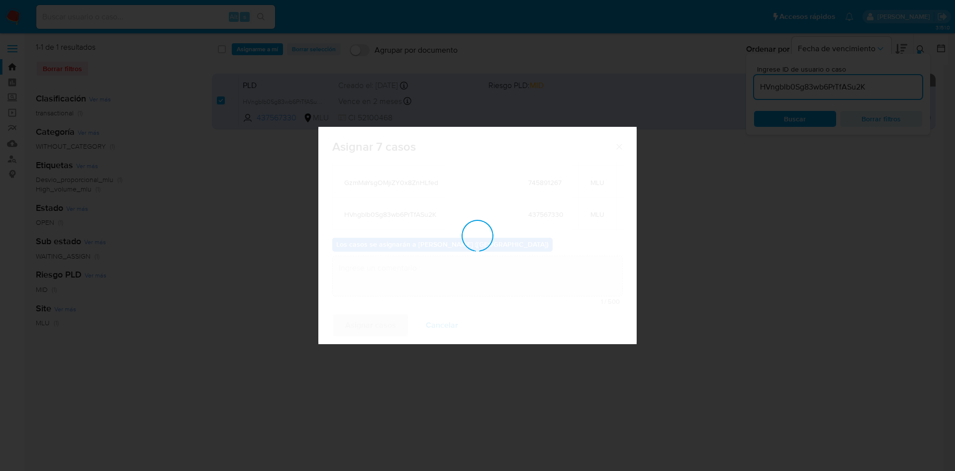
checkbox input "false"
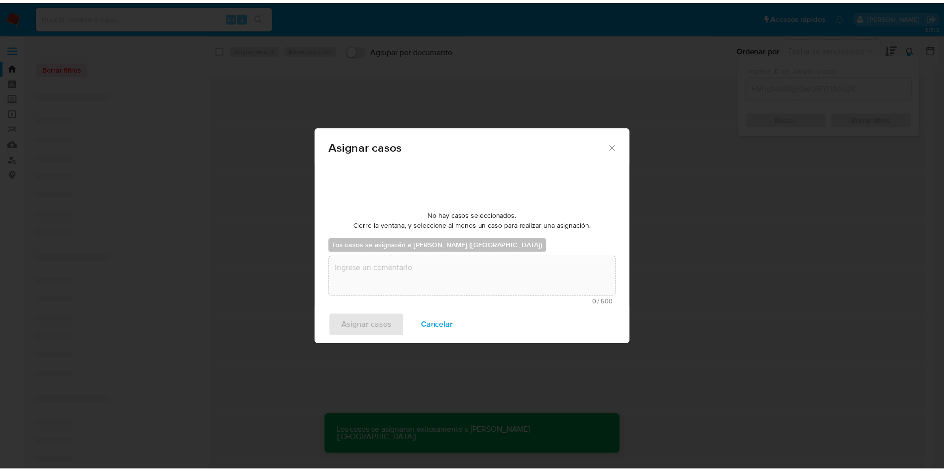
scroll to position [60, 0]
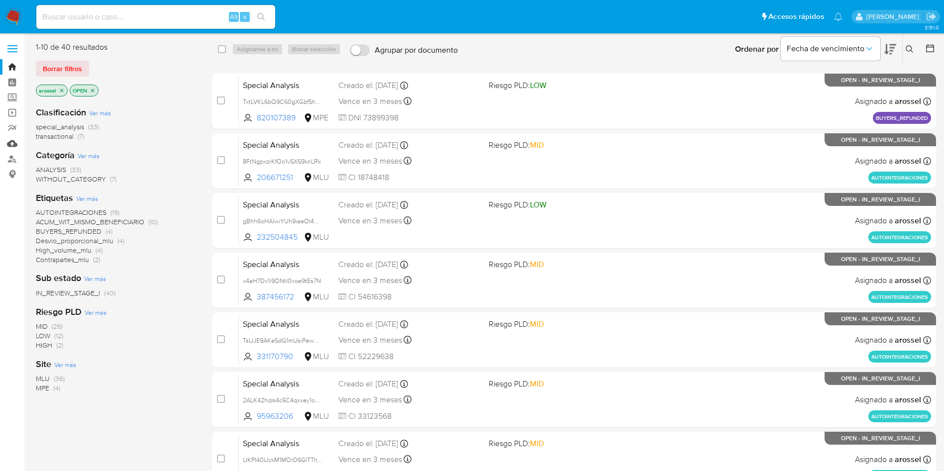
click at [14, 141] on link "Mulan" at bounding box center [59, 143] width 118 height 15
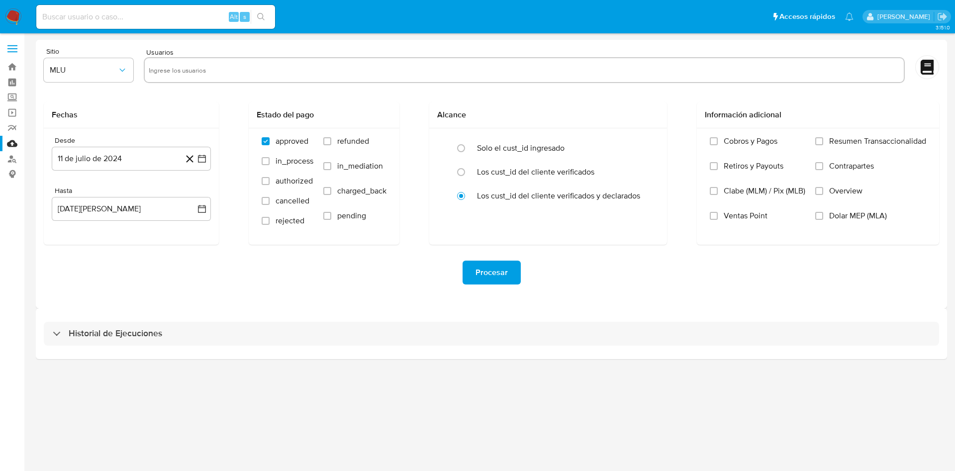
click at [212, 65] on input "text" at bounding box center [524, 70] width 751 height 16
paste input "1680921039"
type input "1680921039"
paste input "594776009"
type input "594776009"
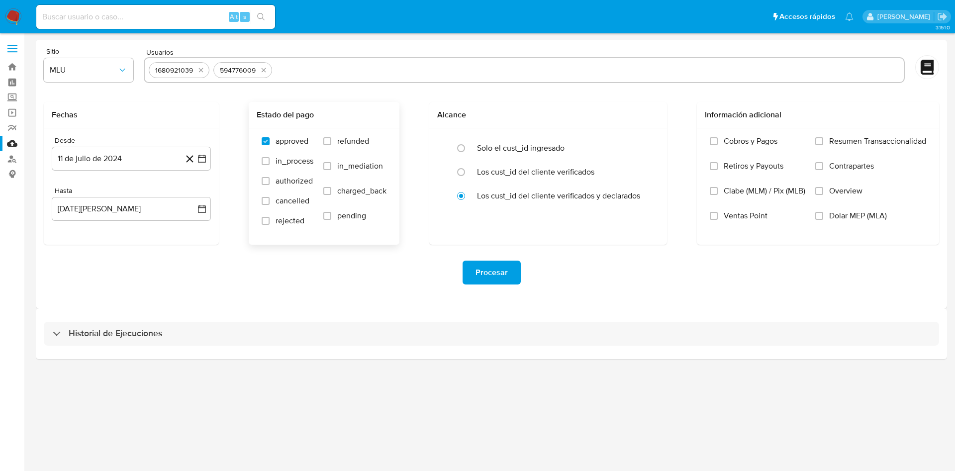
paste input "1222536255"
type input "1222536255"
paste input "1764847985"
type input "1764847985"
paste input "29781786"
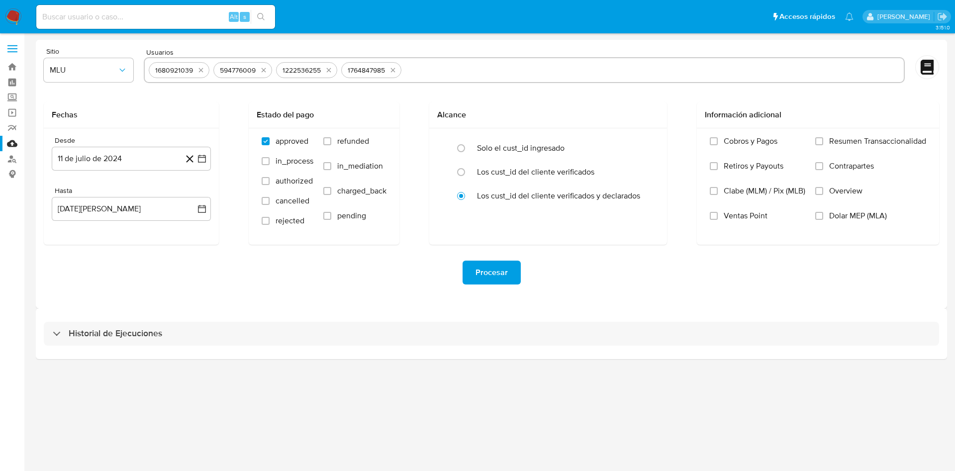
type input "29781786"
paste input "745891267"
type input "745891267"
paste input "437567330"
type input "437567330"
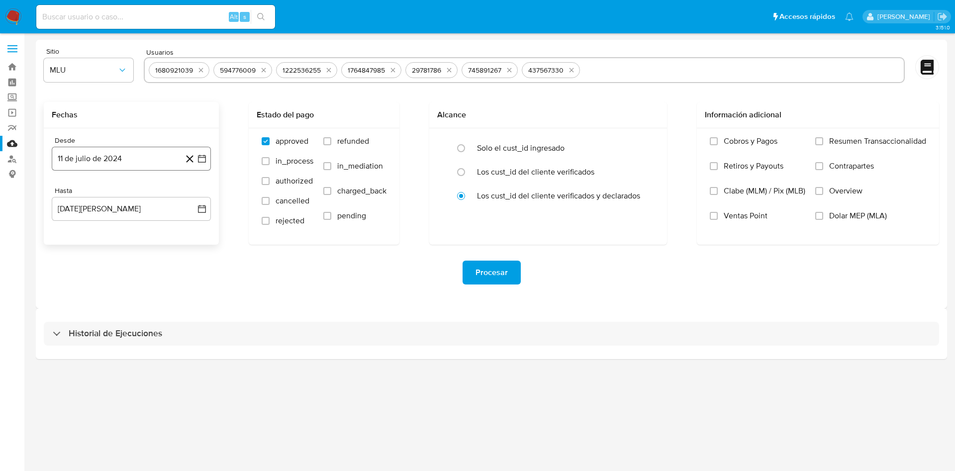
click at [205, 158] on button "11 de julio de 2024" at bounding box center [131, 159] width 159 height 24
click at [130, 290] on button "25" at bounding box center [131, 291] width 16 height 16
click at [203, 209] on icon "button" at bounding box center [202, 209] width 10 height 10
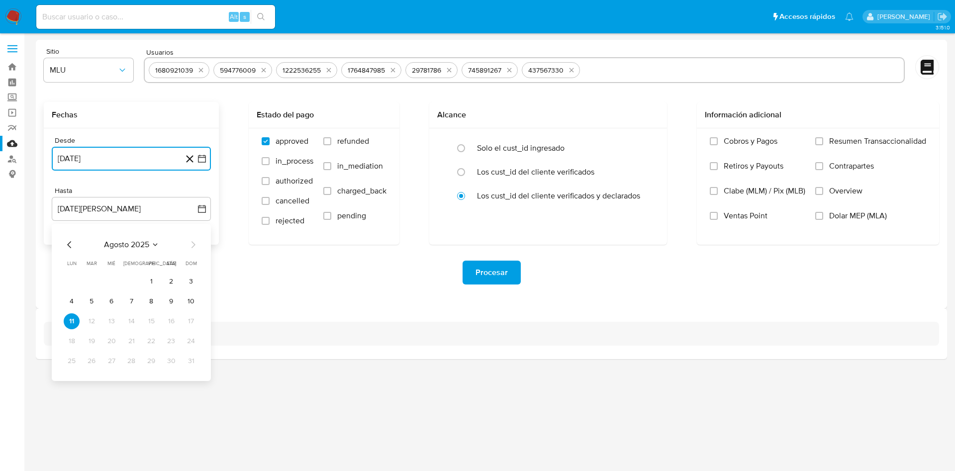
click at [66, 245] on icon "Mes anterior" at bounding box center [70, 245] width 12 height 12
click at [111, 337] on button "23" at bounding box center [111, 341] width 16 height 16
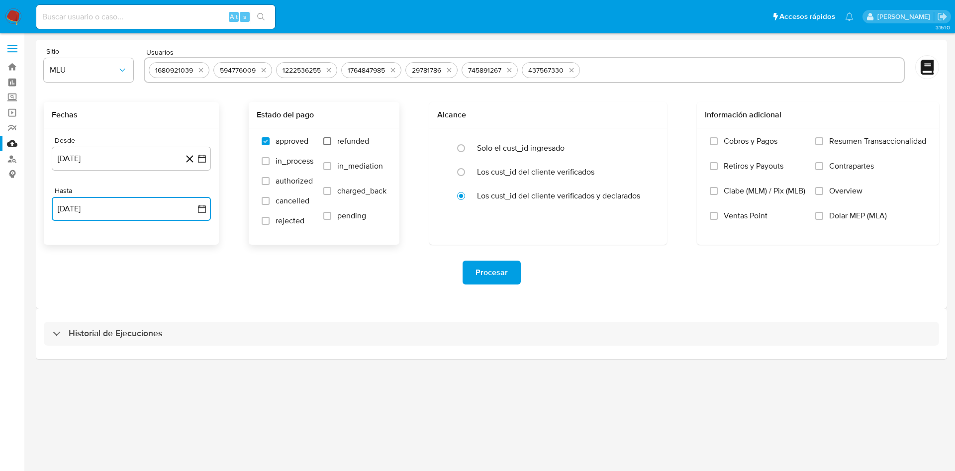
click at [327, 141] on input "refunded" at bounding box center [327, 141] width 8 height 8
checkbox input "true"
click at [328, 189] on input "charged_back" at bounding box center [327, 191] width 8 height 8
checkbox input "true"
click at [500, 274] on span "Procesar" at bounding box center [492, 273] width 32 height 22
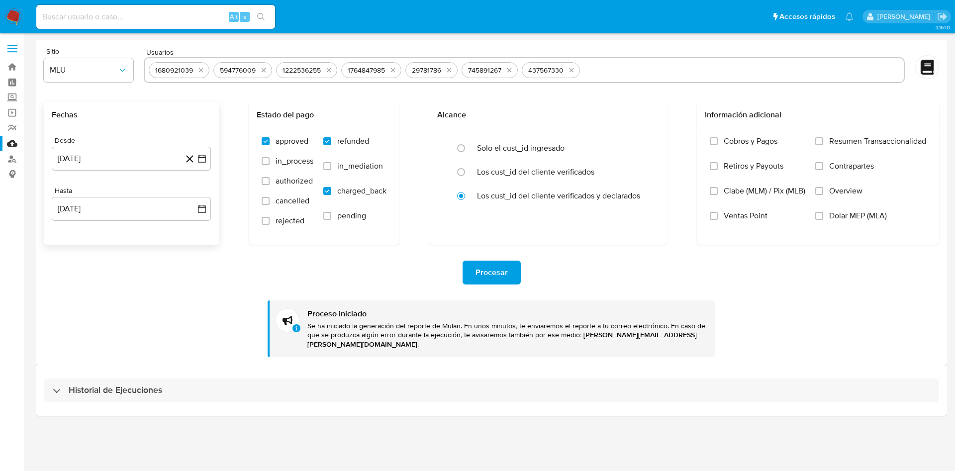
click at [122, 21] on input at bounding box center [155, 16] width 239 height 13
paste input "EW34JskOxJfiPU9Z2DfG8WE4"
type input "EW34JskOxJfiPU9Z2DfG8WE4"
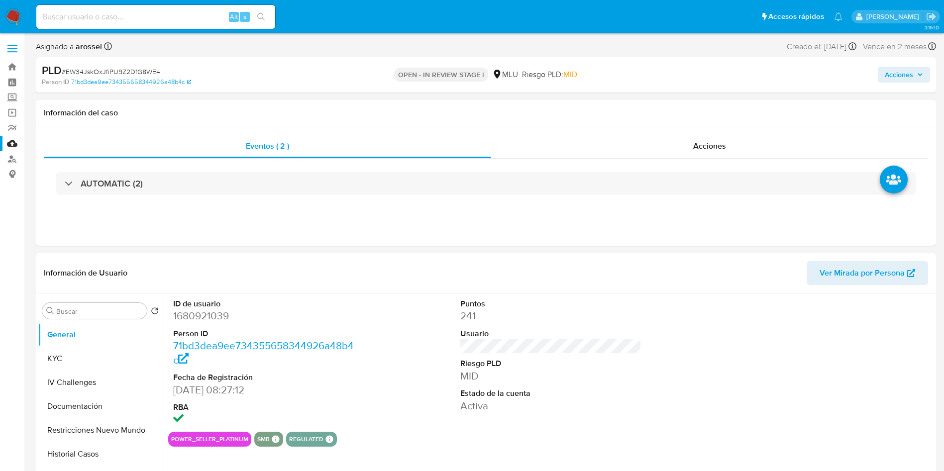
select select "10"
click at [869, 275] on span "Ver Mirada por Persona" at bounding box center [861, 273] width 85 height 24
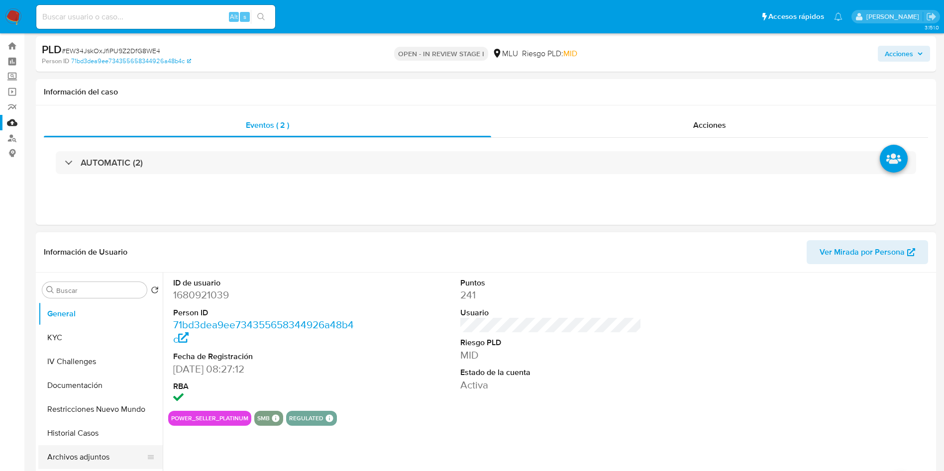
scroll to position [75, 0]
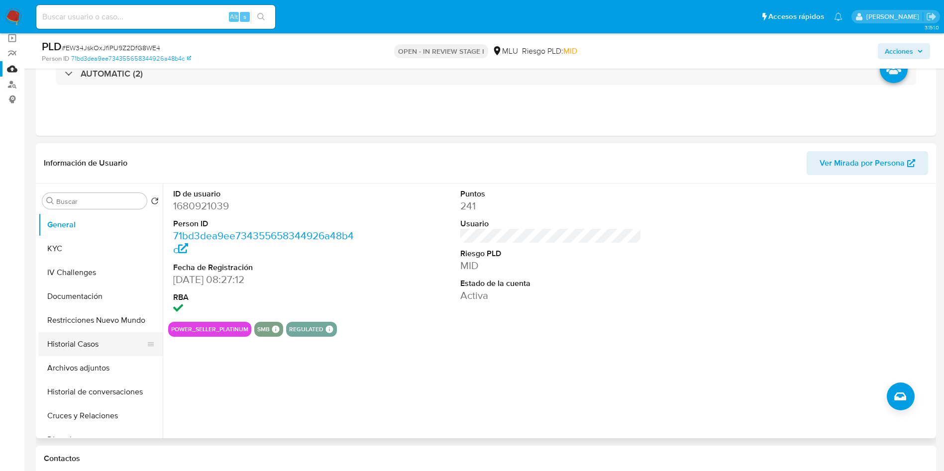
click at [100, 341] on button "Historial Casos" at bounding box center [96, 344] width 116 height 24
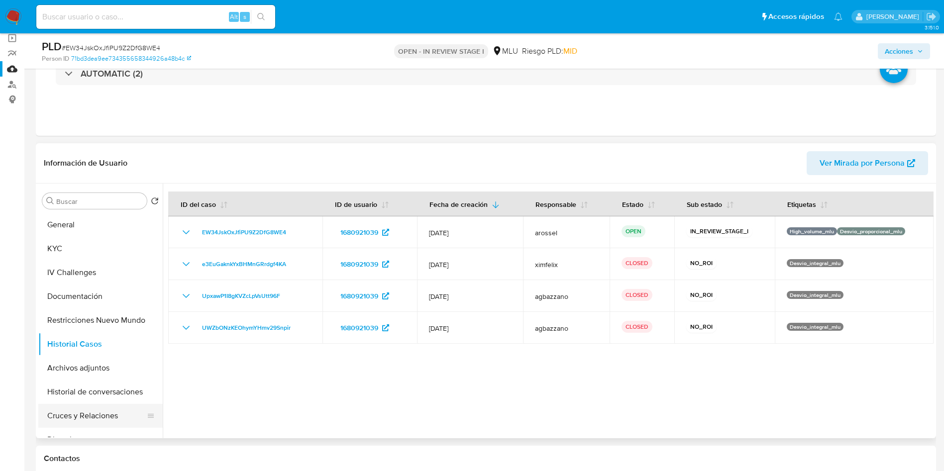
click at [109, 414] on button "Cruces y Relaciones" at bounding box center [96, 416] width 116 height 24
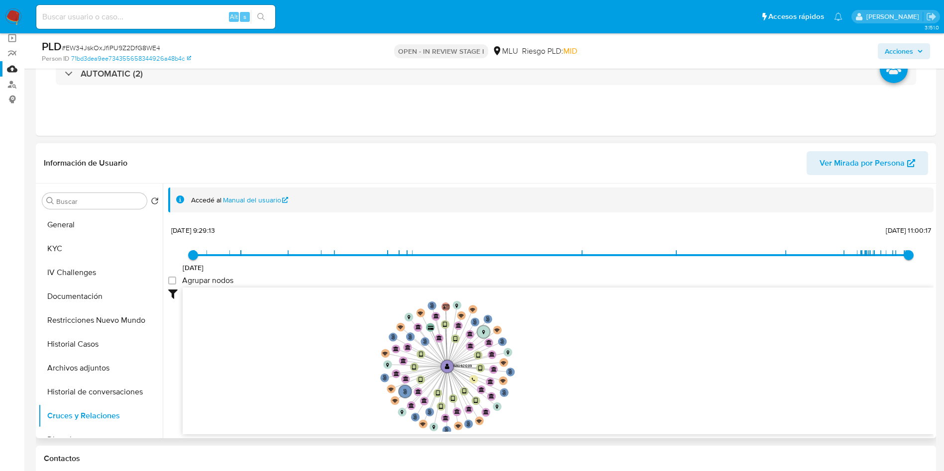
drag, startPoint x: 339, startPoint y: 378, endPoint x: 341, endPoint y: 370, distance: 8.2
click at [341, 370] on icon "phone-c6f145825ba7d49dfe71fbd036df6537  user-1680921039  1680921039 person-71…" at bounding box center [558, 360] width 751 height 144
click at [60, 241] on button "KYC" at bounding box center [96, 249] width 116 height 24
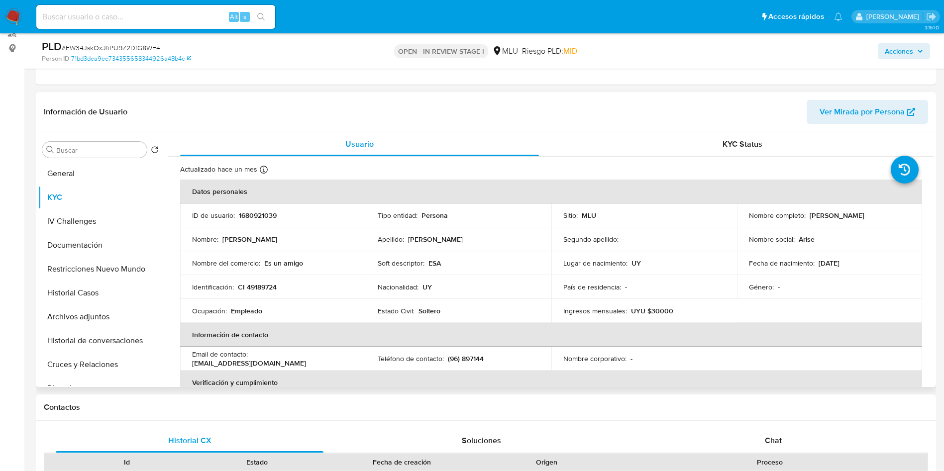
scroll to position [149, 0]
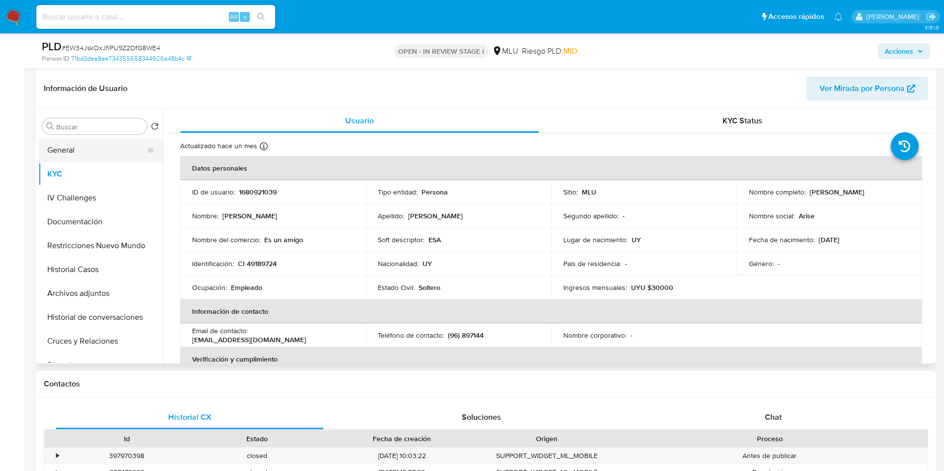
click at [84, 152] on button "General" at bounding box center [96, 150] width 116 height 24
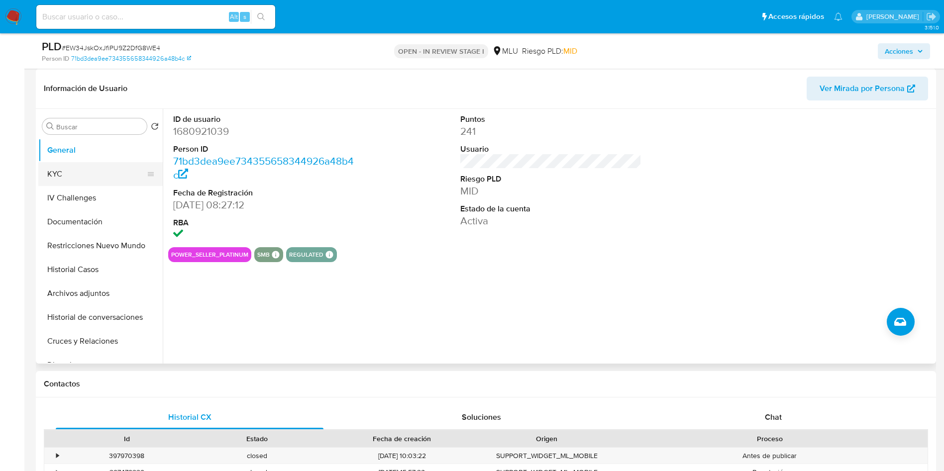
click at [83, 172] on button "KYC" at bounding box center [96, 174] width 116 height 24
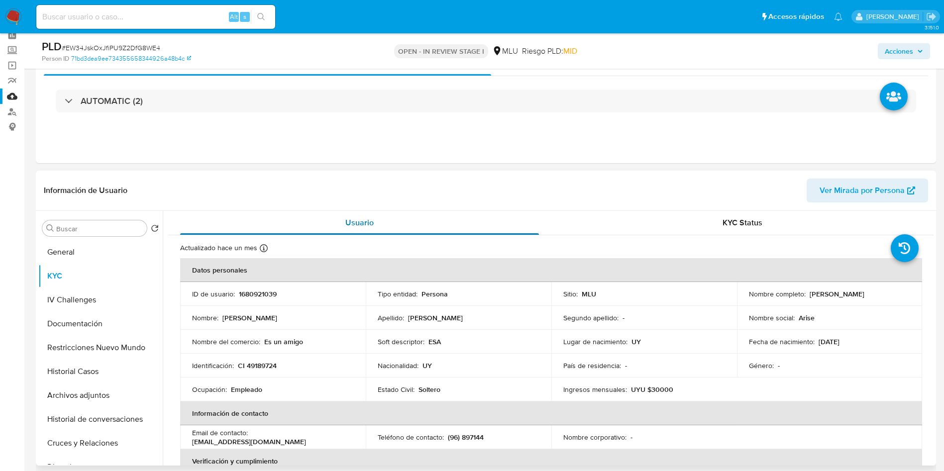
scroll to position [0, 0]
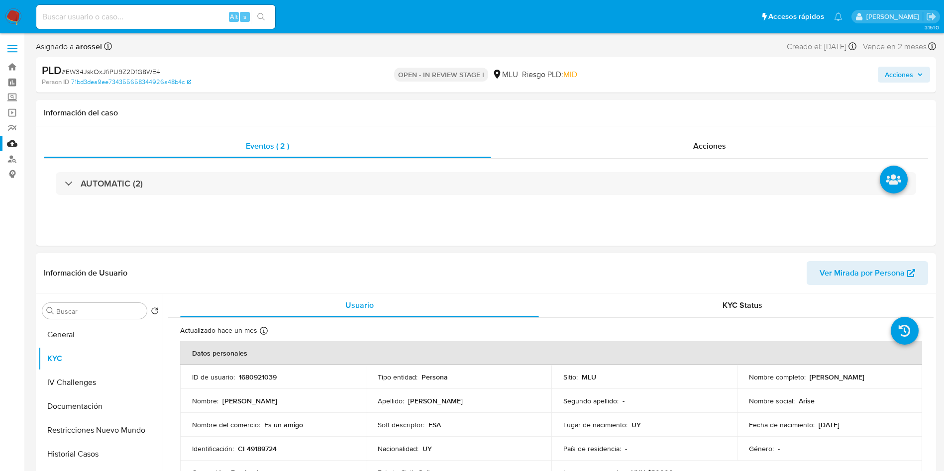
click at [251, 382] on p "1680921039" at bounding box center [258, 377] width 38 height 9
click at [254, 377] on p "1680921039" at bounding box center [258, 377] width 38 height 9
copy p "1680921039"
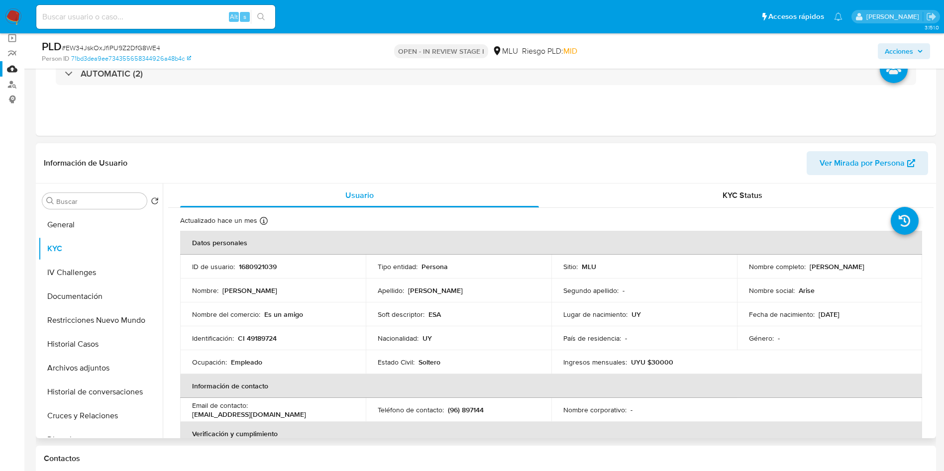
click at [623, 159] on header "Información de Usuario Ver Mirada por Persona" at bounding box center [486, 163] width 884 height 24
click at [255, 265] on p "1680921039" at bounding box center [258, 266] width 38 height 9
copy p "1680921039"
click at [512, 304] on td "Soft descriptor : ESA" at bounding box center [459, 315] width 186 height 24
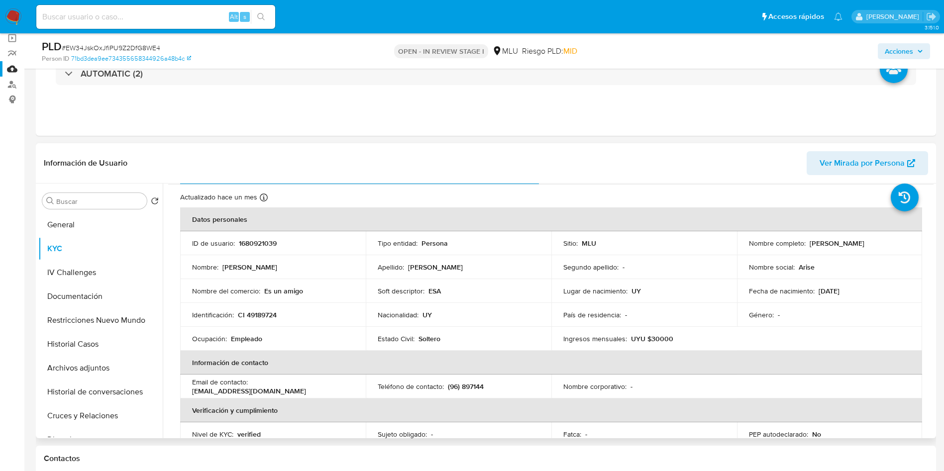
scroll to position [0, 0]
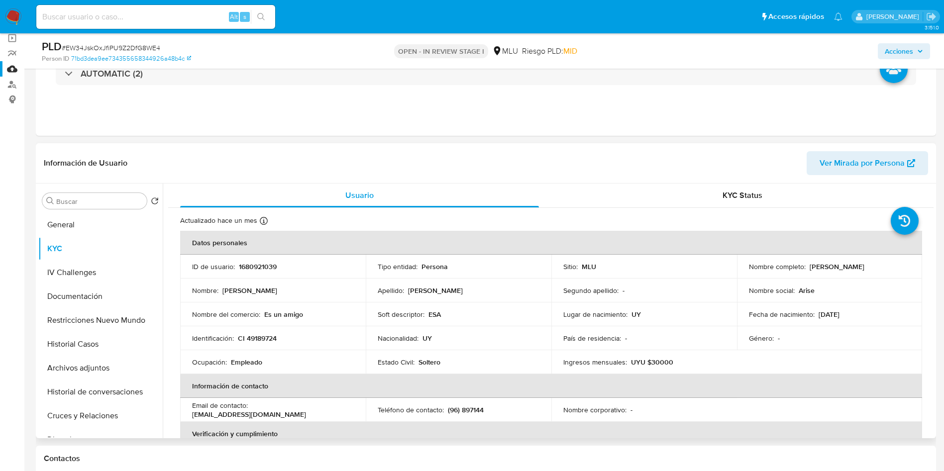
drag, startPoint x: 741, startPoint y: 272, endPoint x: 854, endPoint y: 272, distance: 112.9
click at [854, 272] on td "Nombre completo : [PERSON_NAME]" at bounding box center [830, 267] width 186 height 24
copy p "[PERSON_NAME]"
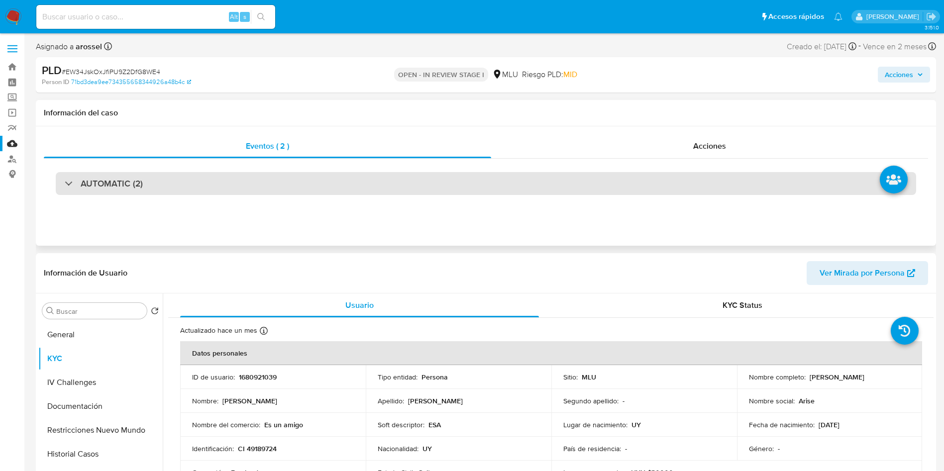
click at [183, 192] on div "AUTOMATIC (2)" at bounding box center [486, 183] width 860 height 23
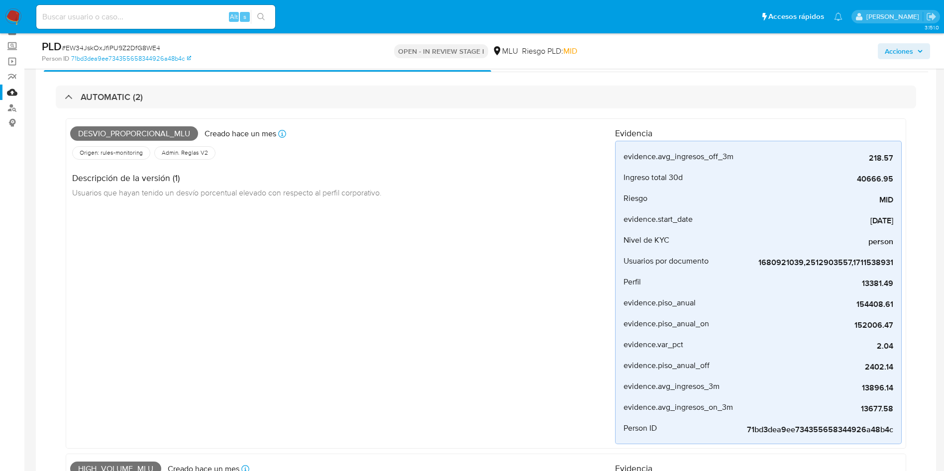
scroll to position [75, 0]
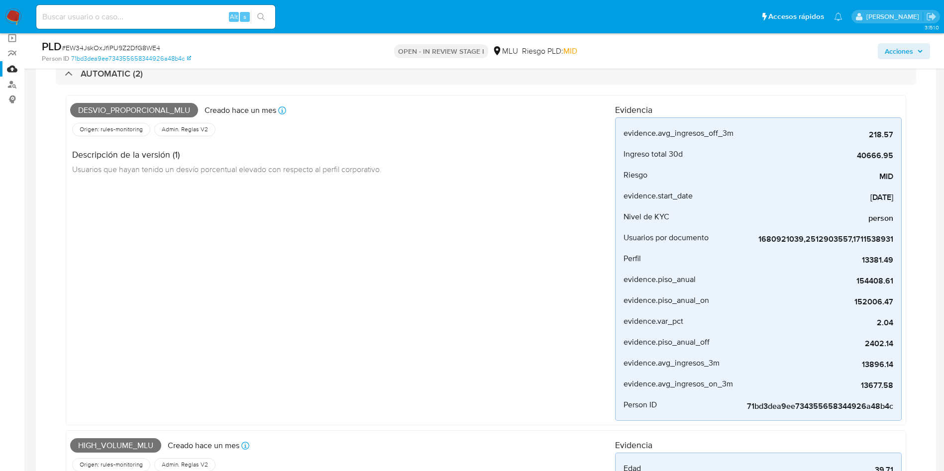
click at [151, 101] on div "Desvio_proporcional_mlu Creado hace un mes Creado: 12/07/2025 06:33:54" at bounding box center [342, 111] width 545 height 22
click at [151, 108] on span "Desvio_proporcional_mlu" at bounding box center [134, 110] width 128 height 15
copy span "Desvio_proporcional_mlu"
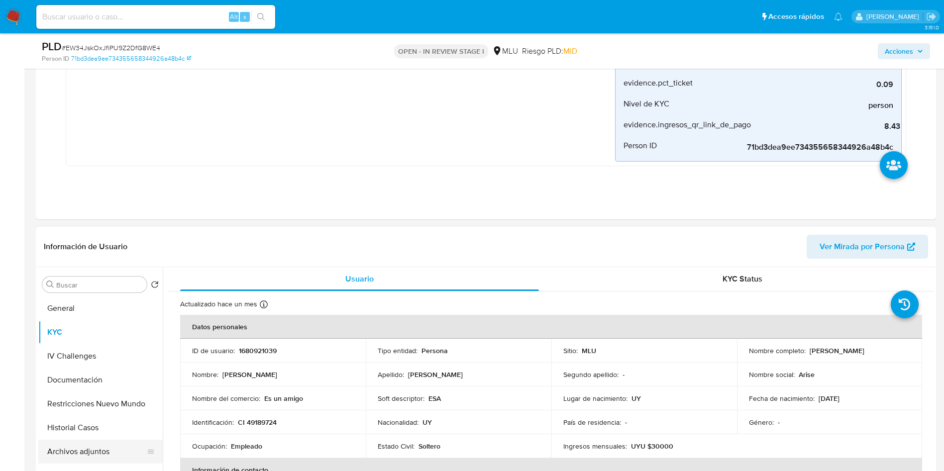
scroll to position [821, 0]
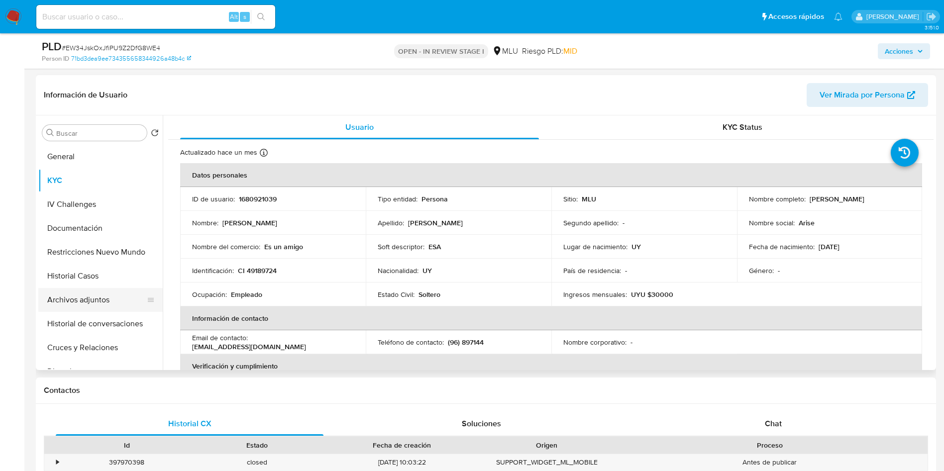
click at [99, 273] on button "Historial Casos" at bounding box center [100, 276] width 124 height 24
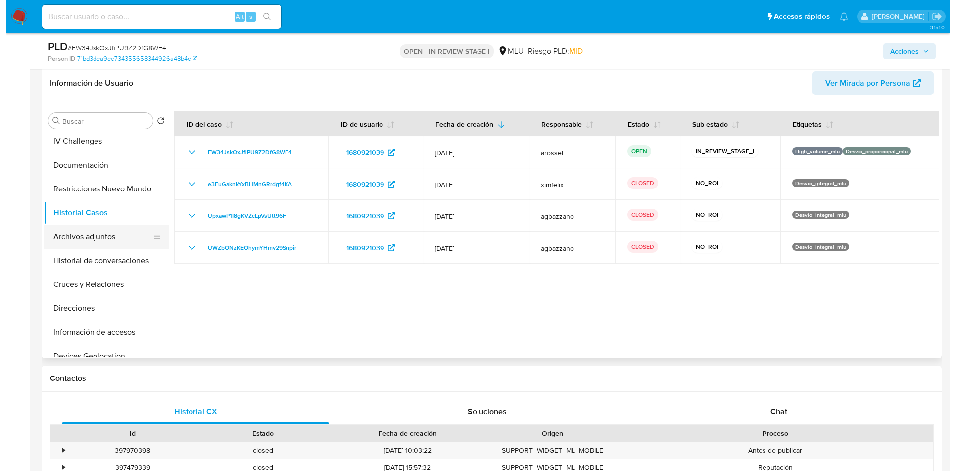
scroll to position [75, 0]
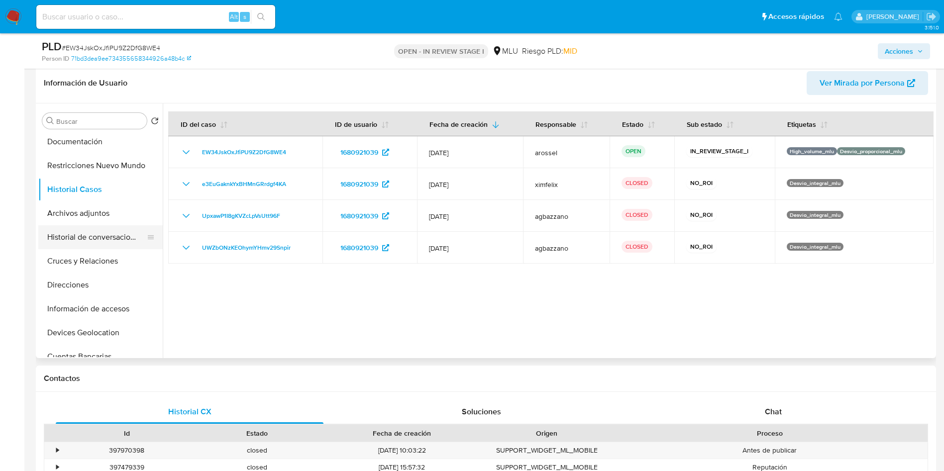
click at [95, 235] on button "Historial de conversaciones" at bounding box center [96, 237] width 116 height 24
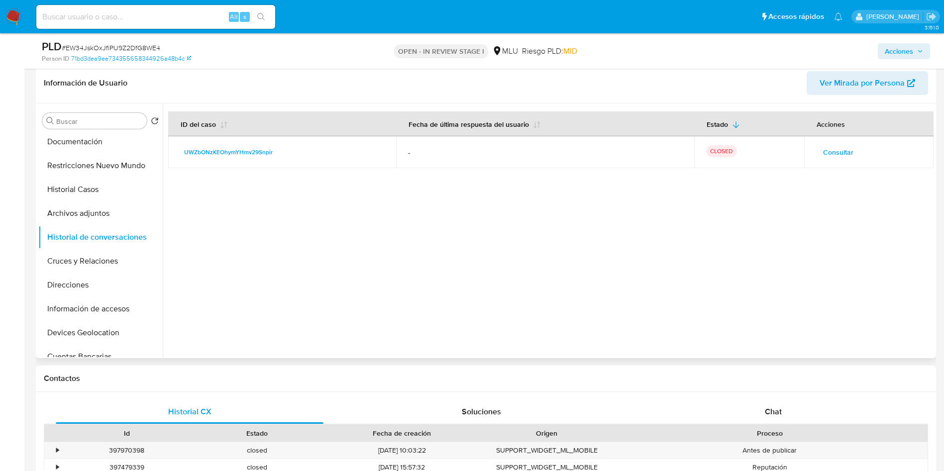
click at [832, 155] on span "Consultar" at bounding box center [838, 152] width 30 height 14
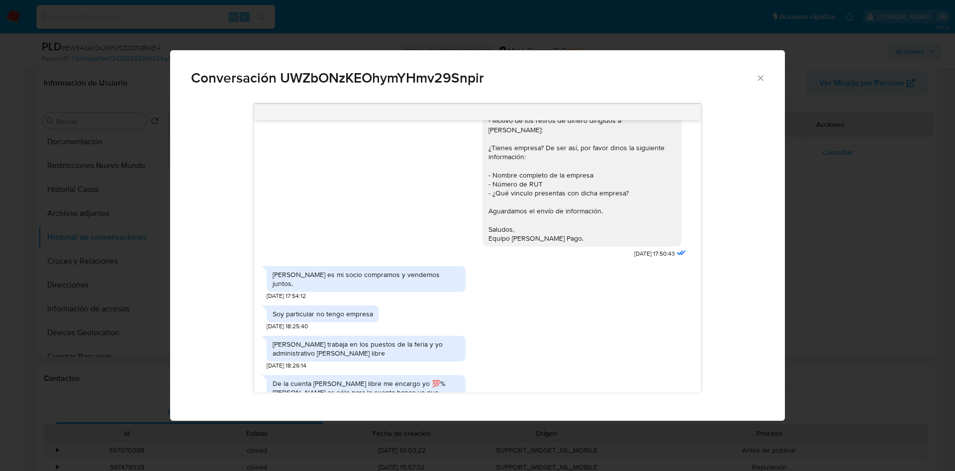
scroll to position [149, 0]
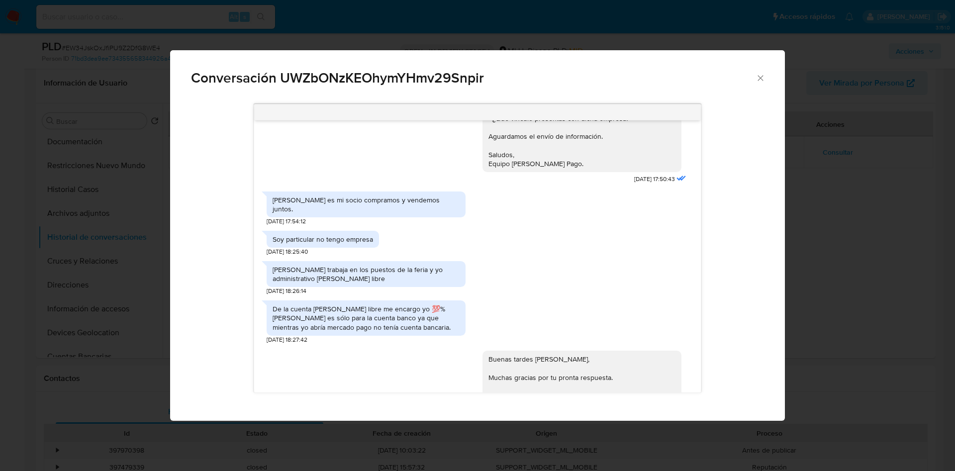
click at [383, 265] on div "Nicolás trabaja en los puestos de la feria y yo administrativo de mercado libre" at bounding box center [366, 274] width 187 height 18
click at [355, 307] on div "De la cuenta de mercado libre me encargo yo 💯% Nicolás es sólo para la cuenta b…" at bounding box center [366, 318] width 187 height 27
click at [345, 312] on div "De la cuenta de mercado libre me encargo yo 💯% Nicolás es sólo para la cuenta b…" at bounding box center [366, 318] width 187 height 27
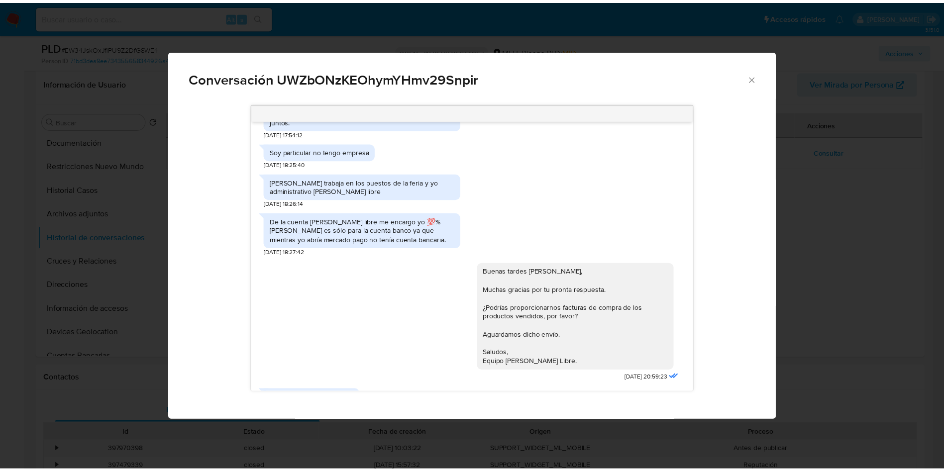
scroll to position [386, 0]
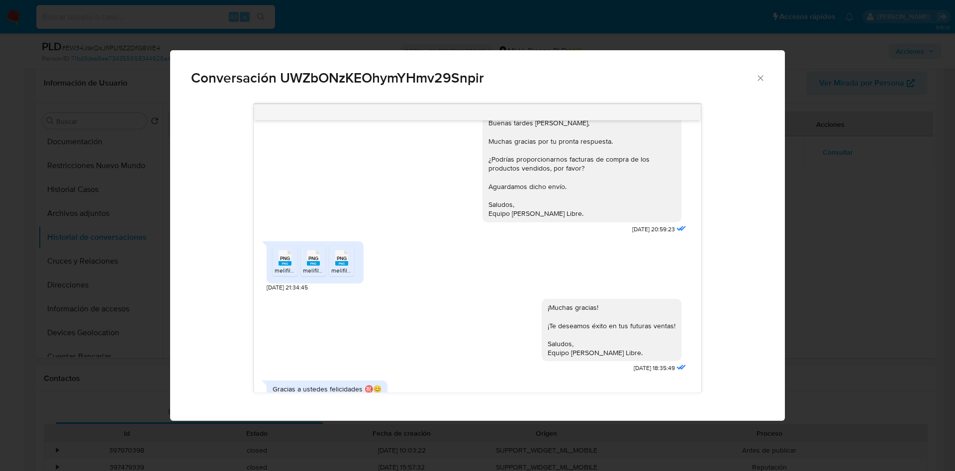
click at [823, 122] on div "Conversación UWZbONzKEOhymYHmv29Snpir Buenas tardes Diego, Te contactamos ya qu…" at bounding box center [477, 235] width 955 height 471
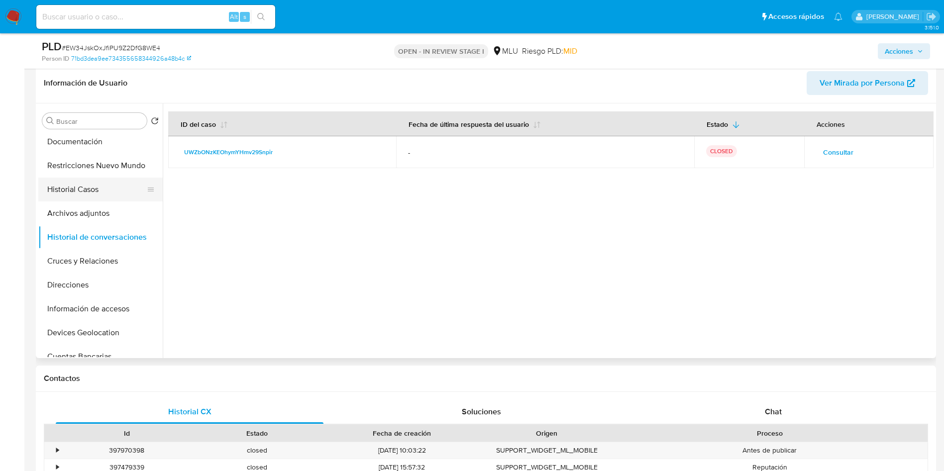
click at [120, 183] on button "Historial Casos" at bounding box center [96, 190] width 116 height 24
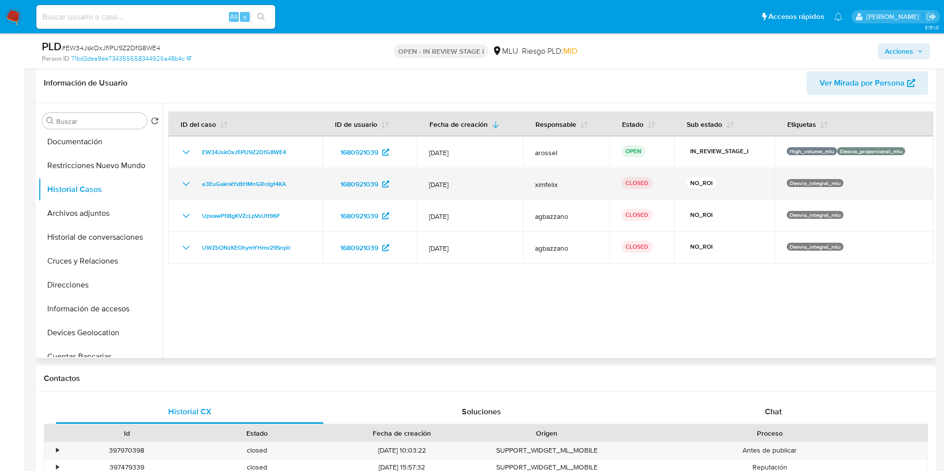
click at [182, 177] on td "e3EuGaknkYxBHMnGRrdgf4KA" at bounding box center [245, 184] width 154 height 32
click at [182, 182] on icon "Mostrar/Ocultar" at bounding box center [186, 184] width 12 height 12
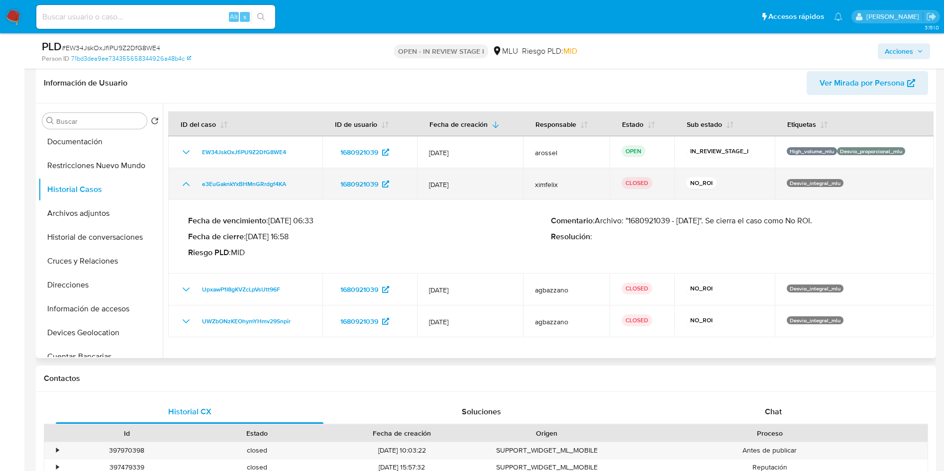
click at [182, 182] on icon "Mostrar/Ocultar" at bounding box center [186, 184] width 12 height 12
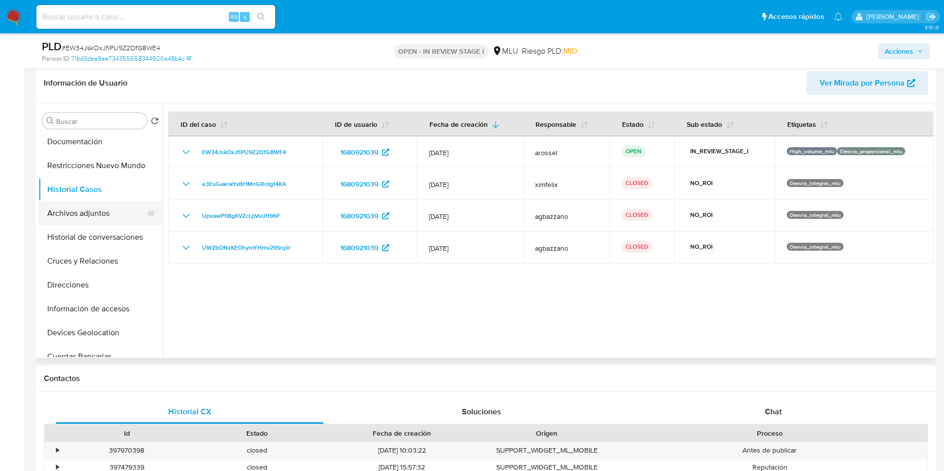
click at [110, 216] on button "Archivos adjuntos" at bounding box center [96, 214] width 116 height 24
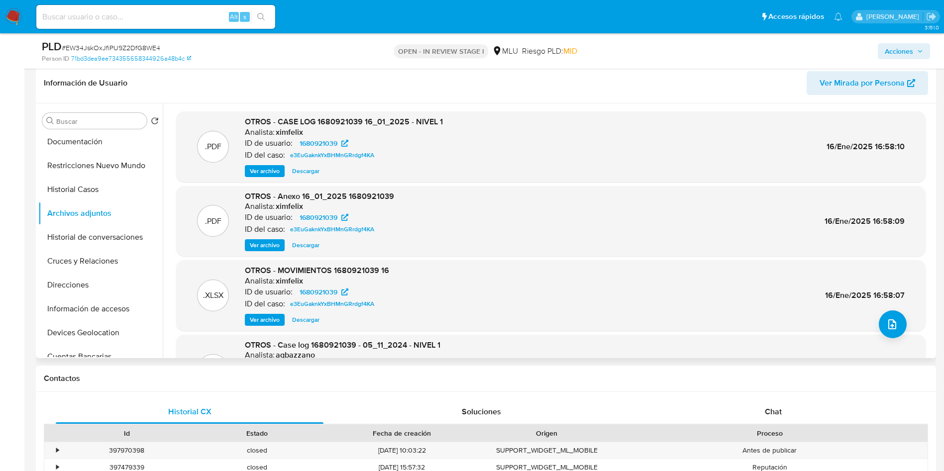
click at [262, 166] on span "Ver archivo" at bounding box center [265, 171] width 30 height 10
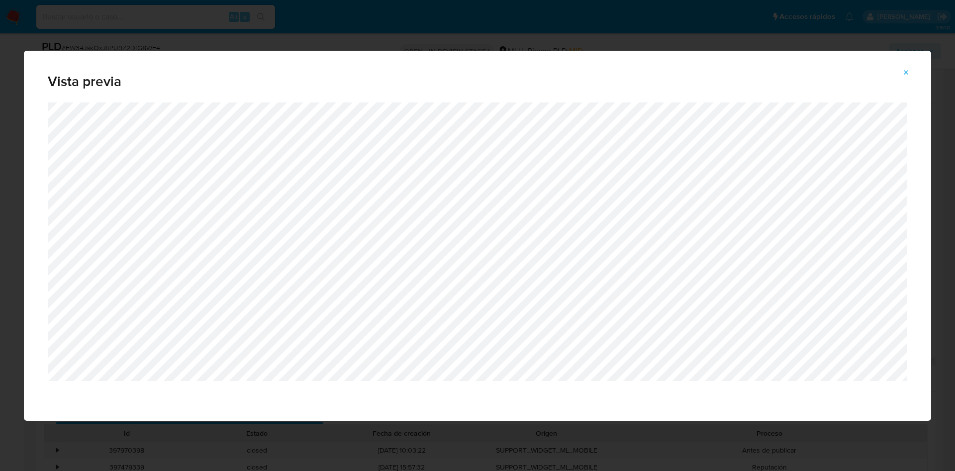
click at [418, 27] on div "Vista previa" at bounding box center [477, 235] width 955 height 471
click at [905, 71] on icon "Attachment preview" at bounding box center [907, 73] width 8 height 8
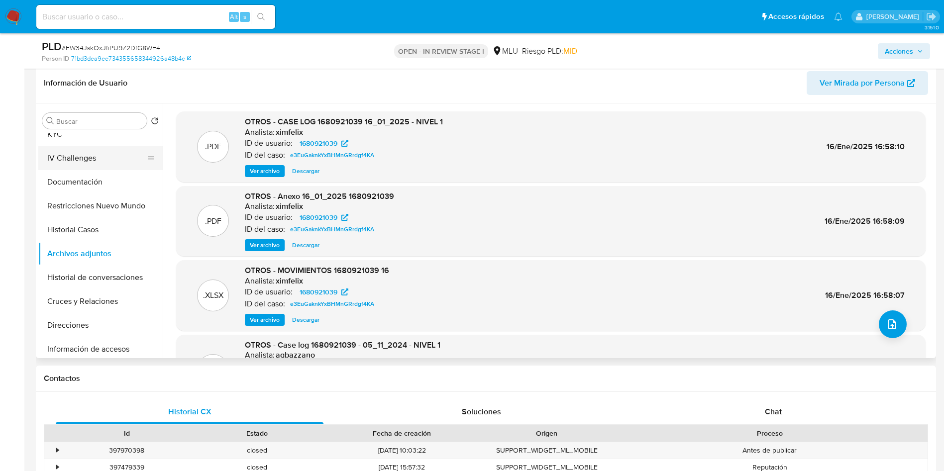
scroll to position [0, 0]
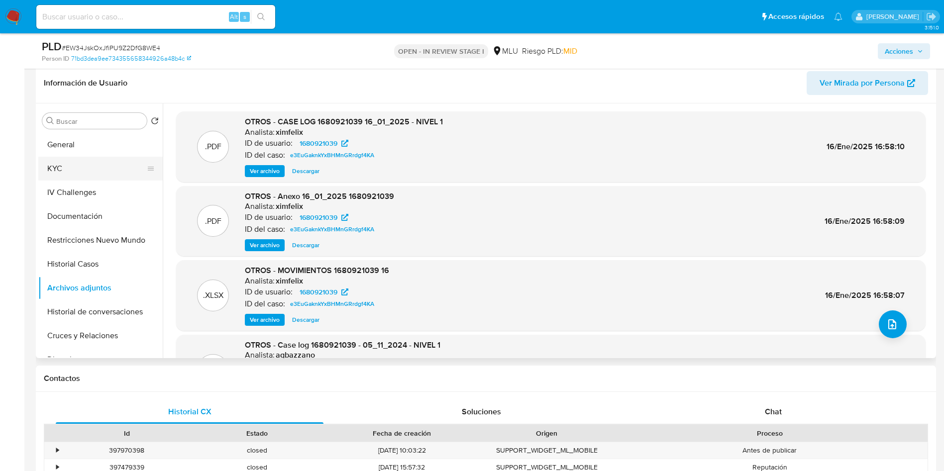
click at [78, 164] on button "KYC" at bounding box center [96, 169] width 116 height 24
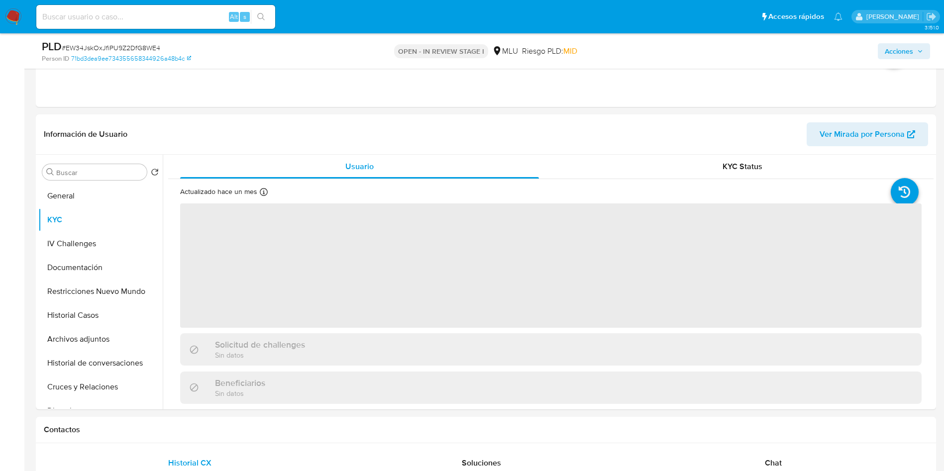
scroll to position [746, 0]
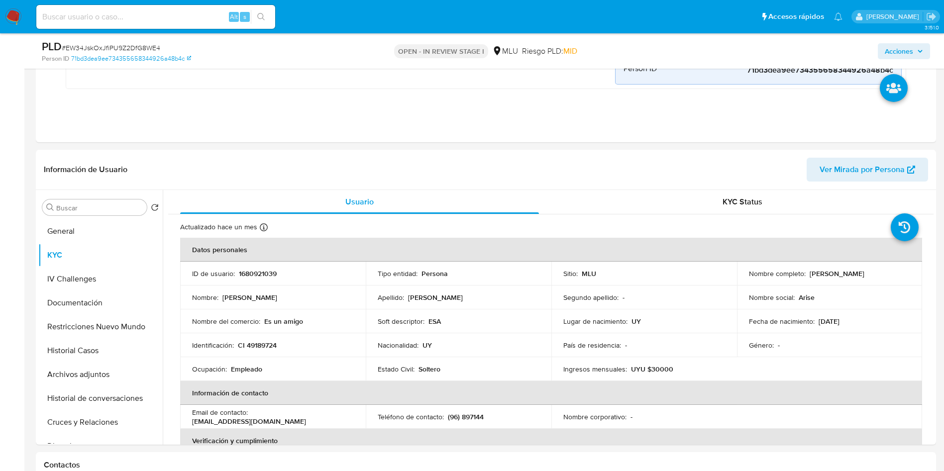
click at [468, 335] on td "Nacionalidad : UY" at bounding box center [459, 345] width 186 height 24
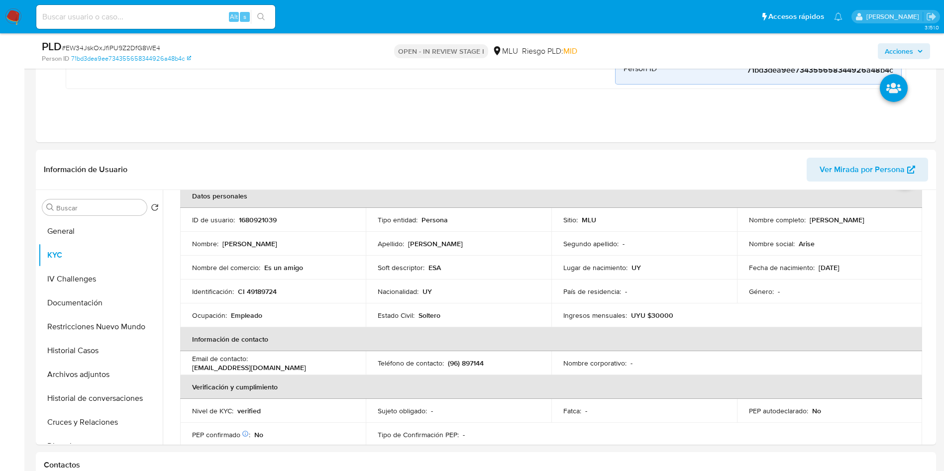
scroll to position [75, 0]
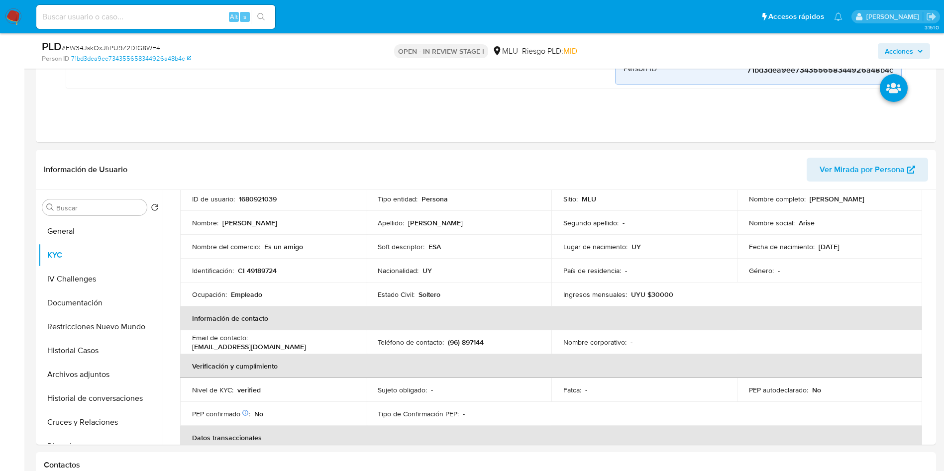
click at [472, 347] on p "(96) 897144" at bounding box center [466, 342] width 36 height 9
copy p "897144"
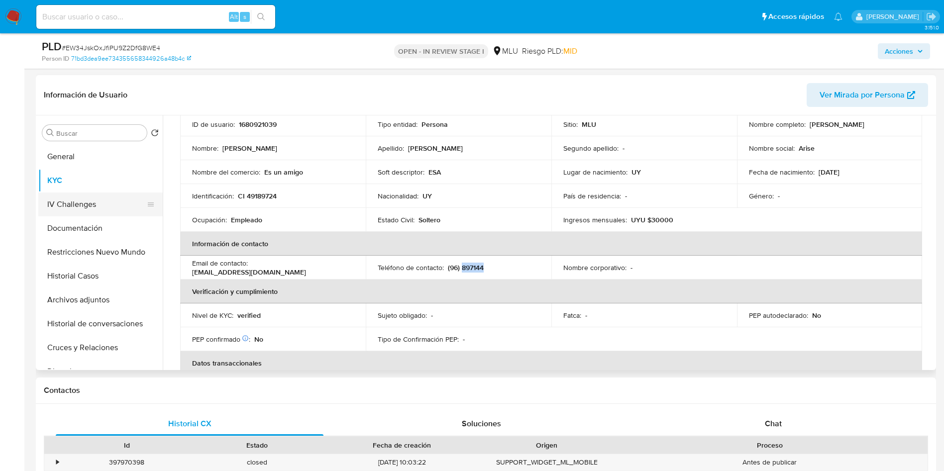
click at [108, 205] on button "IV Challenges" at bounding box center [96, 205] width 116 height 24
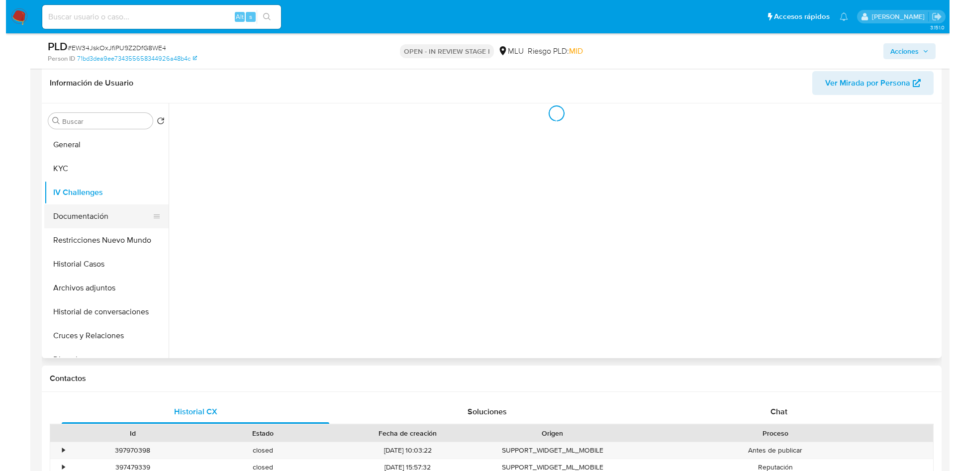
scroll to position [0, 0]
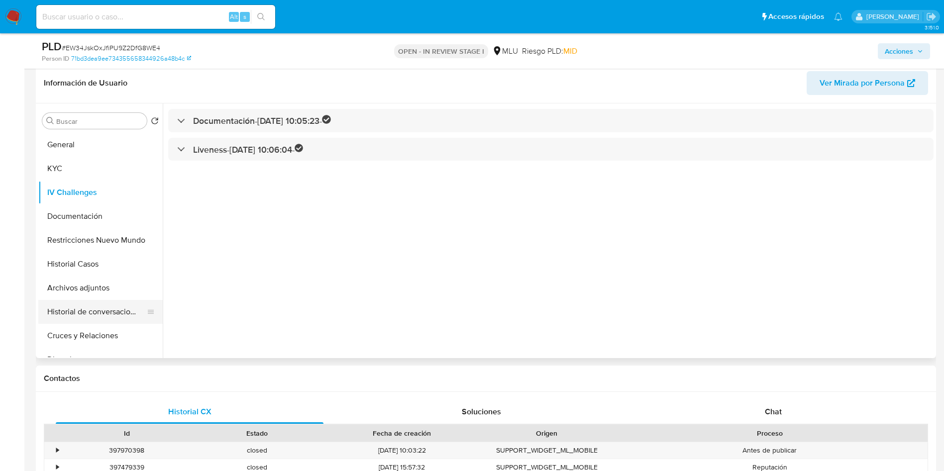
click at [111, 315] on button "Historial de conversaciones" at bounding box center [96, 312] width 116 height 24
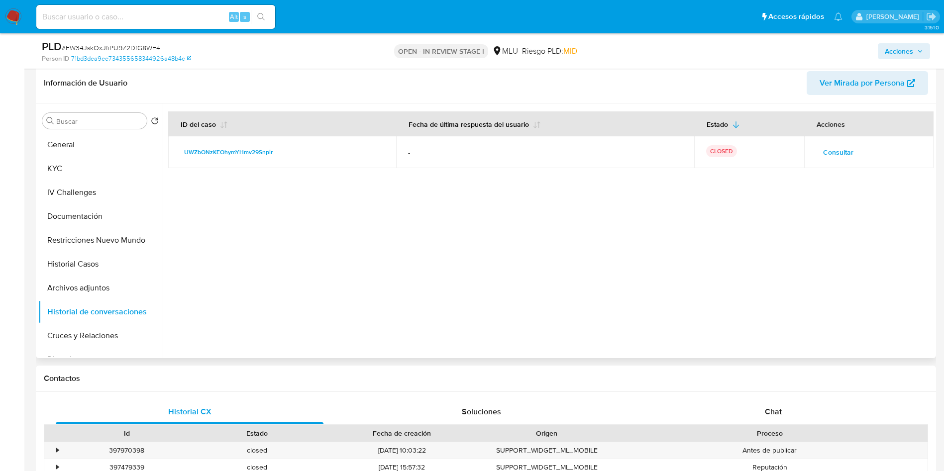
click at [838, 149] on span "Consultar" at bounding box center [838, 152] width 30 height 14
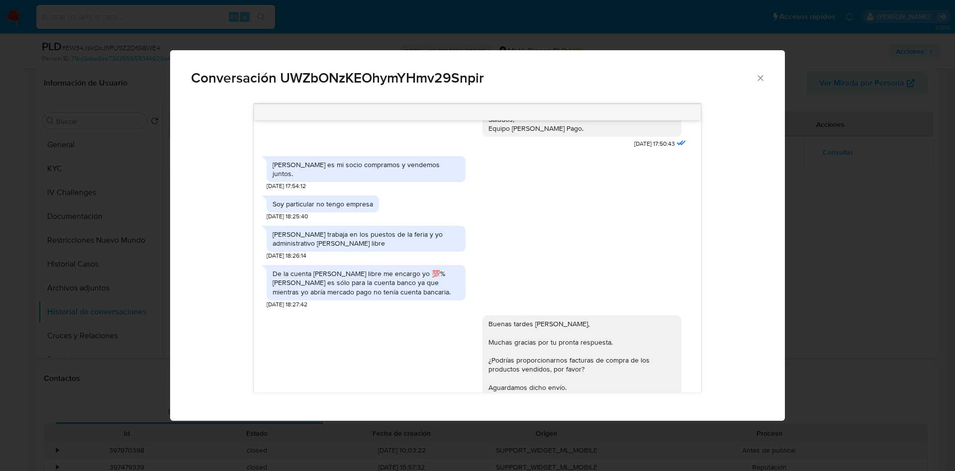
scroll to position [12, 0]
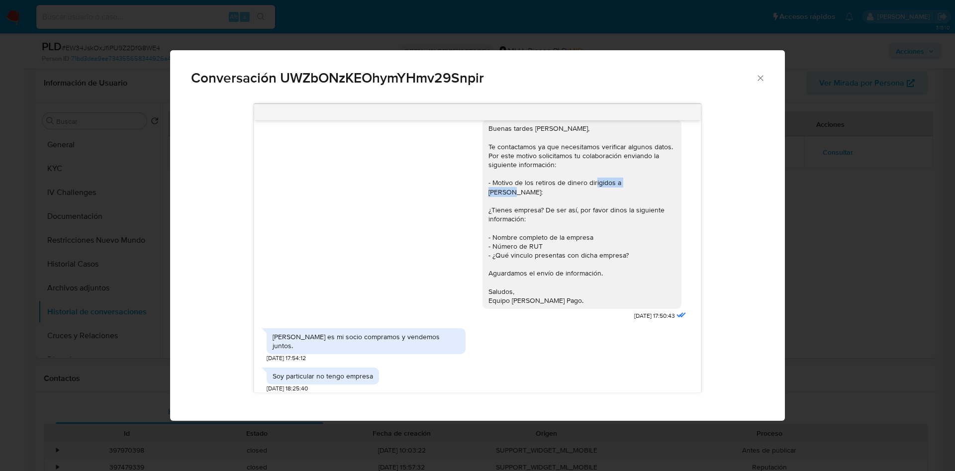
drag, startPoint x: 608, startPoint y: 181, endPoint x: 658, endPoint y: 181, distance: 50.3
click at [658, 181] on div "Buenas tardes Diego, Te contactamos ya que necesitamos verificar algunos datos.…" at bounding box center [582, 214] width 187 height 181
copy div "Nicolás Manzor:"
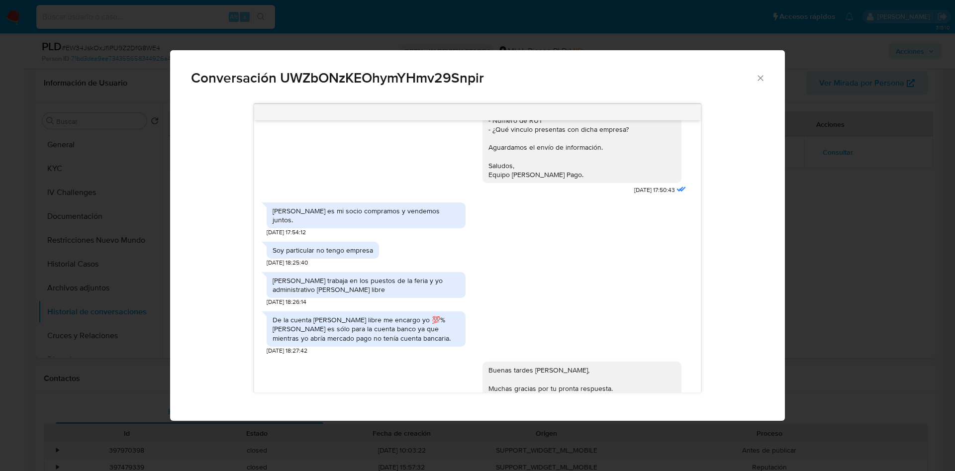
scroll to position [162, 0]
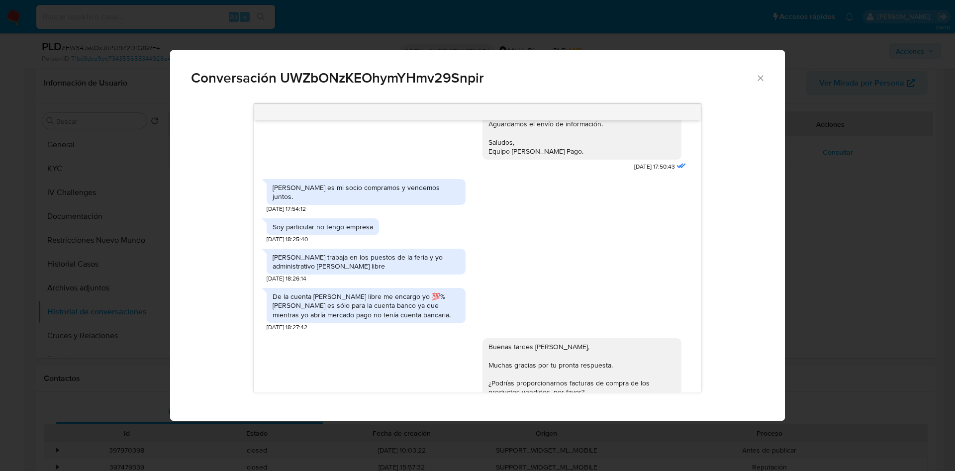
click at [335, 253] on div "Nicolás trabaja en los puestos de la feria y yo administrativo de mercado libre" at bounding box center [366, 262] width 187 height 18
copy div "Nicolás trabaja en los puestos de la feria y yo administrativo de mercado libre"
click at [376, 292] on div "De la cuenta de mercado libre me encargo yo 💯% Nicolás es sólo para la cuenta b…" at bounding box center [366, 305] width 187 height 27
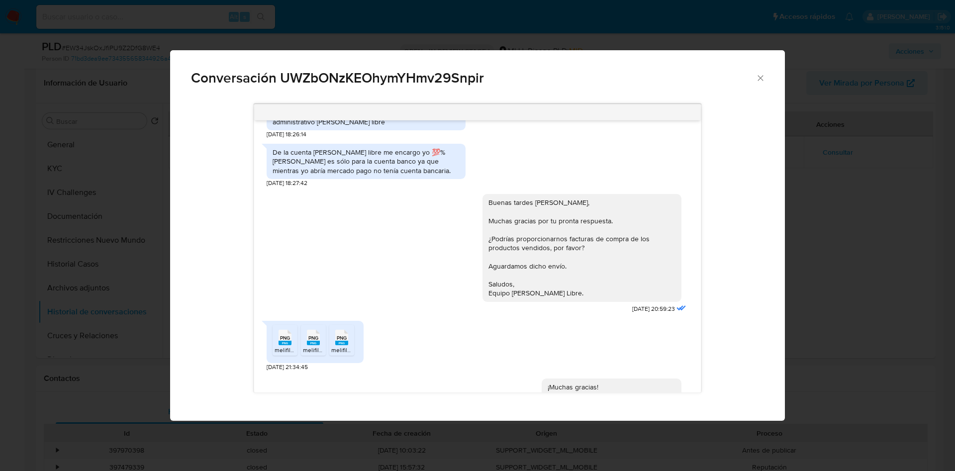
scroll to position [386, 0]
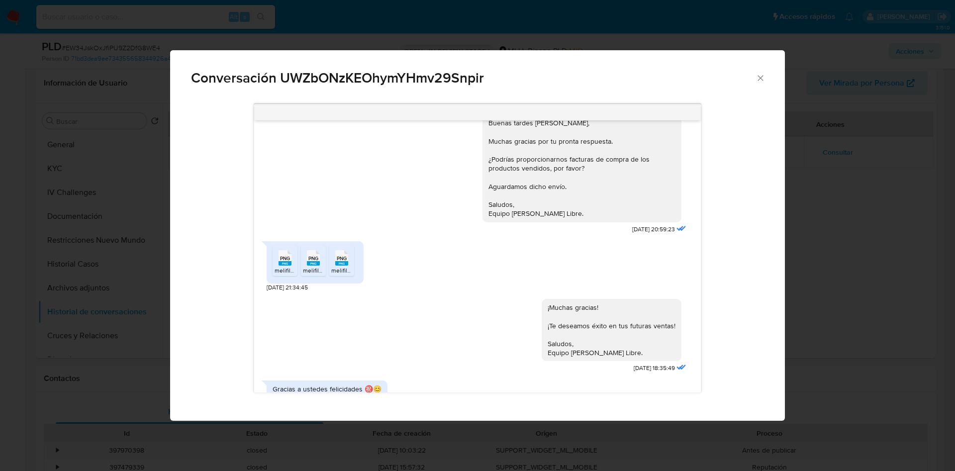
click at [278, 247] on div "PNG PNG" at bounding box center [285, 256] width 21 height 19
click at [318, 261] on rect "Comunicación" at bounding box center [313, 263] width 13 height 4
click at [354, 246] on li "PNG PNG melifile7803028248057243563.png" at bounding box center [341, 260] width 25 height 31
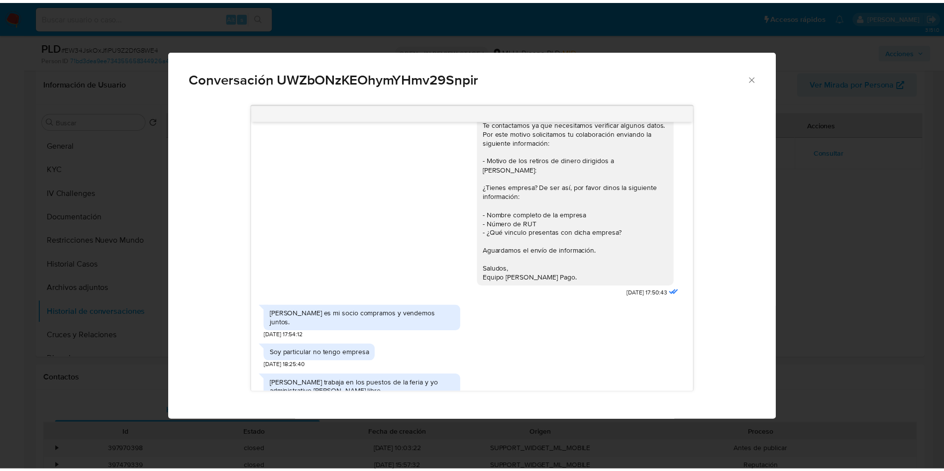
scroll to position [12, 0]
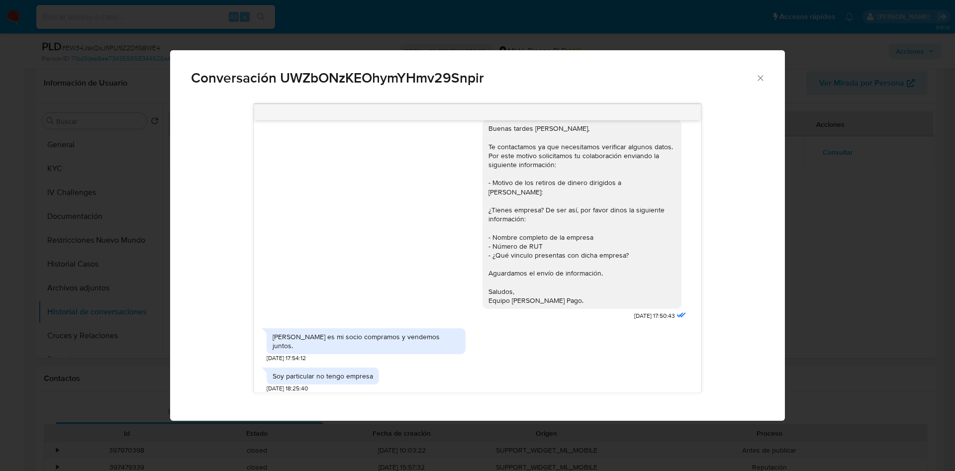
click at [848, 143] on div "Conversación UWZbONzKEOhymYHmv29Snpir Buenas tardes Diego, Te contactamos ya qu…" at bounding box center [477, 235] width 955 height 471
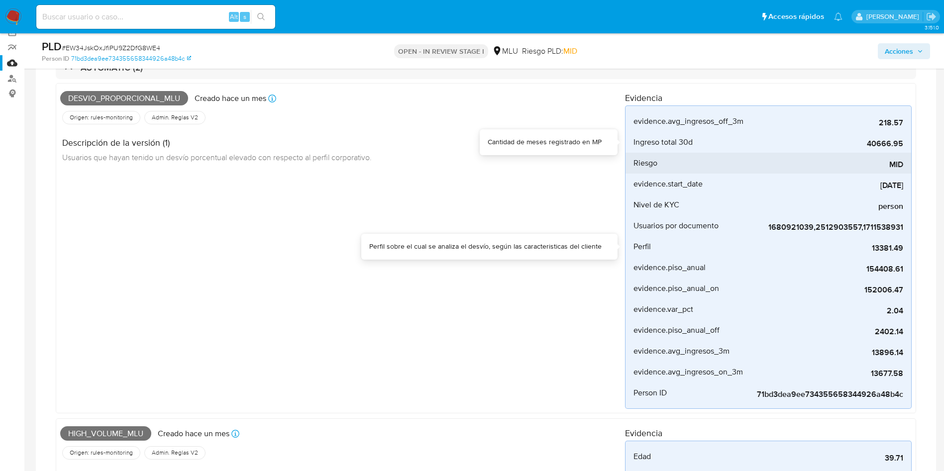
scroll to position [75, 0]
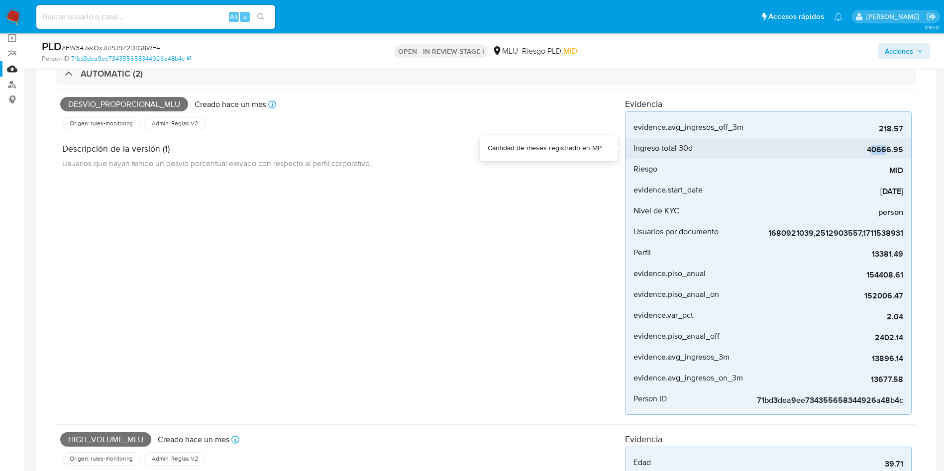
drag, startPoint x: 871, startPoint y: 156, endPoint x: 888, endPoint y: 154, distance: 17.5
click at [888, 154] on div "40666.95" at bounding box center [828, 148] width 149 height 21
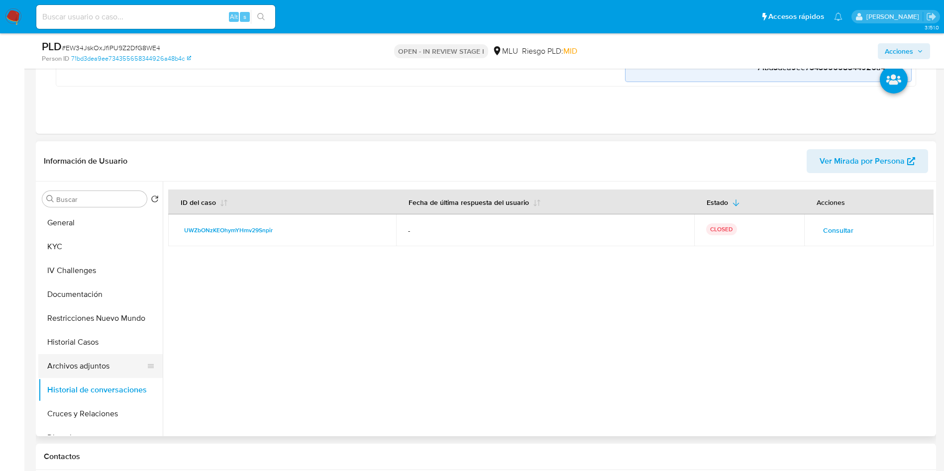
scroll to position [746, 0]
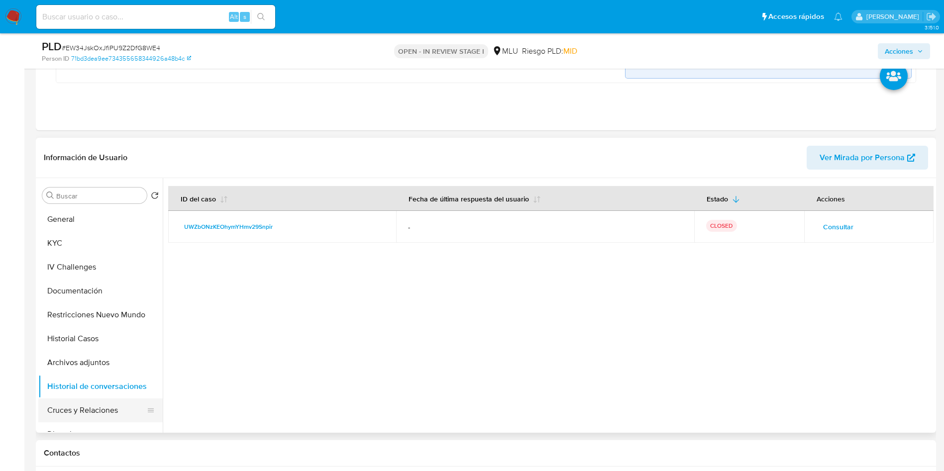
click at [118, 408] on button "Cruces y Relaciones" at bounding box center [96, 411] width 116 height 24
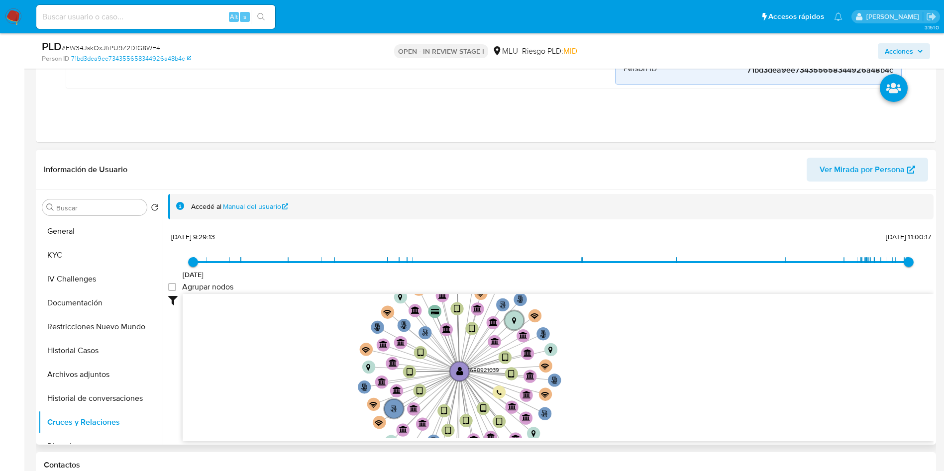
drag, startPoint x: 773, startPoint y: 342, endPoint x: 593, endPoint y: 385, distance: 185.1
click at [593, 385] on icon "phone-c6f145825ba7d49dfe71fbd036df6537  user-1680921039  1680921039 person-71…" at bounding box center [558, 366] width 751 height 144
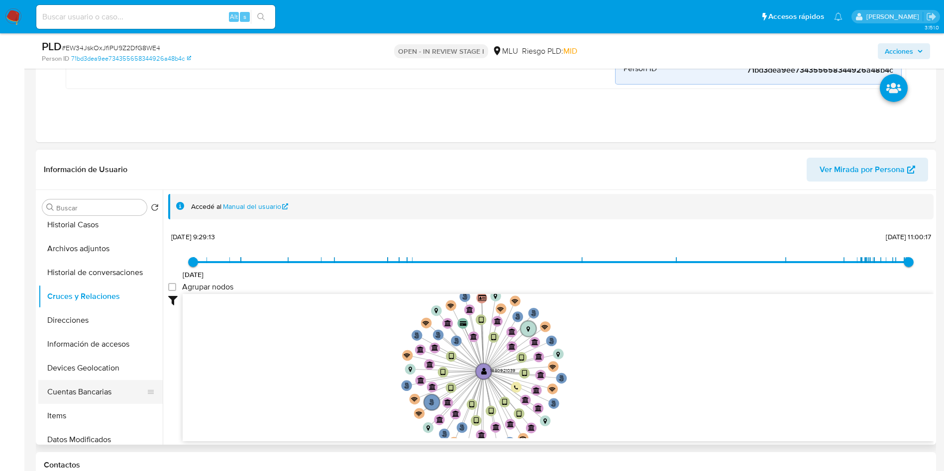
scroll to position [149, 0]
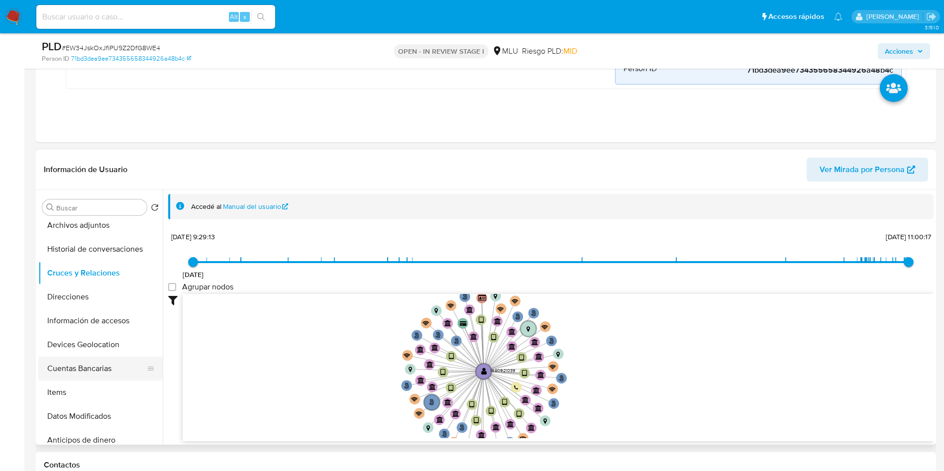
click at [106, 364] on button "Cuentas Bancarias" at bounding box center [96, 369] width 116 height 24
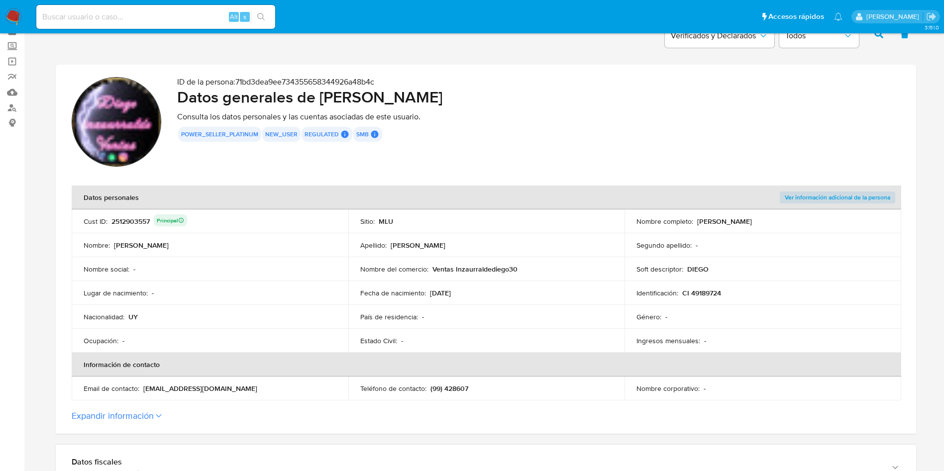
scroll to position [75, 0]
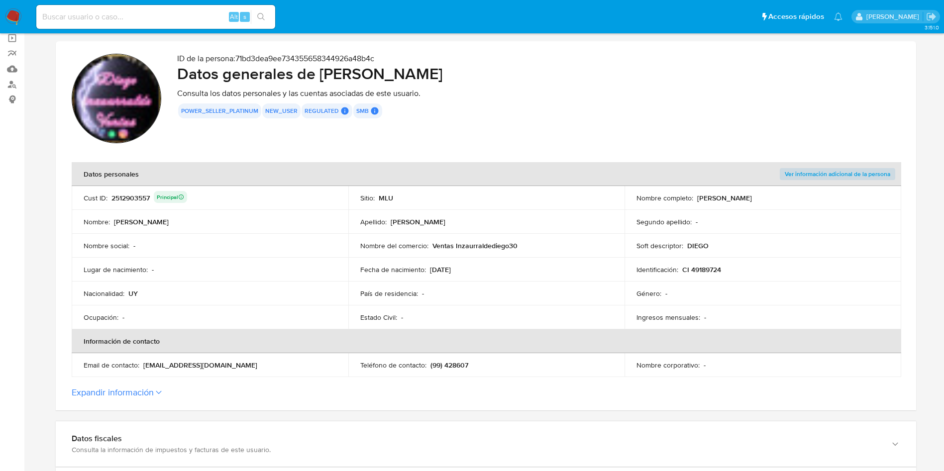
click at [134, 201] on div "2512903557 Principal" at bounding box center [149, 198] width 76 height 14
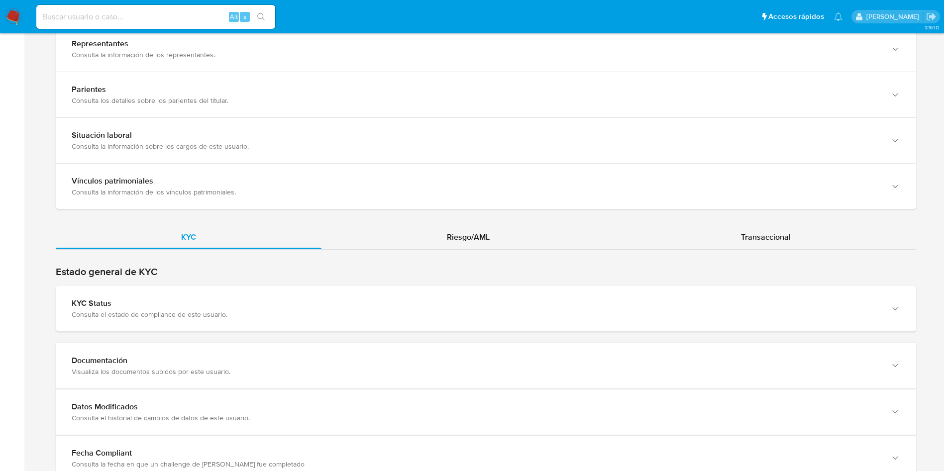
scroll to position [746, 0]
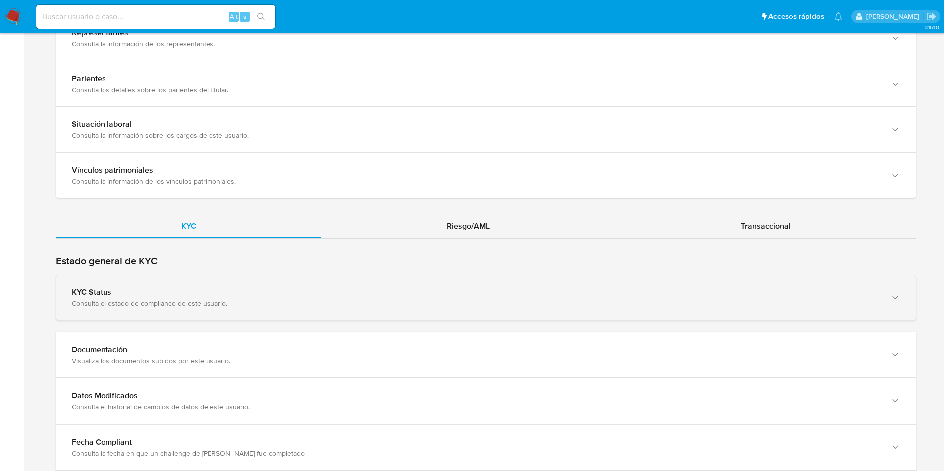
click at [239, 303] on div "Consulta el estado de compliance de este usuario." at bounding box center [476, 303] width 809 height 9
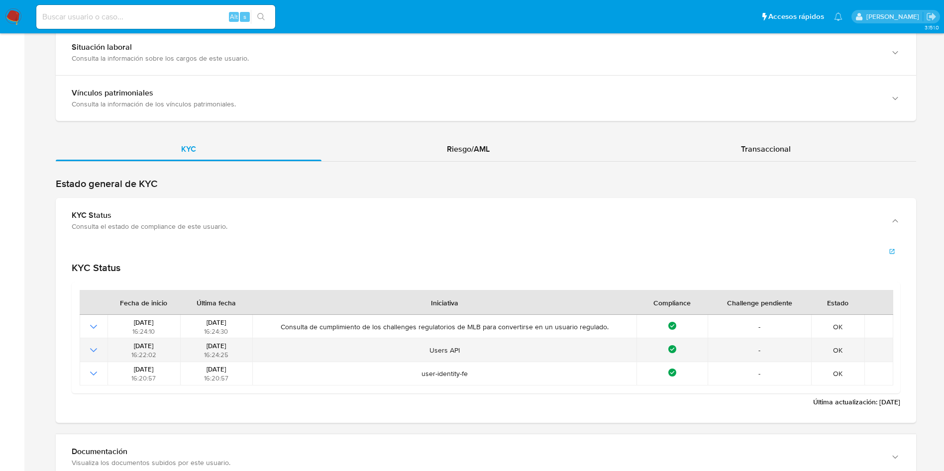
scroll to position [896, 0]
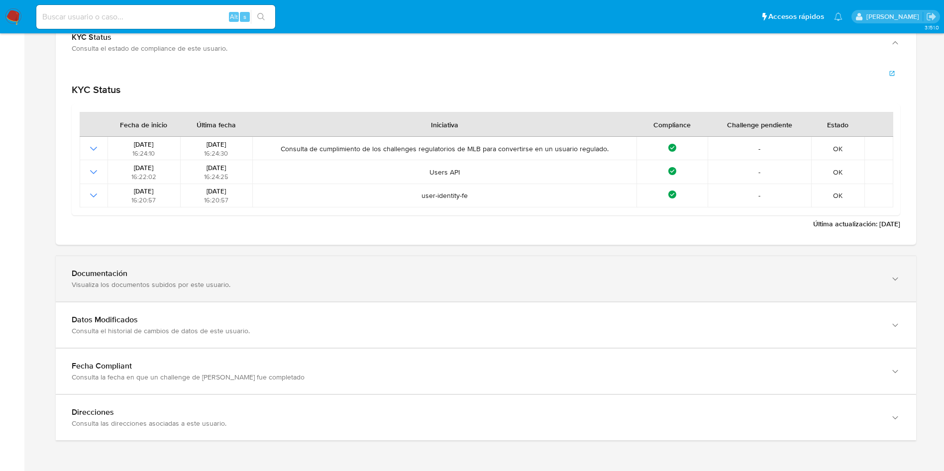
click at [228, 299] on div "Documentación Visualiza los documentos subidos por este usuario." at bounding box center [486, 278] width 860 height 45
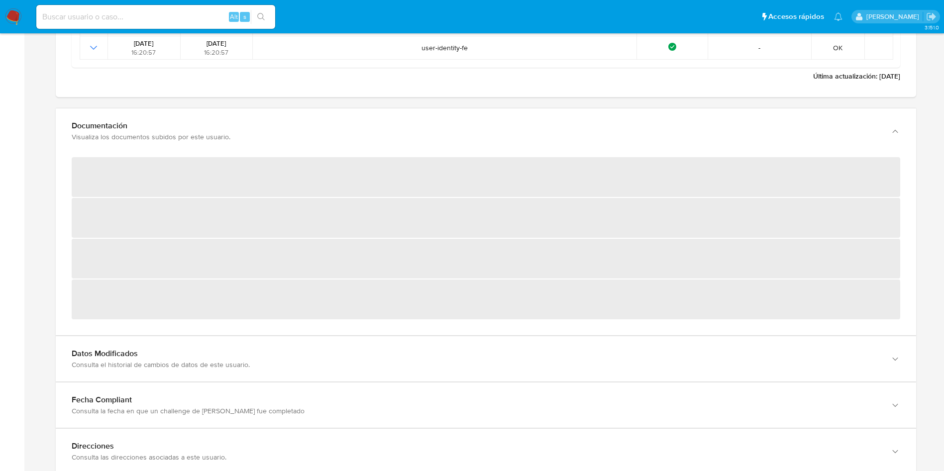
scroll to position [1151, 0]
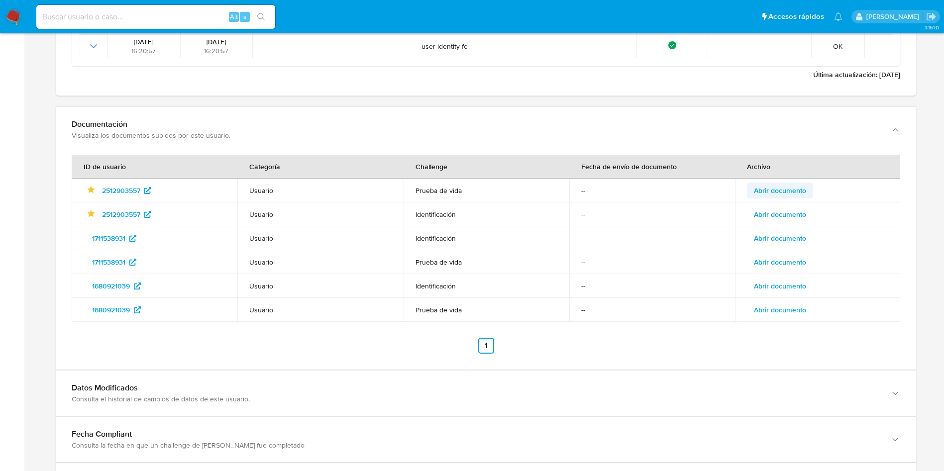
click at [781, 187] on span "Abrir documento" at bounding box center [780, 191] width 52 height 14
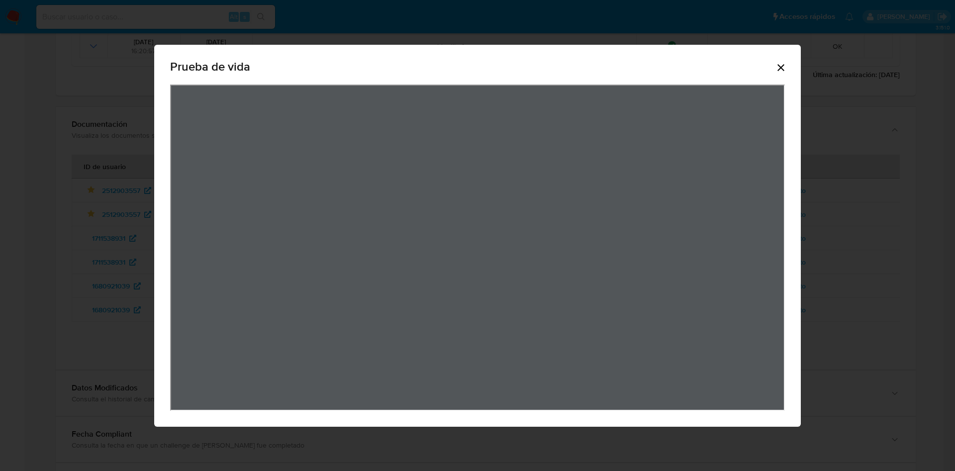
click at [785, 71] on icon "Cerrar" at bounding box center [781, 68] width 12 height 12
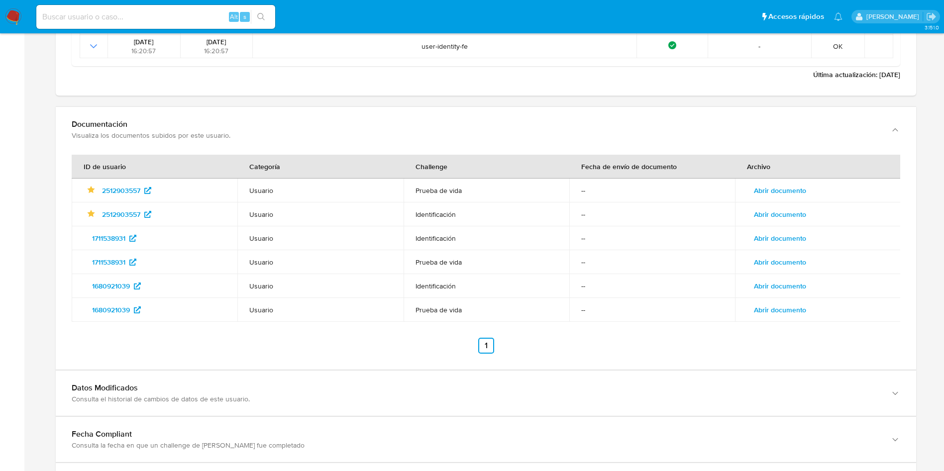
click at [798, 219] on span "Abrir documento" at bounding box center [780, 214] width 52 height 14
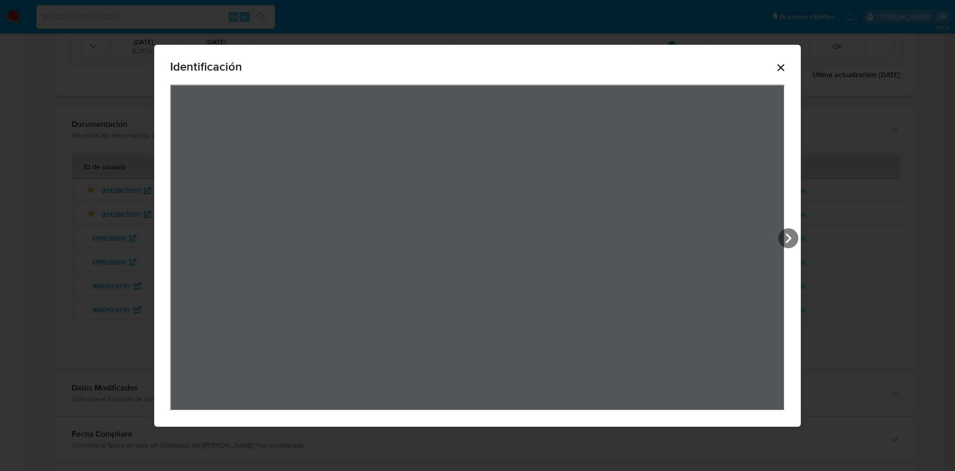
click at [783, 69] on icon "Cerrar" at bounding box center [781, 67] width 7 height 7
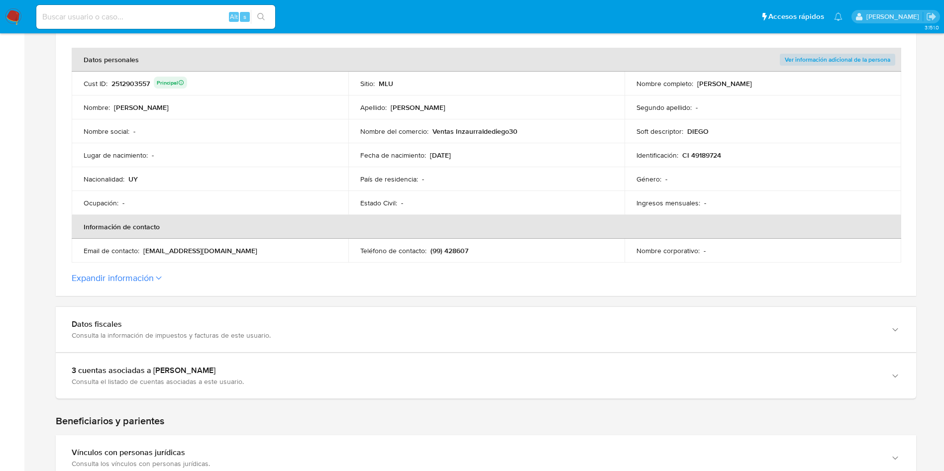
scroll to position [100, 0]
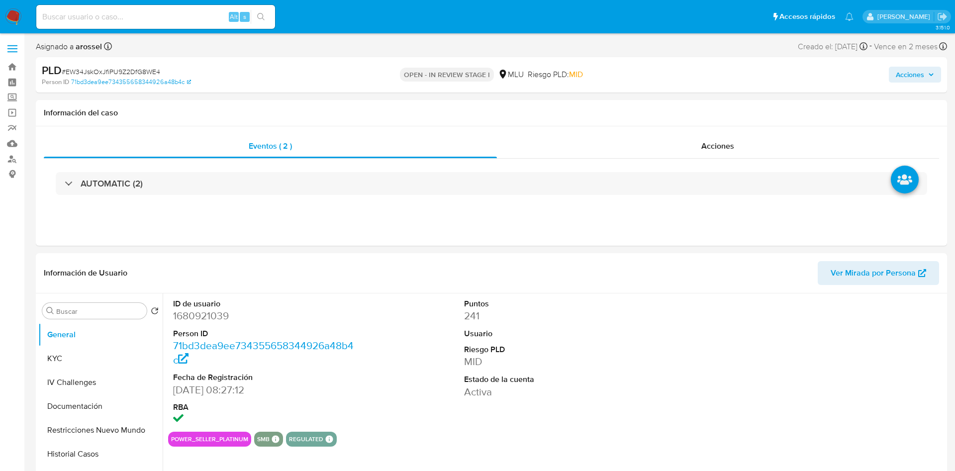
select select "10"
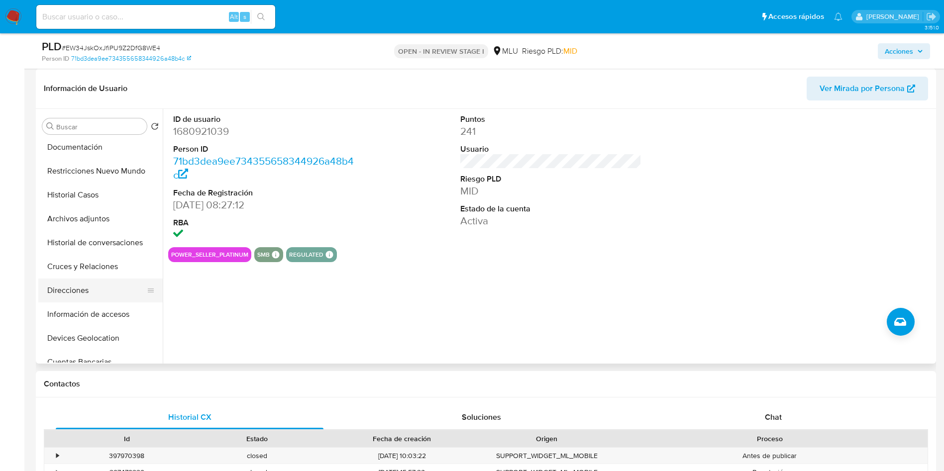
scroll to position [149, 0]
click at [108, 283] on button "Cuentas Bancarias" at bounding box center [96, 288] width 116 height 24
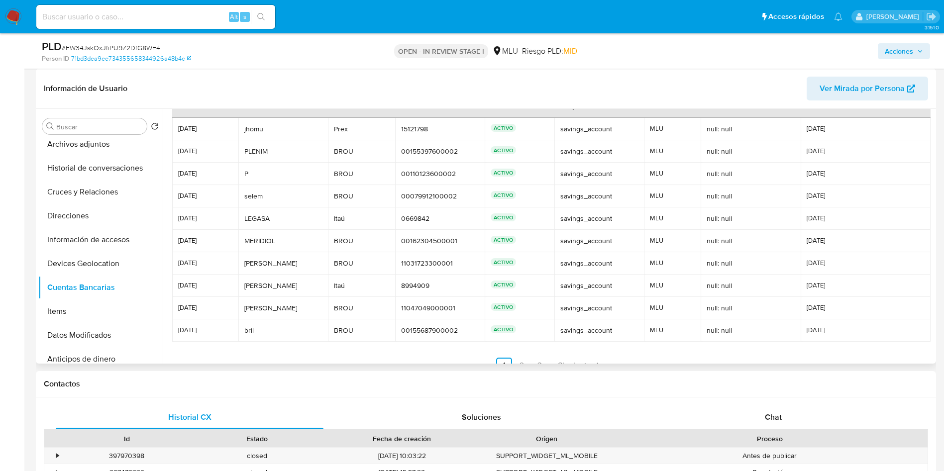
scroll to position [47, 0]
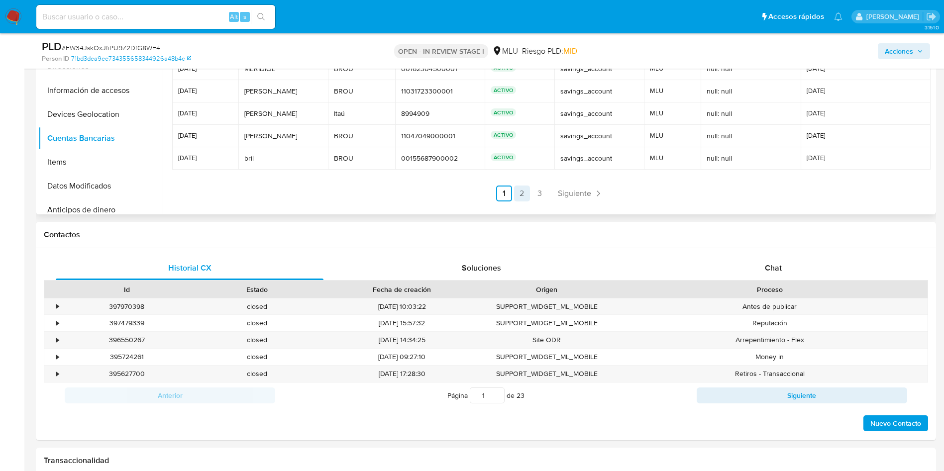
click at [520, 194] on link "2" at bounding box center [522, 194] width 16 height 16
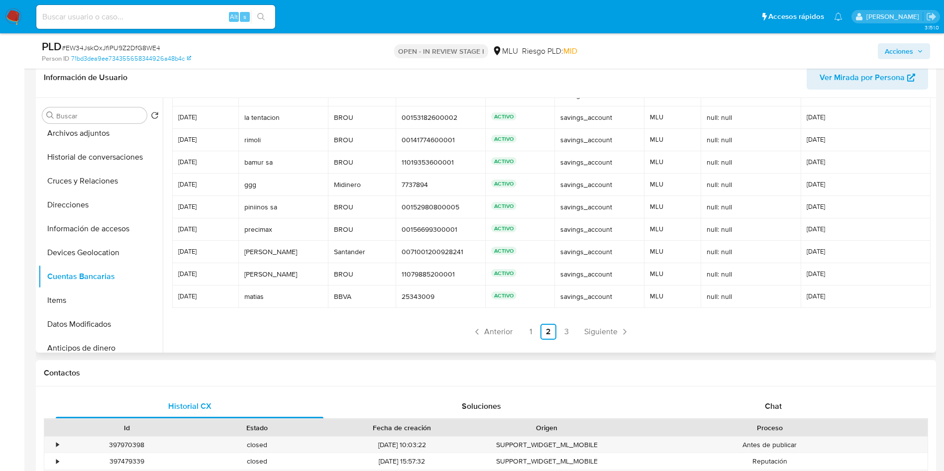
scroll to position [149, 0]
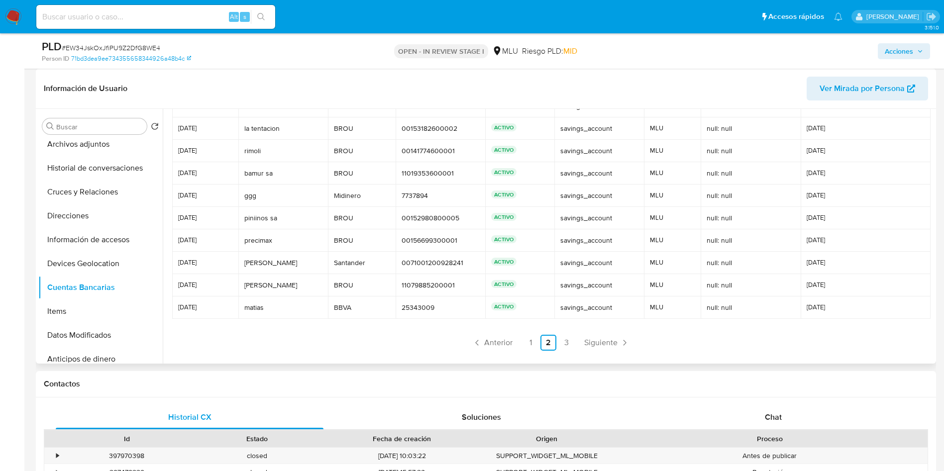
click at [388, 260] on td "Santander Santander" at bounding box center [362, 263] width 68 height 22
click at [827, 282] on span "05/07/2025" at bounding box center [866, 285] width 118 height 7
drag, startPoint x: 873, startPoint y: 210, endPoint x: 871, endPoint y: 218, distance: 8.6
click at [873, 209] on td "11/07/2025" at bounding box center [866, 218] width 130 height 22
click at [571, 345] on link "3" at bounding box center [566, 343] width 16 height 16
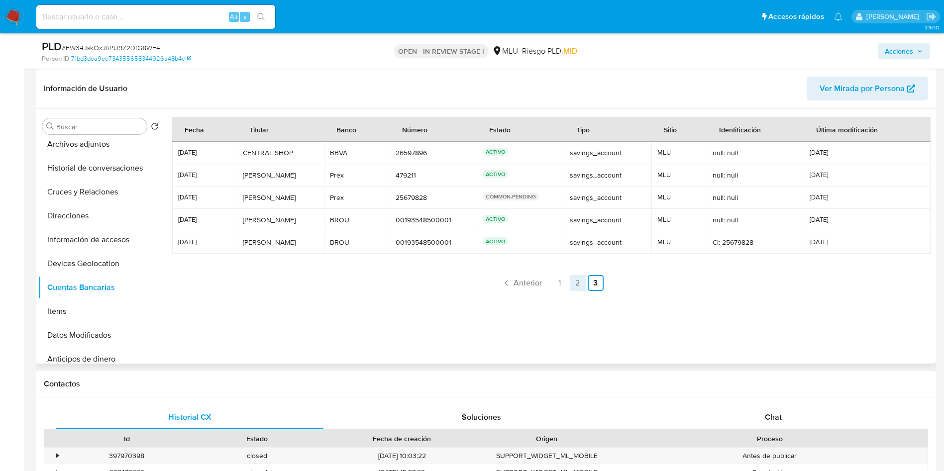
scroll to position [0, 0]
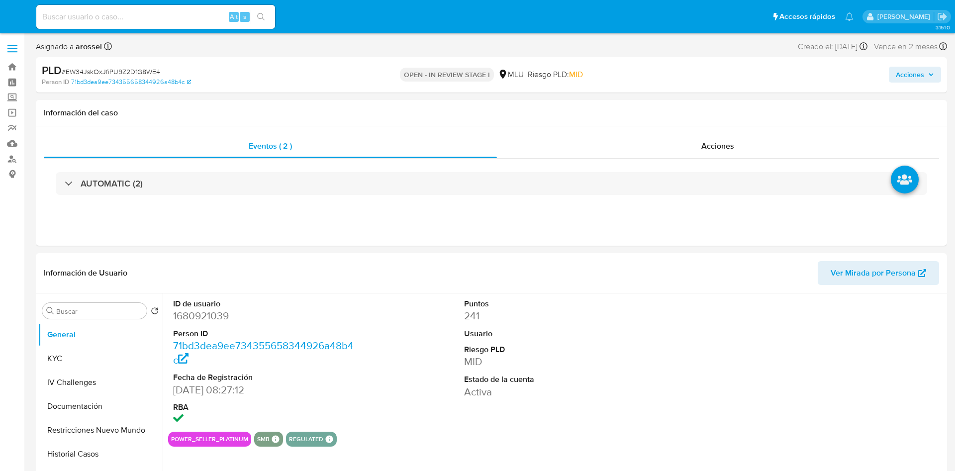
select select "10"
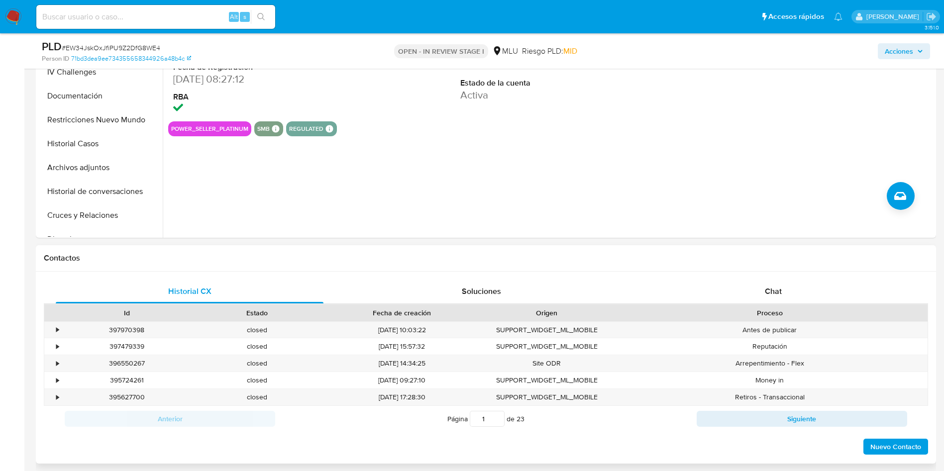
scroll to position [299, 0]
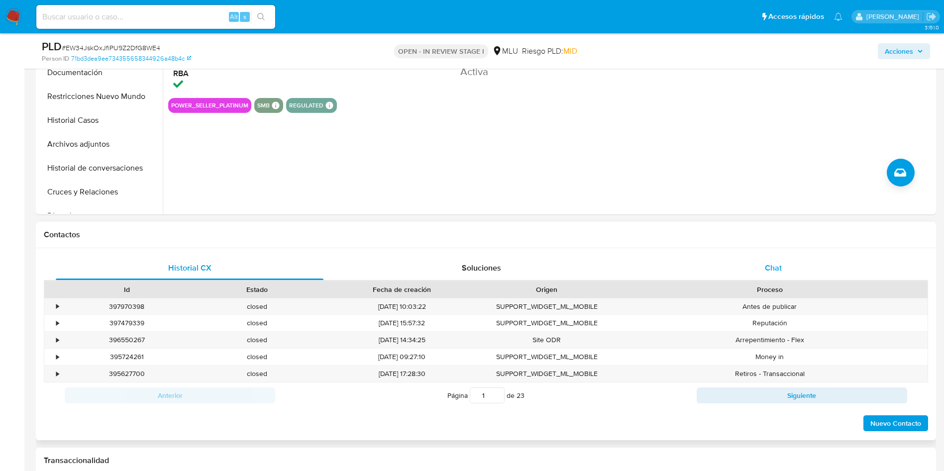
click at [769, 269] on span "Chat" at bounding box center [773, 267] width 17 height 11
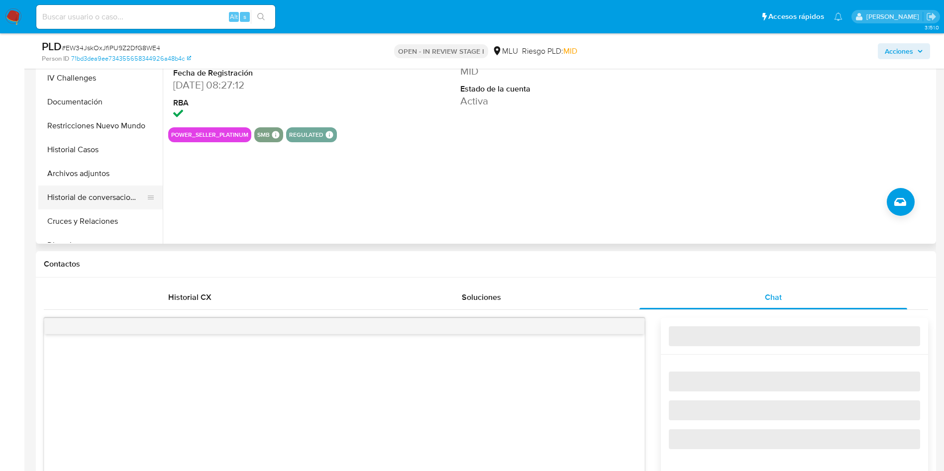
scroll to position [224, 0]
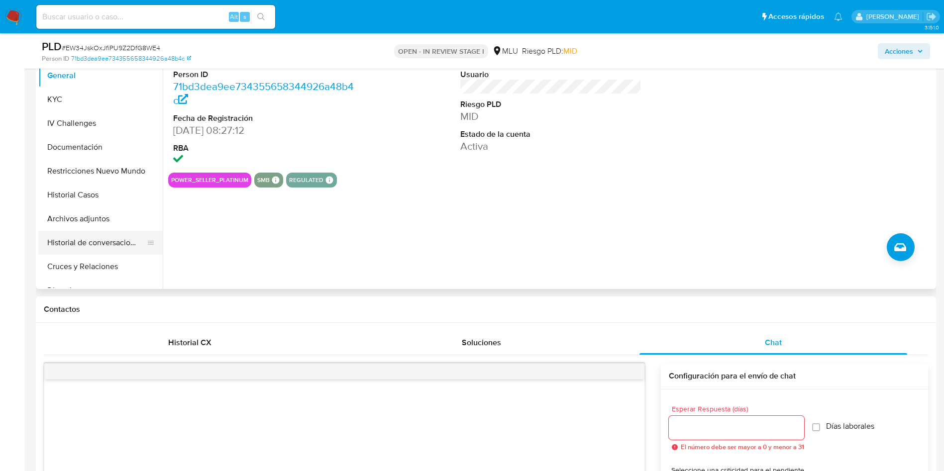
click at [96, 248] on button "Historial de conversaciones" at bounding box center [96, 243] width 116 height 24
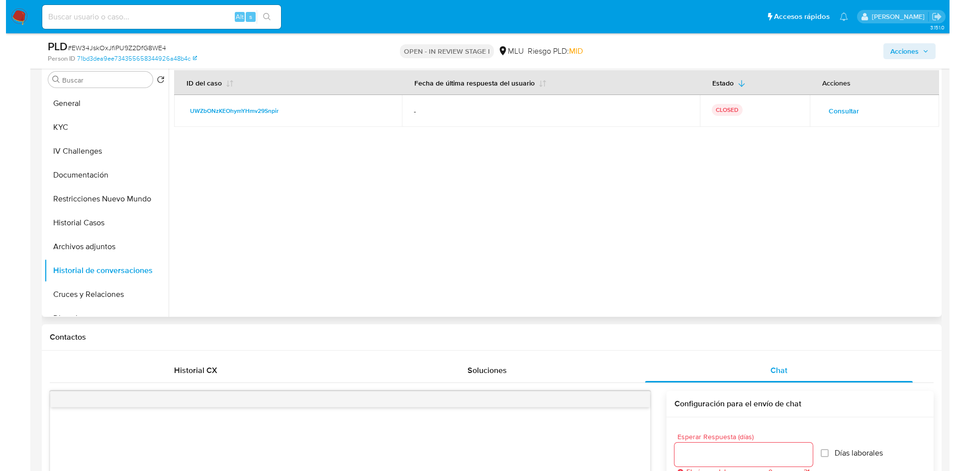
scroll to position [149, 0]
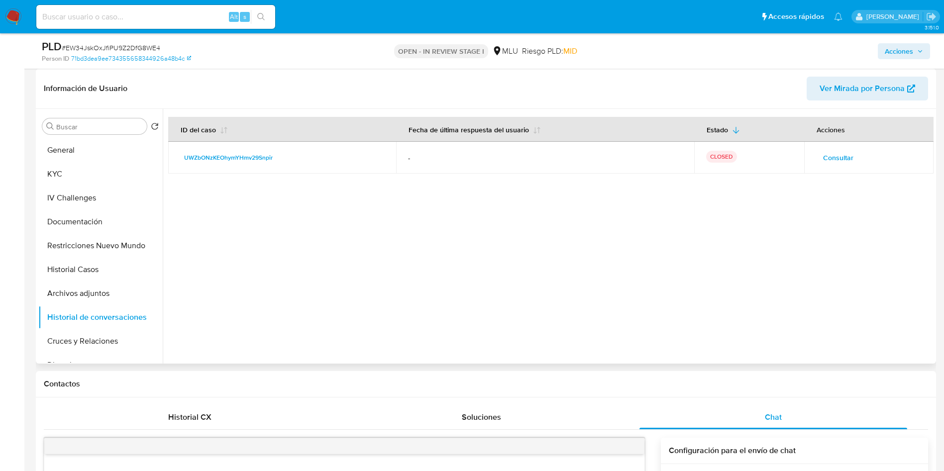
click at [843, 155] on span "Consultar" at bounding box center [838, 158] width 30 height 14
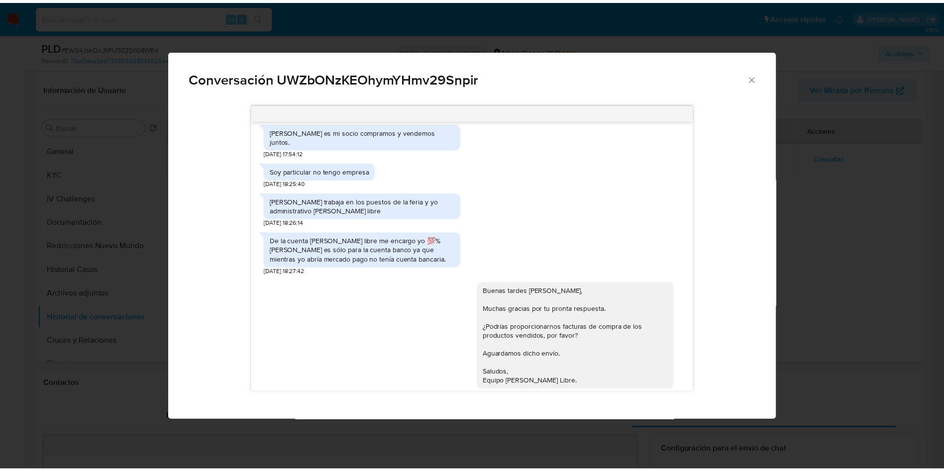
scroll to position [162, 0]
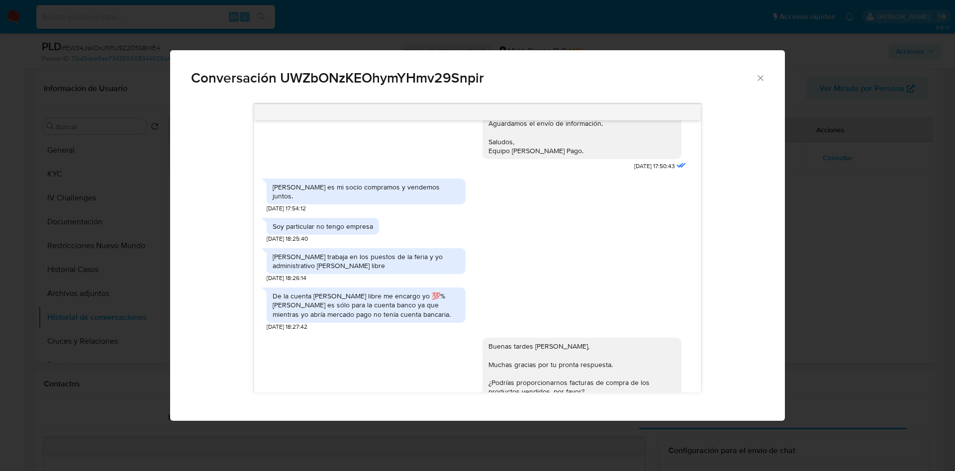
click at [414, 283] on div "De la cuenta [PERSON_NAME] libre me encargo yo 💯% [PERSON_NAME] es sólo para la…" at bounding box center [366, 307] width 199 height 48
click at [930, 279] on div "Conversación UWZbONzKEOhymYHmv29Snpir Buenas tardes [PERSON_NAME], Te contactam…" at bounding box center [477, 235] width 955 height 471
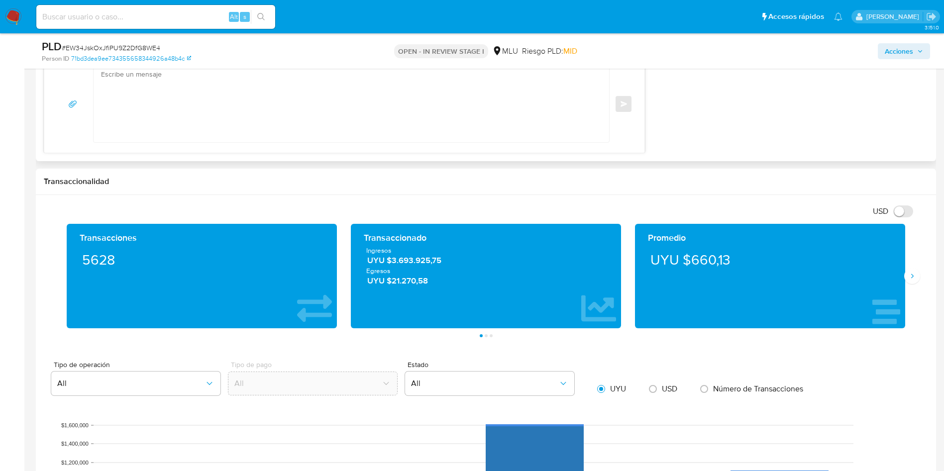
click at [315, 118] on textarea at bounding box center [349, 104] width 496 height 77
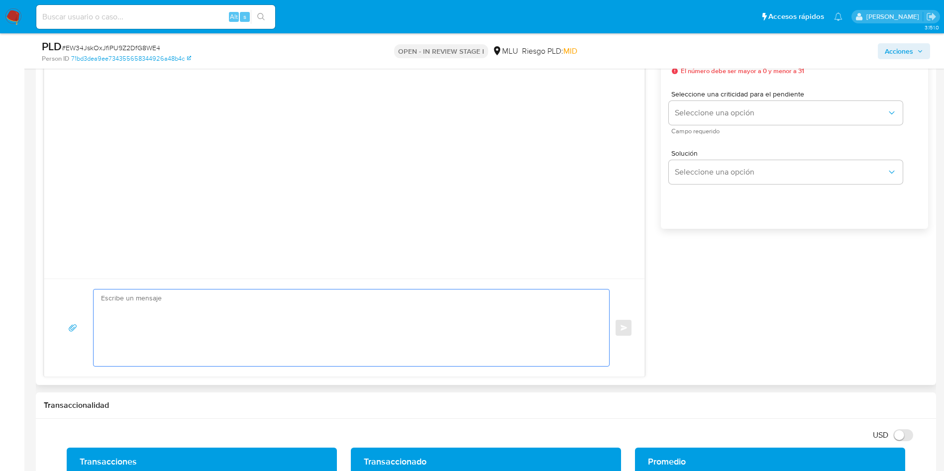
click at [251, 323] on textarea at bounding box center [349, 328] width 496 height 77
type textarea "B"
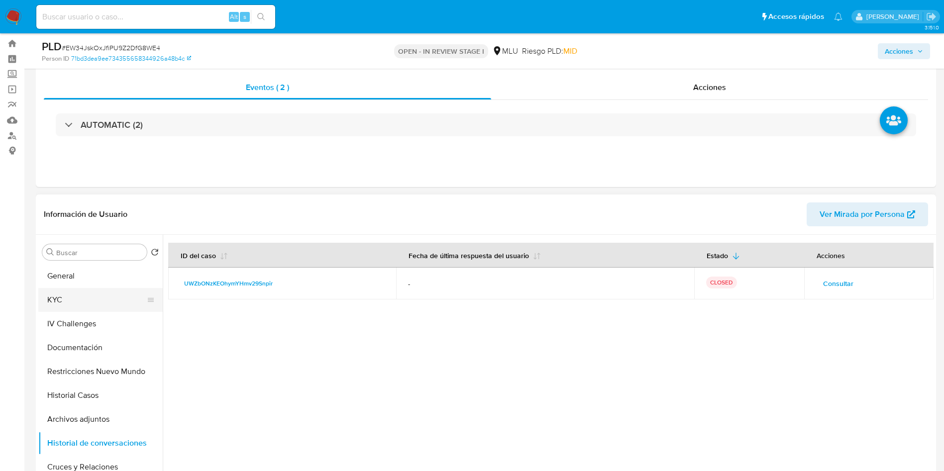
scroll to position [0, 0]
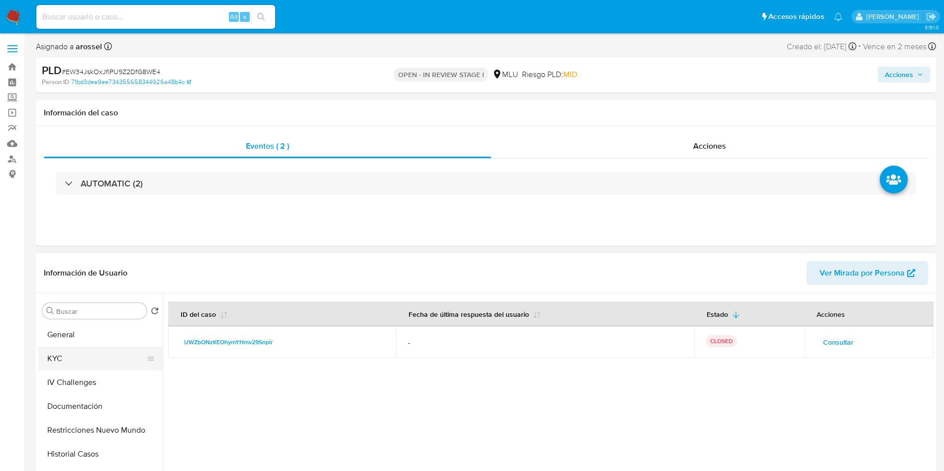
click at [83, 357] on button "KYC" at bounding box center [96, 359] width 116 height 24
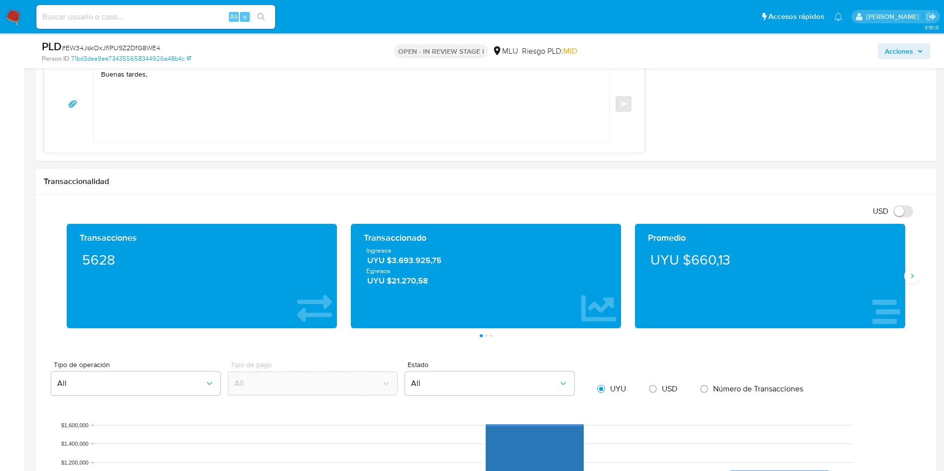
scroll to position [597, 0]
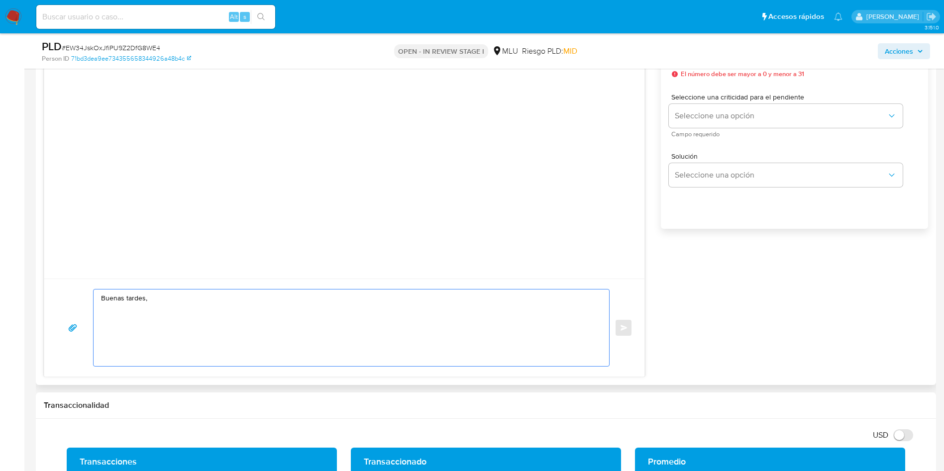
drag, startPoint x: 275, startPoint y: 313, endPoint x: 272, endPoint y: 324, distance: 11.8
click at [273, 313] on textarea "Buenas tardes," at bounding box center [349, 328] width 496 height 77
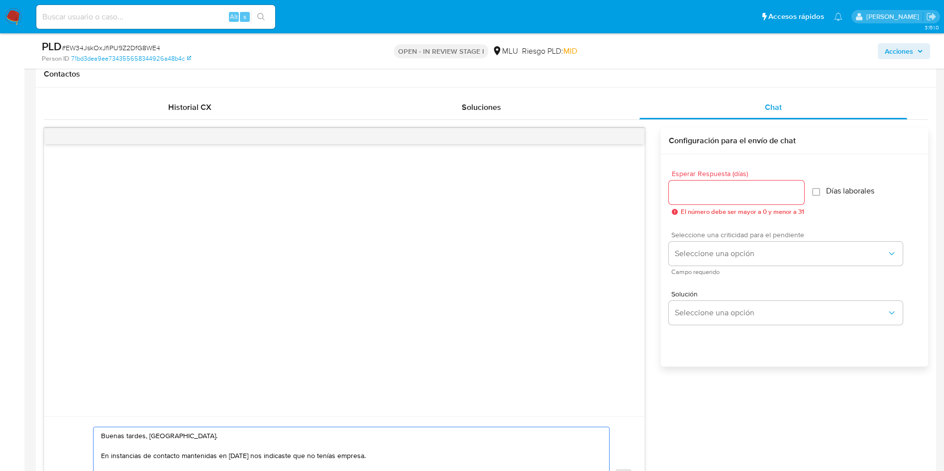
scroll to position [448, 0]
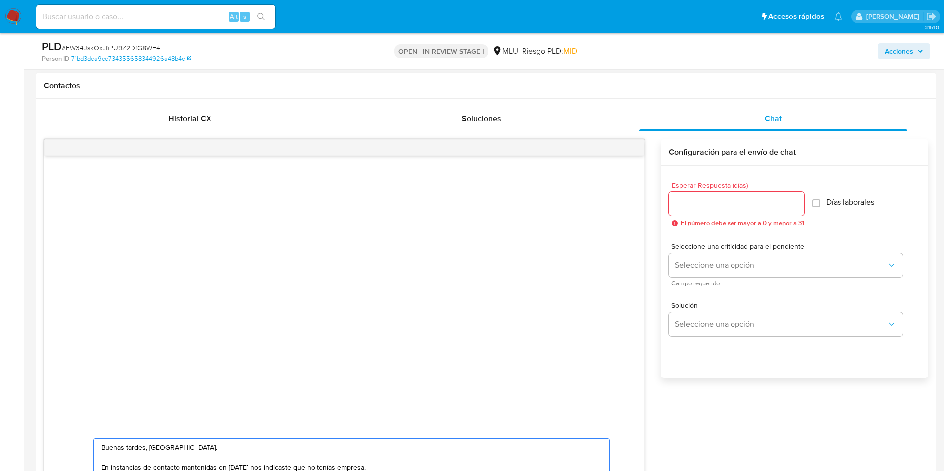
type textarea "Buenas tardes, Diego. En instancias de contacto mantenidas en noviembre de 2024…"
click at [705, 200] on input "Esperar Respuesta (días)" at bounding box center [736, 204] width 135 height 13
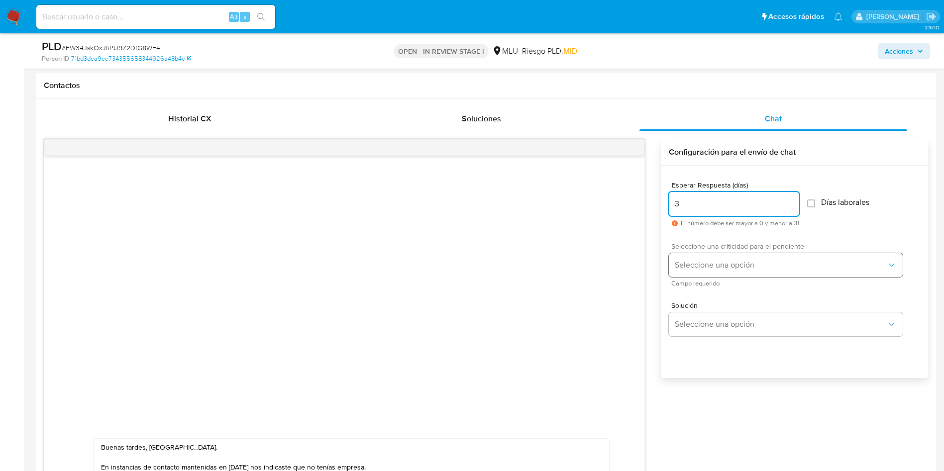
type input "3"
click at [683, 265] on span "Seleccione una opción" at bounding box center [781, 265] width 212 height 10
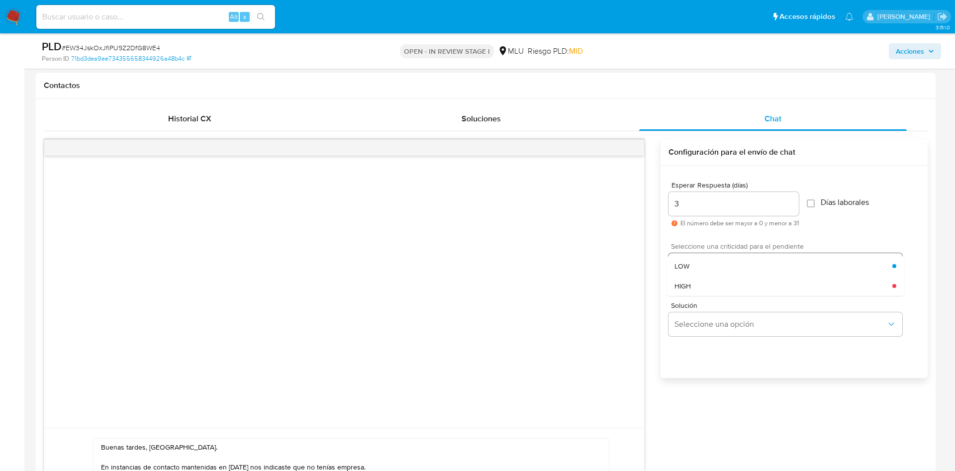
click at [683, 265] on span "LOW" at bounding box center [682, 266] width 15 height 9
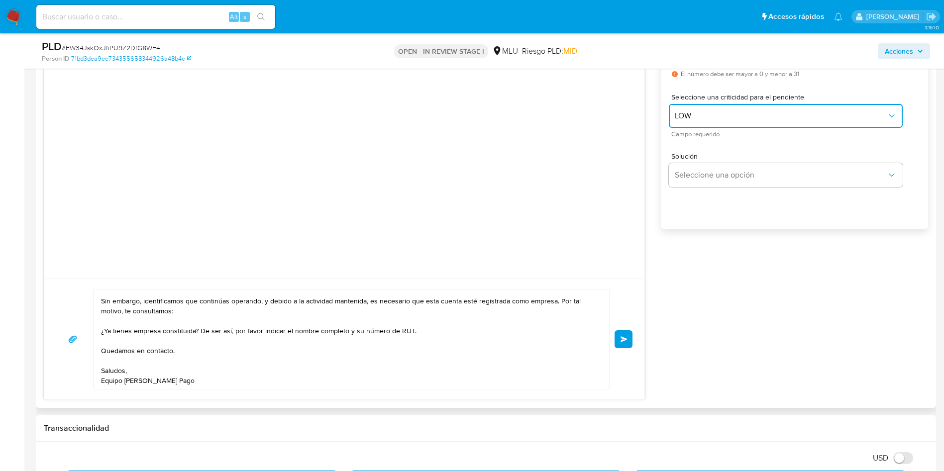
scroll to position [0, 0]
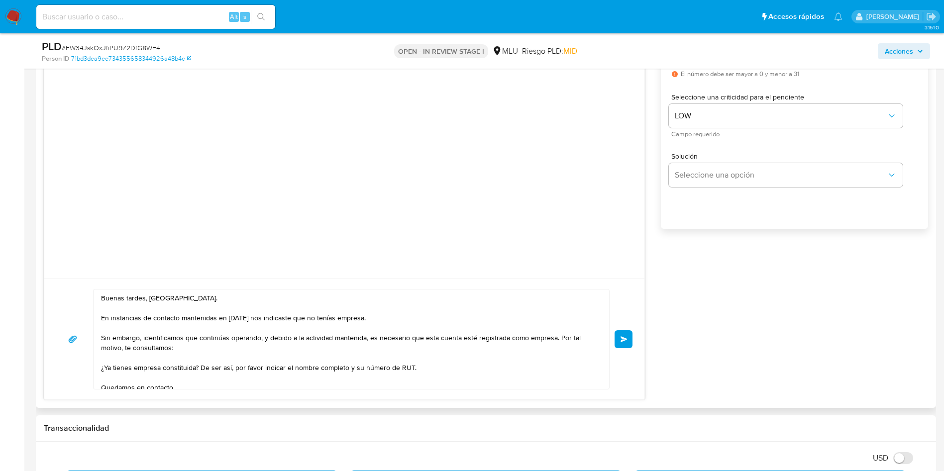
click at [621, 343] on button "Enviar" at bounding box center [623, 339] width 18 height 18
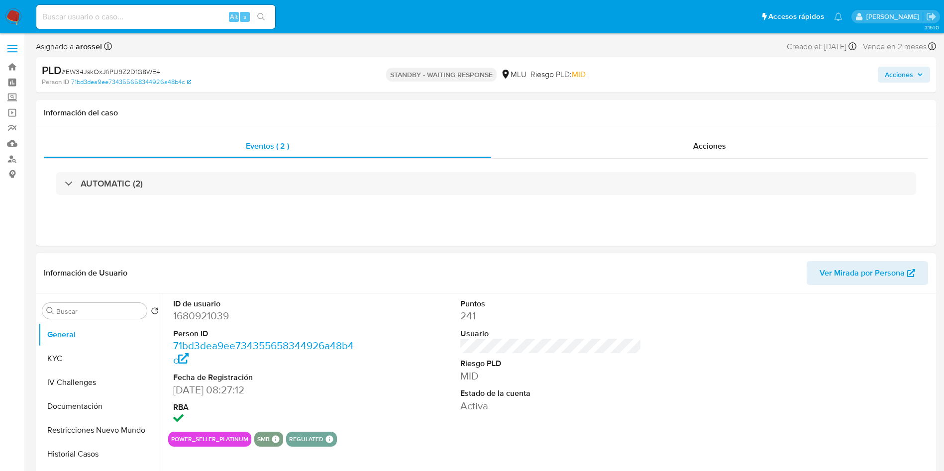
select select "10"
click at [81, 355] on button "KYC" at bounding box center [96, 359] width 116 height 24
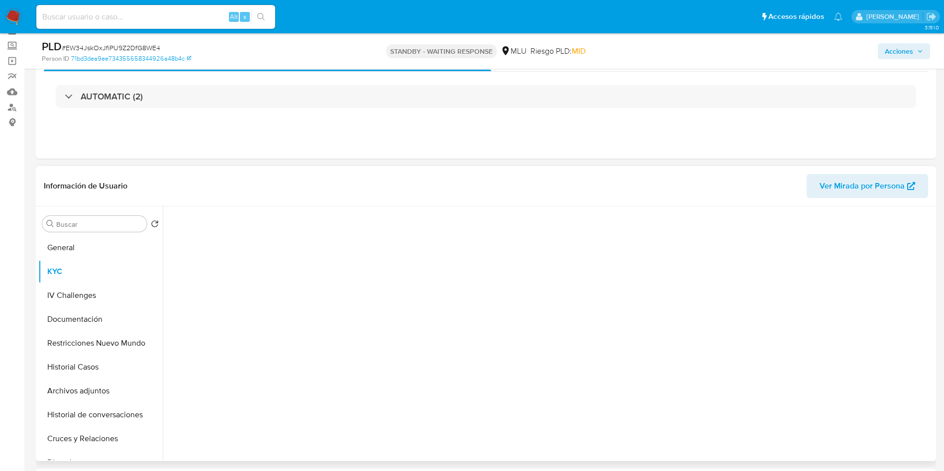
scroll to position [75, 0]
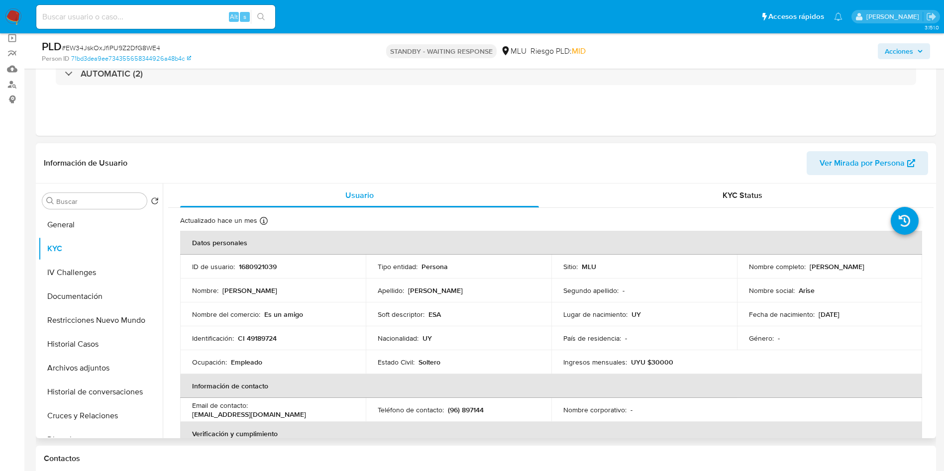
drag, startPoint x: 744, startPoint y: 271, endPoint x: 875, endPoint y: 268, distance: 131.4
click at [875, 268] on td "Nombre completo : [PERSON_NAME]" at bounding box center [830, 267] width 186 height 24
copy p "[PERSON_NAME]"
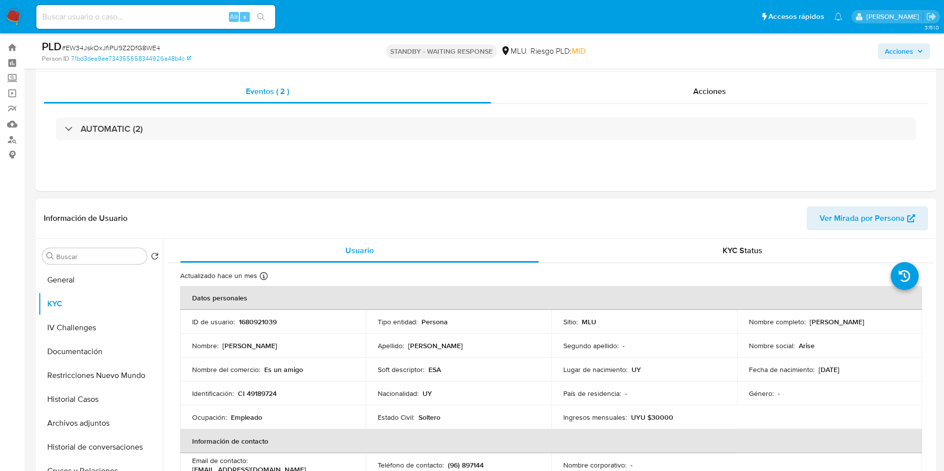
scroll to position [0, 0]
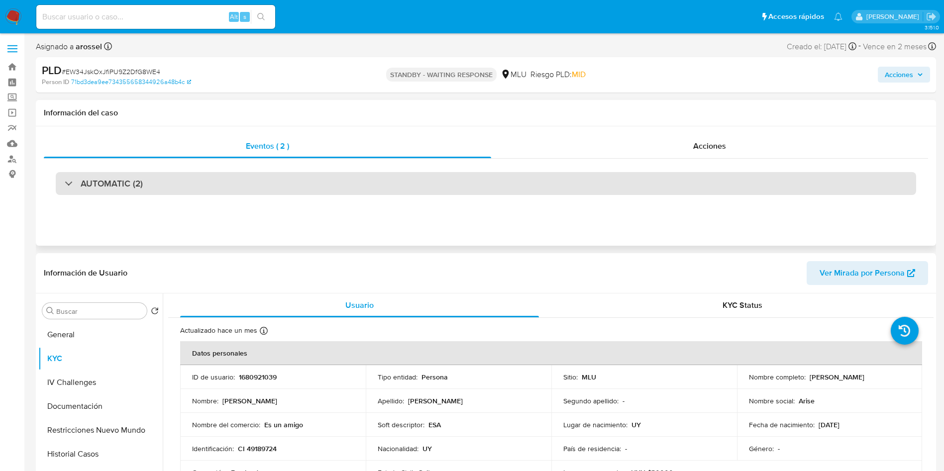
click at [212, 186] on div "AUTOMATIC (2)" at bounding box center [486, 183] width 860 height 23
